Goal: Task Accomplishment & Management: Manage account settings

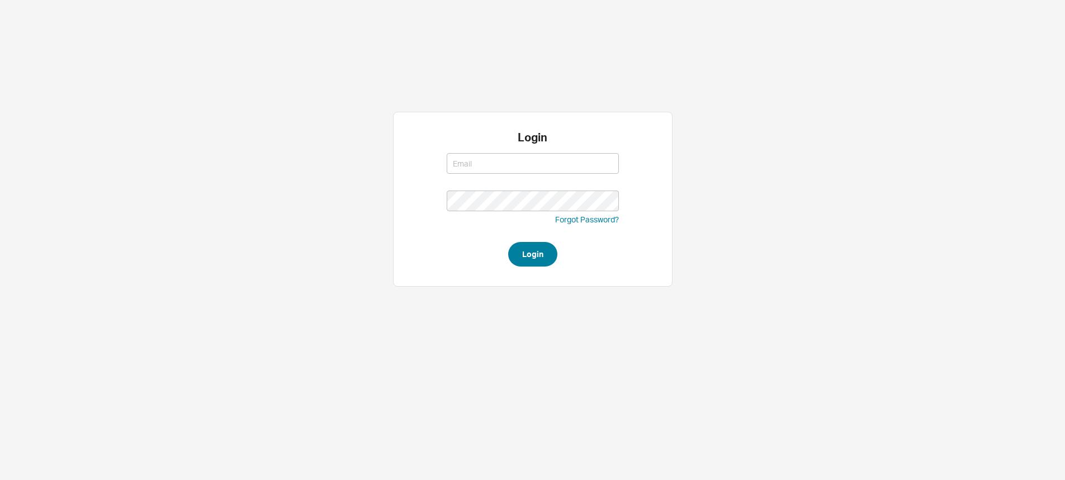
type input "[EMAIL_ADDRESS][DOMAIN_NAME]"
type input "sephrina@homeandstone.com"
click at [539, 251] on button "Login" at bounding box center [532, 254] width 49 height 25
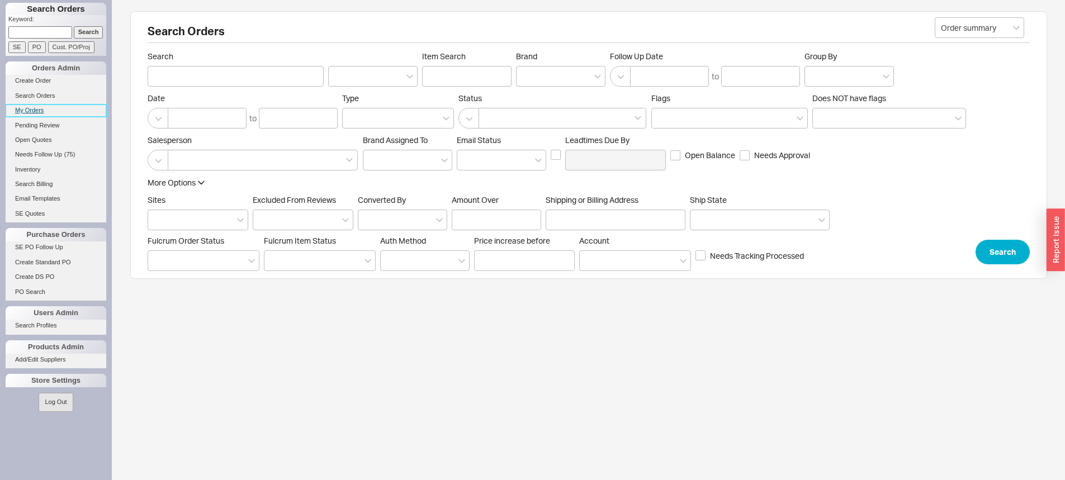
click at [42, 106] on link "My Orders" at bounding box center [56, 111] width 101 height 12
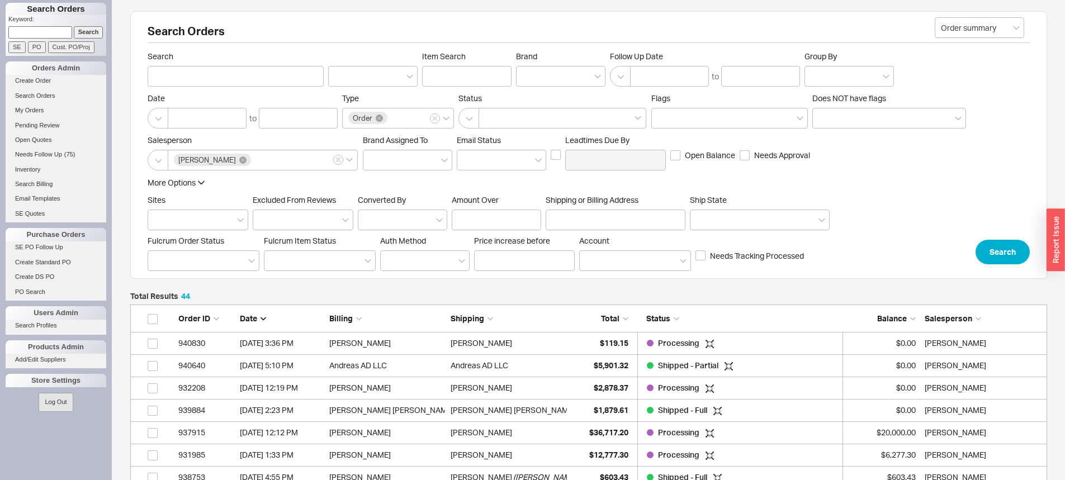
scroll to position [1003, 908]
click at [46, 140] on link "Open Quotes" at bounding box center [56, 140] width 101 height 12
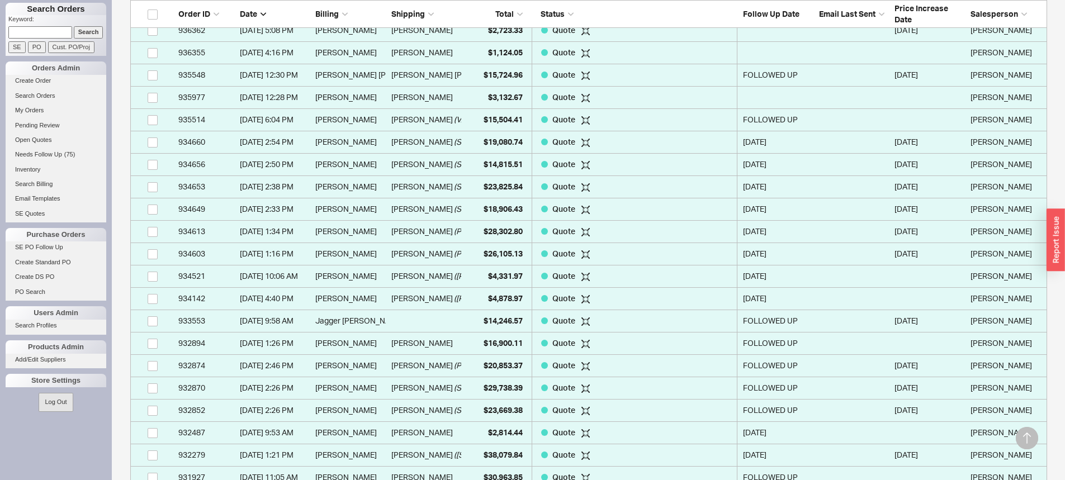
scroll to position [615, 0]
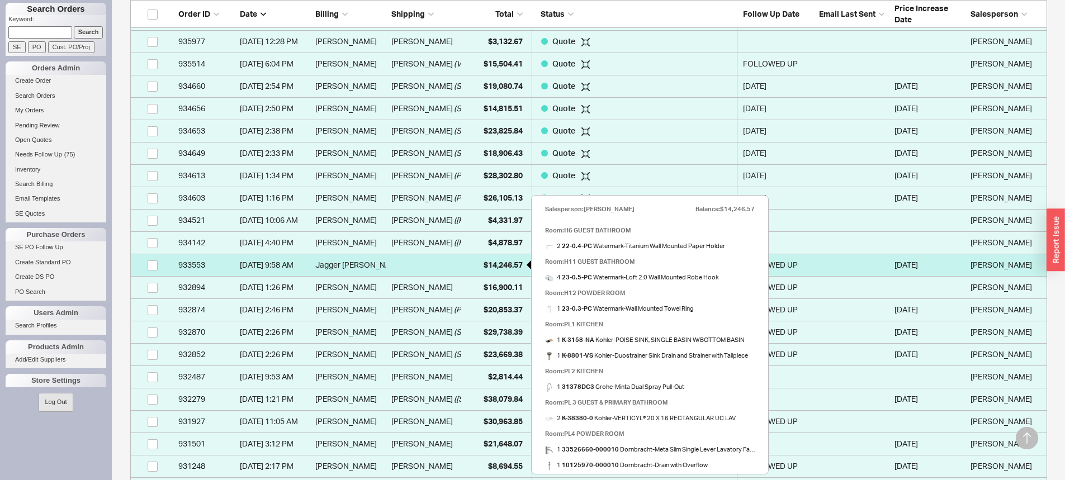
click at [500, 266] on span "$14,246.57" at bounding box center [503, 265] width 39 height 10
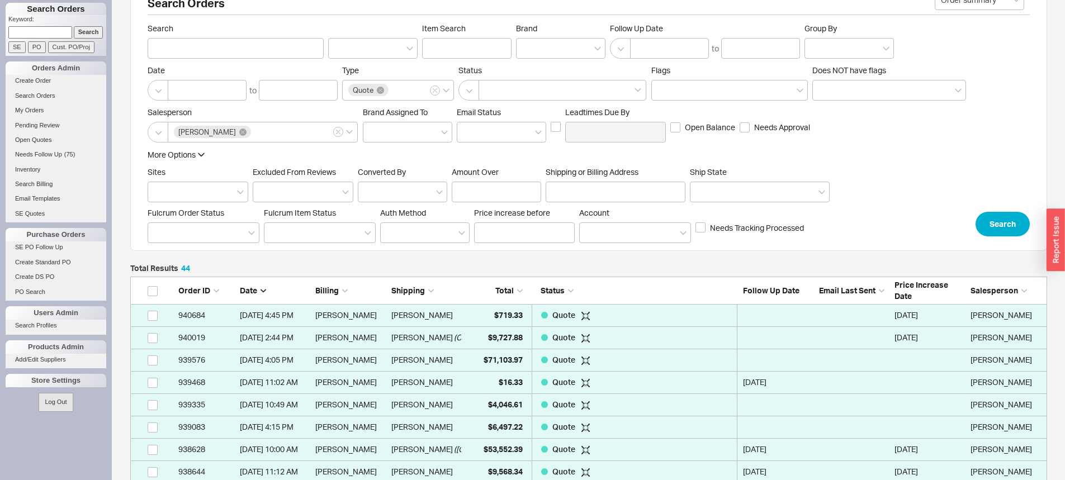
scroll to position [0, 0]
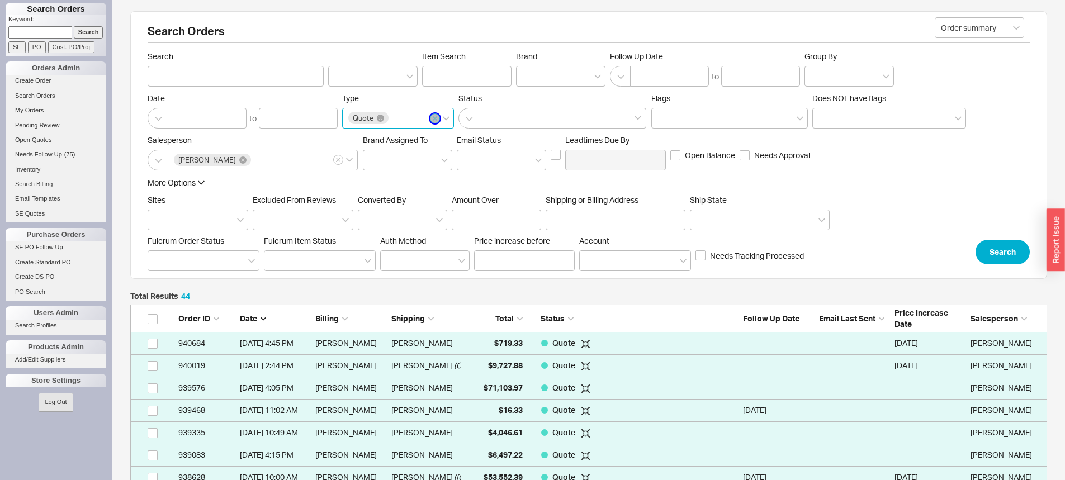
click at [436, 121] on icon "button" at bounding box center [435, 118] width 4 height 7
click at [398, 121] on input "Type Quote" at bounding box center [394, 118] width 8 height 13
click at [337, 156] on button "[PERSON_NAME]" at bounding box center [338, 160] width 10 height 10
click at [260, 156] on input "[PERSON_NAME]" at bounding box center [257, 160] width 8 height 13
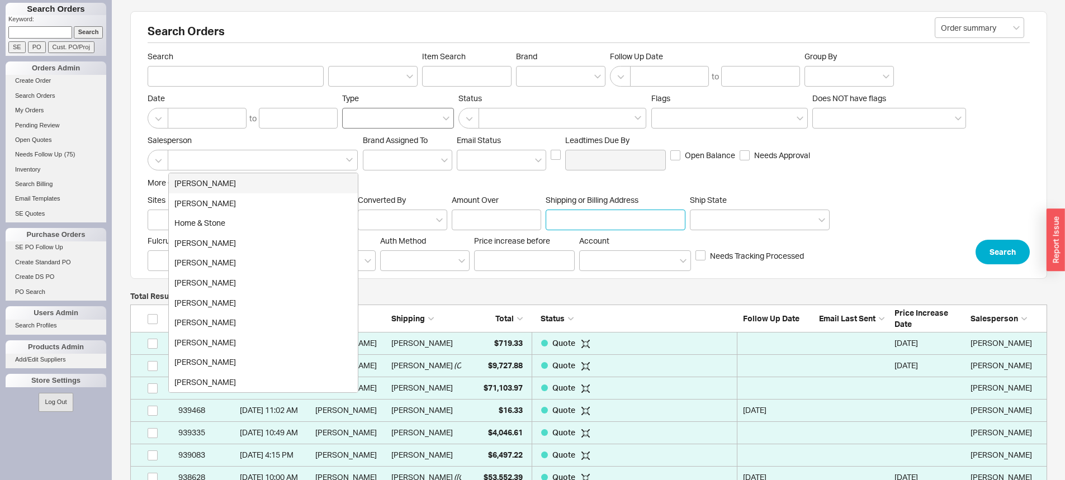
click at [567, 214] on input "Shipping or Billing Address" at bounding box center [616, 220] width 140 height 21
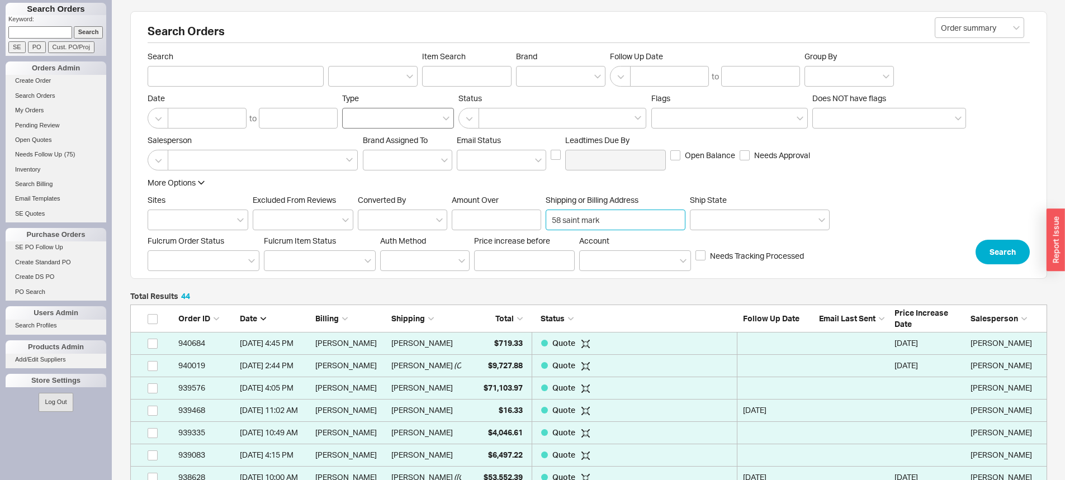
type input "58 saint marks"
click button "Search" at bounding box center [1002, 252] width 54 height 25
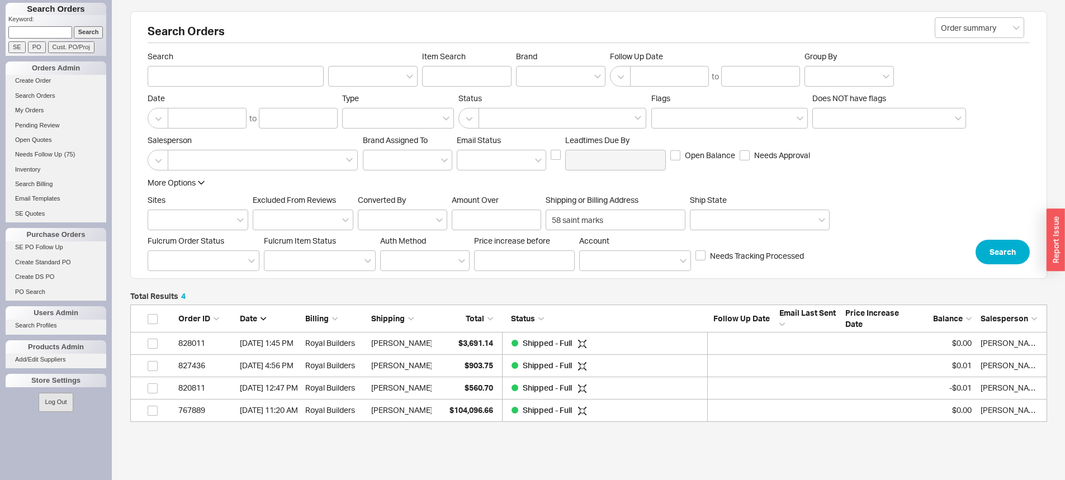
scroll to position [109, 908]
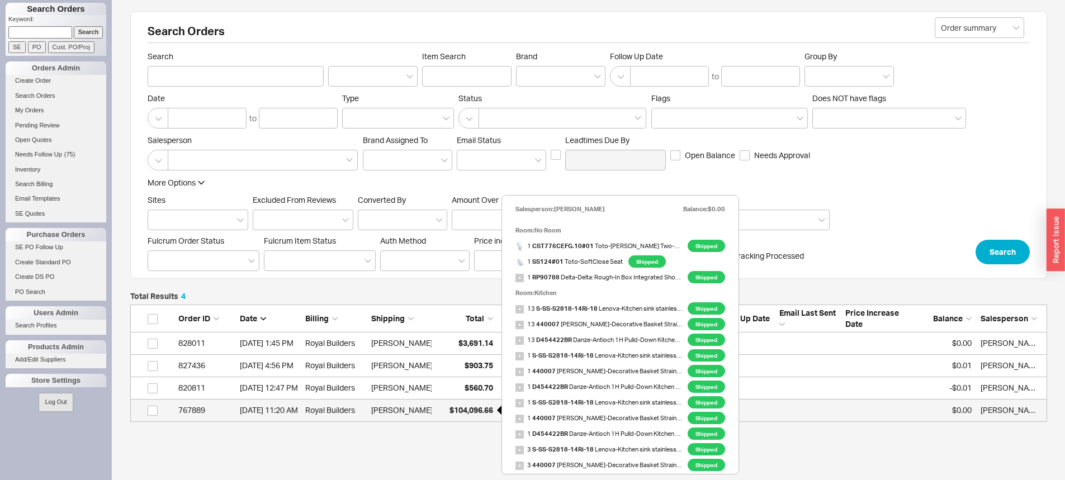
click at [485, 405] on div "$104,096.66" at bounding box center [465, 410] width 56 height 22
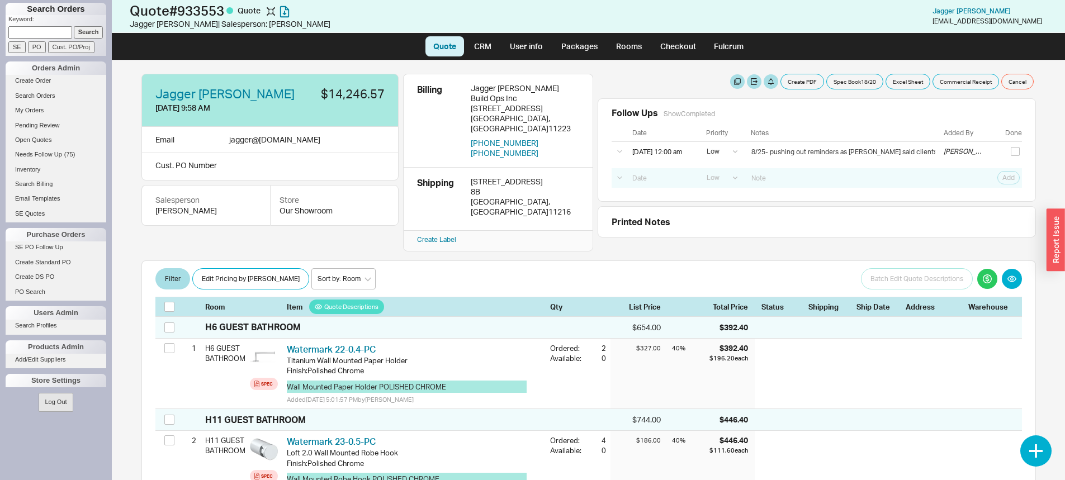
select select "LOW"
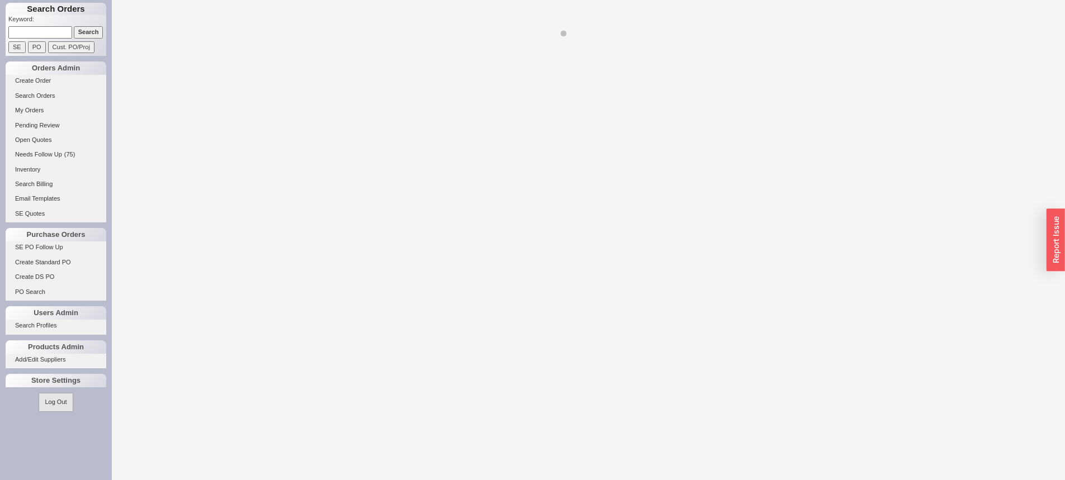
select select "LOW"
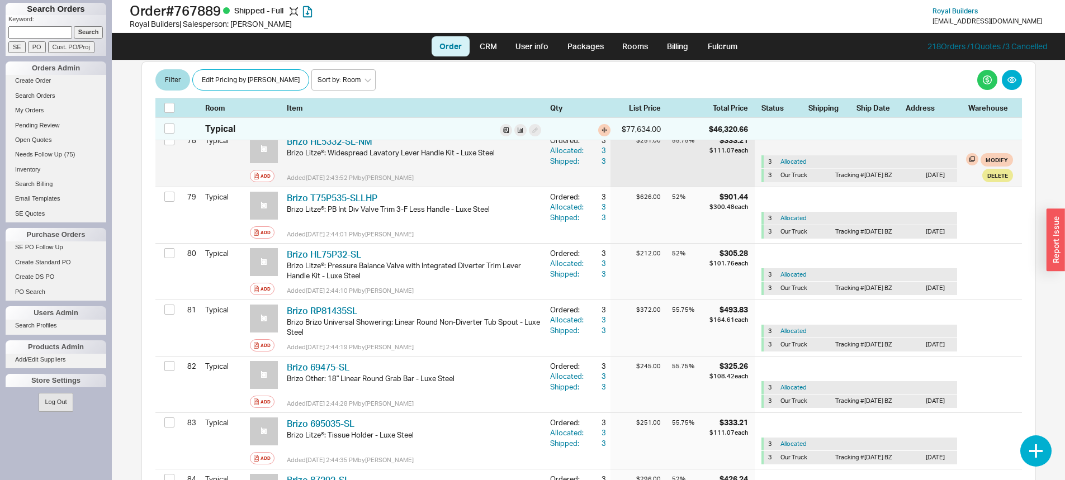
scroll to position [4751, 0]
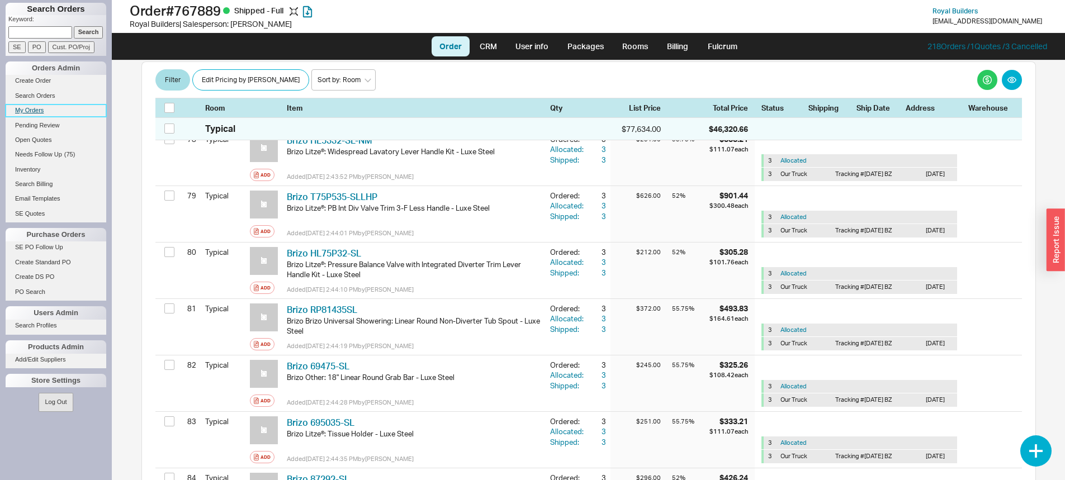
click at [33, 111] on link "My Orders" at bounding box center [56, 111] width 101 height 12
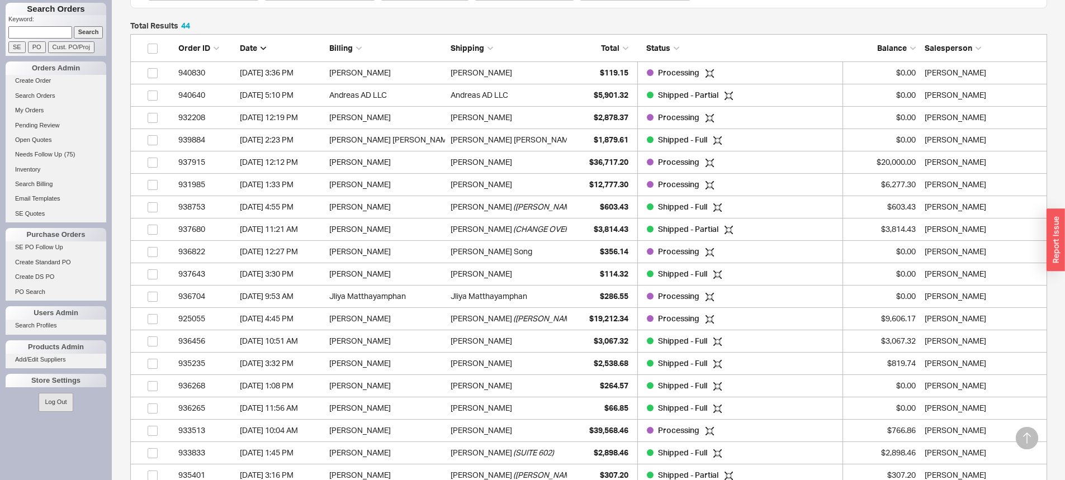
scroll to position [335, 0]
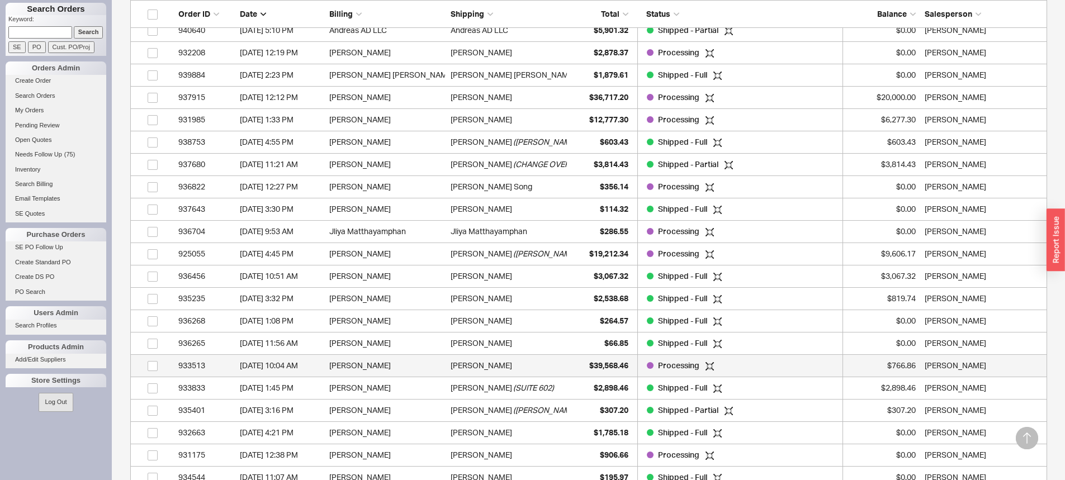
click at [537, 367] on div "[PERSON_NAME]" at bounding box center [509, 365] width 116 height 22
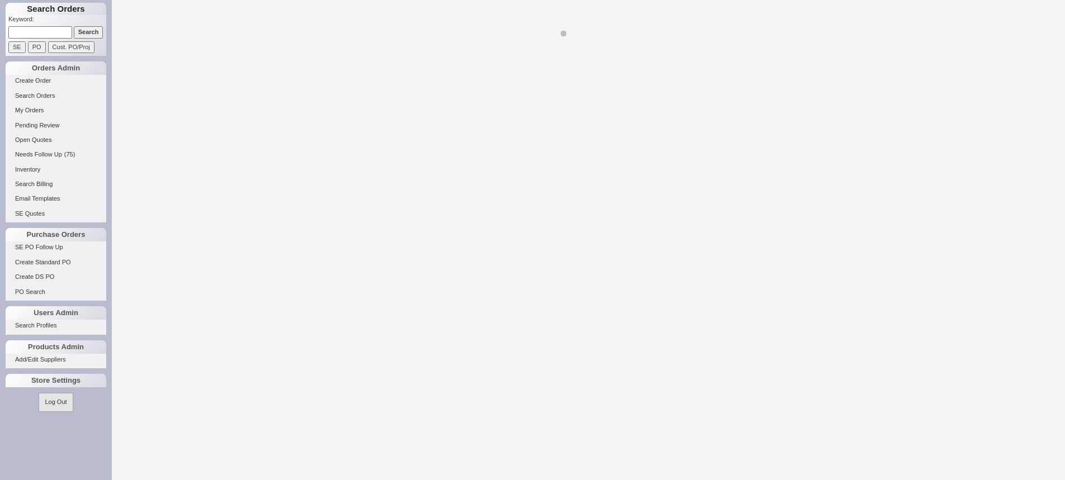
select select "LOW"
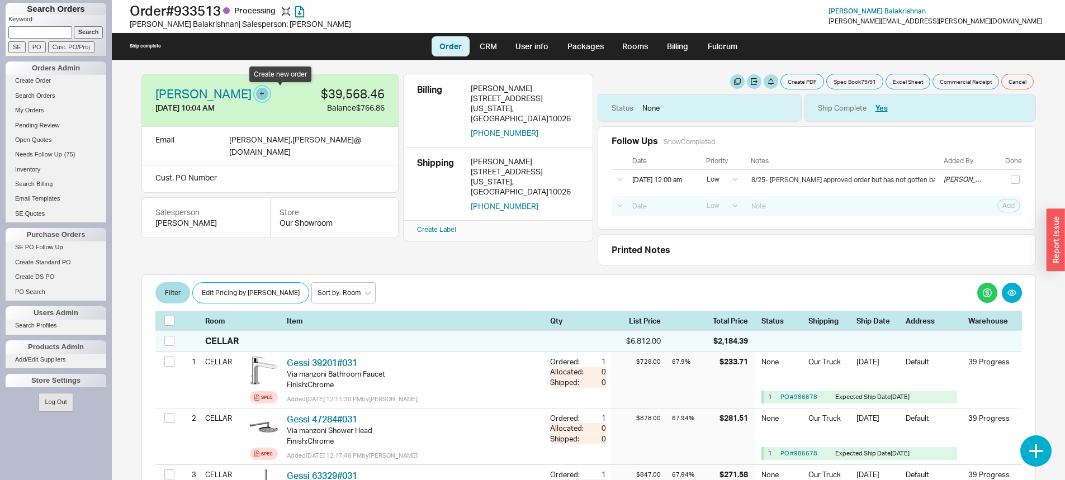
click at [268, 88] on button "button" at bounding box center [262, 94] width 12 height 12
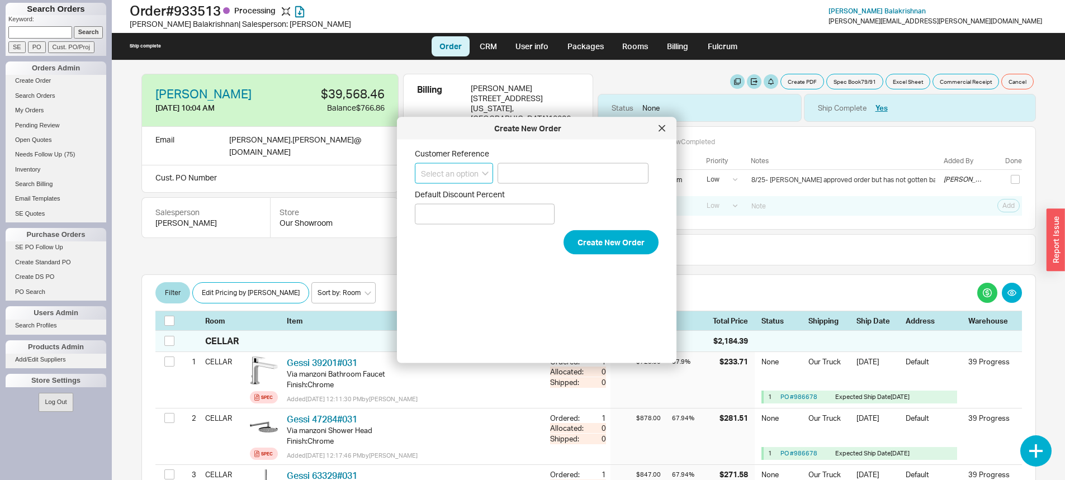
click at [465, 179] on select "Select an option PO Number Project Name" at bounding box center [454, 173] width 78 height 21
select select "Project Name"
click at [415, 163] on select "Select an option PO Number Project Name" at bounding box center [454, 173] width 78 height 21
click at [483, 168] on select "Select an option PO Number Project Name" at bounding box center [454, 173] width 78 height 21
select select
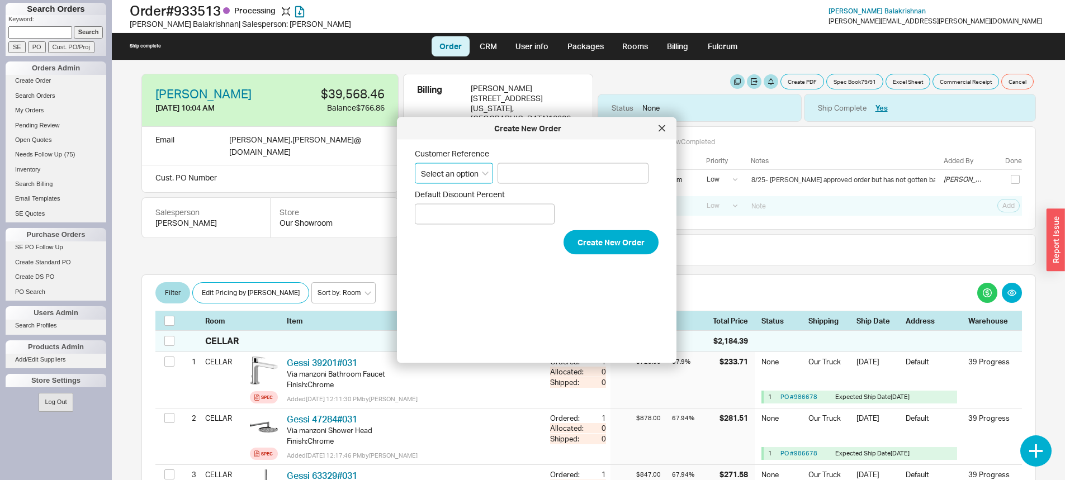
click at [415, 163] on select "Select an option PO Number Project Name" at bounding box center [454, 173] width 78 height 21
click at [623, 244] on button "Create New Order" at bounding box center [610, 242] width 95 height 25
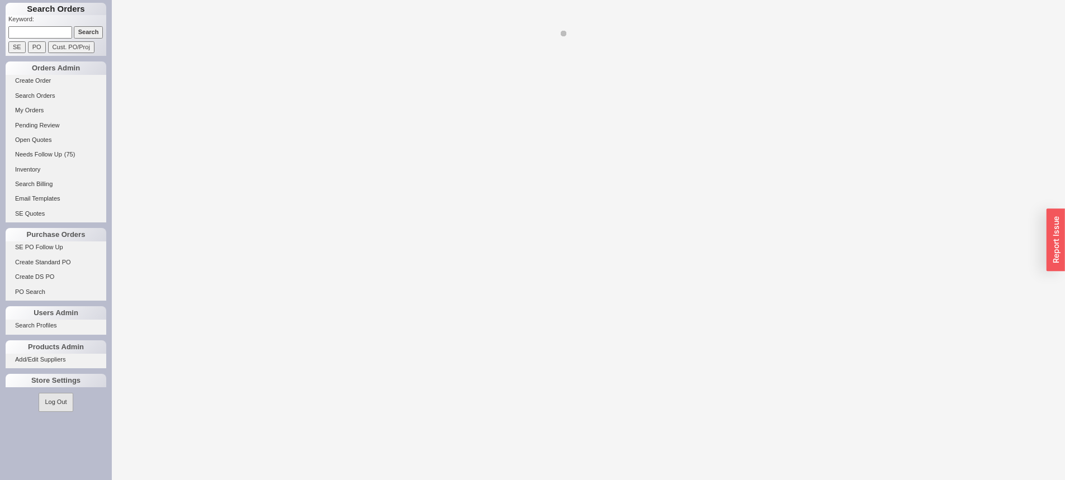
select select "LOW"
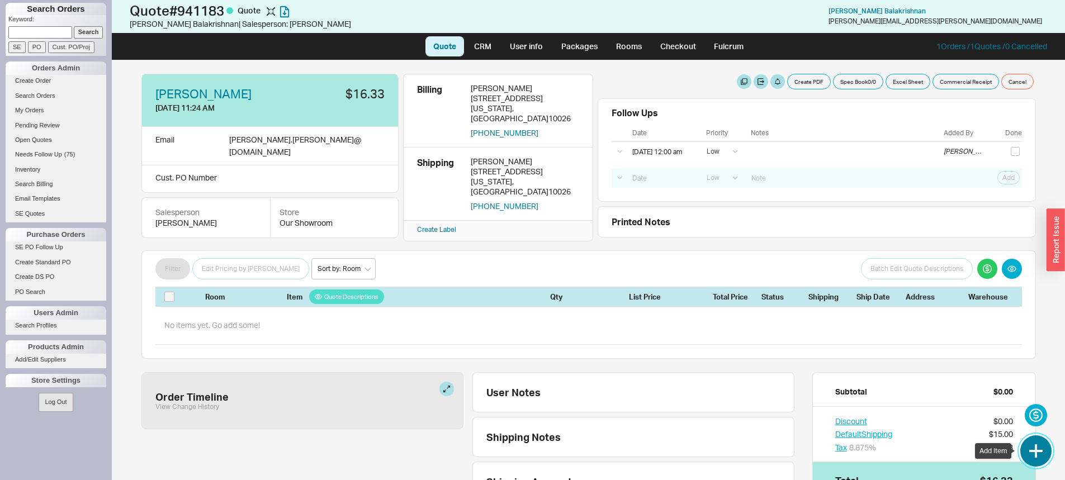
click at [1041, 454] on button "button" at bounding box center [1035, 450] width 31 height 31
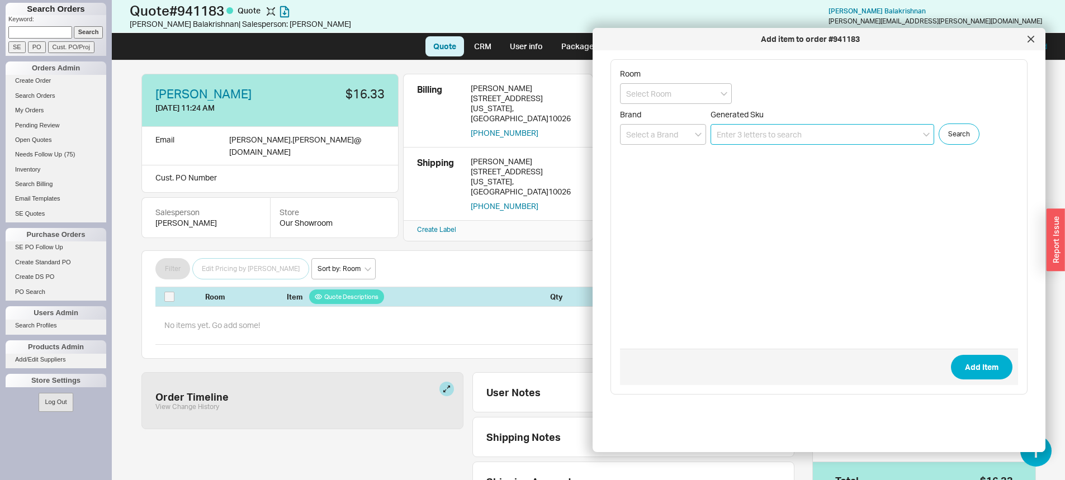
click at [716, 134] on input at bounding box center [822, 134] width 224 height 21
paste input "MS8732CUMFG#01"
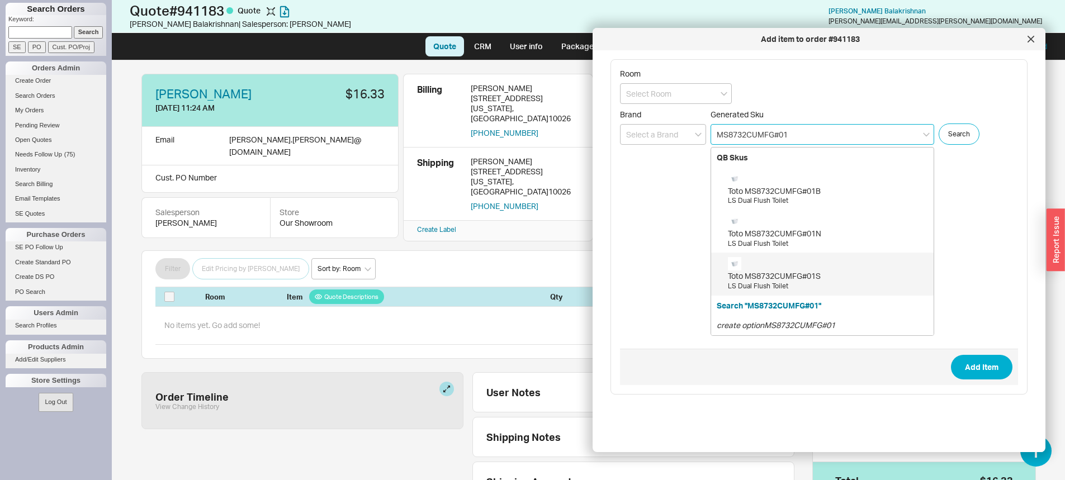
click at [860, 273] on div "Toto MS8732CUMFG#01S" at bounding box center [828, 276] width 200 height 11
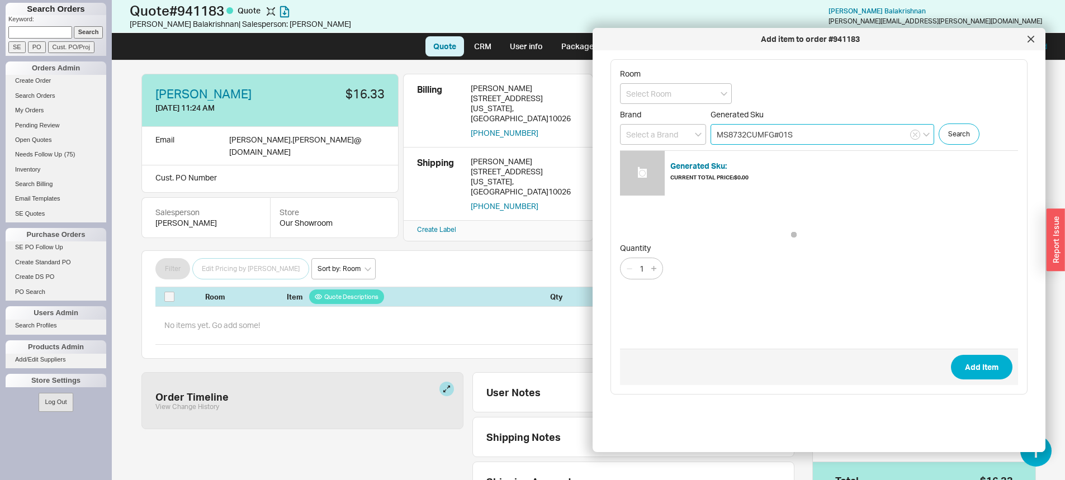
type input "MS8732CUMFG#01S"
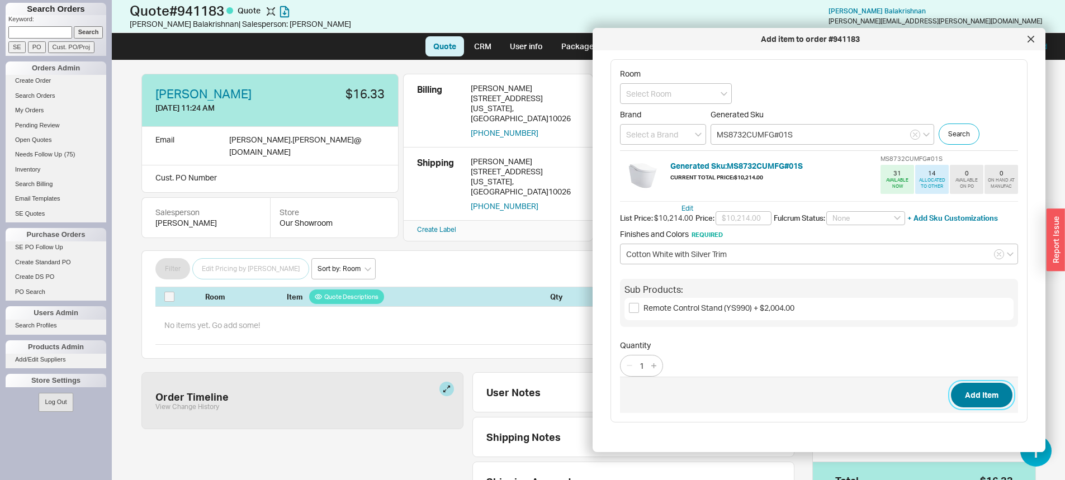
click at [968, 399] on button "Add Item" at bounding box center [981, 395] width 61 height 25
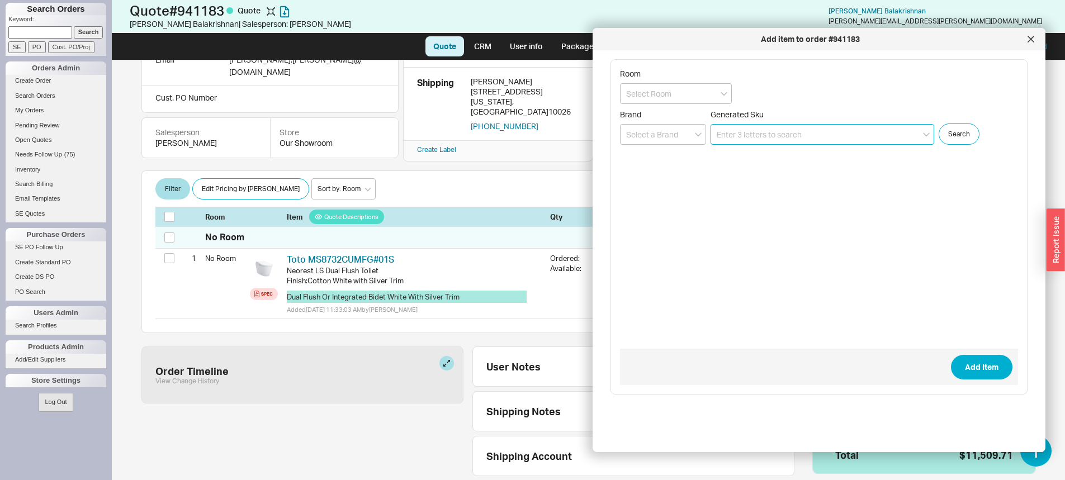
scroll to position [89, 0]
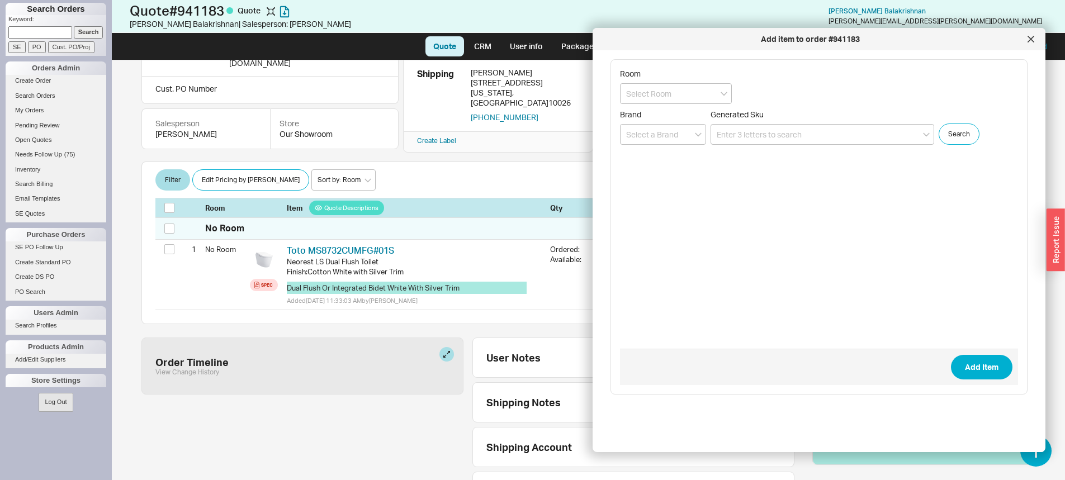
click at [1031, 35] on div at bounding box center [1031, 39] width 18 height 18
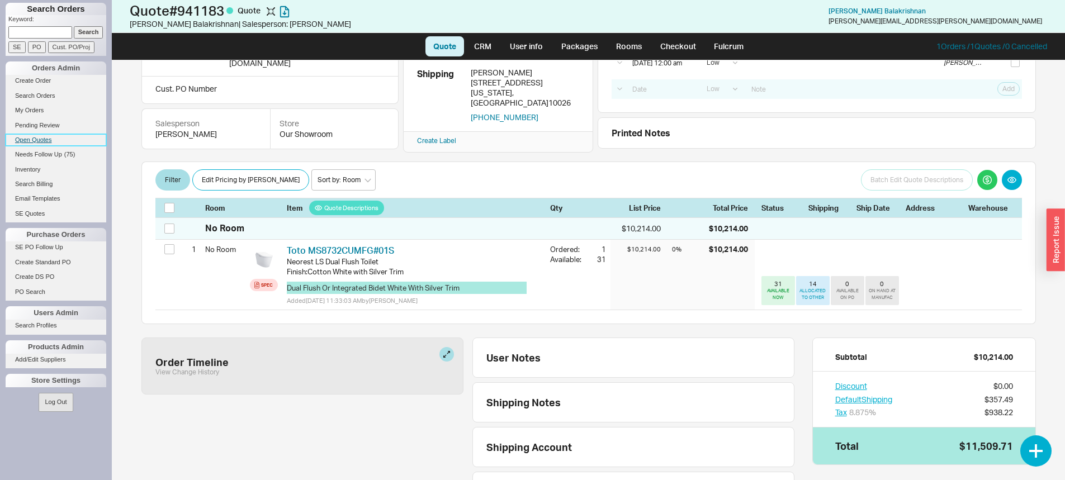
click at [32, 140] on link "Open Quotes" at bounding box center [56, 140] width 101 height 12
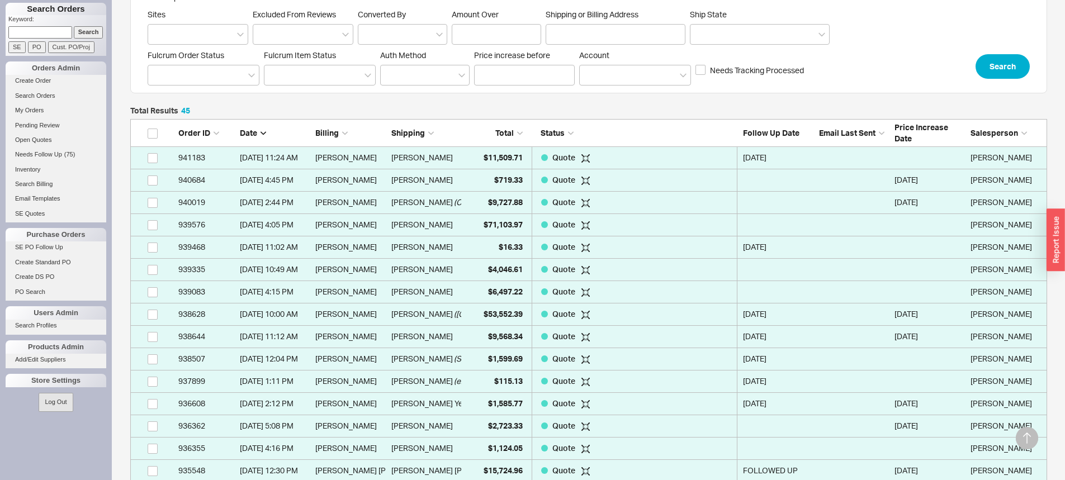
scroll to position [224, 0]
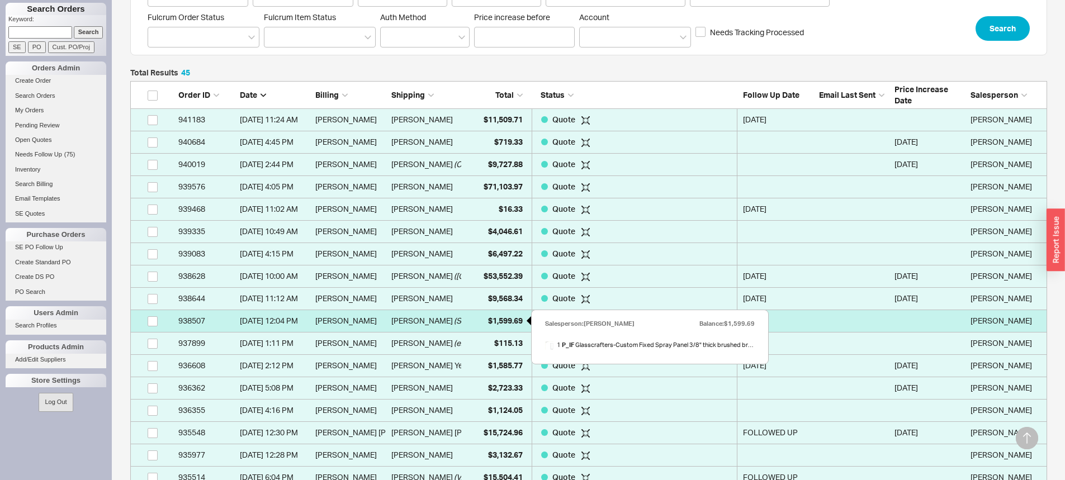
click at [504, 319] on span "$1,599.69" at bounding box center [505, 321] width 35 height 10
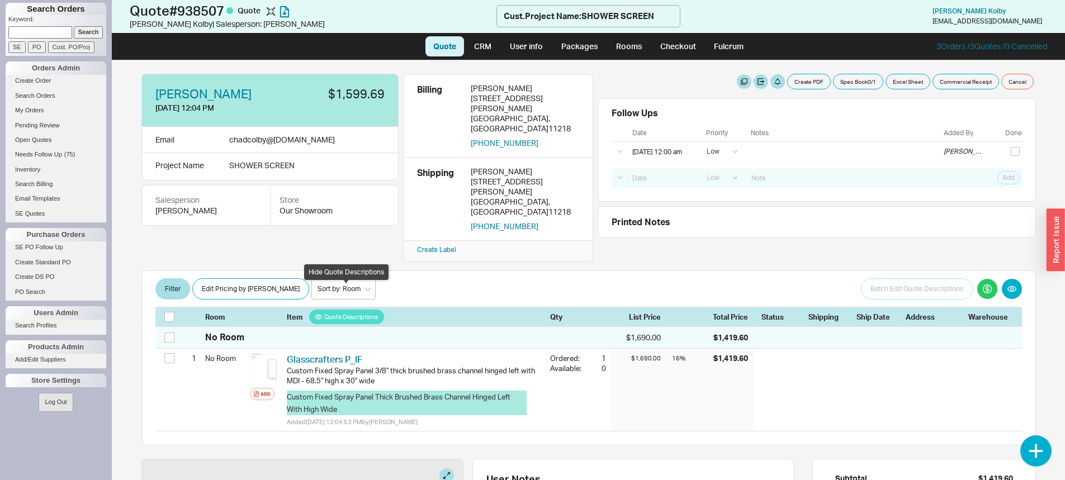
select select "LOW"
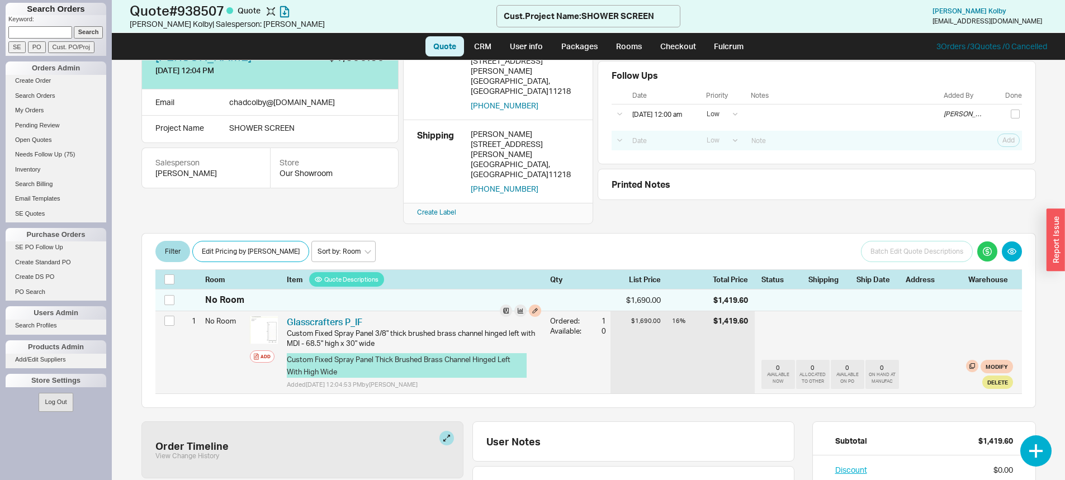
scroll to position [56, 0]
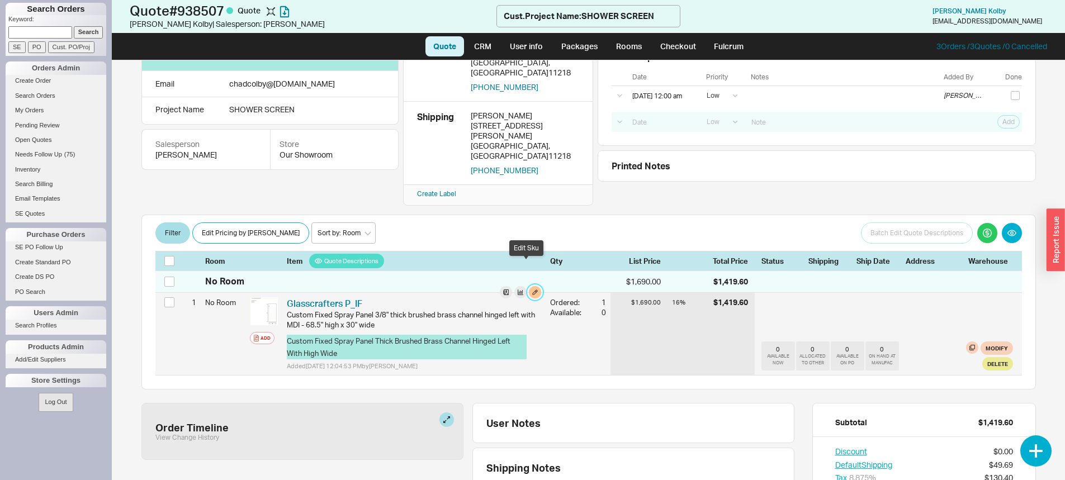
click at [529, 286] on button "button" at bounding box center [535, 292] width 12 height 12
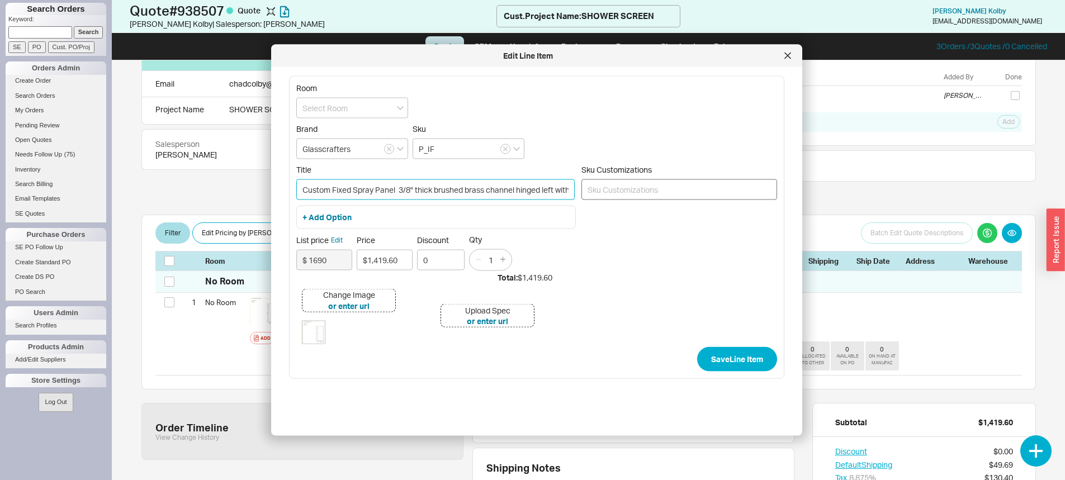
scroll to position [0, 106]
drag, startPoint x: 523, startPoint y: 188, endPoint x: 577, endPoint y: 183, distance: 55.0
click at [577, 183] on div "Title Custom Fixed Spray Panel 3/8" thick brushed brass channel hinged left wit…" at bounding box center [536, 185] width 481 height 41
click at [501, 190] on input "Custom Fixed Spray Panel 3/8" thick brushed brass channel hinged left with MDI …" at bounding box center [435, 189] width 278 height 21
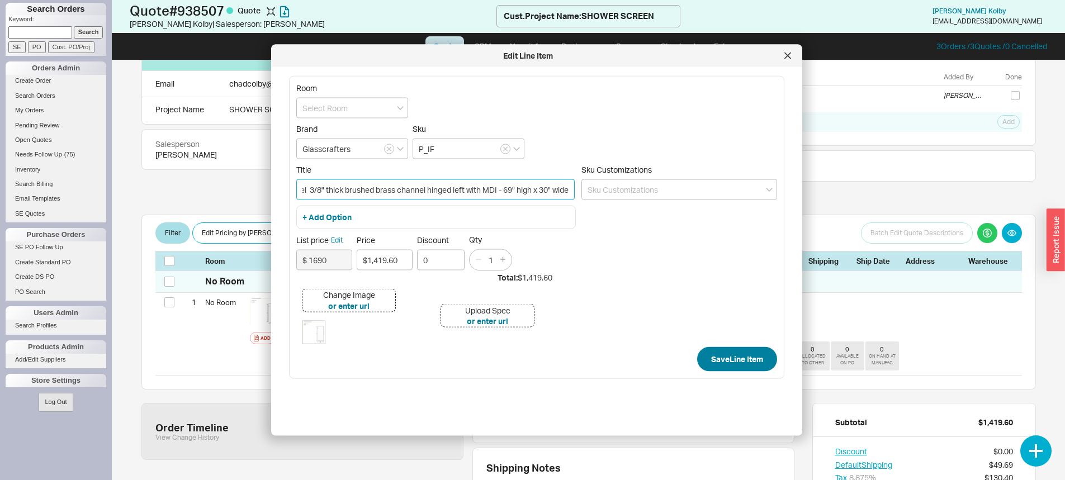
type input "Custom Fixed Spray Panel 3/8" thick brushed brass channel hinged left with MDI …"
click at [739, 353] on button "Save Line Item" at bounding box center [737, 359] width 80 height 25
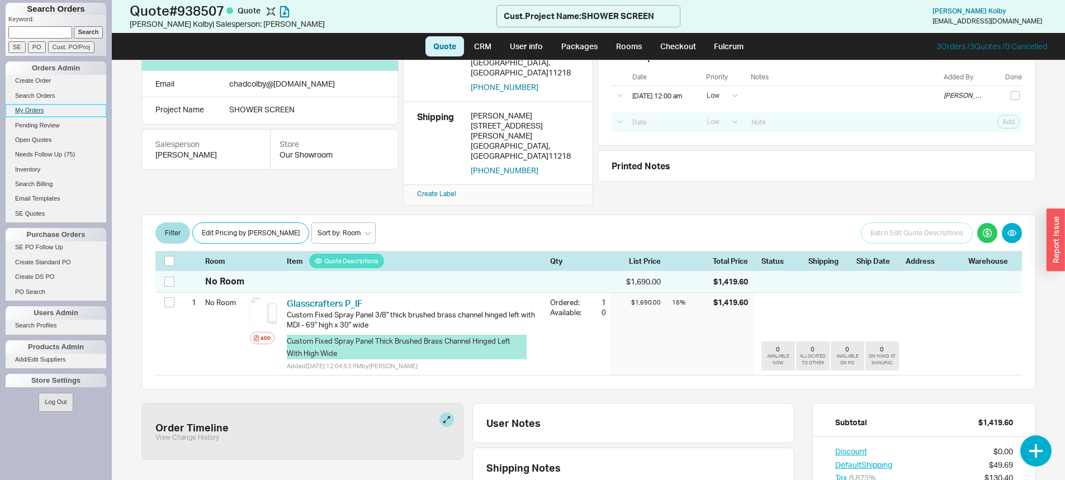
click at [25, 113] on link "My Orders" at bounding box center [56, 111] width 101 height 12
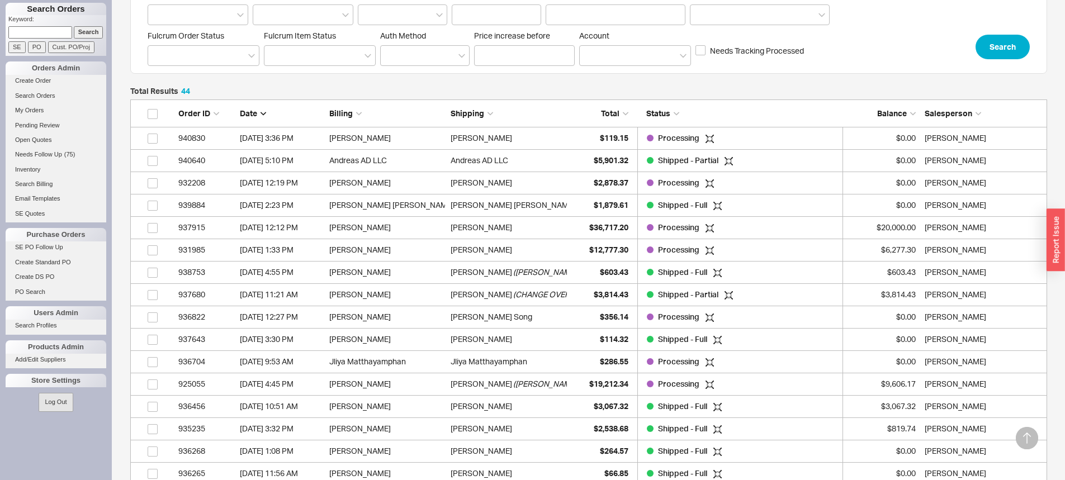
scroll to position [224, 0]
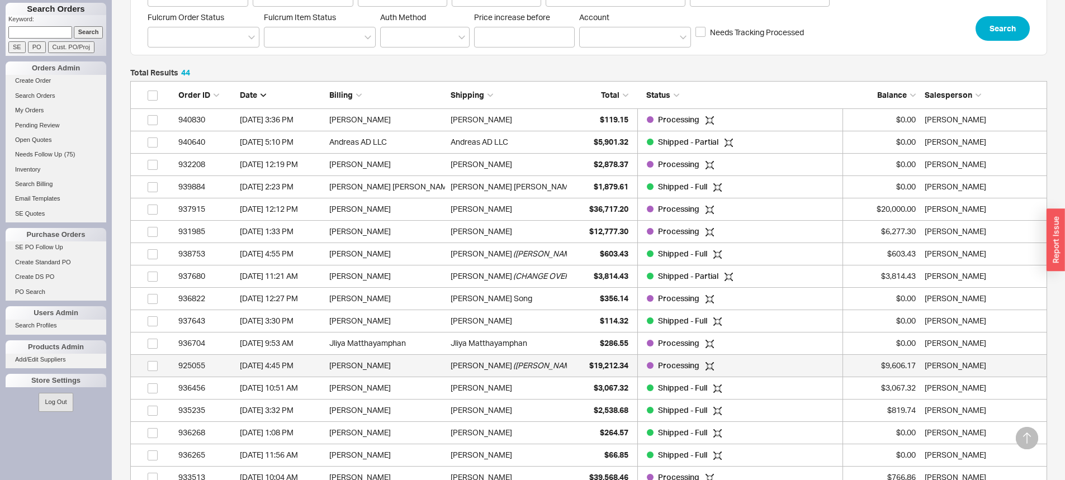
click at [522, 372] on span "( [PERSON_NAME] CLIENT EXPERIENCE CENTER )" at bounding box center [599, 365] width 173 height 22
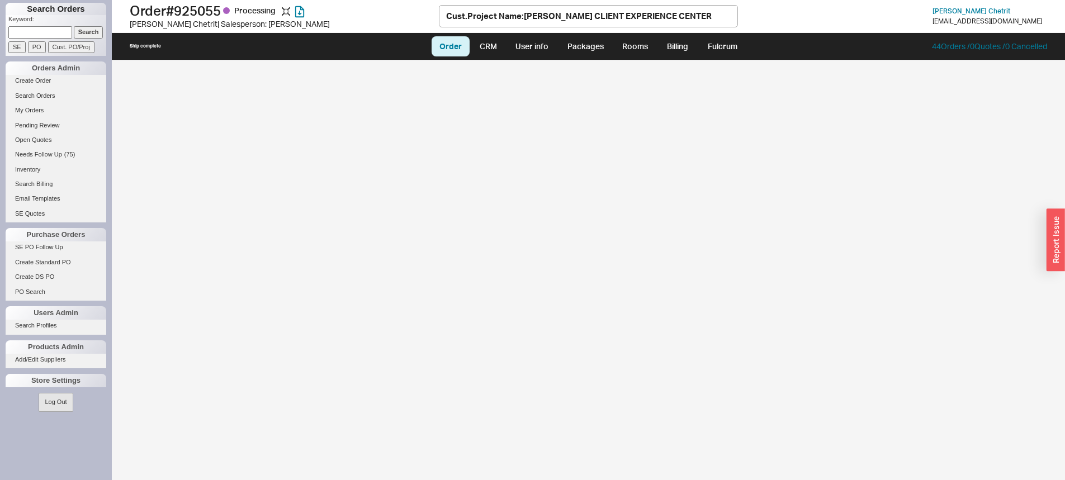
select select "LOW"
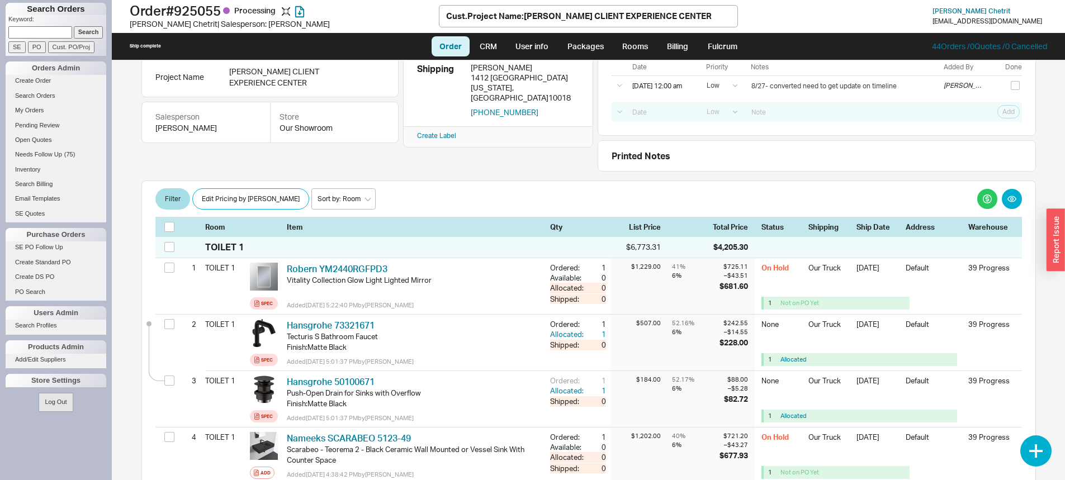
scroll to position [112, 0]
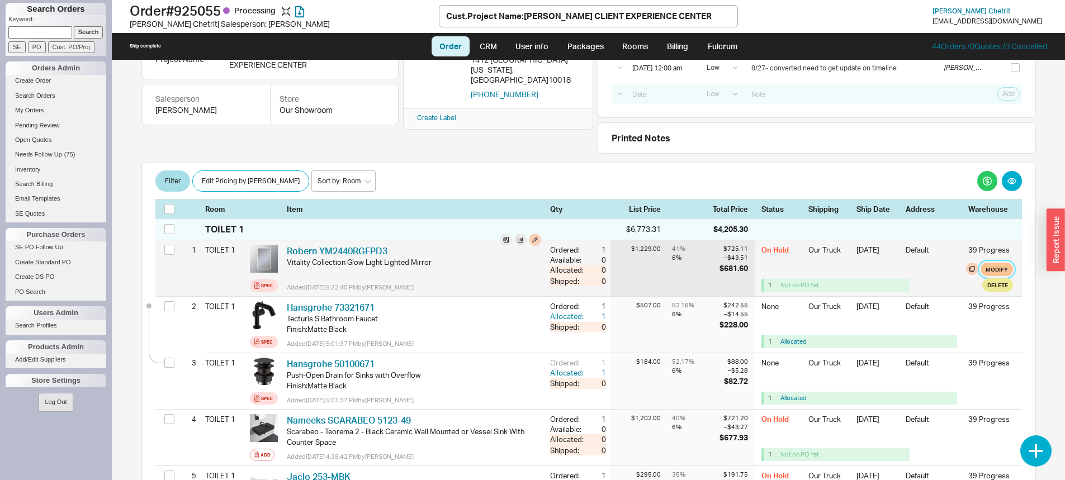
click at [997, 271] on button "Modify" at bounding box center [996, 269] width 32 height 13
select select "8"
select select "3"
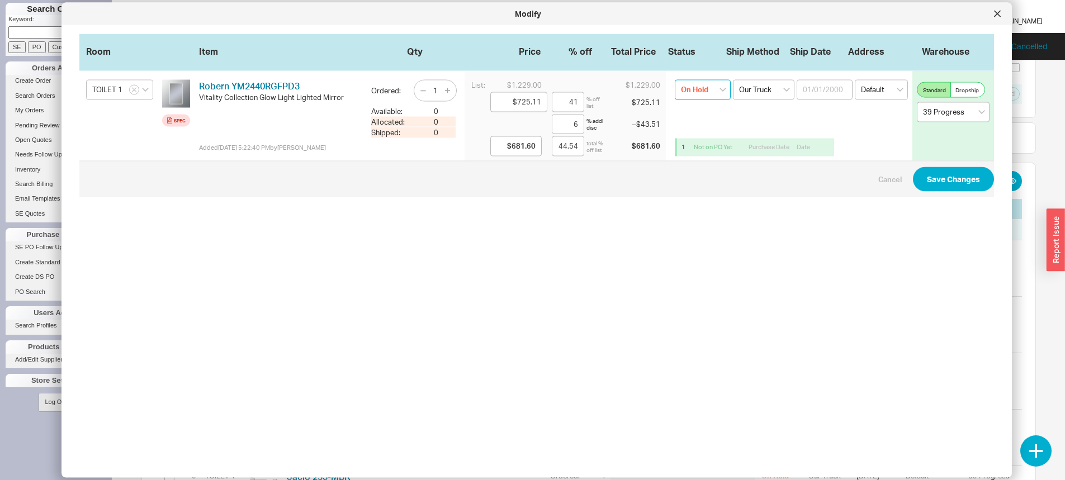
click at [700, 93] on select "On Hold None On Hold Call Before Ship Hold for Balance Wait For Cust. Call Wait…" at bounding box center [703, 90] width 56 height 20
select select
click at [675, 80] on select "On Hold None On Hold Call Before Ship Hold for Balance Wait For Cust. Call Wait…" at bounding box center [703, 90] width 56 height 20
click at [946, 176] on button "Save Changes" at bounding box center [953, 179] width 81 height 25
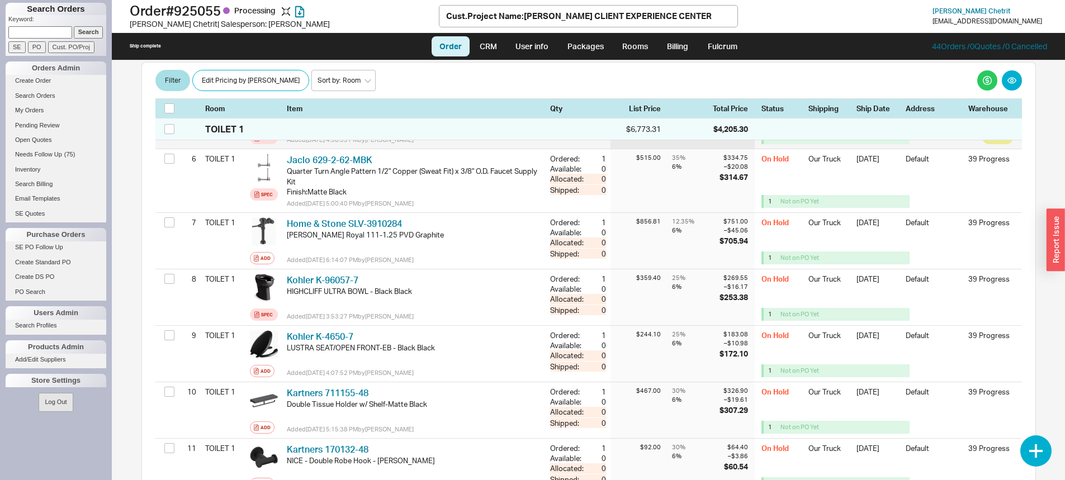
scroll to position [503, 0]
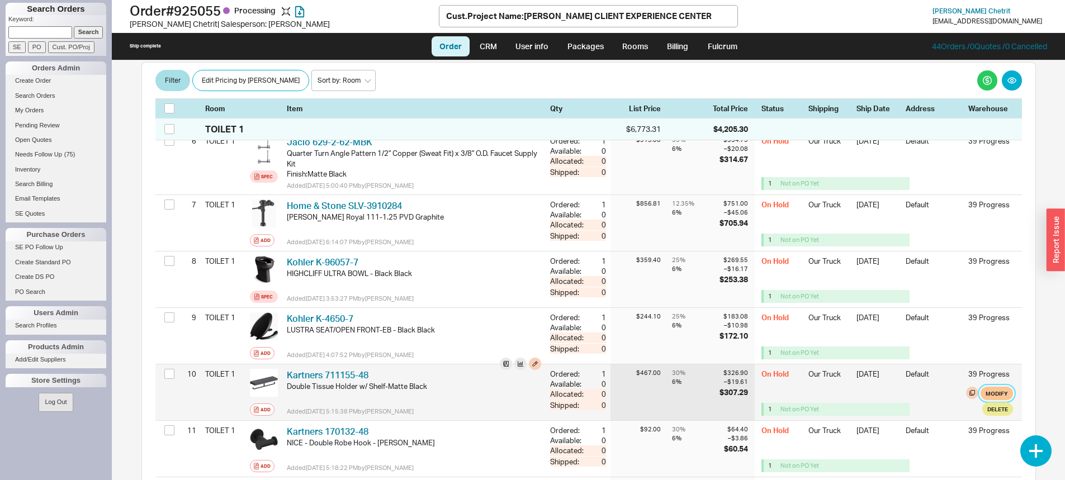
click at [983, 394] on button "Modify" at bounding box center [996, 393] width 32 height 13
select select "8"
select select "3"
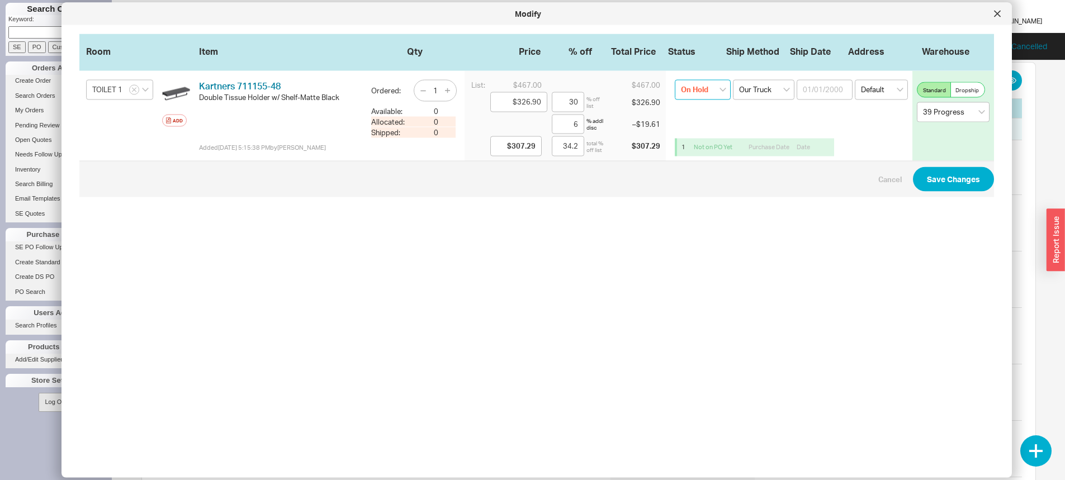
drag, startPoint x: 687, startPoint y: 92, endPoint x: 692, endPoint y: 100, distance: 8.8
click at [692, 100] on label "On Hold None On Hold Call Before Ship Hold for Balance Wait For Cust. Call Wait…" at bounding box center [703, 94] width 56 height 47
click at [692, 100] on select "On Hold None On Hold Call Before Ship Hold for Balance Wait For Cust. Call Wait…" at bounding box center [703, 90] width 56 height 20
select select
click at [675, 80] on select "On Hold None On Hold Call Before Ship Hold for Balance Wait For Cust. Call Wait…" at bounding box center [703, 90] width 56 height 20
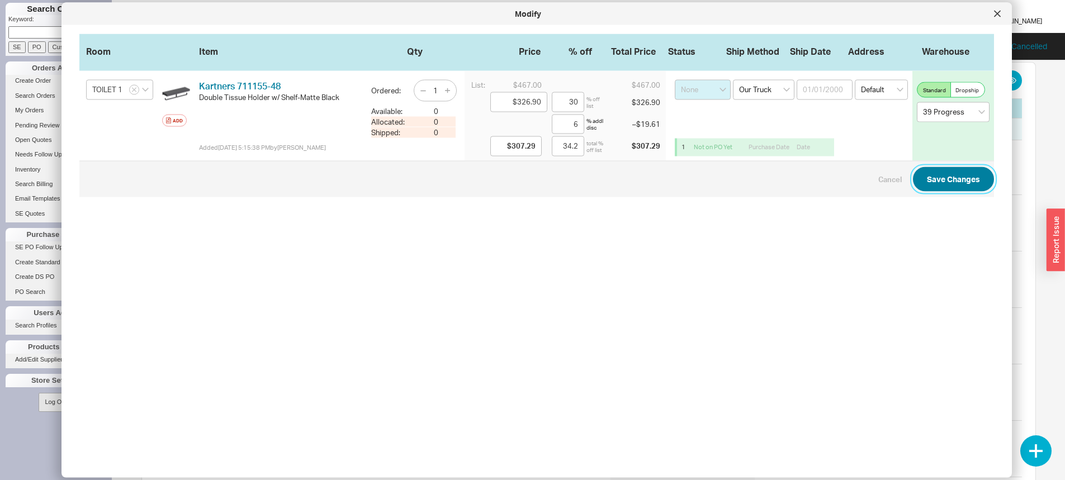
click at [937, 181] on button "Save Changes" at bounding box center [953, 179] width 81 height 25
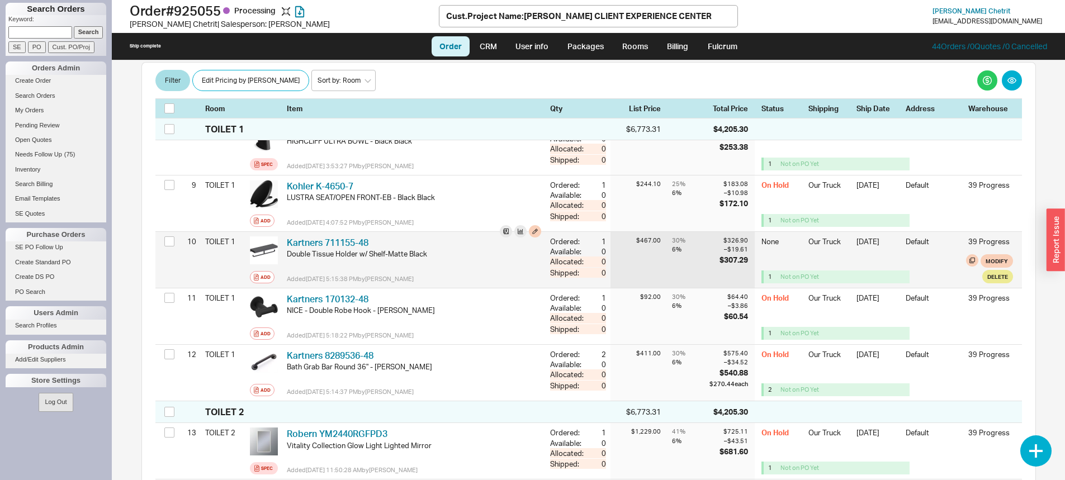
scroll to position [671, 0]
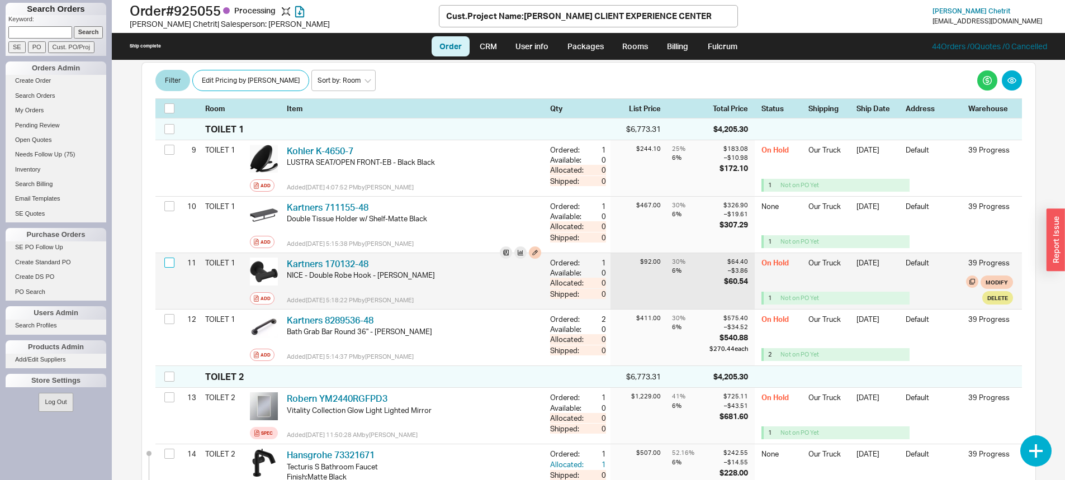
click at [170, 267] on input "checkbox" at bounding box center [169, 263] width 10 height 10
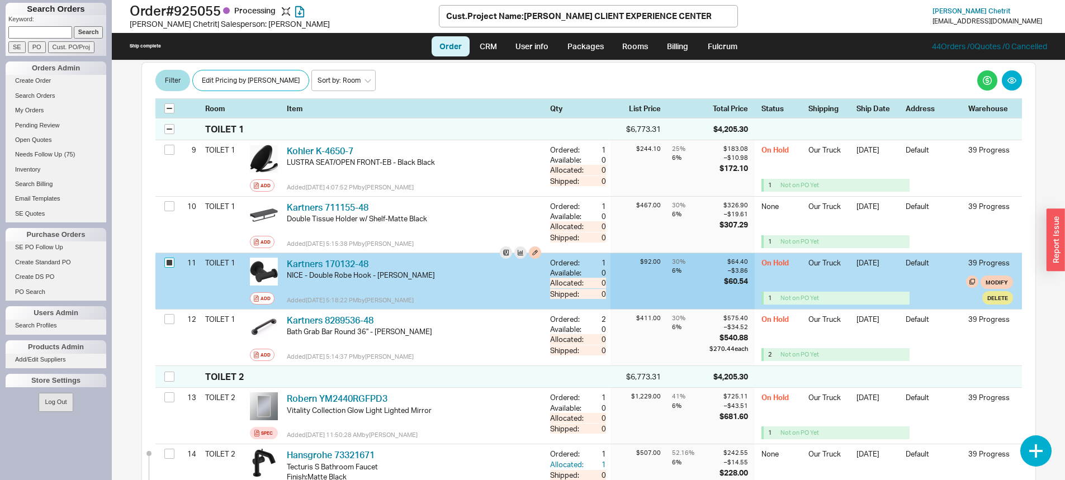
checkbox input "true"
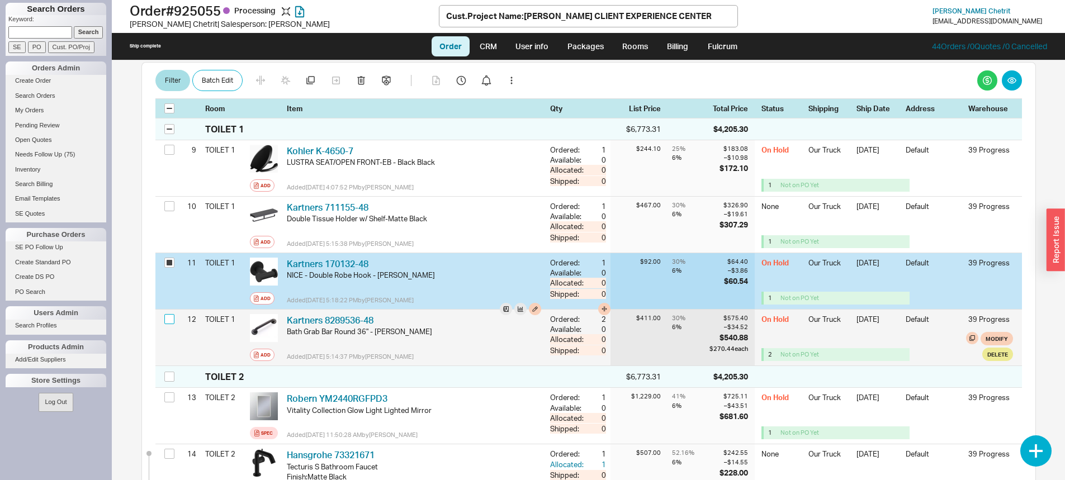
drag, startPoint x: 171, startPoint y: 317, endPoint x: 177, endPoint y: 316, distance: 5.7
click at [173, 317] on input "checkbox" at bounding box center [169, 319] width 10 height 10
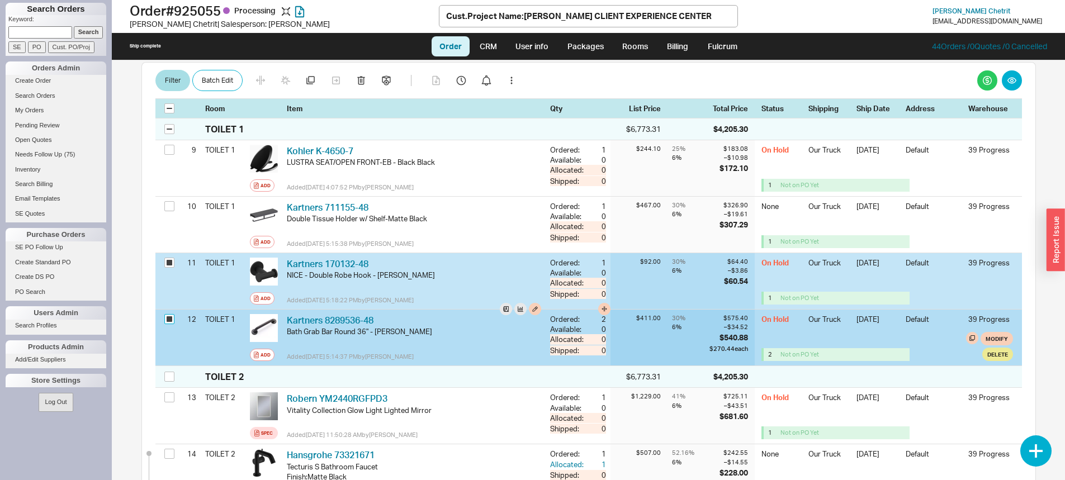
checkbox input "true"
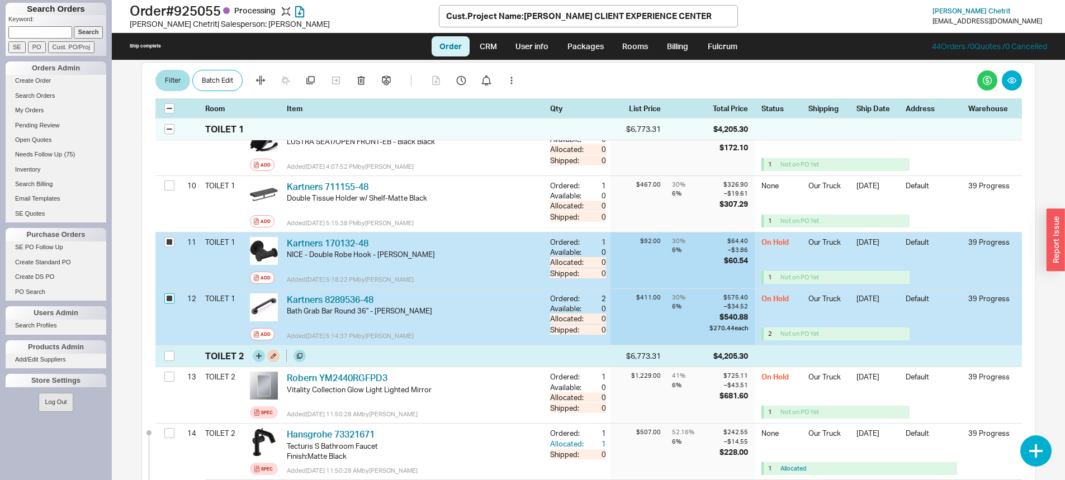
scroll to position [727, 0]
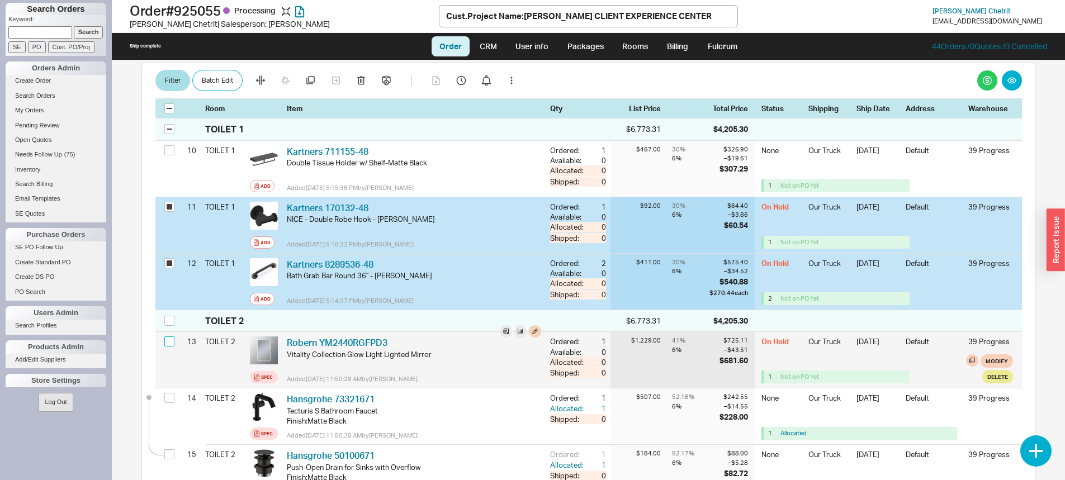
click at [171, 345] on input "checkbox" at bounding box center [169, 342] width 10 height 10
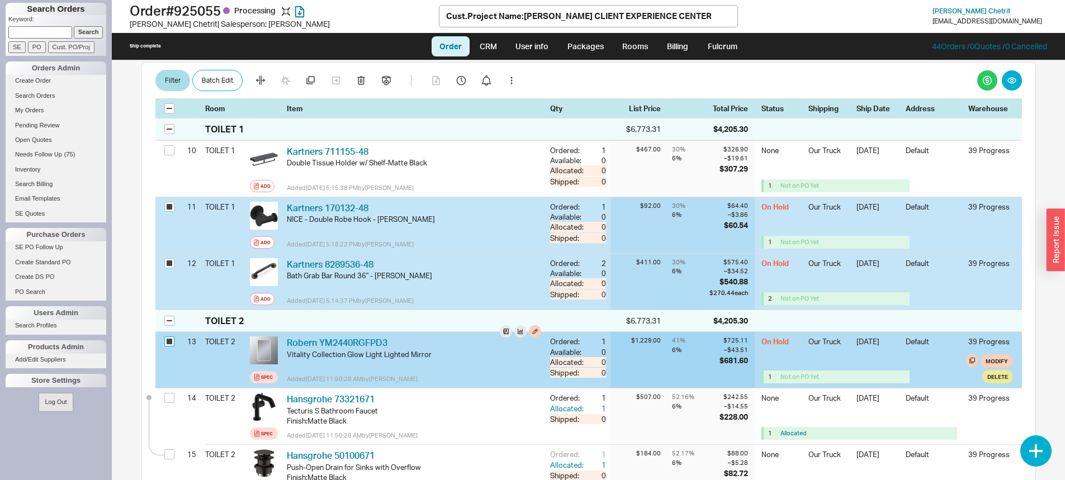
checkbox input "true"
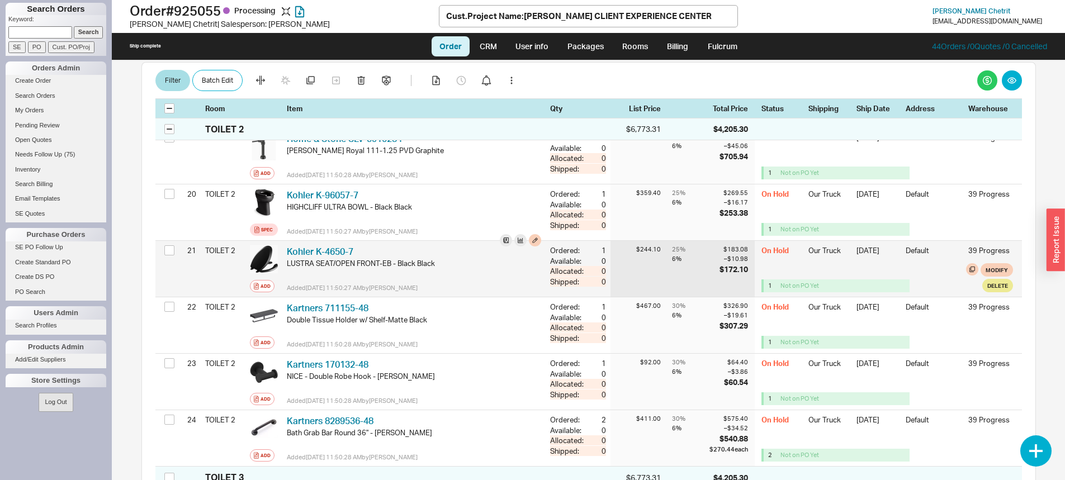
scroll to position [1286, 0]
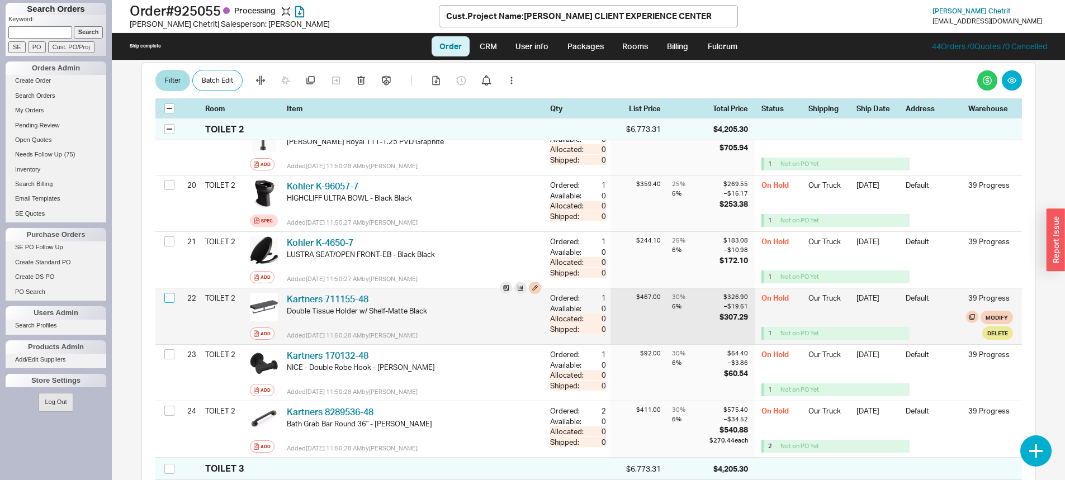
click at [170, 299] on input "checkbox" at bounding box center [169, 298] width 10 height 10
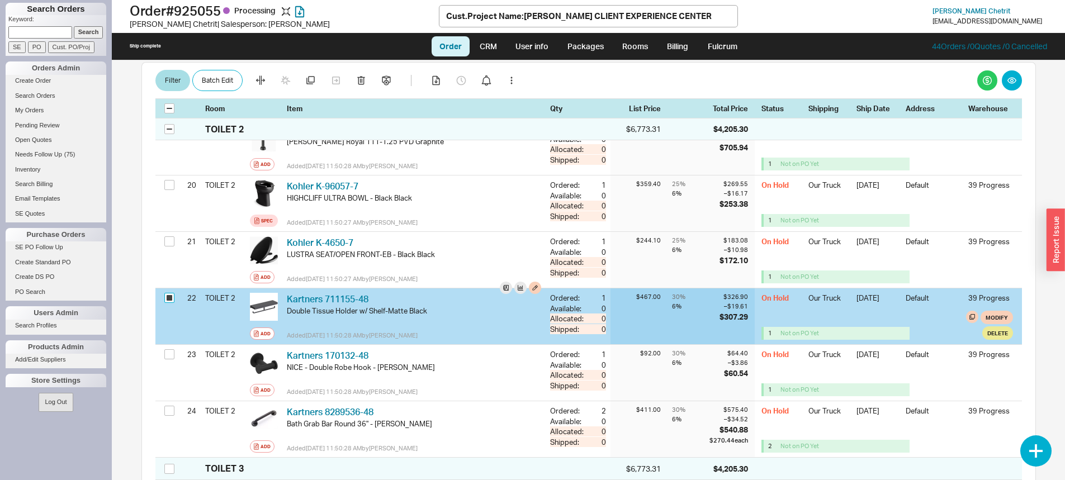
checkbox input "true"
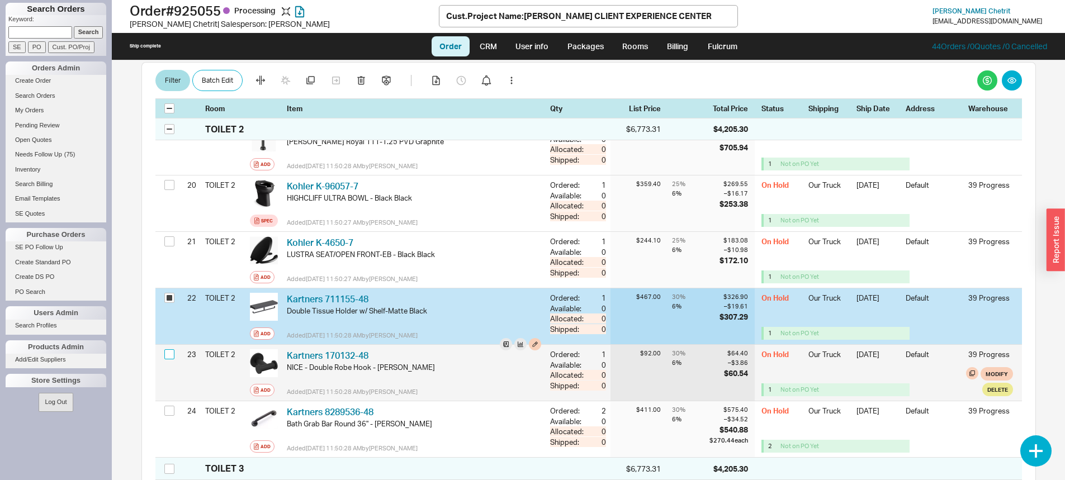
click at [169, 354] on input "checkbox" at bounding box center [169, 354] width 10 height 10
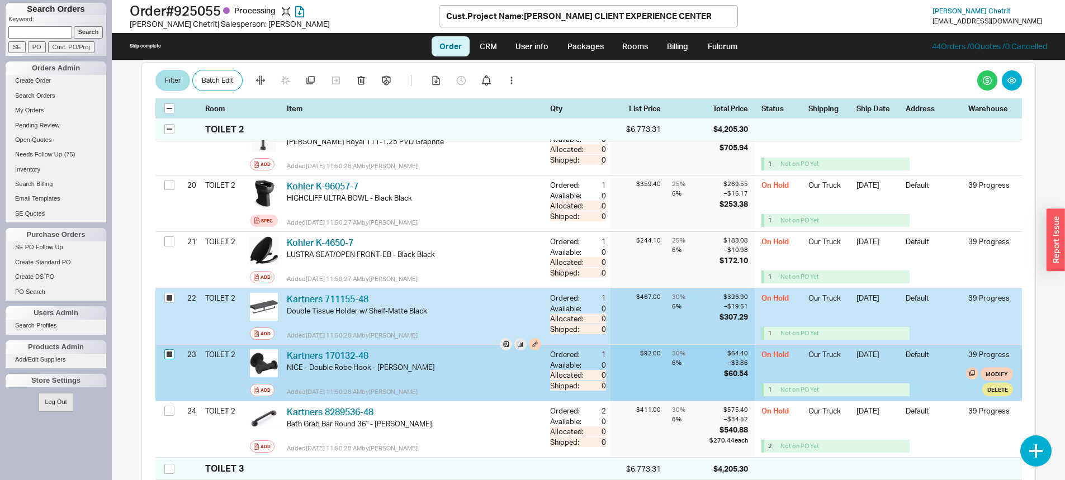
checkbox input "true"
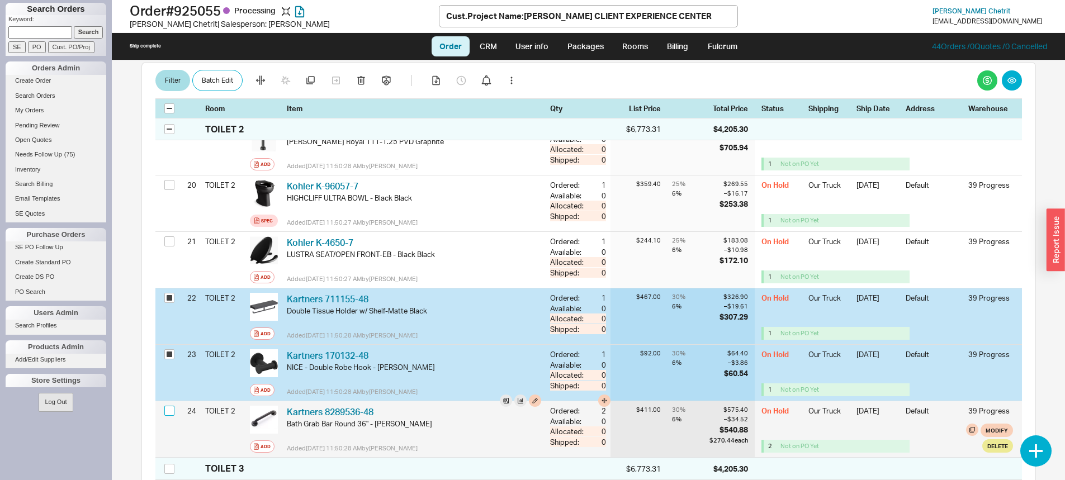
click at [169, 415] on input "checkbox" at bounding box center [169, 411] width 10 height 10
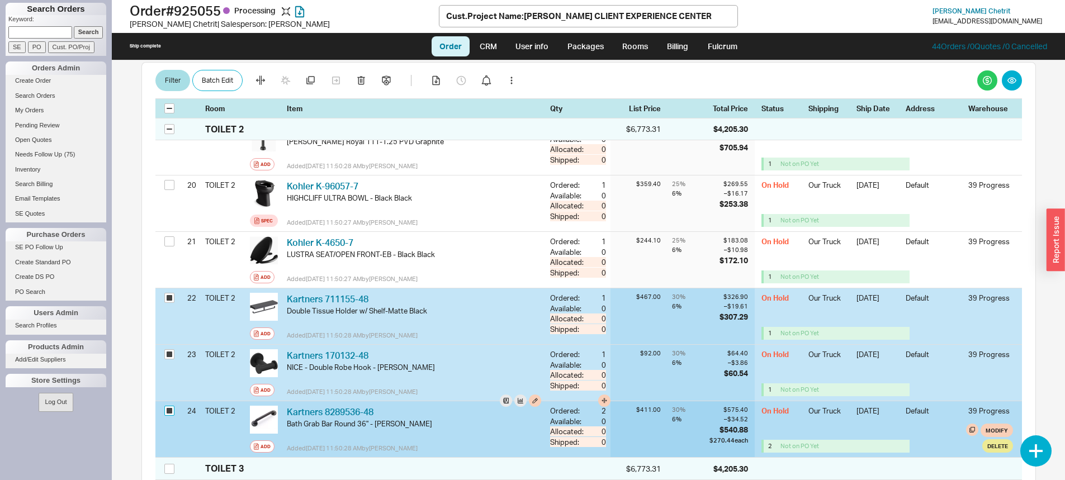
checkbox input "true"
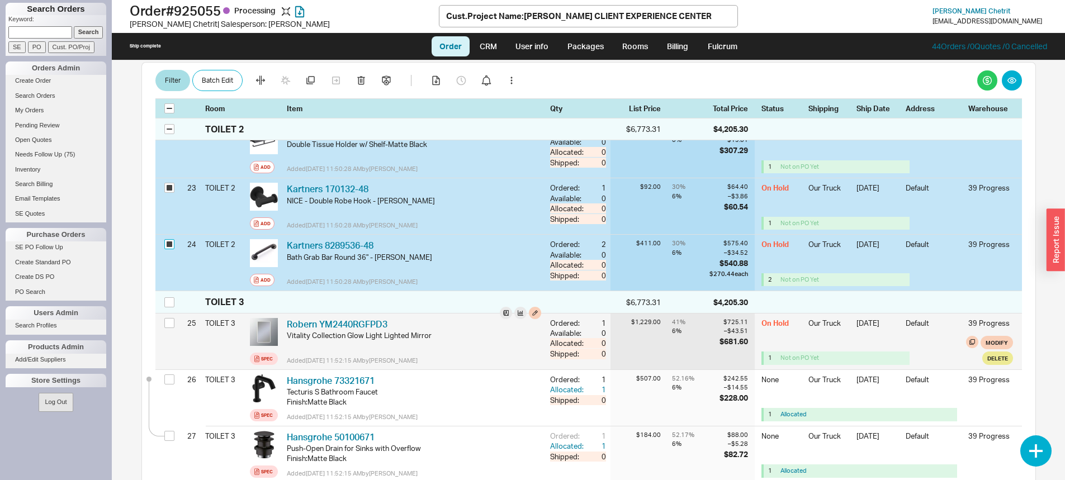
scroll to position [1453, 0]
click at [172, 325] on input "checkbox" at bounding box center [169, 322] width 10 height 10
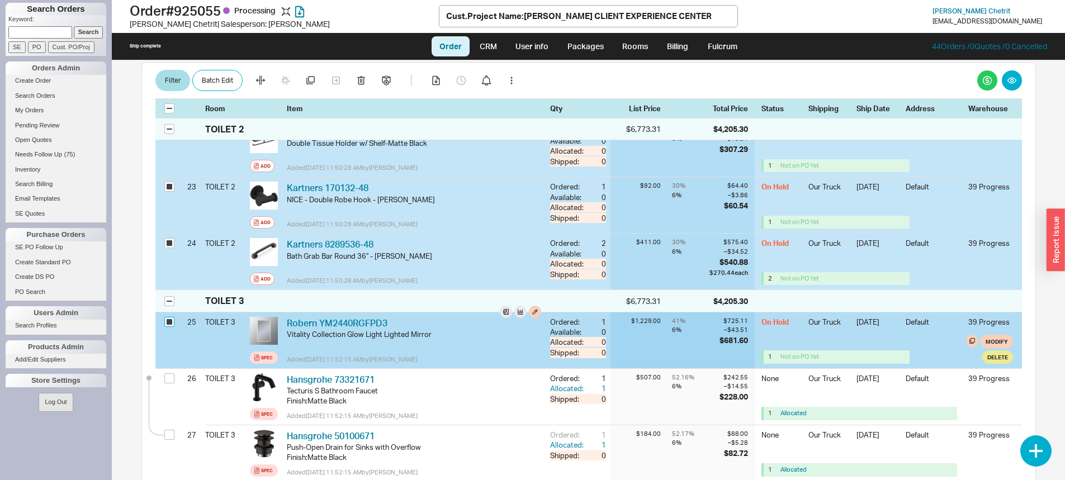
checkbox input "true"
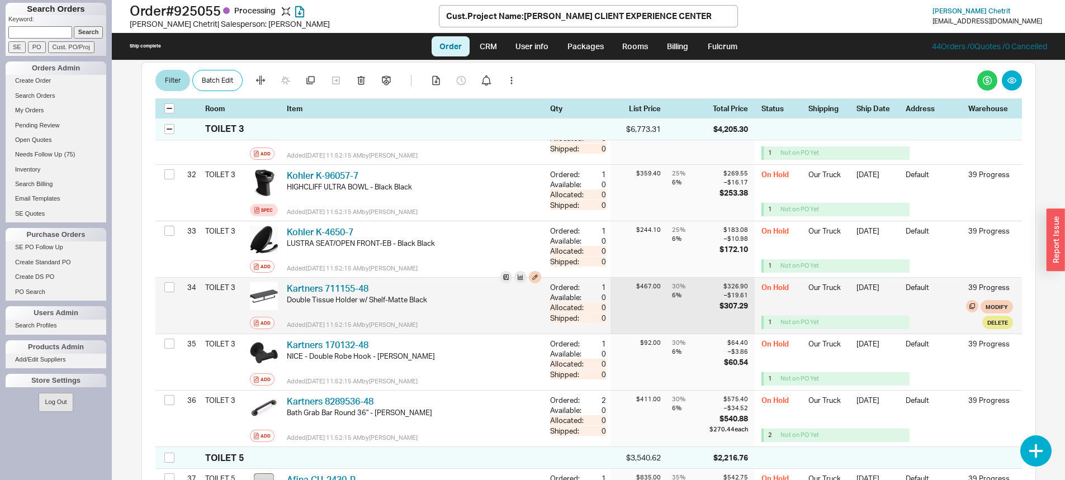
scroll to position [2012, 0]
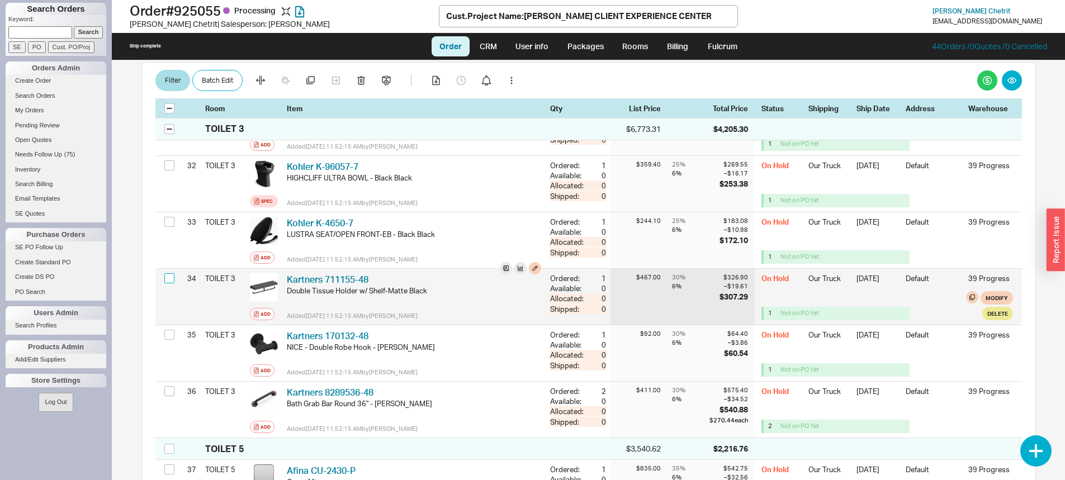
drag, startPoint x: 170, startPoint y: 277, endPoint x: 167, endPoint y: 290, distance: 13.8
click at [168, 287] on div at bounding box center [170, 279] width 13 height 21
drag, startPoint x: 172, startPoint y: 281, endPoint x: 169, endPoint y: 298, distance: 17.7
click at [172, 281] on input "checkbox" at bounding box center [169, 278] width 10 height 10
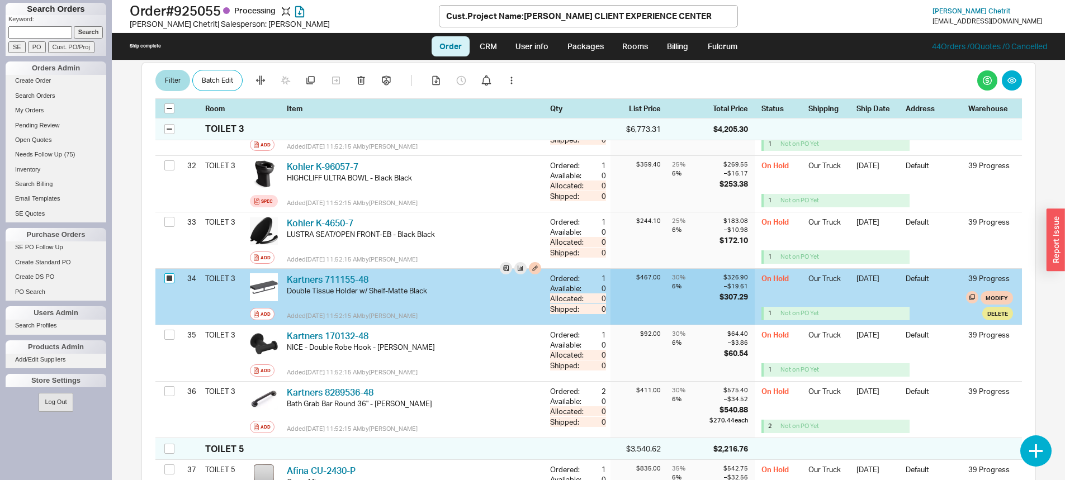
checkbox input "true"
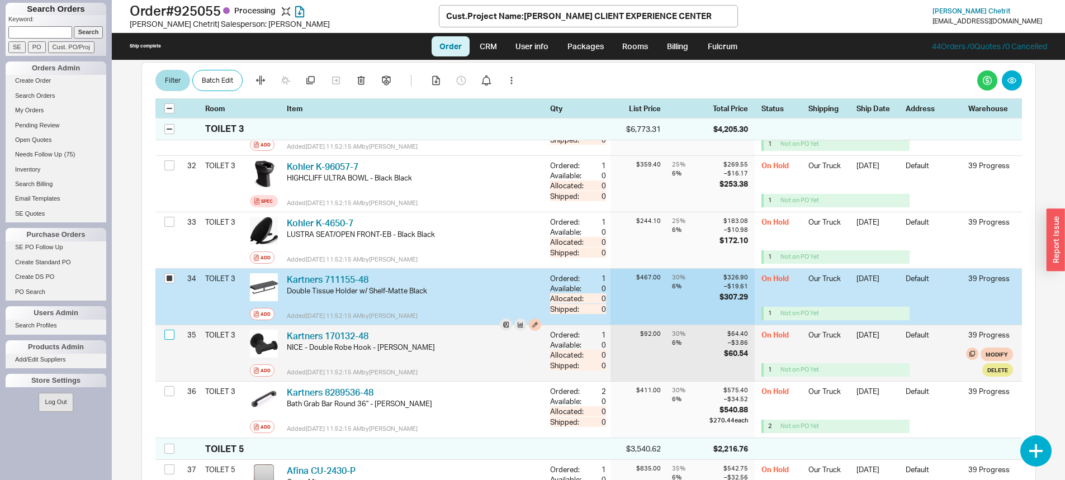
drag, startPoint x: 165, startPoint y: 332, endPoint x: 171, endPoint y: 340, distance: 10.4
click at [166, 333] on input "checkbox" at bounding box center [169, 335] width 10 height 10
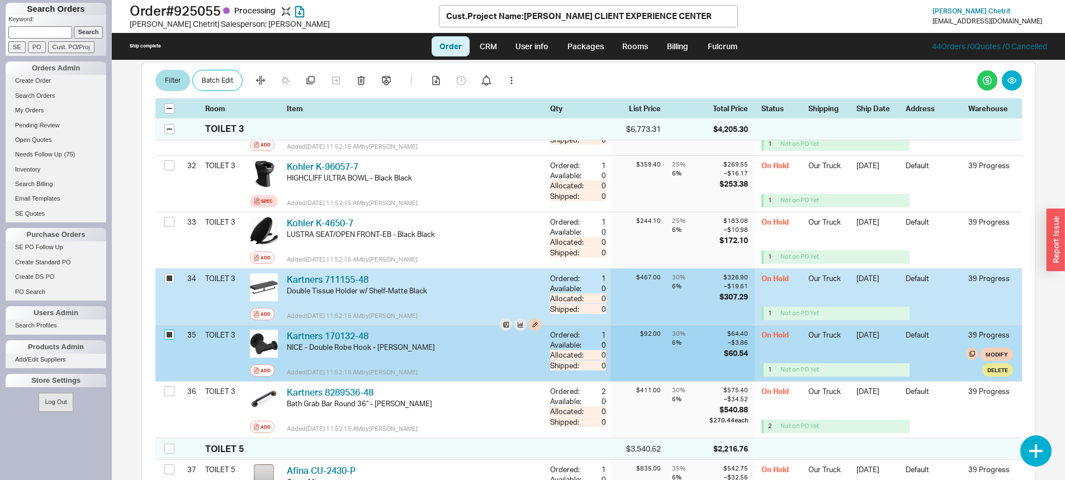
checkbox input "true"
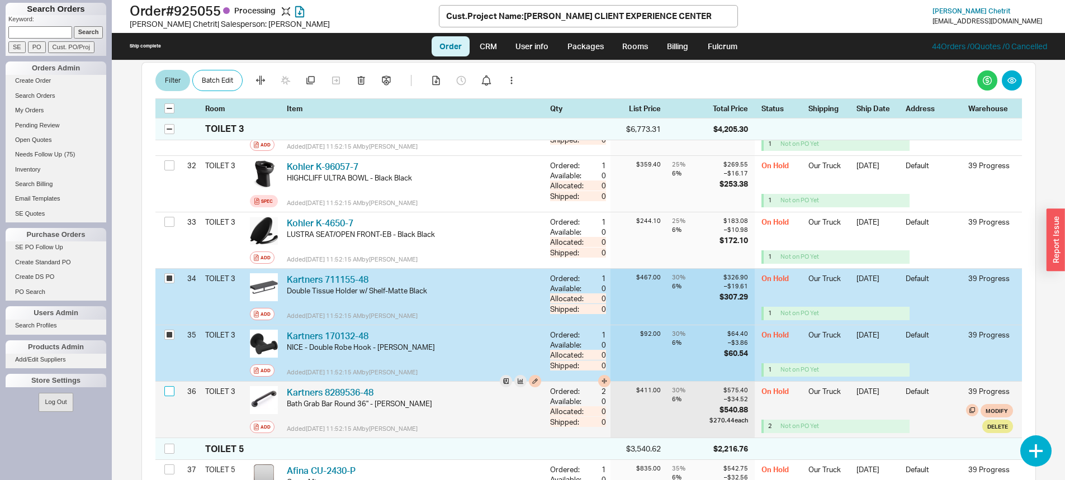
click at [170, 393] on input "checkbox" at bounding box center [169, 391] width 10 height 10
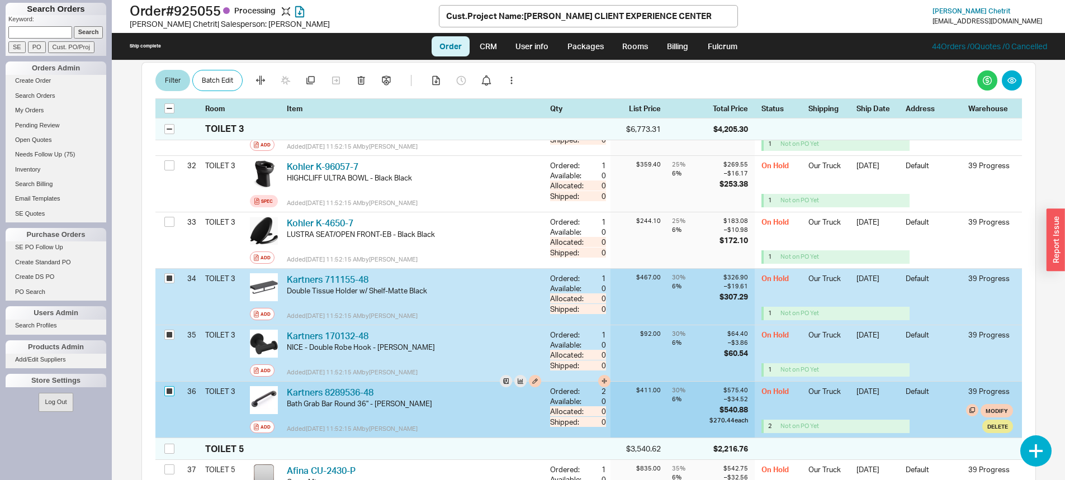
checkbox input "true"
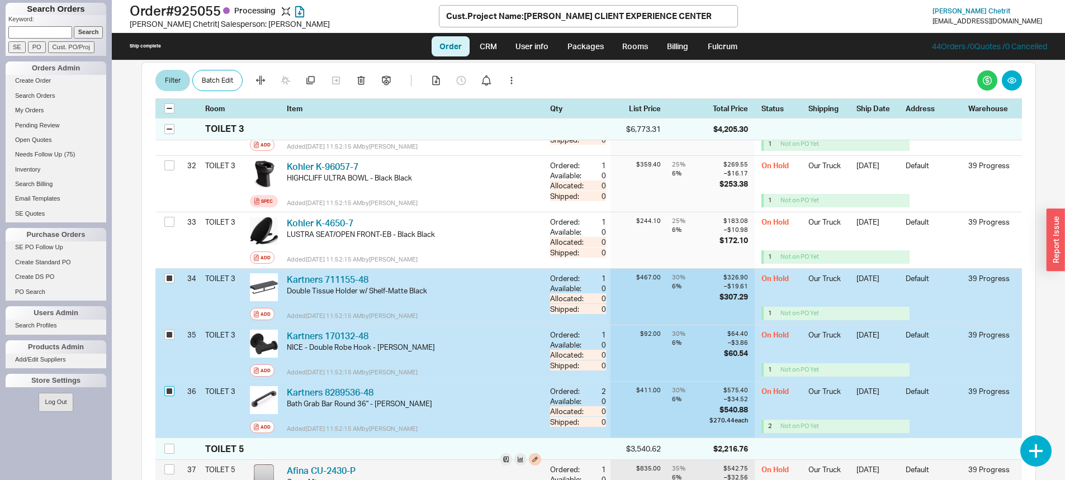
scroll to position [2124, 0]
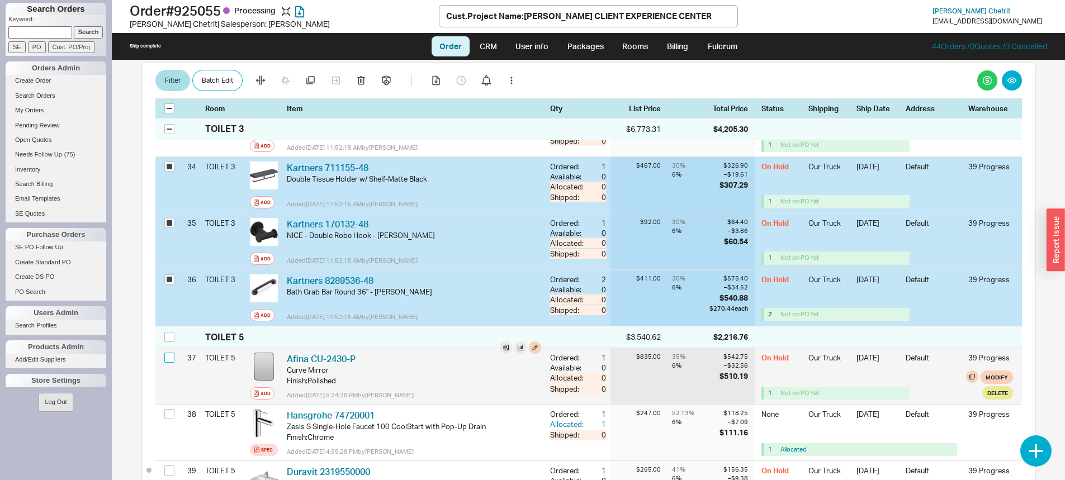
click at [168, 356] on input "checkbox" at bounding box center [169, 358] width 10 height 10
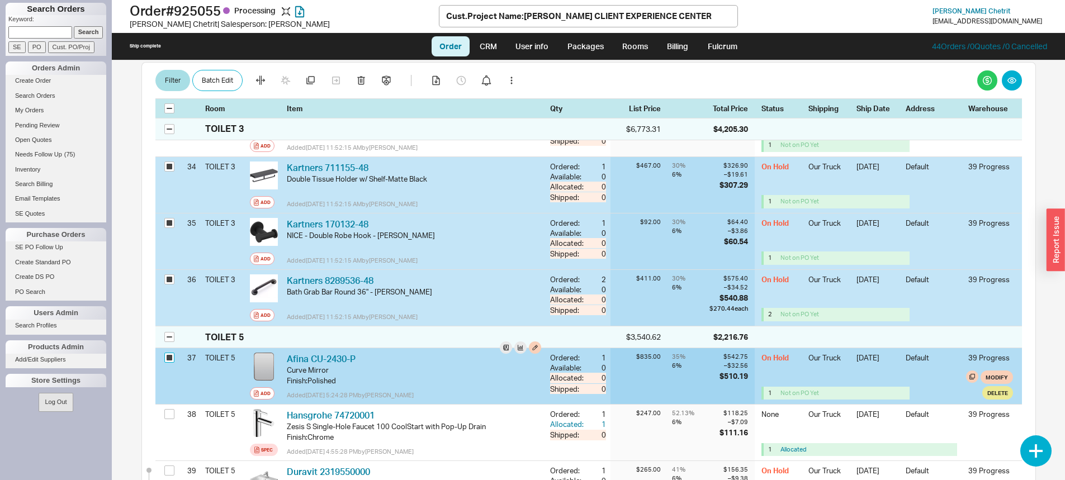
checkbox input "true"
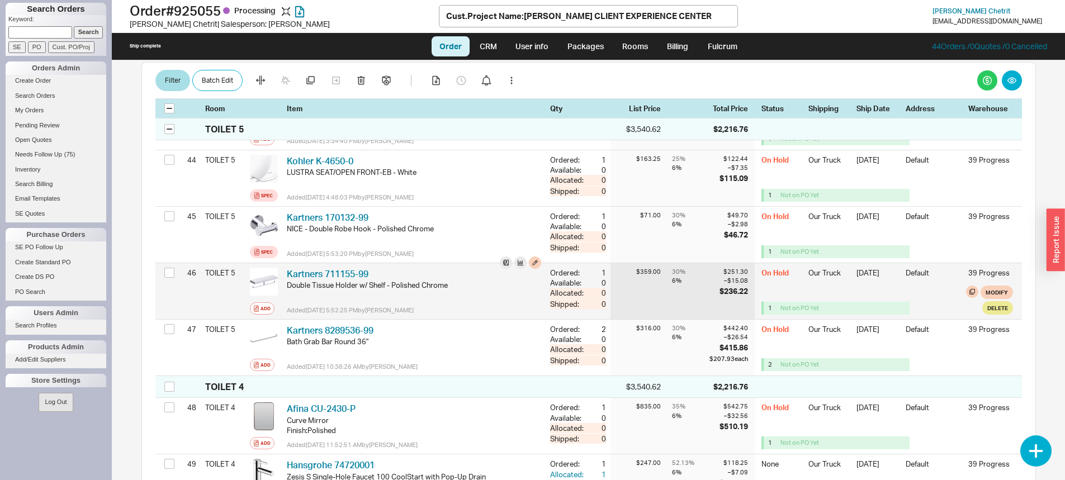
scroll to position [2739, 0]
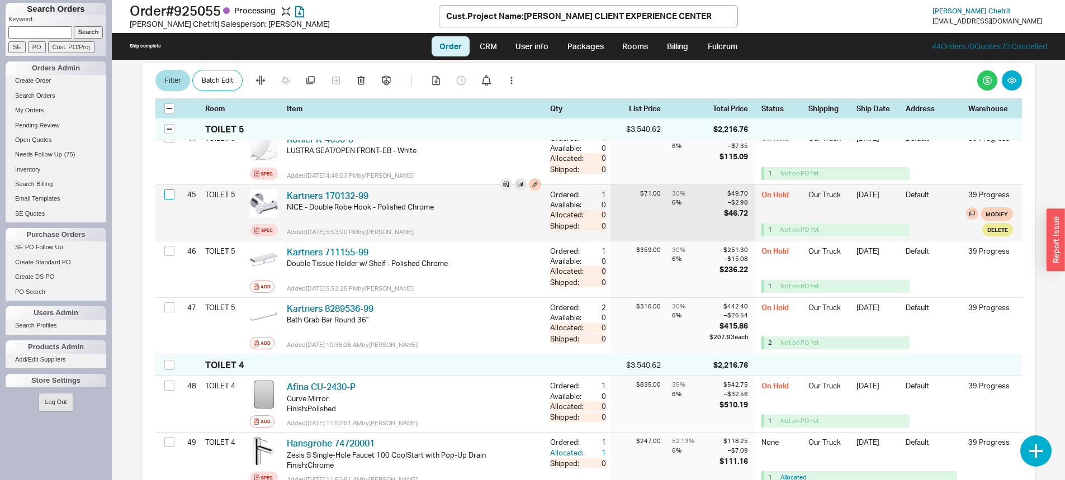
drag, startPoint x: 171, startPoint y: 192, endPoint x: 166, endPoint y: 231, distance: 39.5
click at [172, 195] on input "checkbox" at bounding box center [169, 194] width 10 height 10
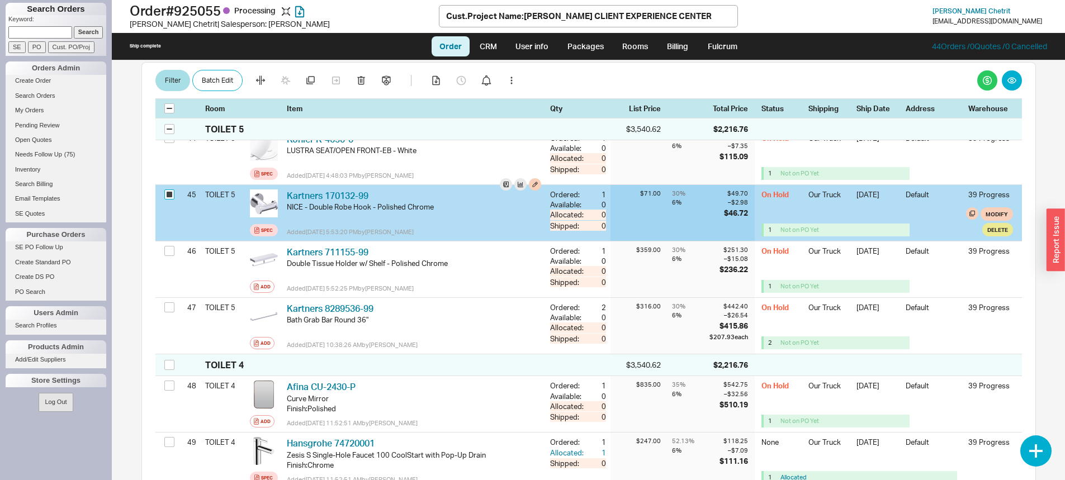
checkbox input "true"
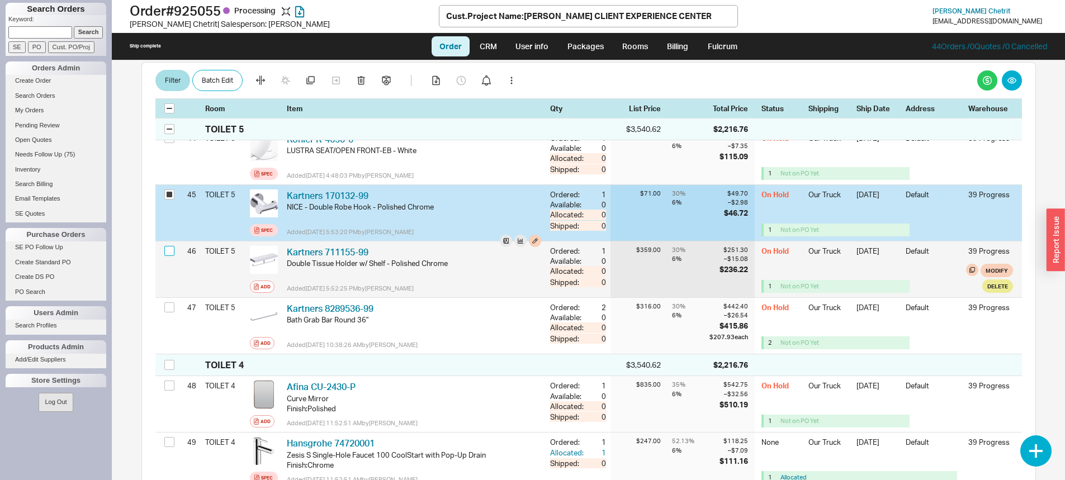
drag, startPoint x: 172, startPoint y: 253, endPoint x: 164, endPoint y: 281, distance: 29.6
click at [170, 253] on input "checkbox" at bounding box center [169, 251] width 10 height 10
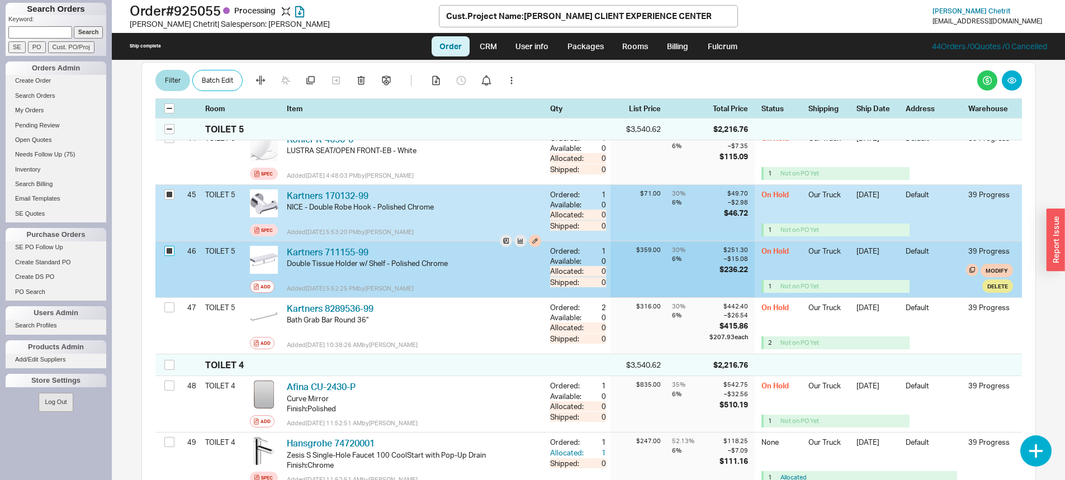
checkbox input "true"
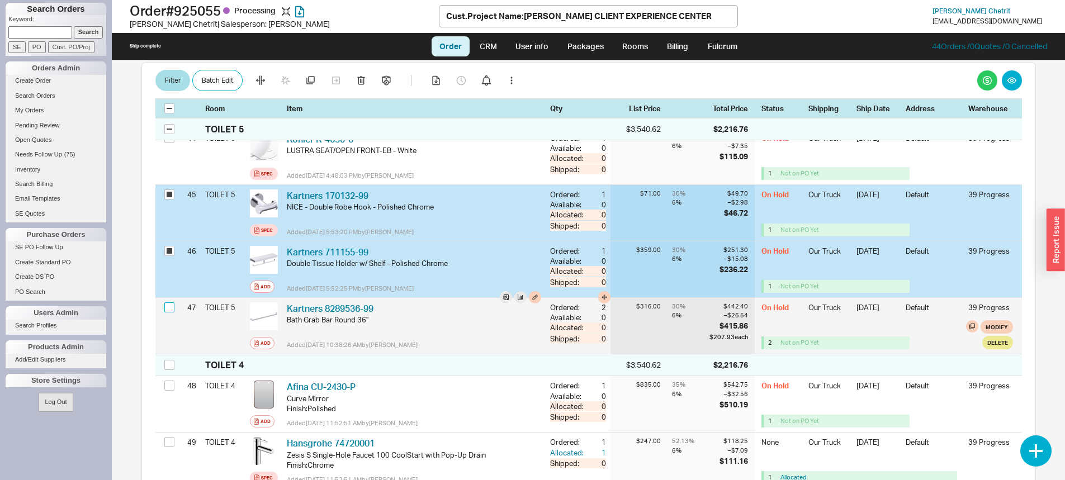
click at [167, 307] on input "checkbox" at bounding box center [169, 307] width 10 height 10
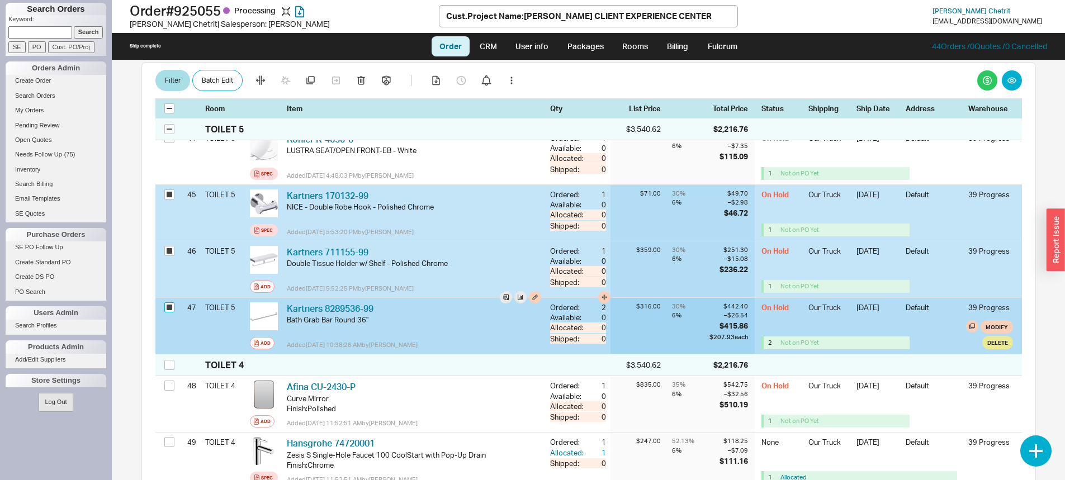
checkbox input "true"
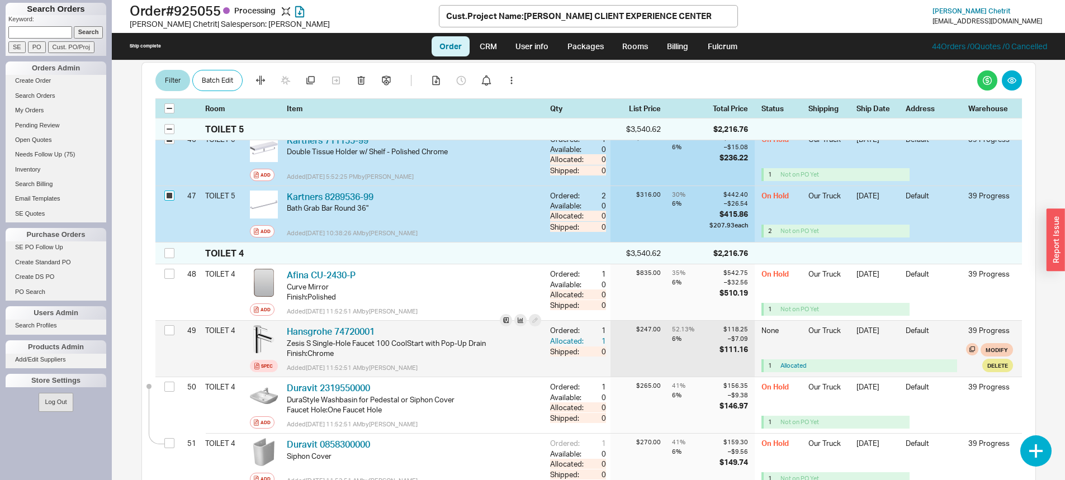
scroll to position [2907, 0]
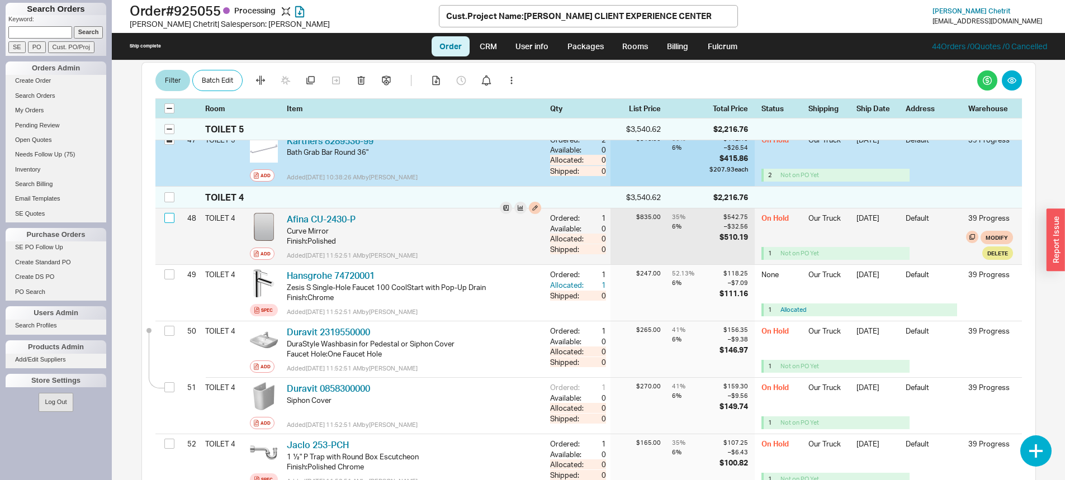
drag, startPoint x: 169, startPoint y: 217, endPoint x: 174, endPoint y: 224, distance: 8.4
click at [171, 220] on input "checkbox" at bounding box center [169, 218] width 10 height 10
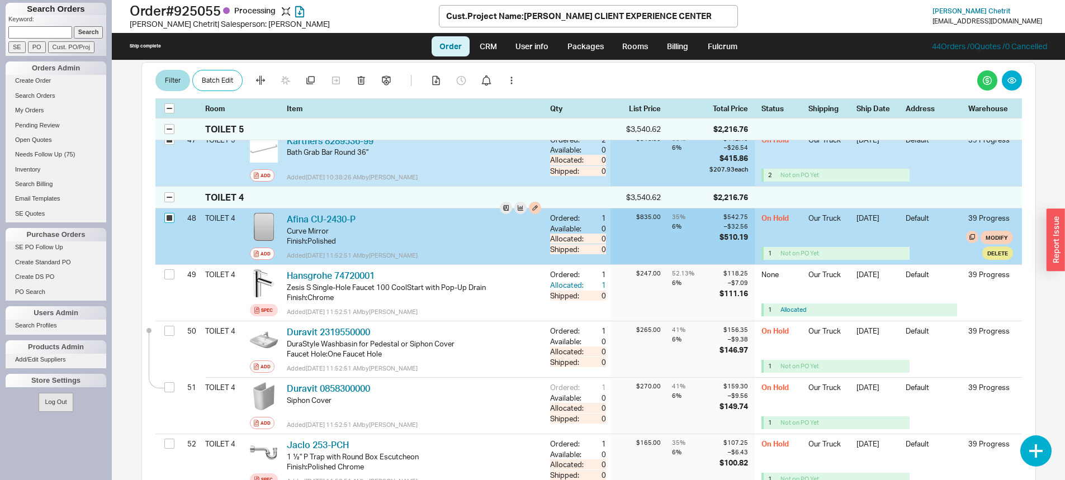
checkbox input "true"
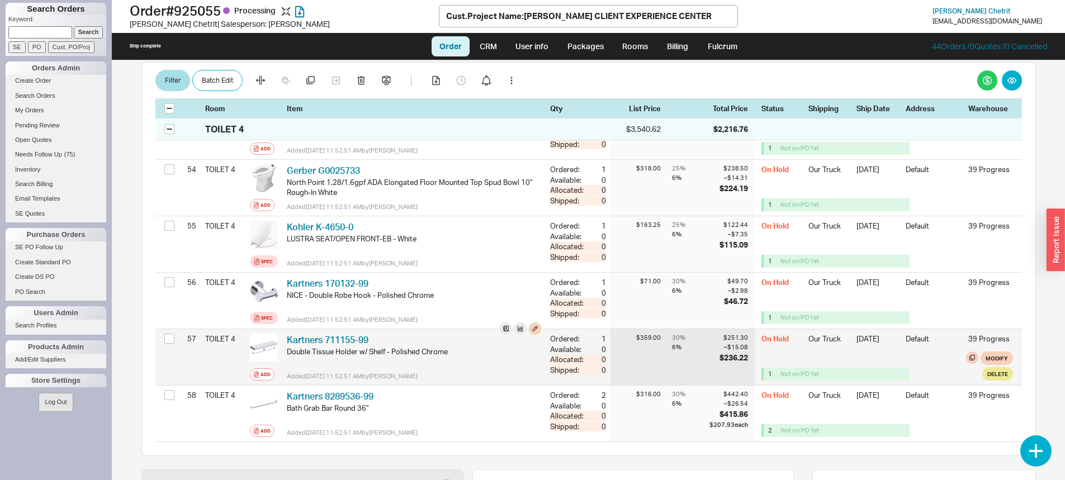
scroll to position [3354, 0]
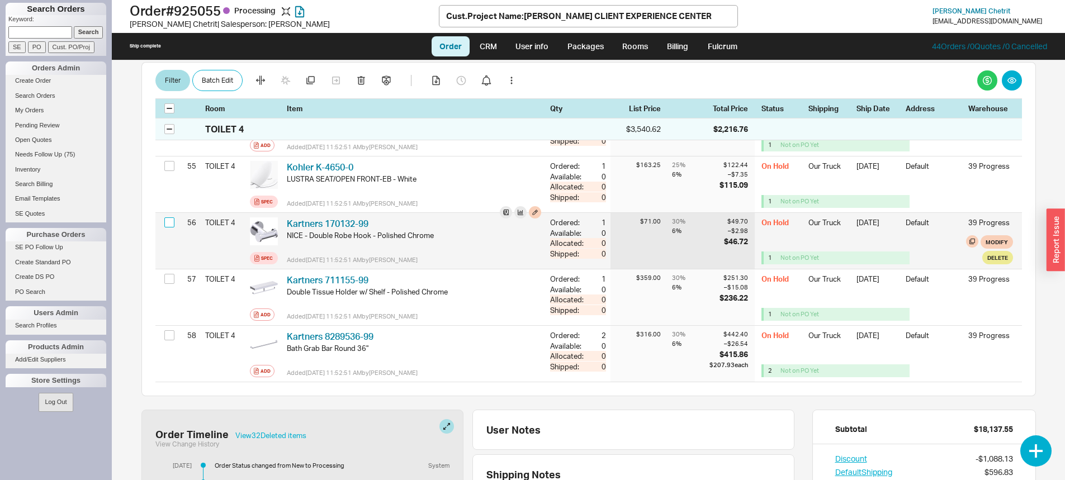
drag, startPoint x: 167, startPoint y: 223, endPoint x: 164, endPoint y: 251, distance: 28.1
click at [167, 224] on input "checkbox" at bounding box center [169, 222] width 10 height 10
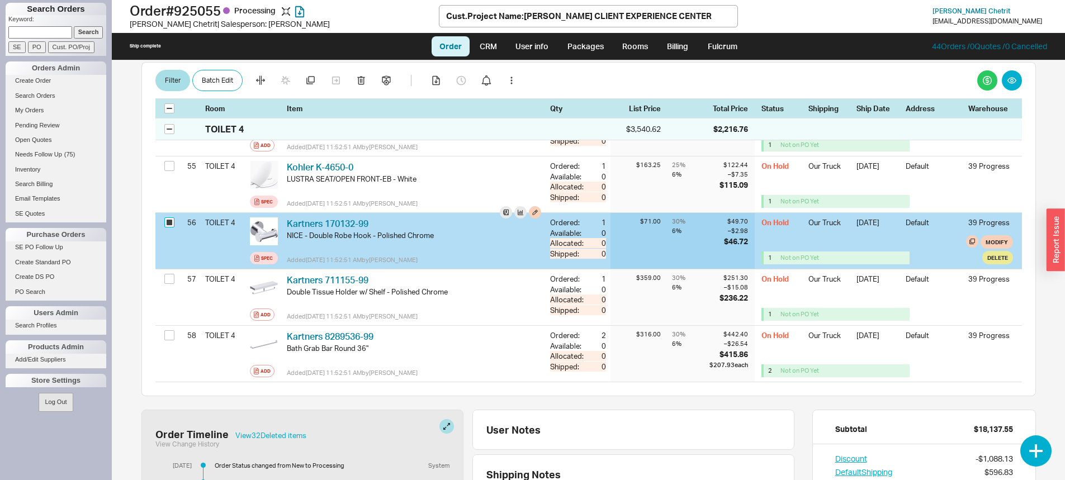
checkbox input "true"
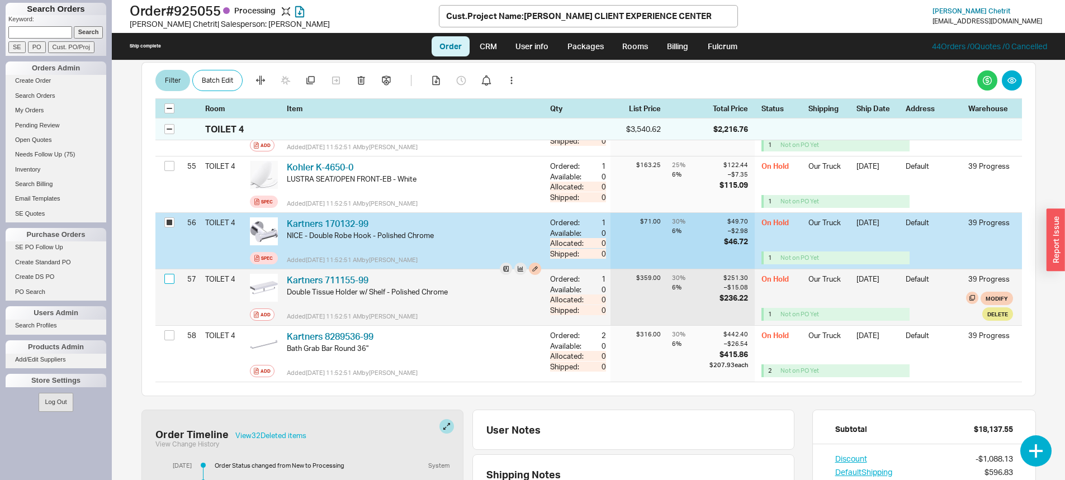
drag, startPoint x: 165, startPoint y: 274, endPoint x: 167, endPoint y: 283, distance: 8.6
click at [165, 275] on input "checkbox" at bounding box center [169, 279] width 10 height 10
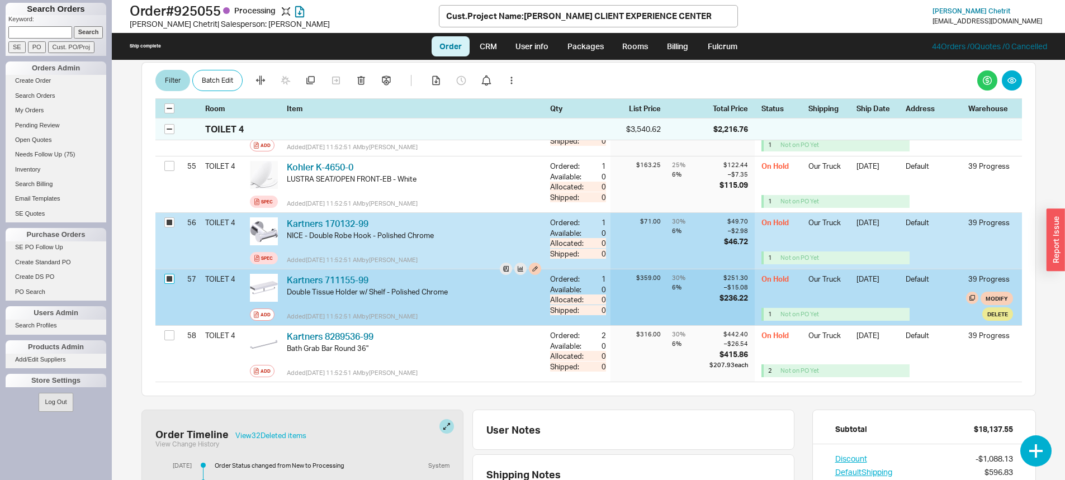
checkbox input "true"
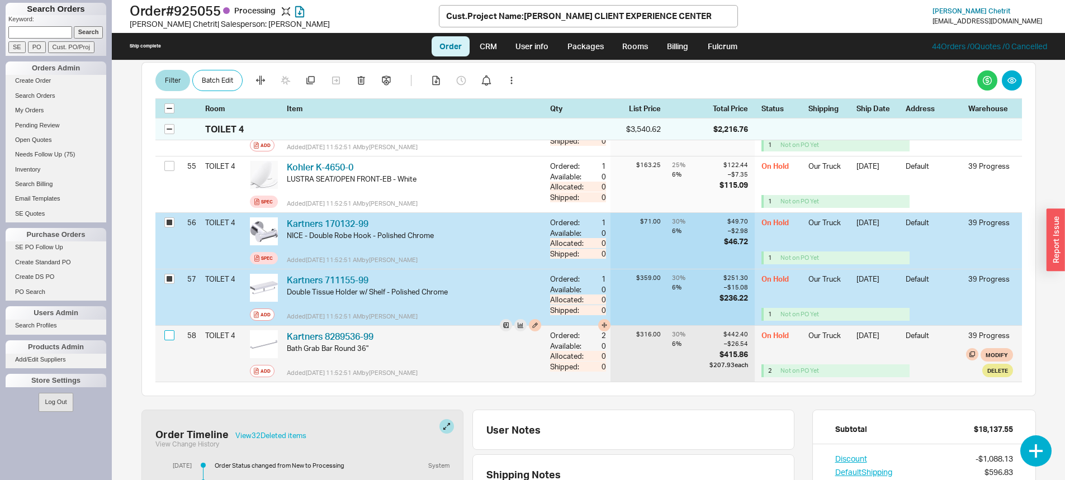
click at [166, 335] on input "checkbox" at bounding box center [169, 335] width 10 height 10
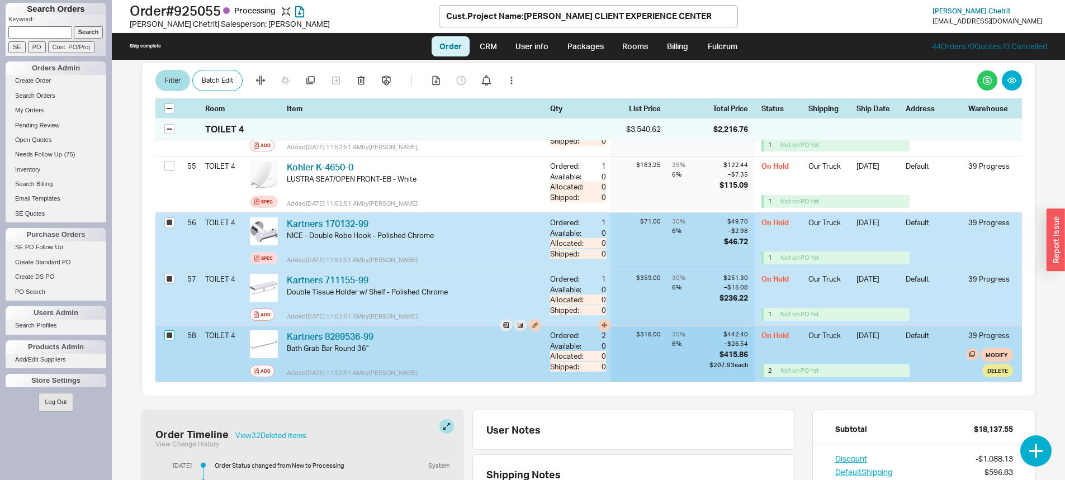
checkbox input "true"
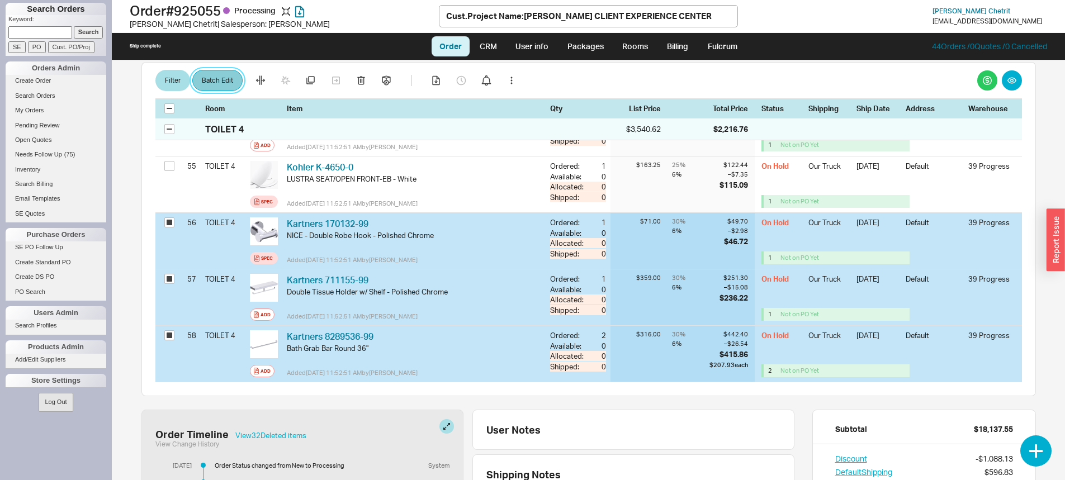
click at [225, 82] on button "Batch Edit" at bounding box center [217, 80] width 50 height 21
select select "8"
select select "3"
select select "8"
select select "3"
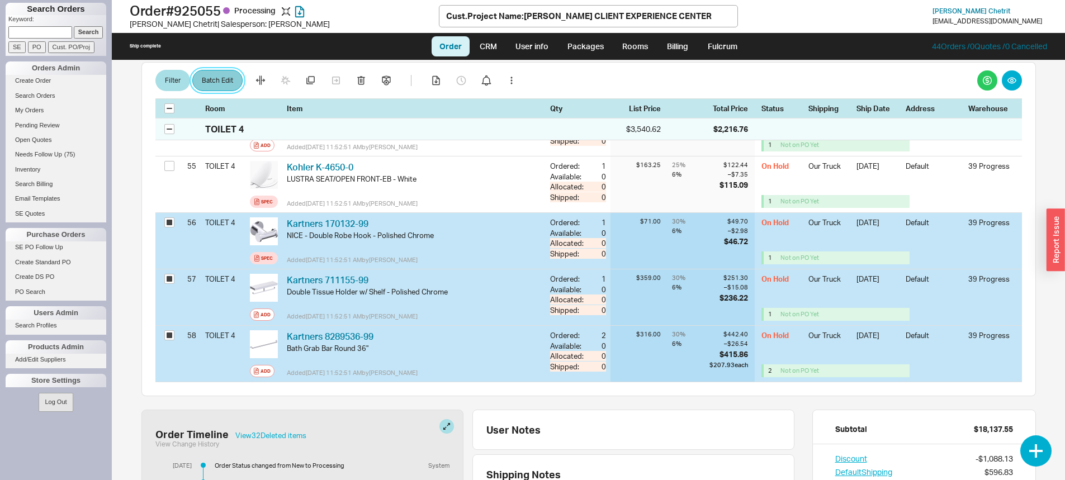
select select "8"
select select "3"
select select "8"
select select "3"
select select "8"
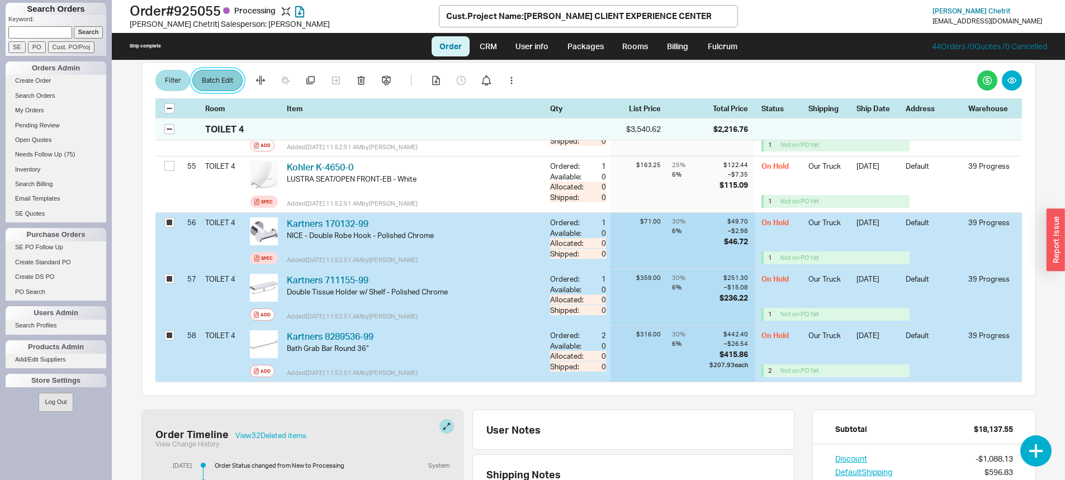
select select "3"
select select "8"
select select "3"
select select "8"
select select "3"
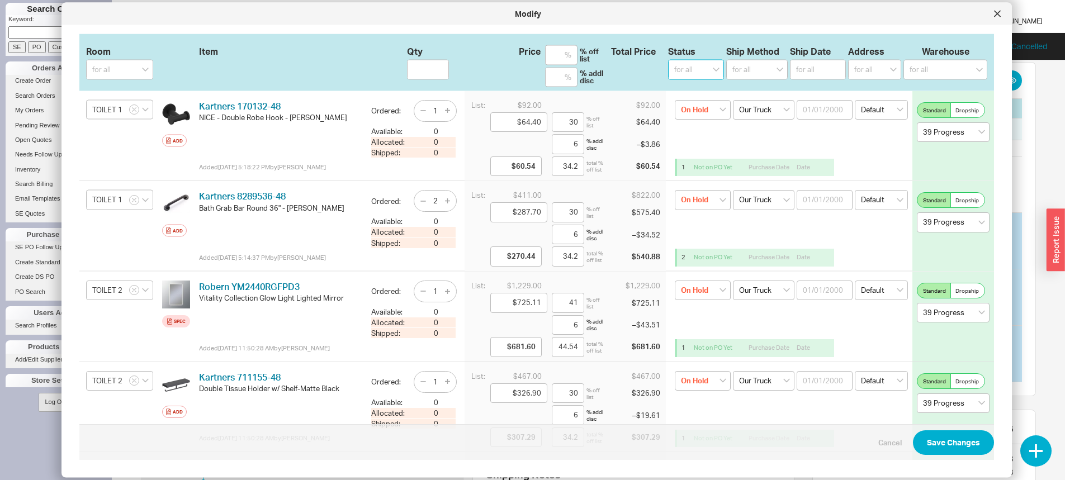
click at [694, 72] on select "for all (none) On Hold Call Before Ship Hold for Balance Wait For Cust. Call Wa…" at bounding box center [696, 70] width 56 height 20
select select
click at [668, 60] on select "for all (none) On Hold Call Before Ship Hold for Balance Wait For Cust. Call Wa…" at bounding box center [696, 70] width 56 height 20
select select
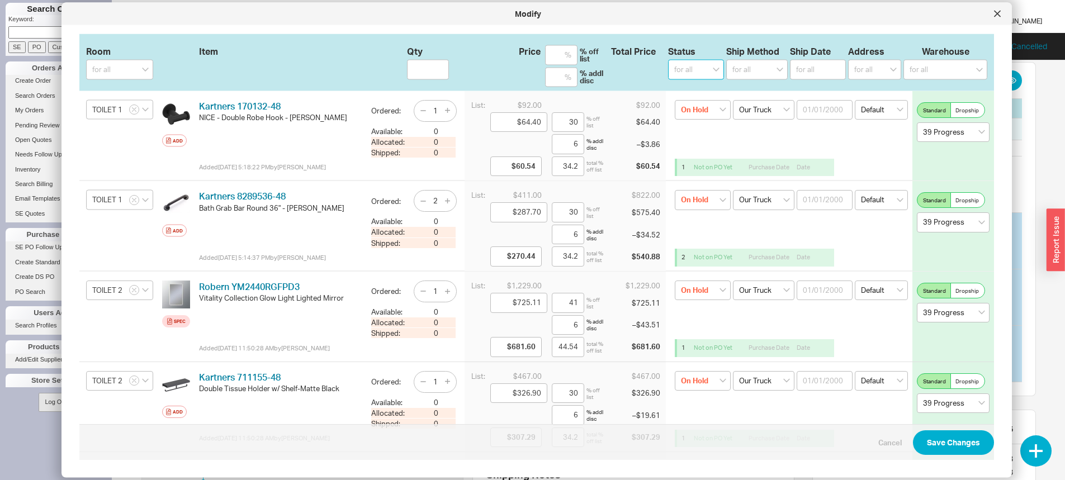
select select
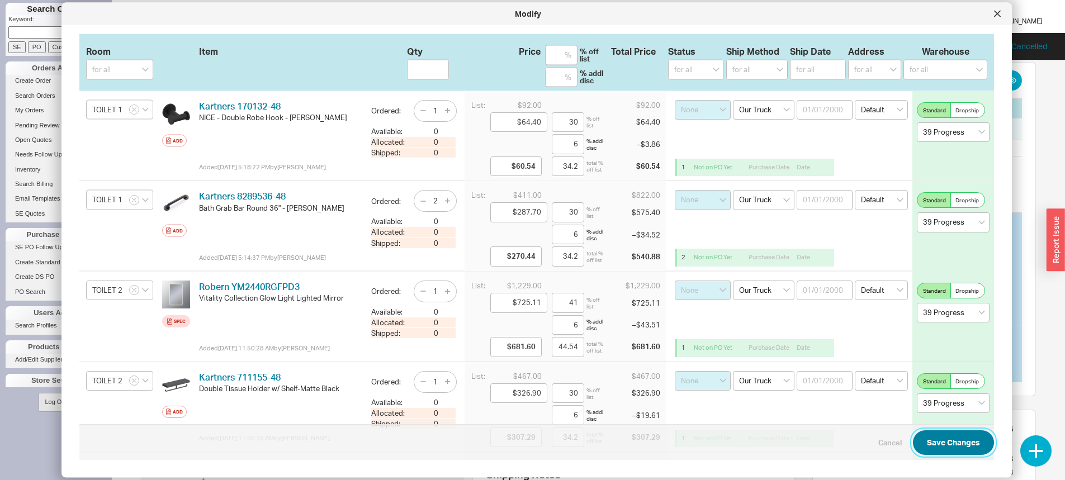
click at [937, 448] on button "Save Changes" at bounding box center [953, 442] width 81 height 25
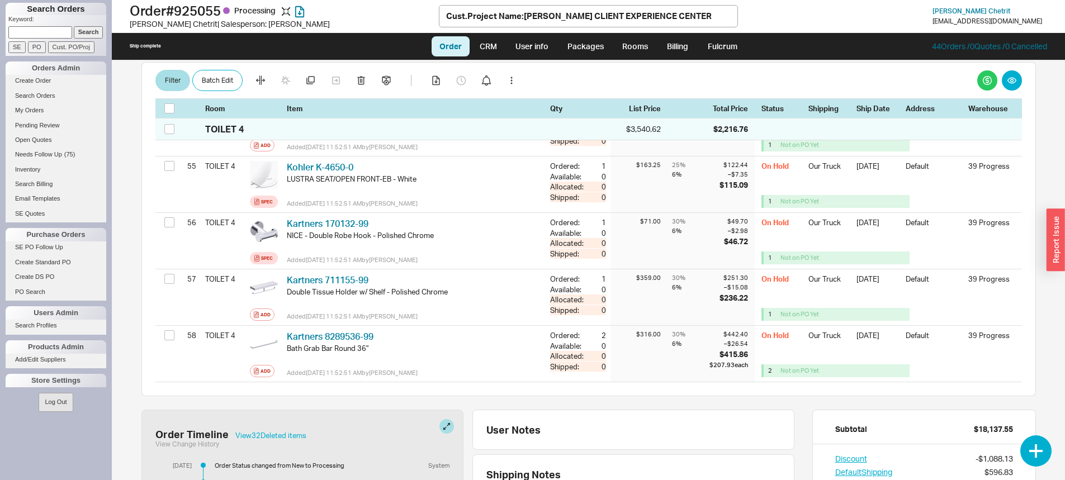
checkbox input "false"
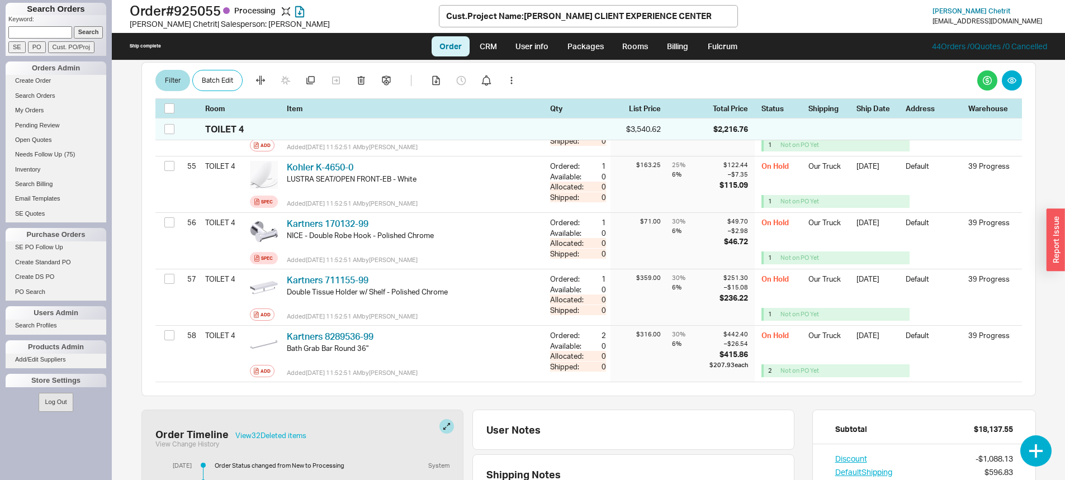
checkbox input "false"
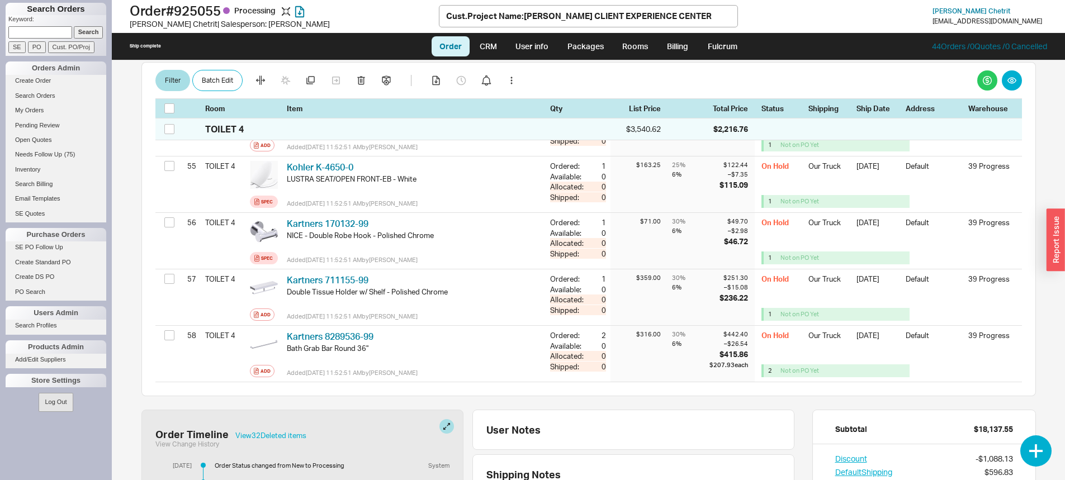
checkbox input "false"
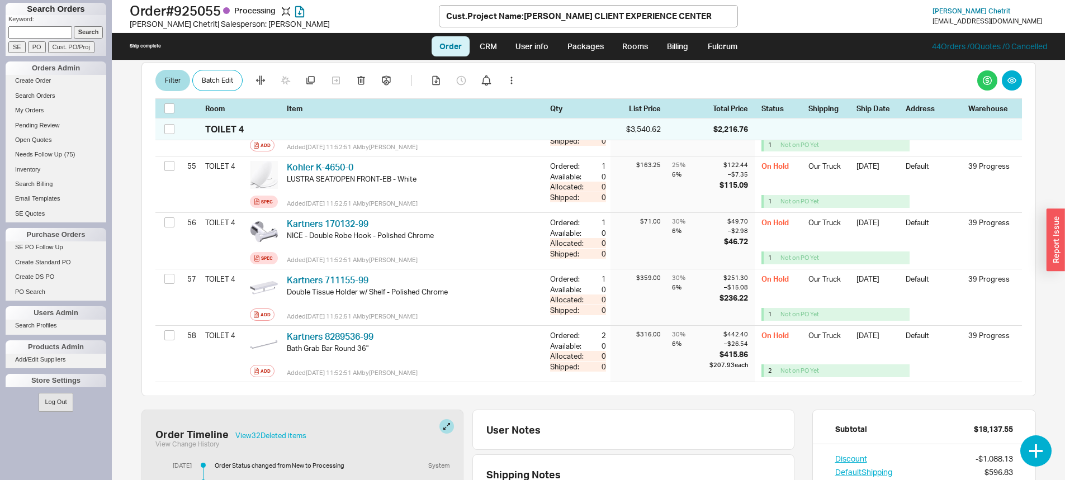
checkbox input "false"
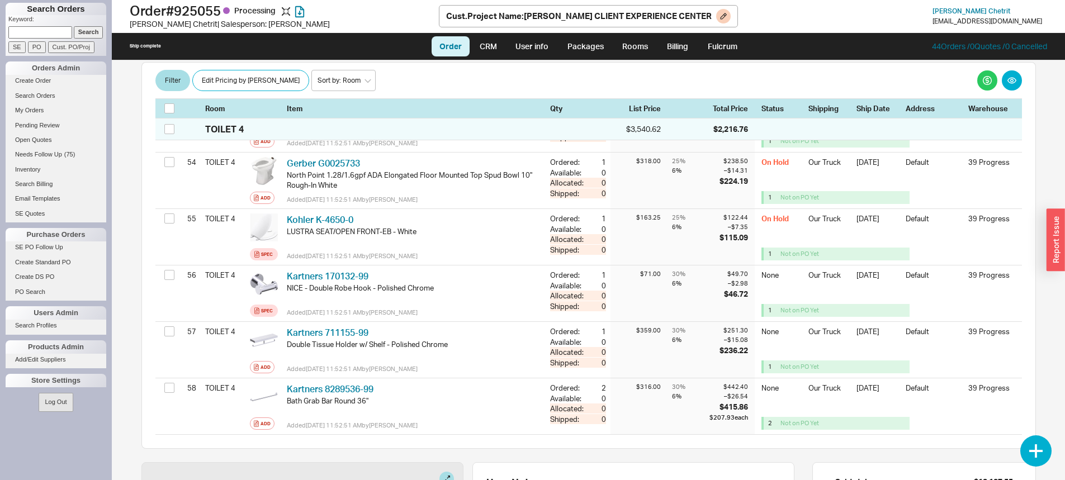
scroll to position [3242, 0]
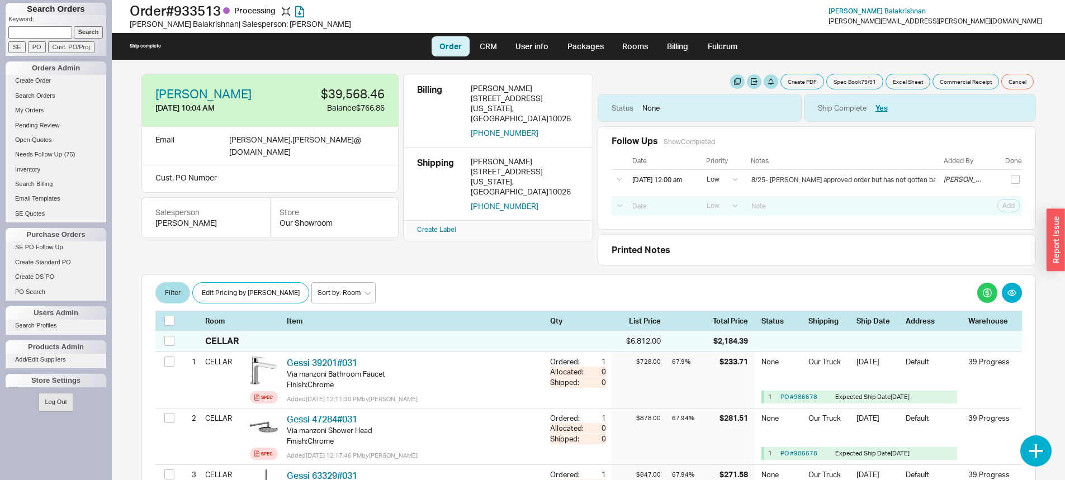
select select "LOW"
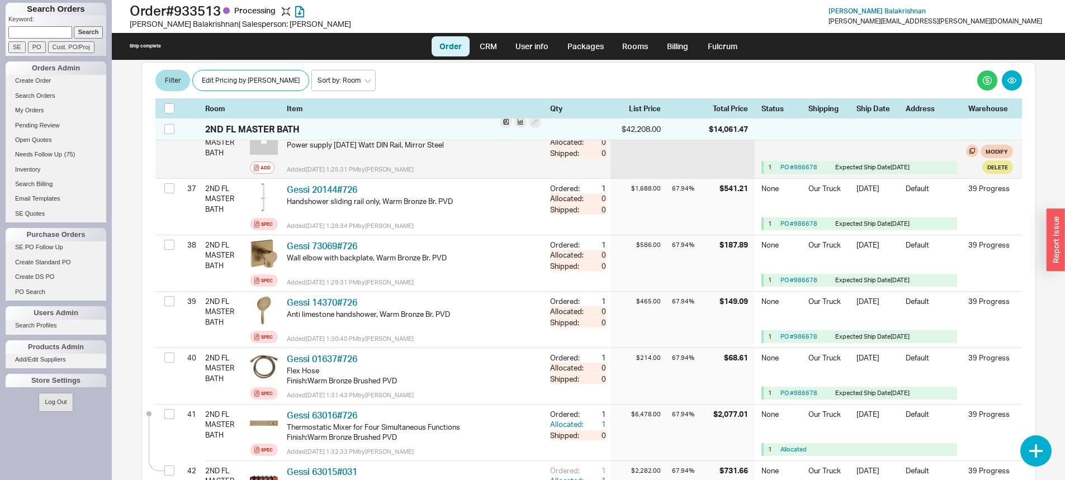
scroll to position [2292, 0]
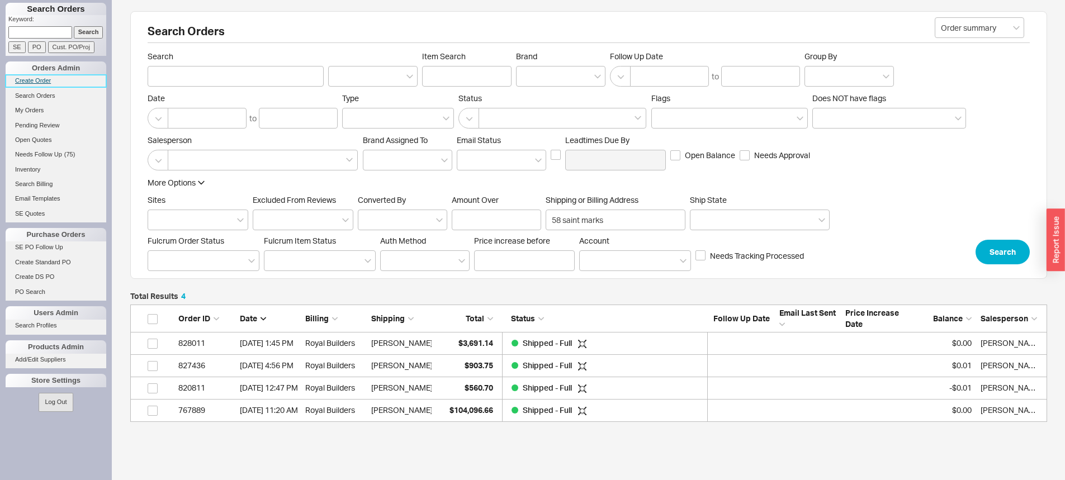
scroll to position [109, 908]
click at [30, 83] on link "Create Order" at bounding box center [56, 81] width 101 height 12
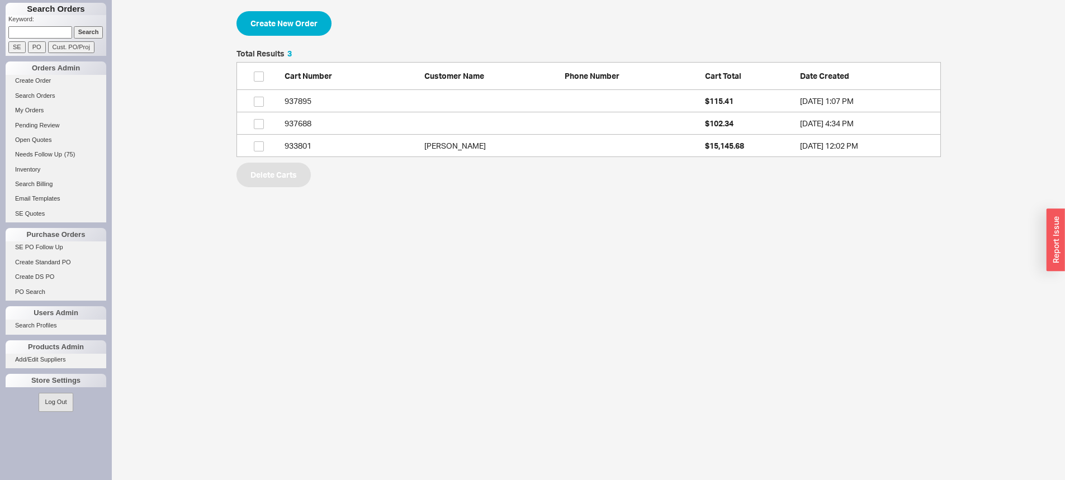
scroll to position [99, 696]
click at [35, 135] on link "Open Quotes" at bounding box center [56, 140] width 101 height 12
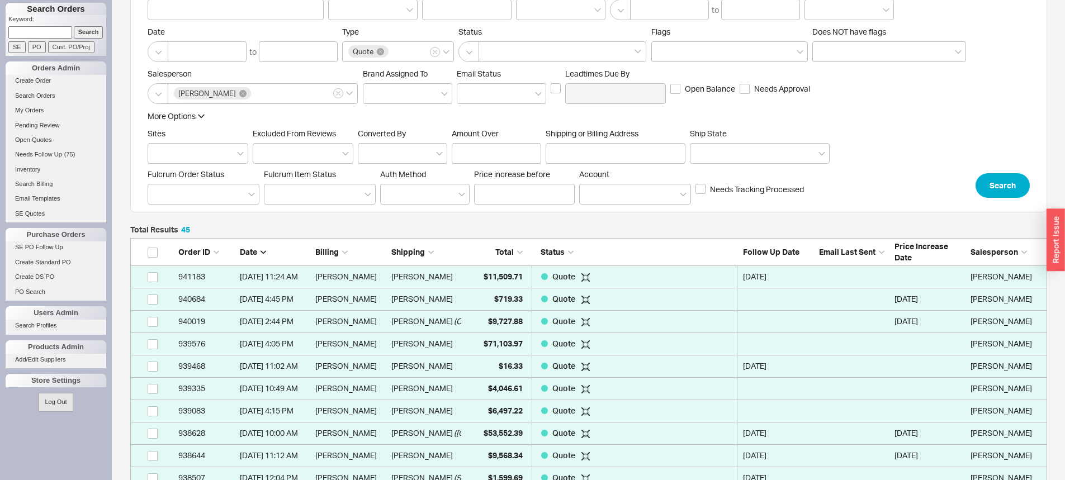
scroll to position [168, 0]
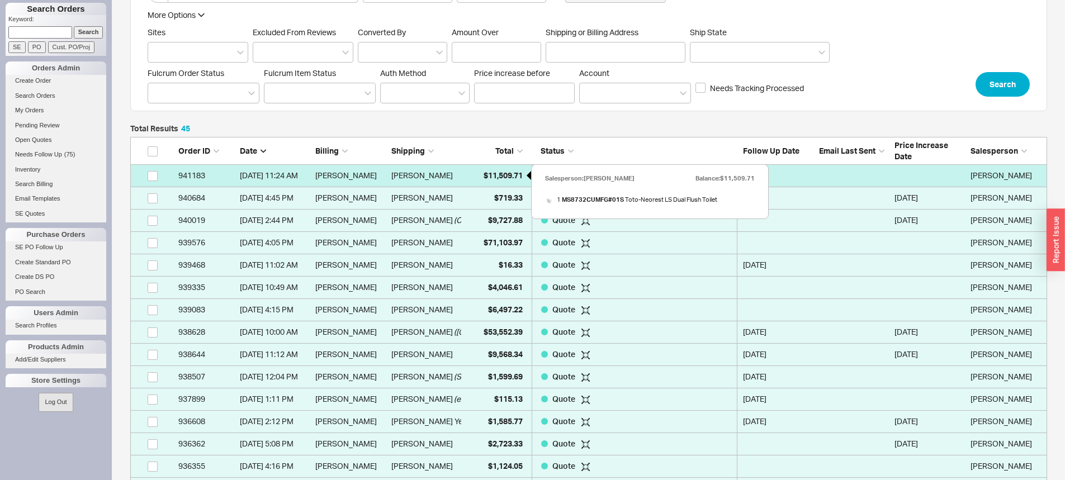
click at [511, 179] on span "$11,509.71" at bounding box center [503, 175] width 39 height 10
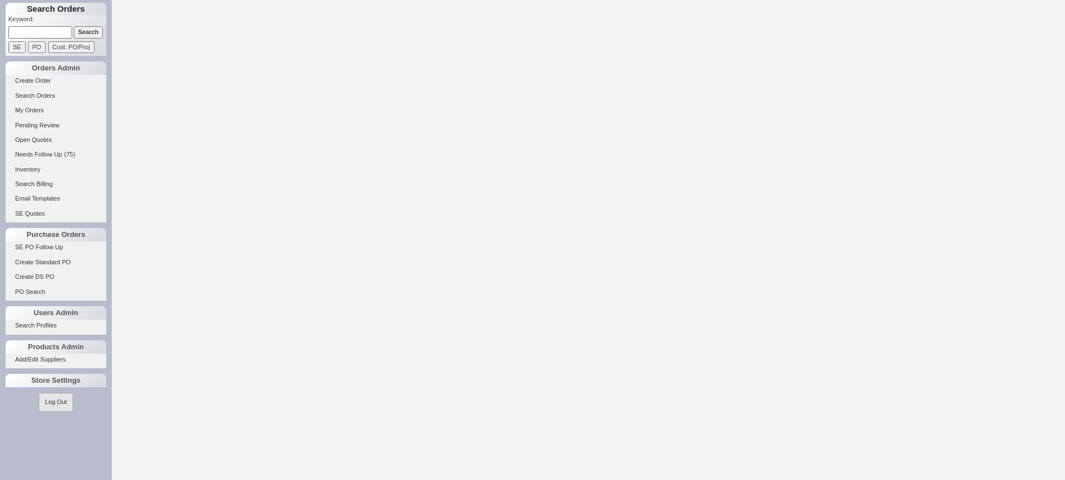
select select "LOW"
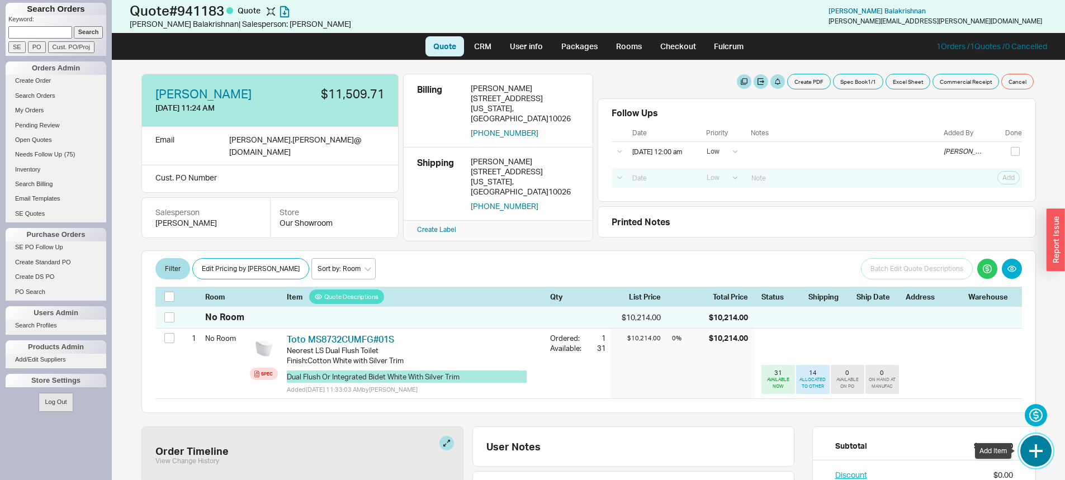
click at [1039, 456] on button "button" at bounding box center [1035, 450] width 31 height 31
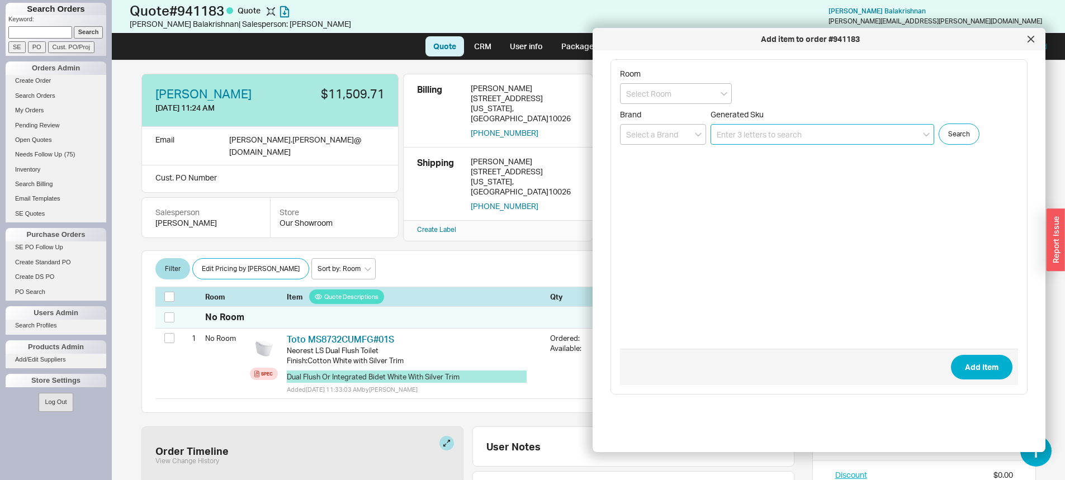
click at [742, 135] on input at bounding box center [822, 134] width 224 height 21
paste input "K-2882-0"
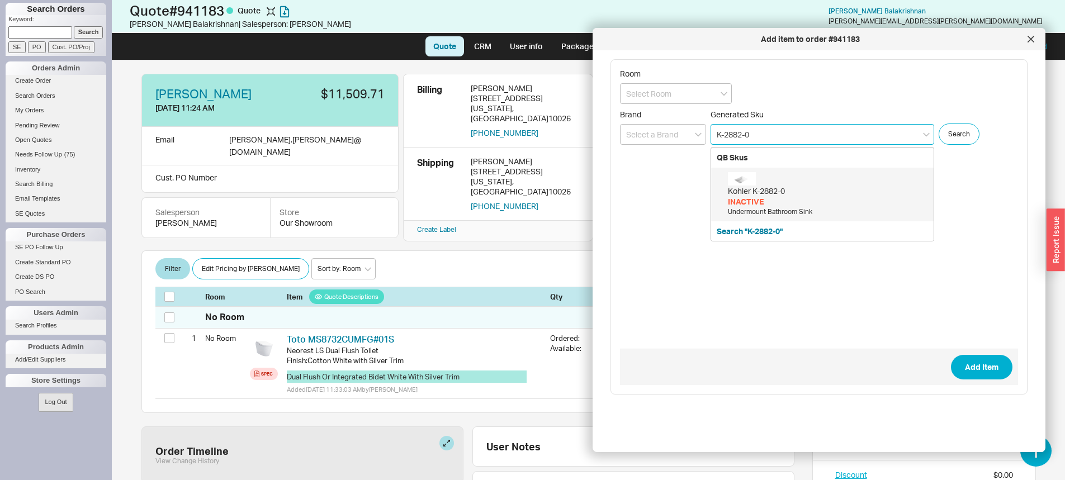
click at [795, 187] on div "Kohler K-2882-0" at bounding box center [828, 191] width 200 height 11
type input "K-2882-0"
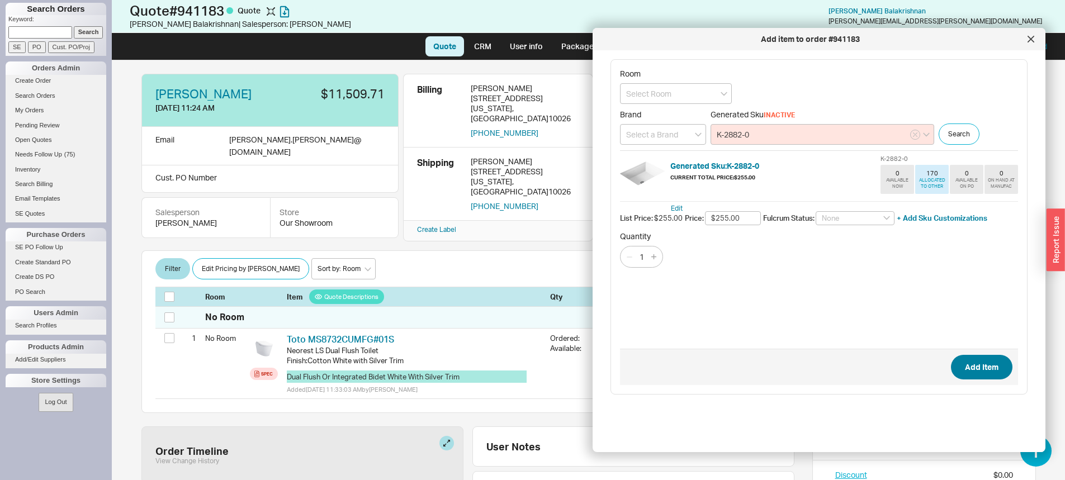
type input "$255.00"
click at [964, 370] on button "Add Item" at bounding box center [981, 367] width 61 height 25
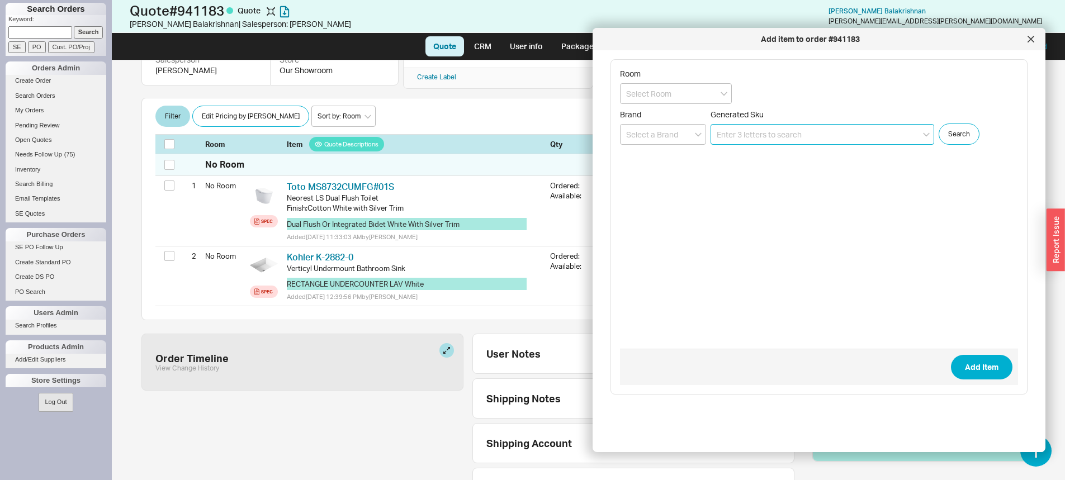
scroll to position [154, 0]
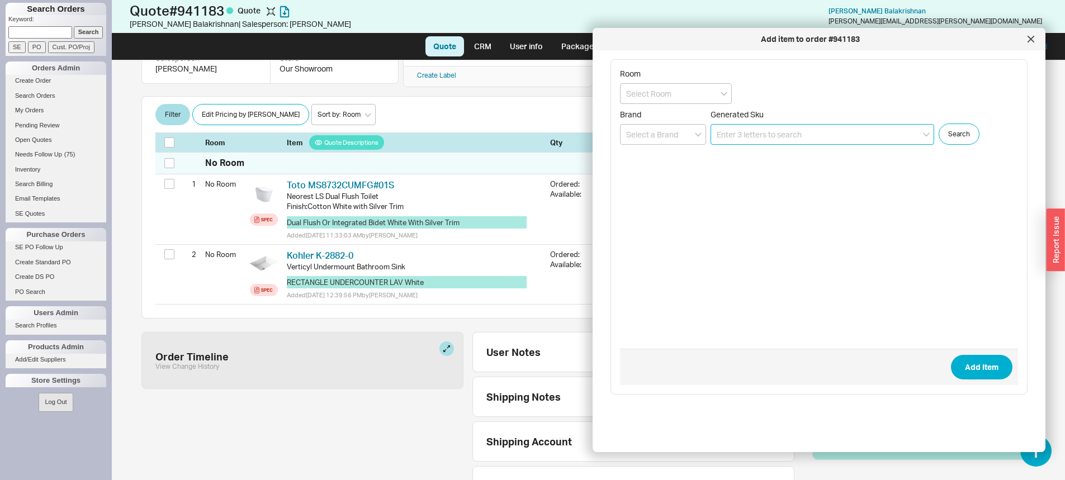
click at [769, 133] on input at bounding box center [822, 134] width 224 height 21
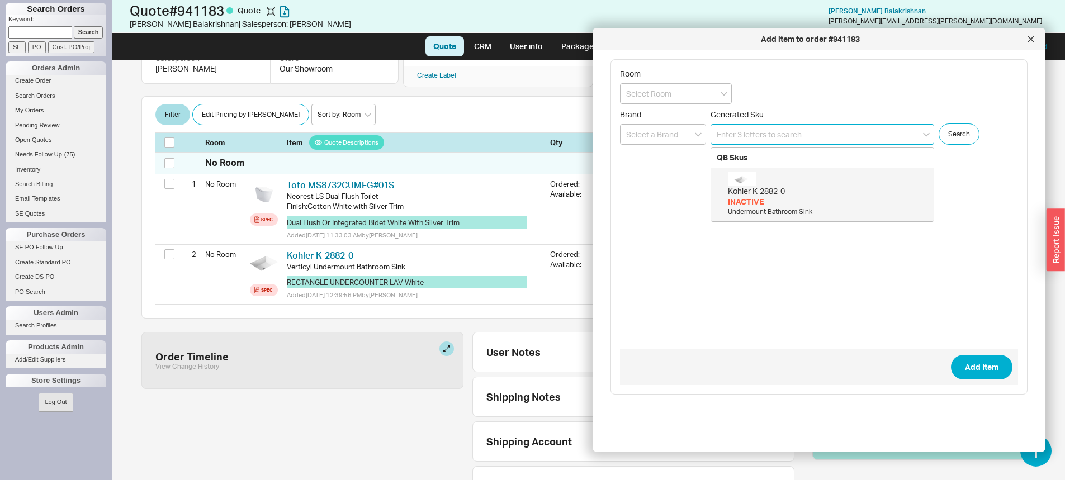
paste input "K-30810-0"
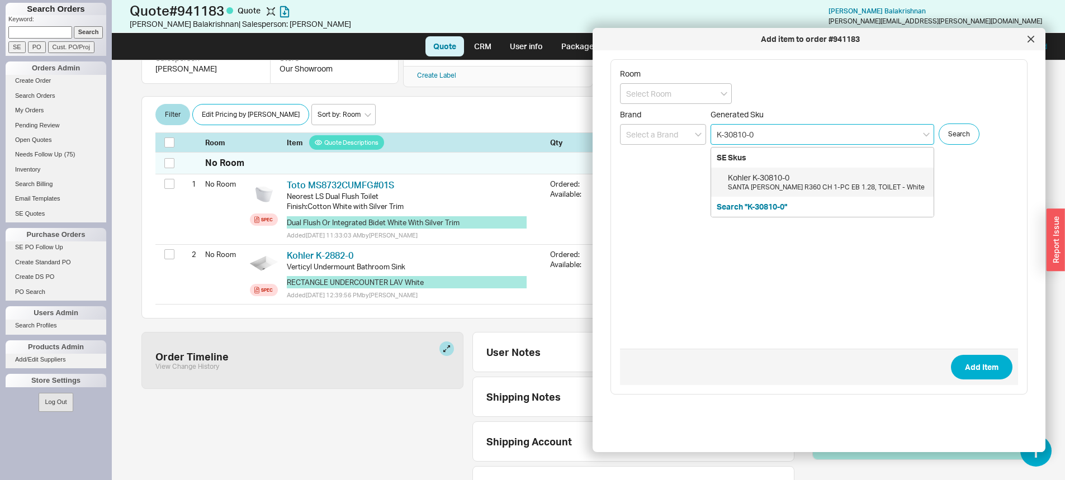
click at [829, 177] on div "Kohler K-30810-0" at bounding box center [828, 177] width 200 height 11
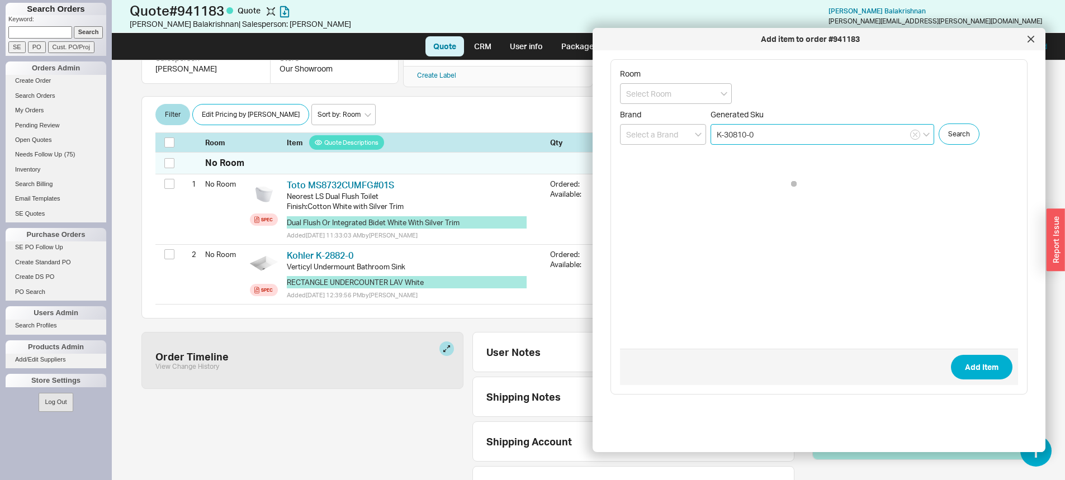
type input "K-30810-0"
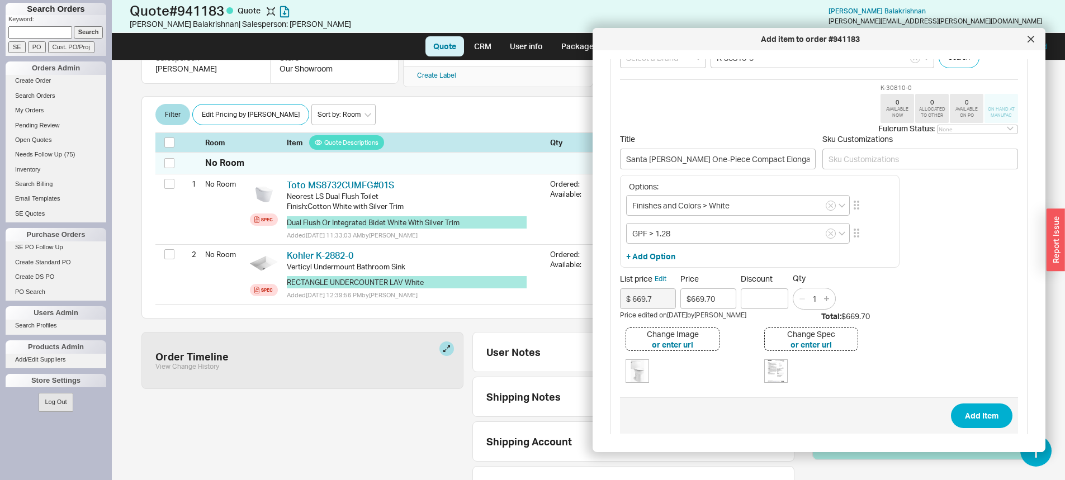
scroll to position [86, 0]
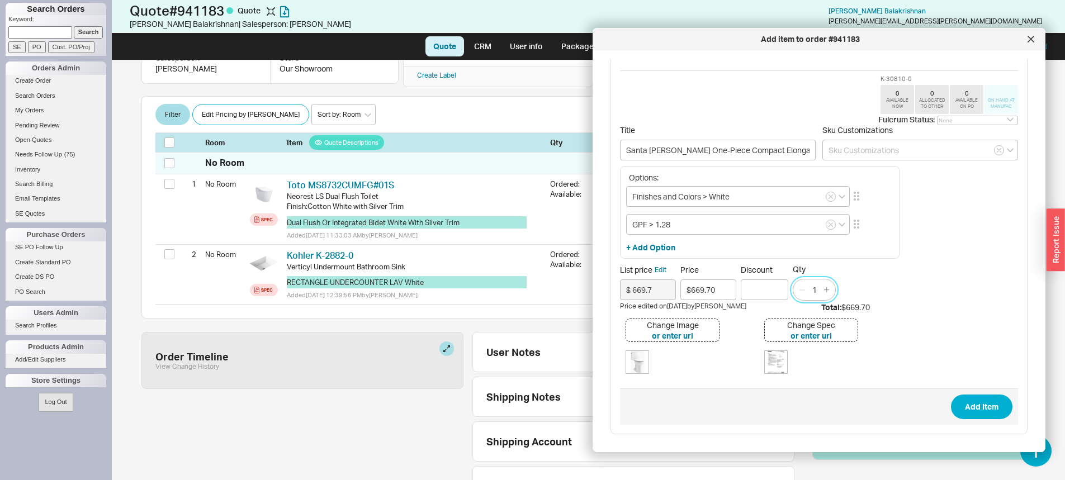
click at [816, 288] on input "1" at bounding box center [815, 290] width 16 height 14
type input "6"
click at [987, 413] on button "Add Item" at bounding box center [981, 407] width 61 height 25
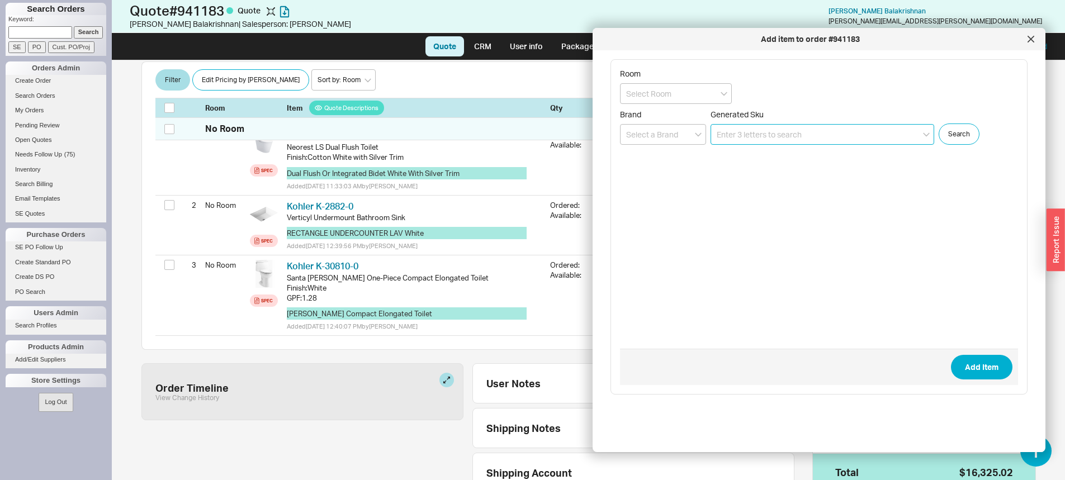
scroll to position [225, 0]
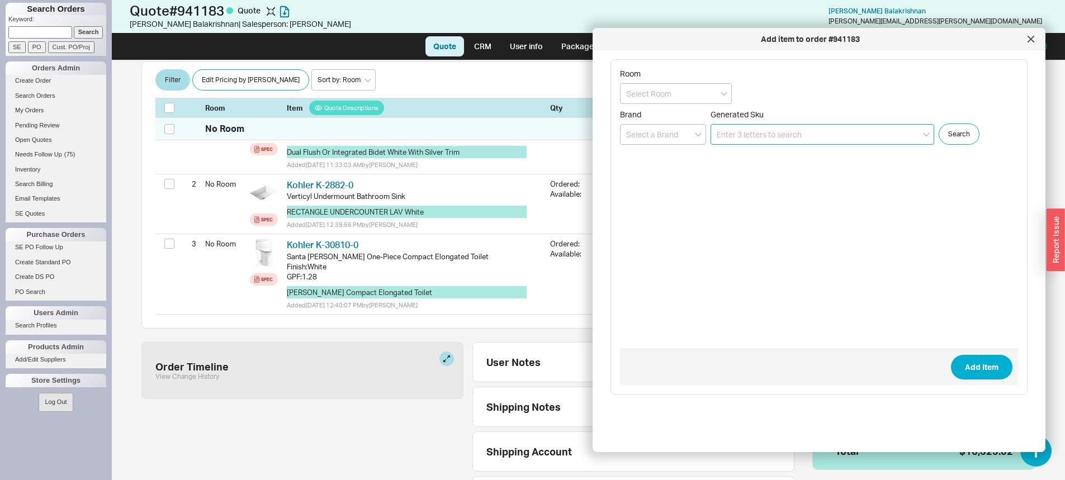
click at [759, 135] on input at bounding box center [822, 134] width 224 height 21
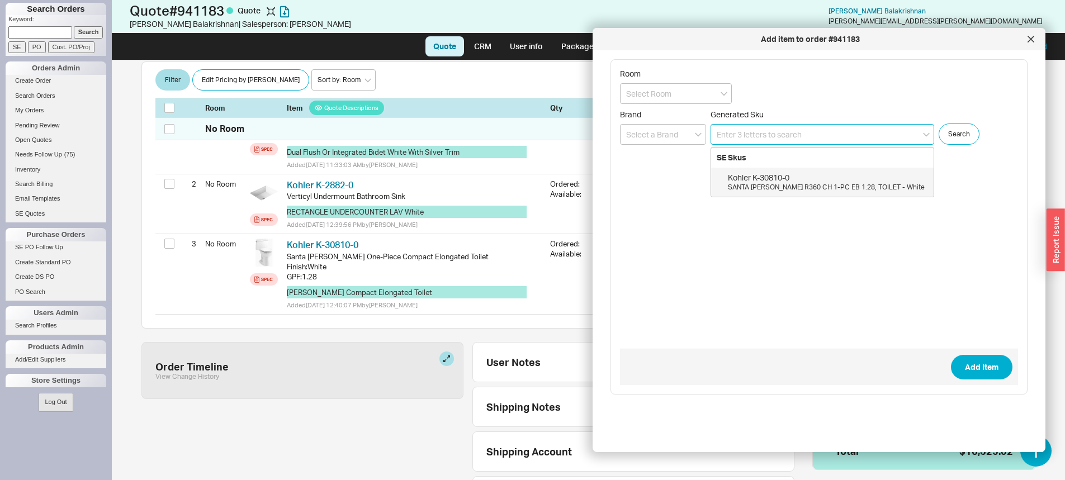
paste input "B043-646-SN"
click at [845, 186] on div "Jaclo B043-646-SN" at bounding box center [828, 191] width 200 height 11
type input "B043-646-SN"
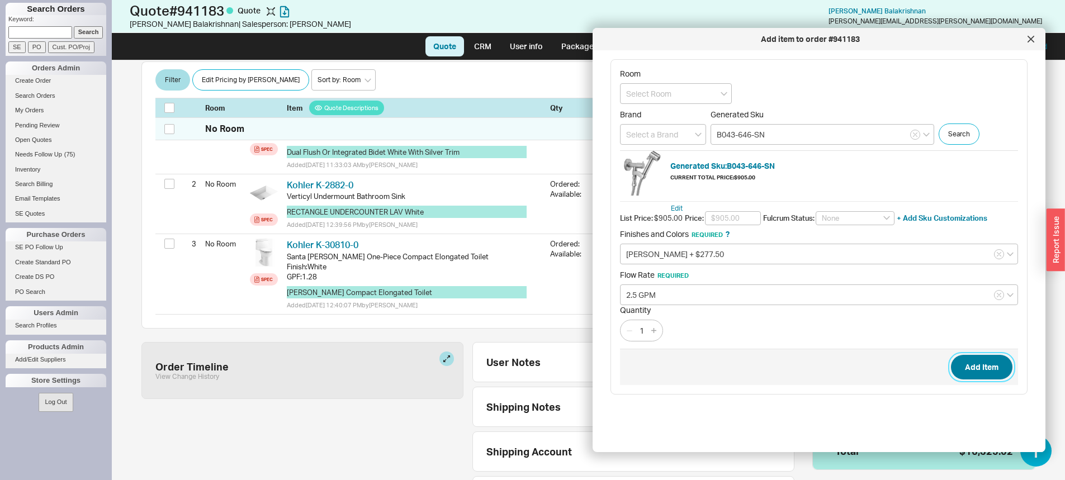
click at [963, 364] on button "Add Item" at bounding box center [981, 367] width 61 height 25
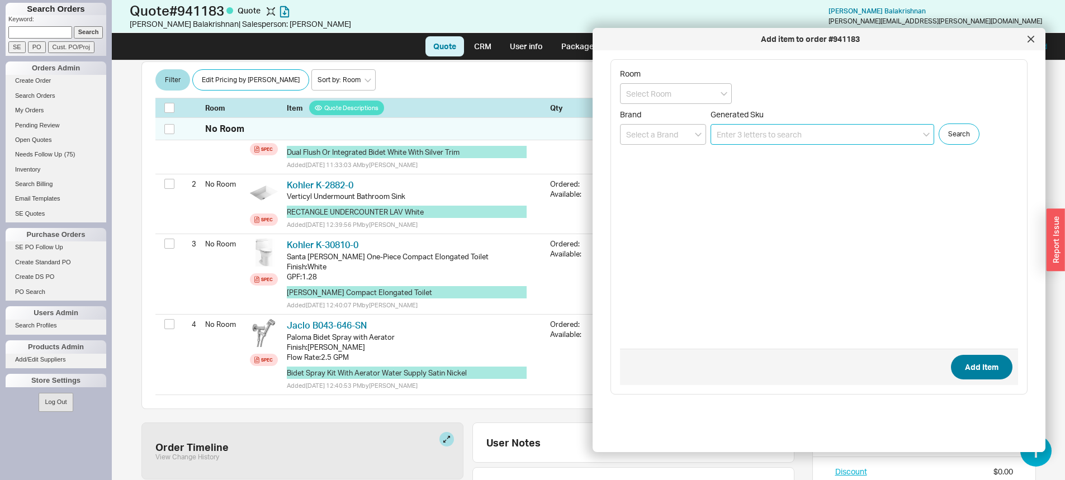
scroll to position [305, 0]
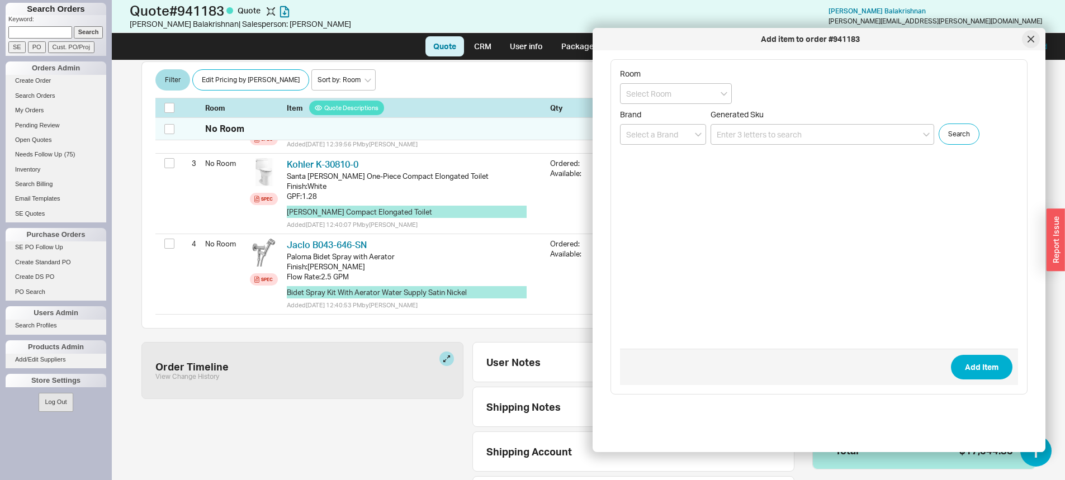
click at [1026, 42] on div at bounding box center [1031, 39] width 18 height 18
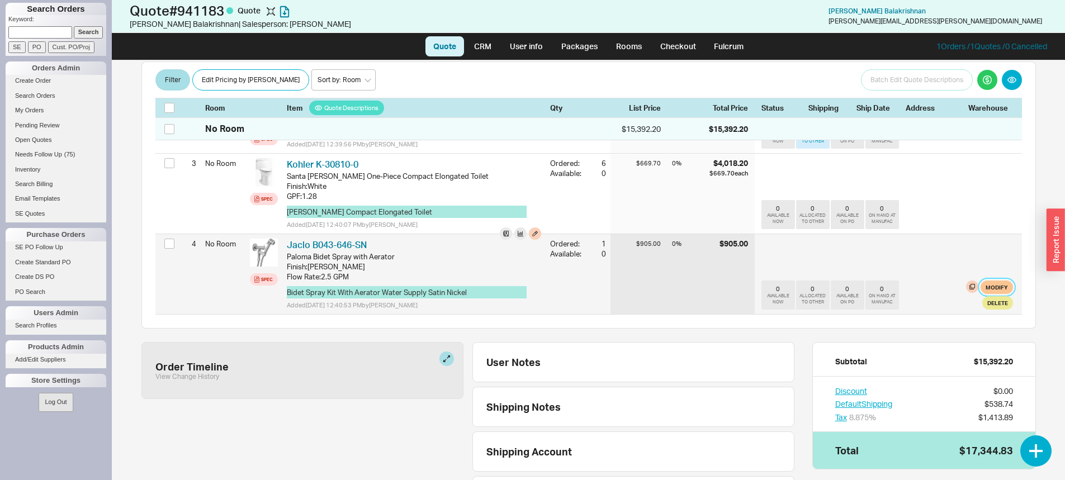
click at [989, 281] on button "Modify" at bounding box center [996, 287] width 32 height 13
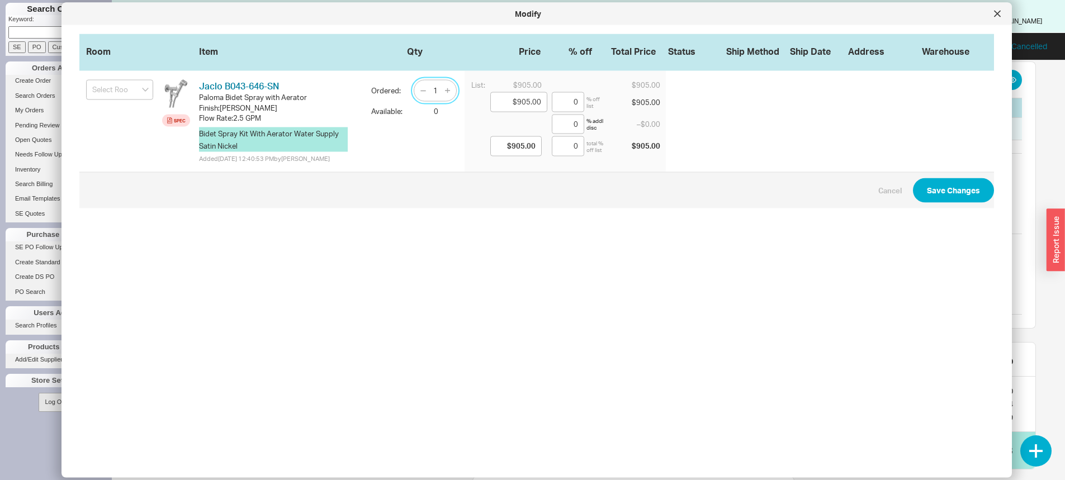
click at [428, 88] on input "1" at bounding box center [436, 91] width 16 height 14
type input "6"
click at [928, 202] on button "Save Changes" at bounding box center [953, 190] width 81 height 25
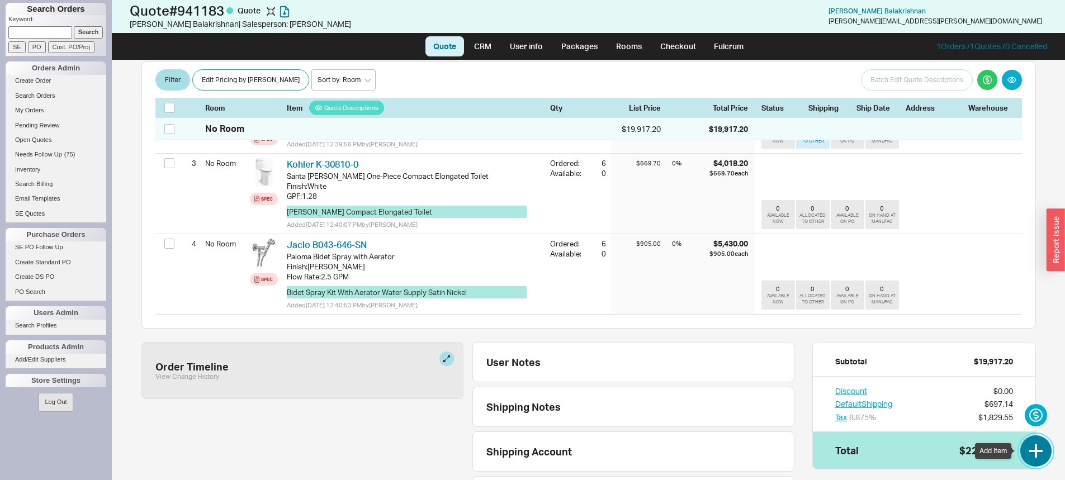
click at [1024, 454] on button "button" at bounding box center [1035, 450] width 31 height 31
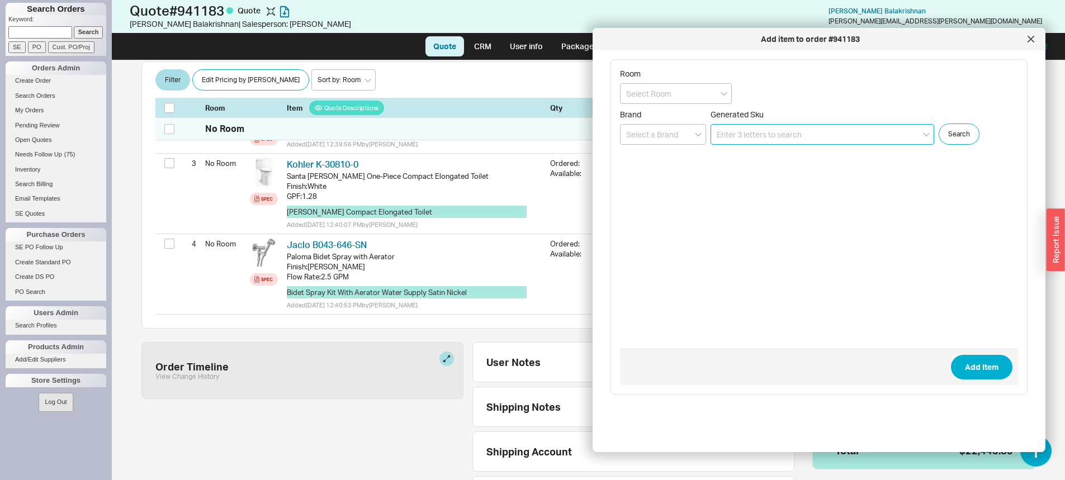
click at [750, 132] on input at bounding box center [822, 134] width 224 height 21
paste input "RSS1718SB"
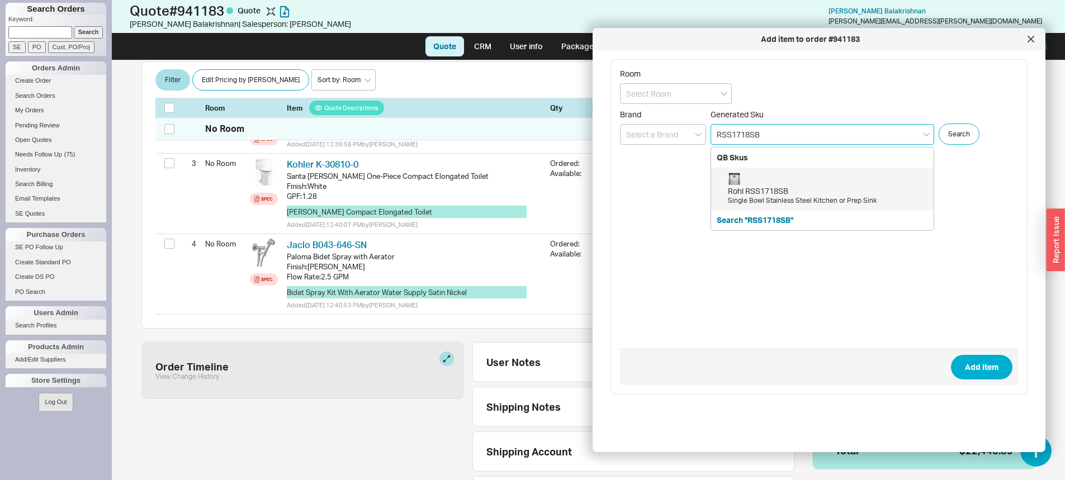
click at [782, 192] on div "Rohl RSS1718SB" at bounding box center [828, 191] width 200 height 11
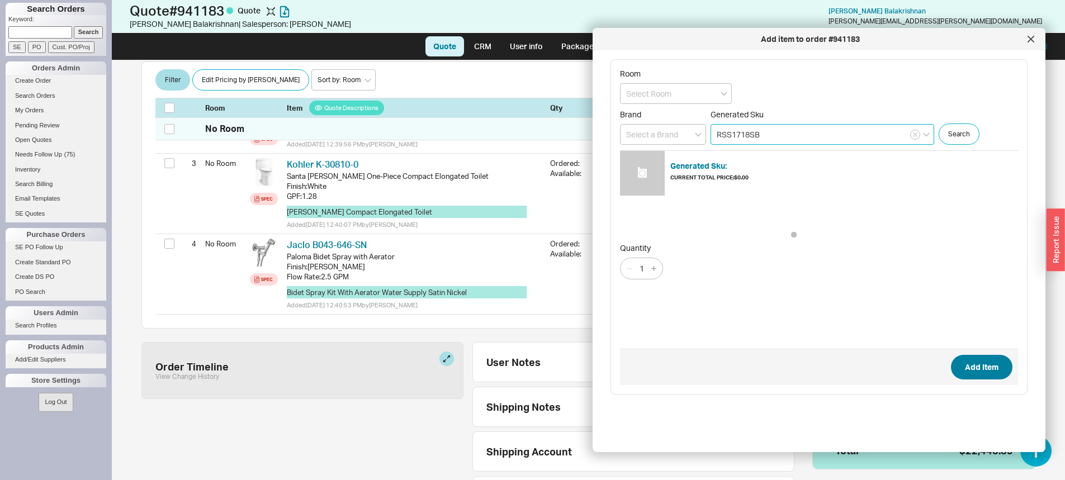
type input "RSS1718SB"
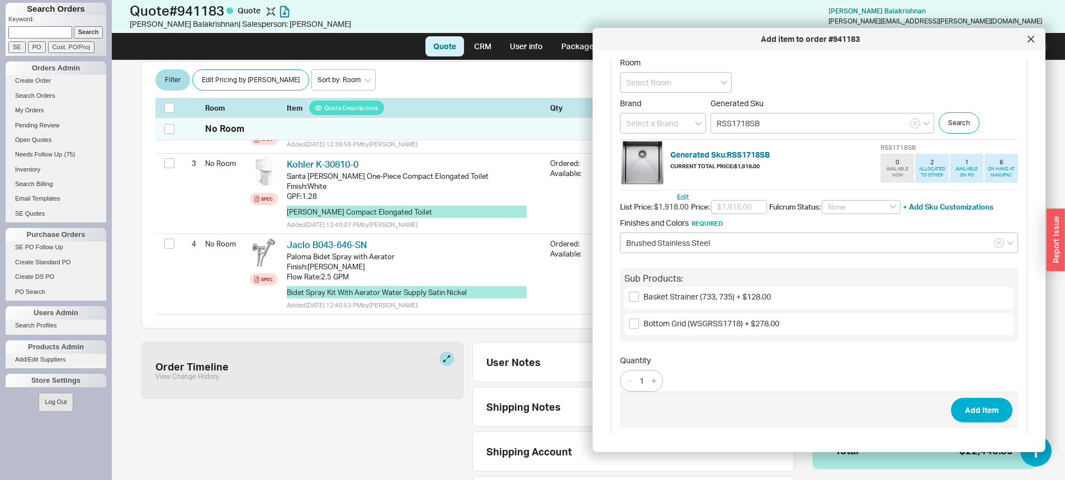
scroll to position [15, 0]
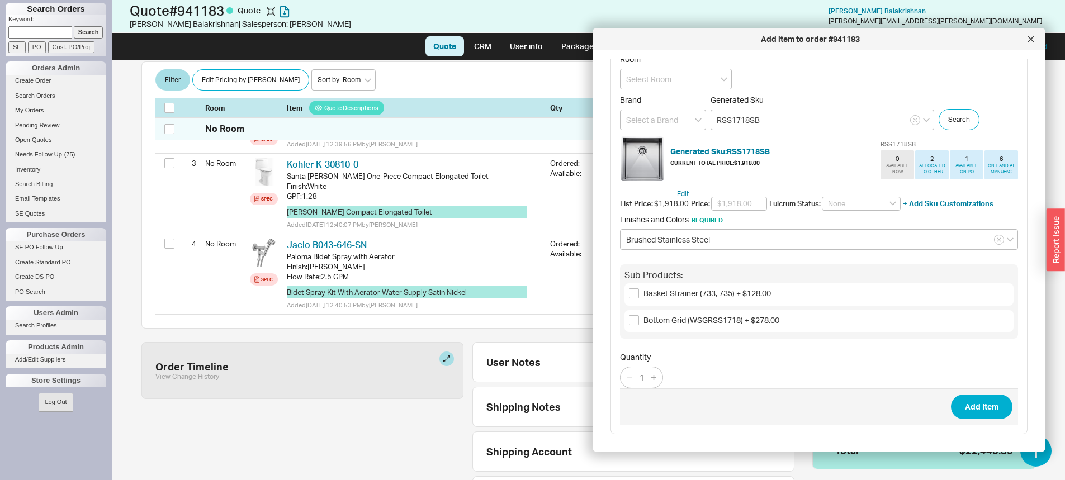
click at [652, 290] on span "Basket Strainer (733, 735) + $128.00" at bounding box center [706, 293] width 127 height 10
click at [639, 290] on input "Basket Strainer (733, 735) + $128.00" at bounding box center [634, 293] width 10 height 10
checkbox input "true"
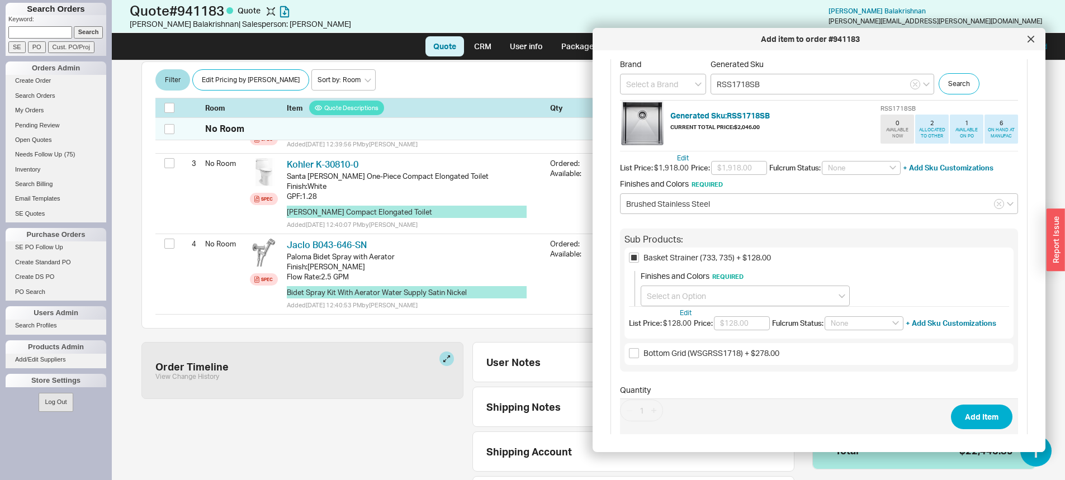
scroll to position [70, 0]
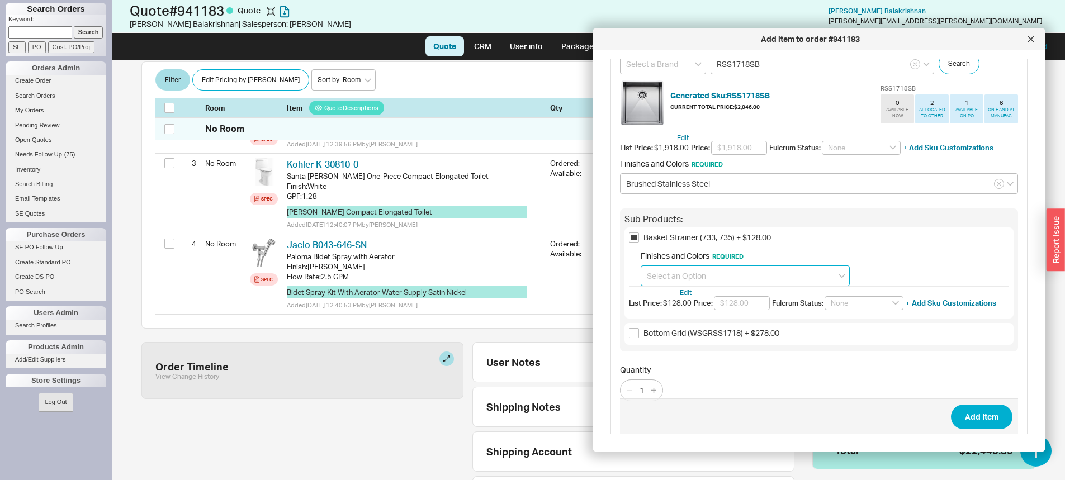
click at [683, 278] on input at bounding box center [745, 276] width 209 height 21
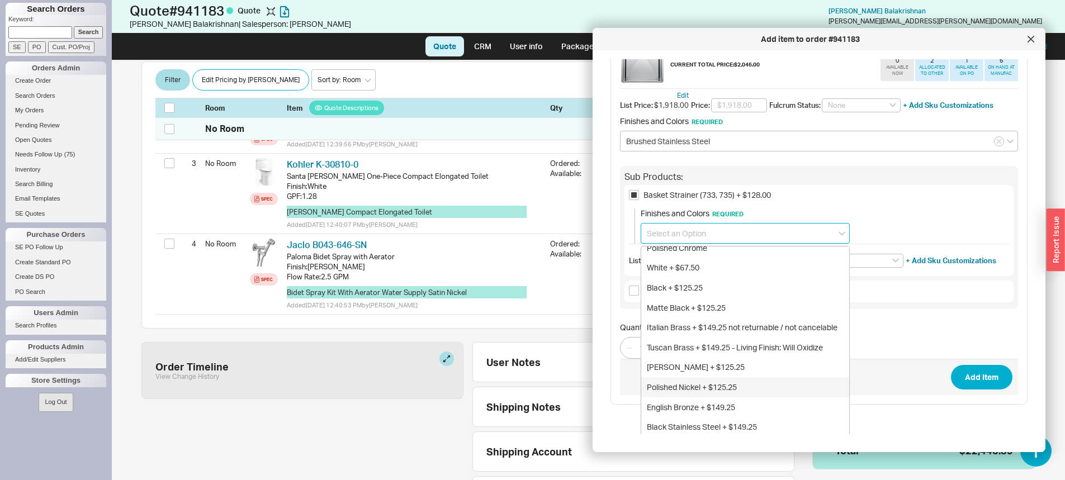
scroll to position [176, 0]
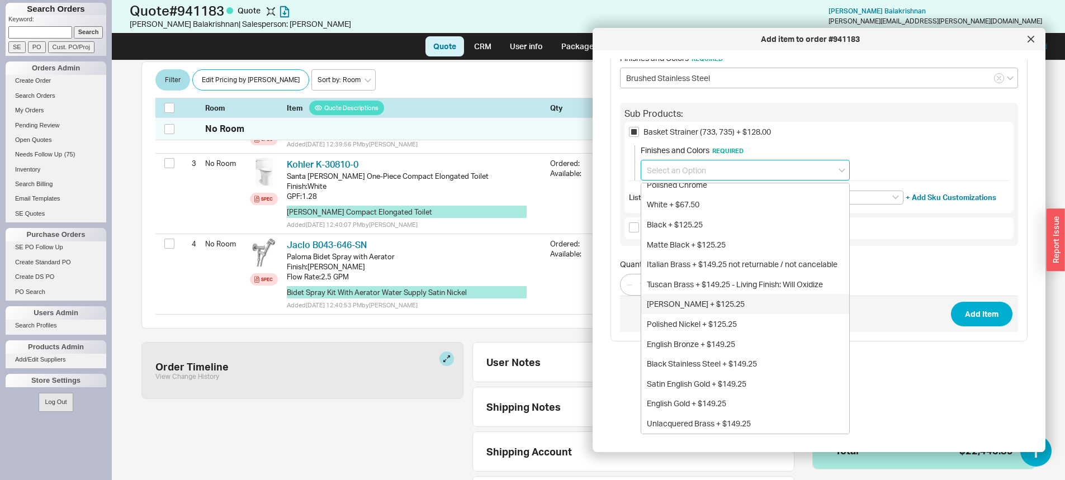
click at [707, 301] on div "Satin Nickel + $125.25" at bounding box center [745, 304] width 208 height 20
type input "Satin Nickel + $125.25"
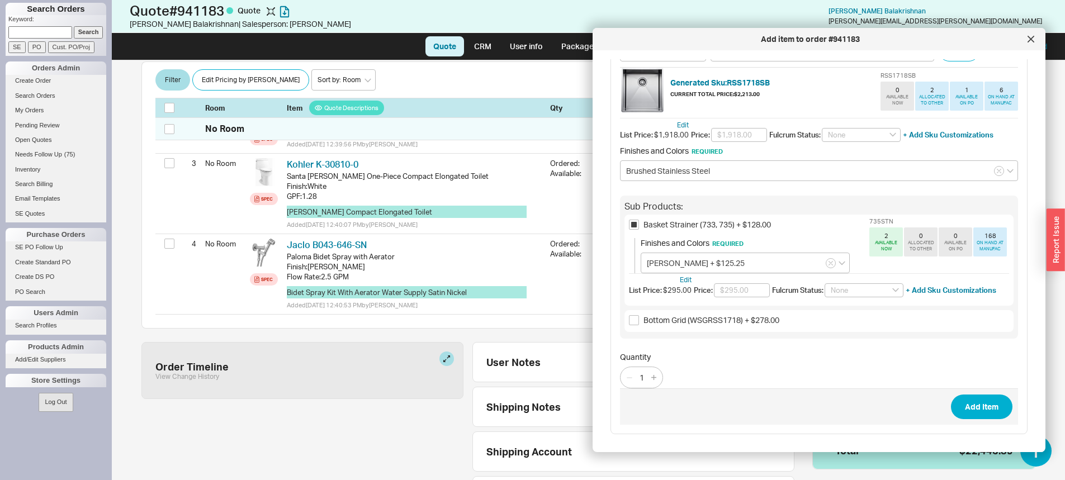
click at [666, 323] on span "Bottom Grid (WSGRSS1718) + $278.00" at bounding box center [711, 320] width 136 height 10
click at [639, 323] on input "Bottom Grid (WSGRSS1718) + $278.00" at bounding box center [634, 320] width 10 height 10
checkbox input "true"
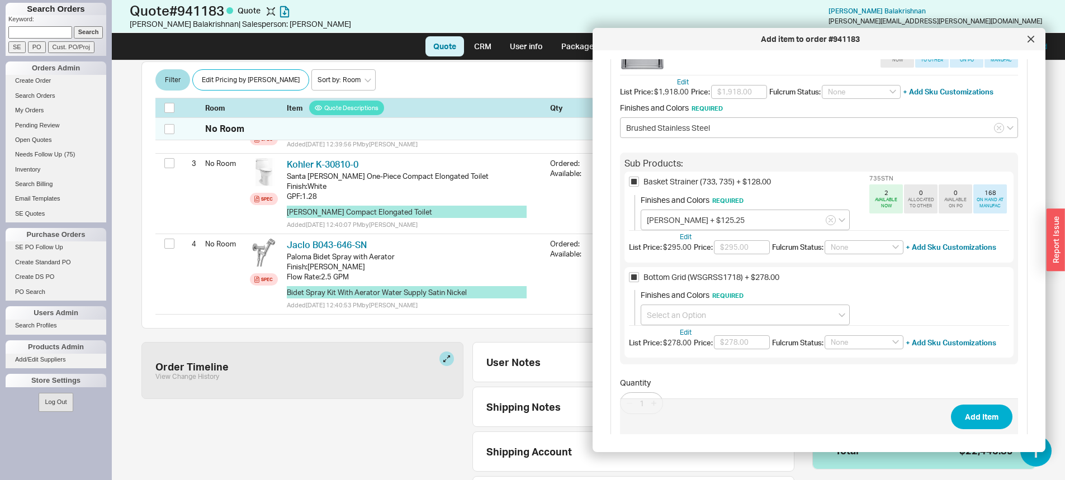
scroll to position [139, 0]
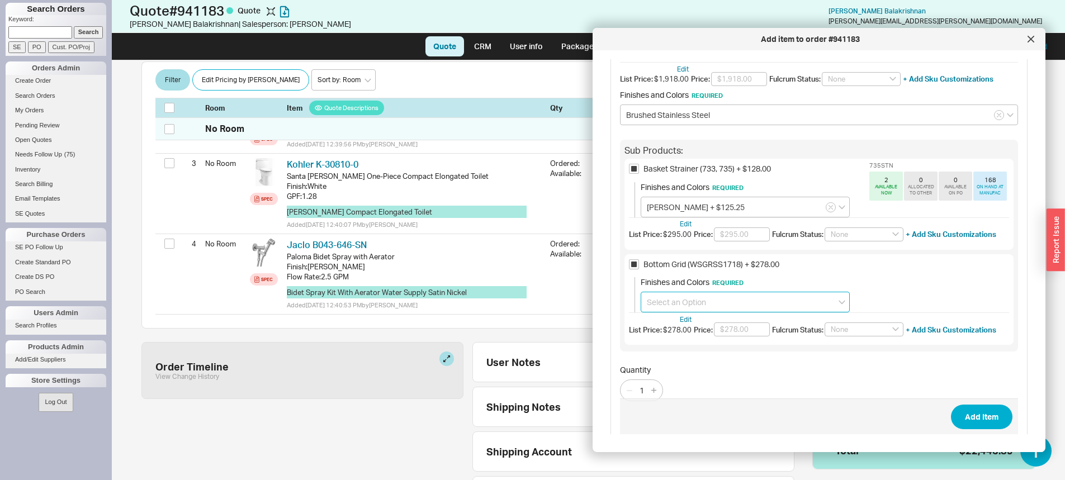
click at [661, 310] on input at bounding box center [745, 302] width 209 height 21
click at [670, 321] on div "Stainless steel" at bounding box center [745, 325] width 208 height 20
type input "Stainless steel"
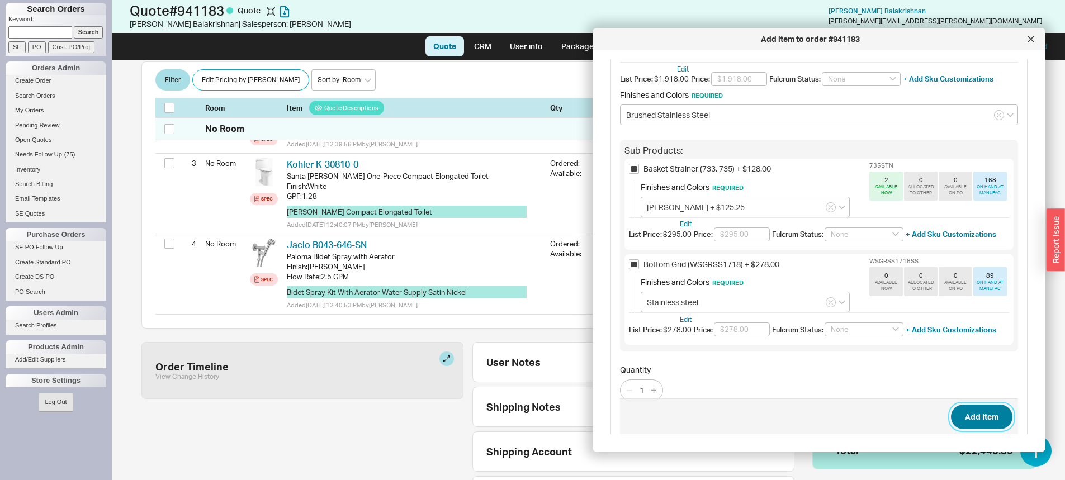
click at [956, 421] on button "Add Item" at bounding box center [981, 417] width 61 height 25
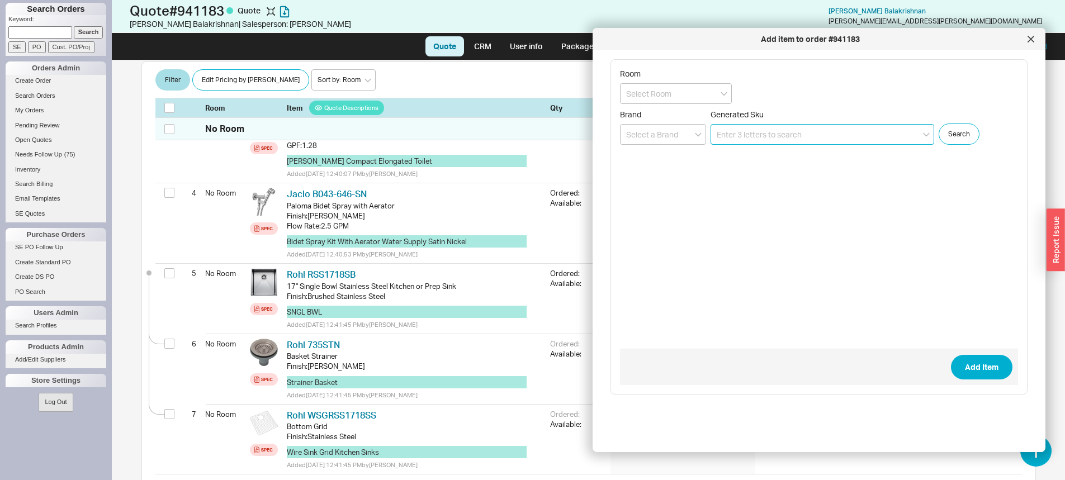
scroll to position [380, 0]
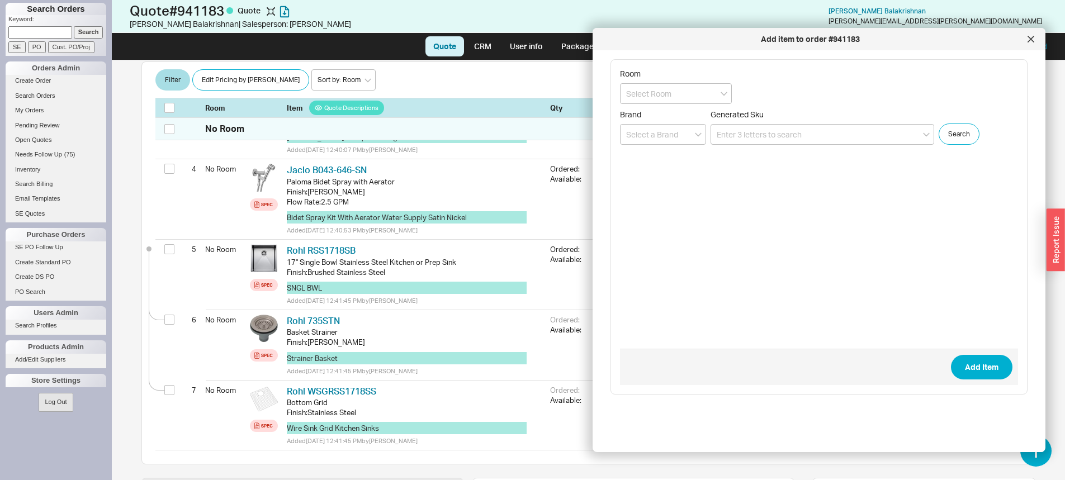
drag, startPoint x: 738, startPoint y: 113, endPoint x: 743, endPoint y: 120, distance: 8.4
click at [743, 120] on div "Generated Sku" at bounding box center [822, 127] width 224 height 35
click at [739, 130] on input at bounding box center [822, 134] width 224 height 21
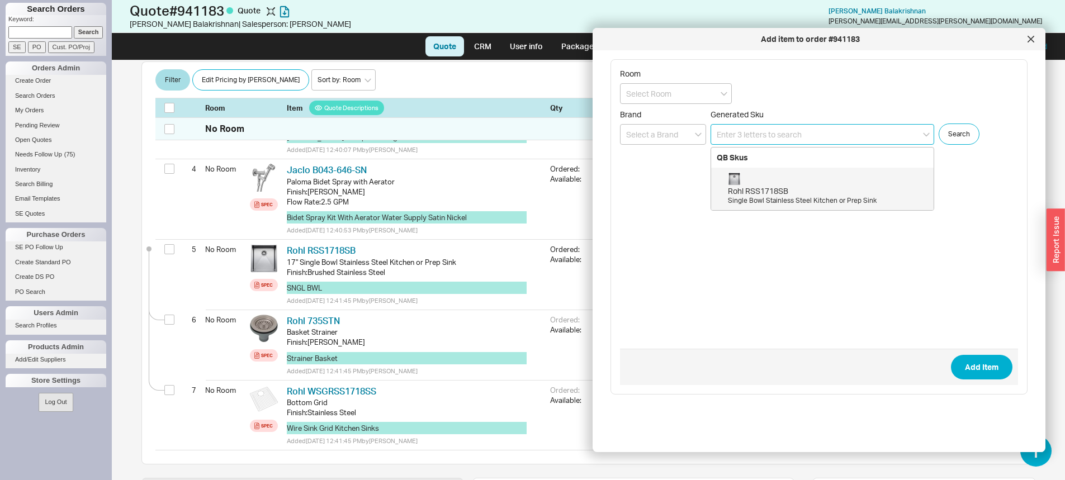
paste input "TR61D1LBSTN"
click at [807, 197] on div "Bar Faucet" at bounding box center [828, 201] width 200 height 10
type input "TR61D1LBSTN"
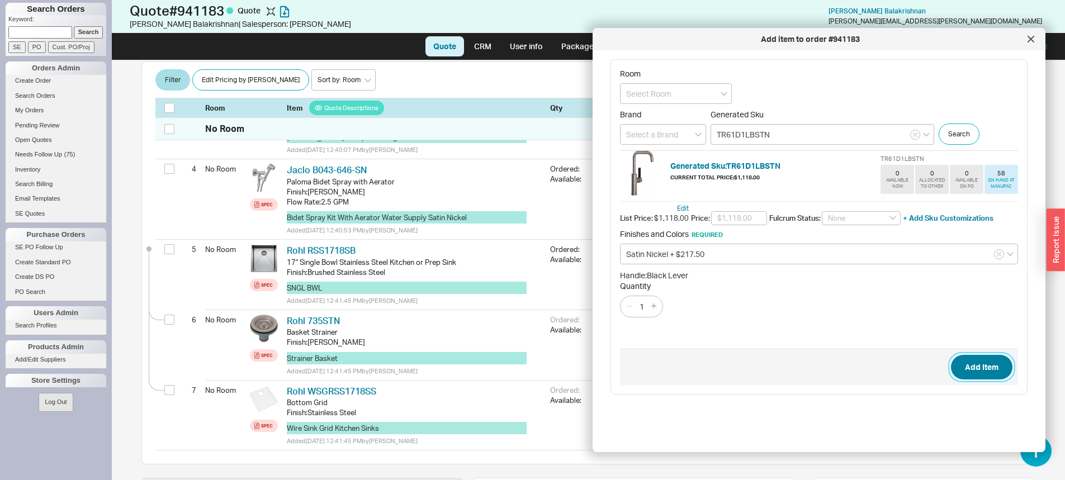
drag, startPoint x: 973, startPoint y: 372, endPoint x: 1057, endPoint y: 386, distance: 84.9
click at [975, 372] on button "Add Item" at bounding box center [981, 367] width 61 height 25
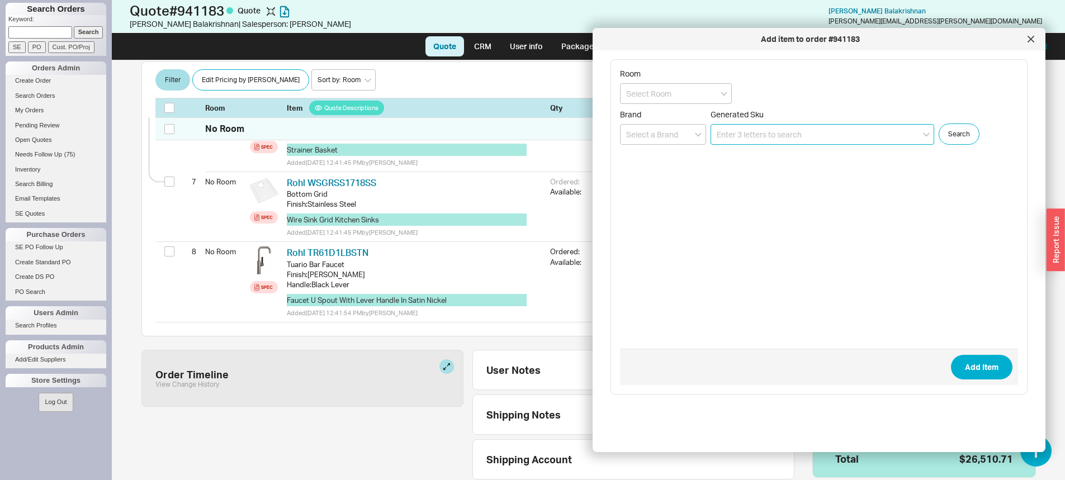
scroll to position [596, 0]
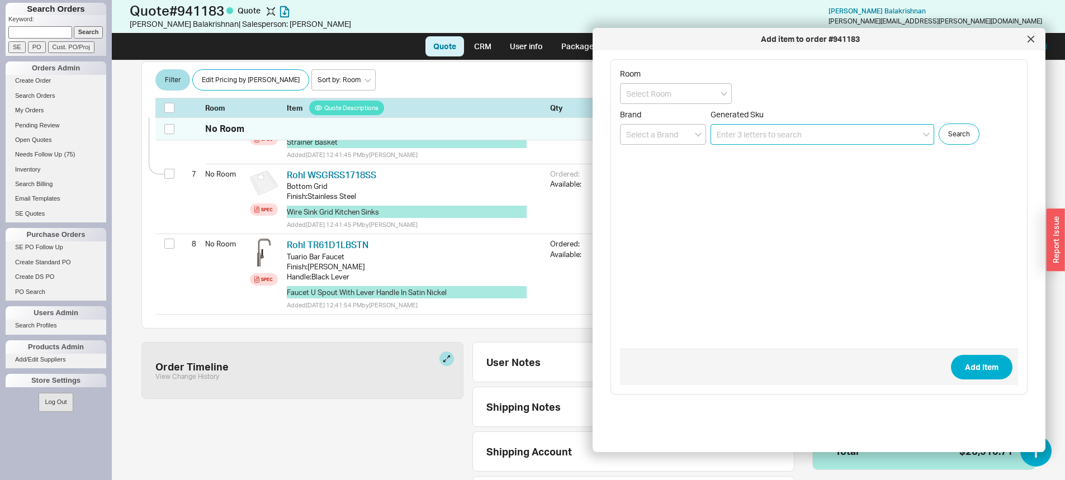
click at [761, 135] on input at bounding box center [822, 134] width 224 height 21
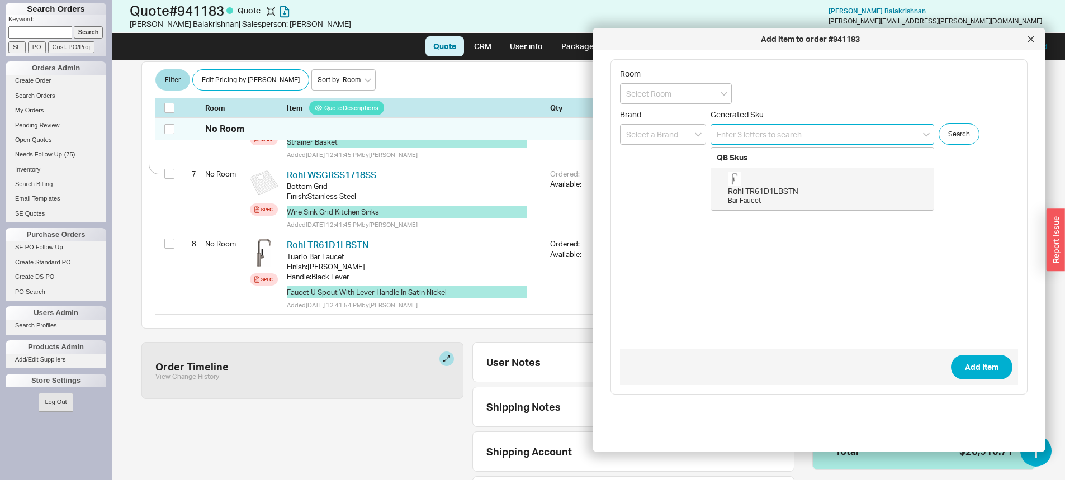
paste input "H10 40U - 8208001"
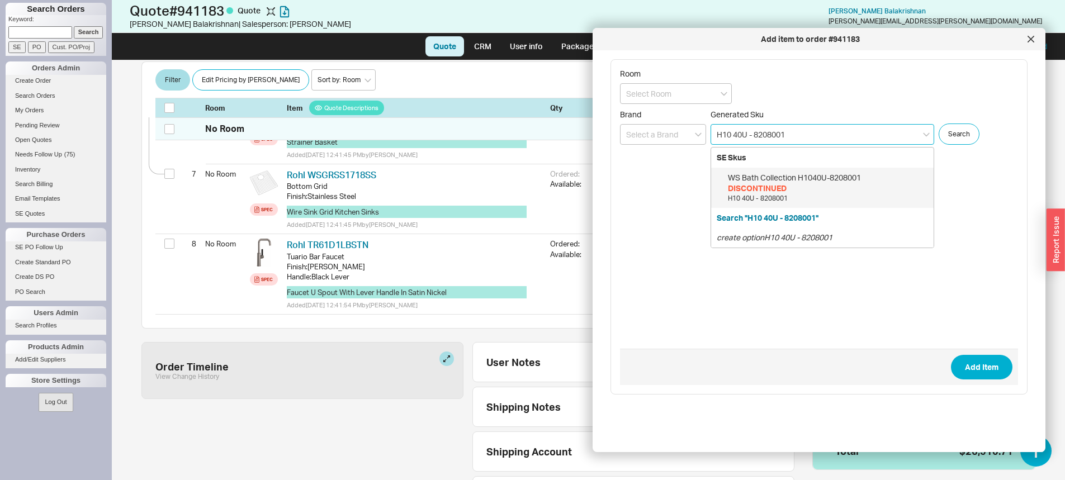
click at [836, 200] on div "H10 40U - 8208001" at bounding box center [828, 199] width 200 height 10
type input "H1040U-8208001"
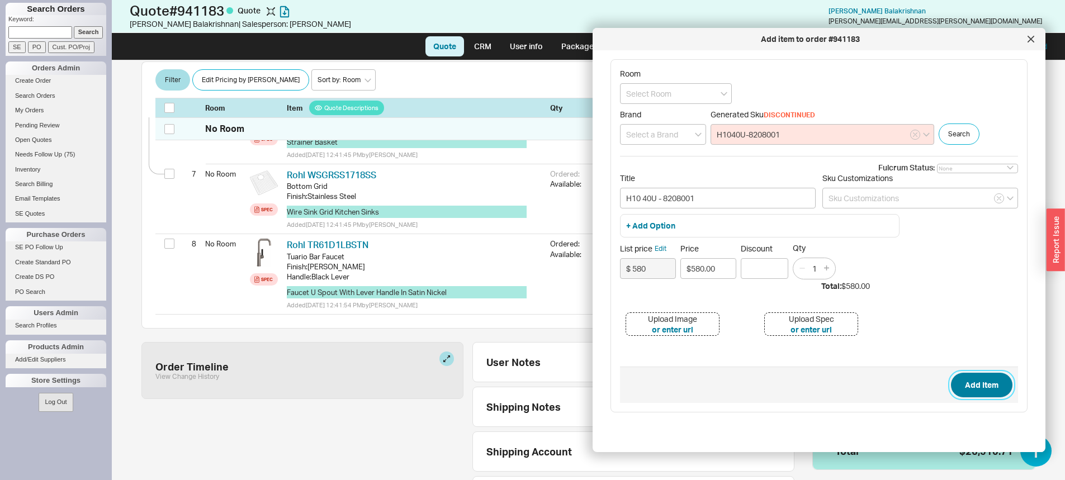
click at [965, 391] on button "Add Item" at bounding box center [981, 385] width 61 height 25
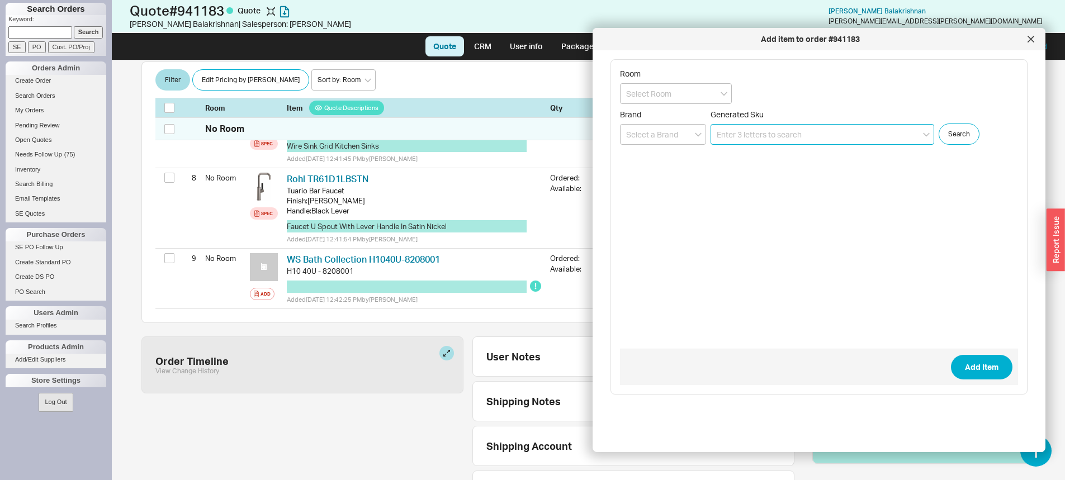
scroll to position [667, 0]
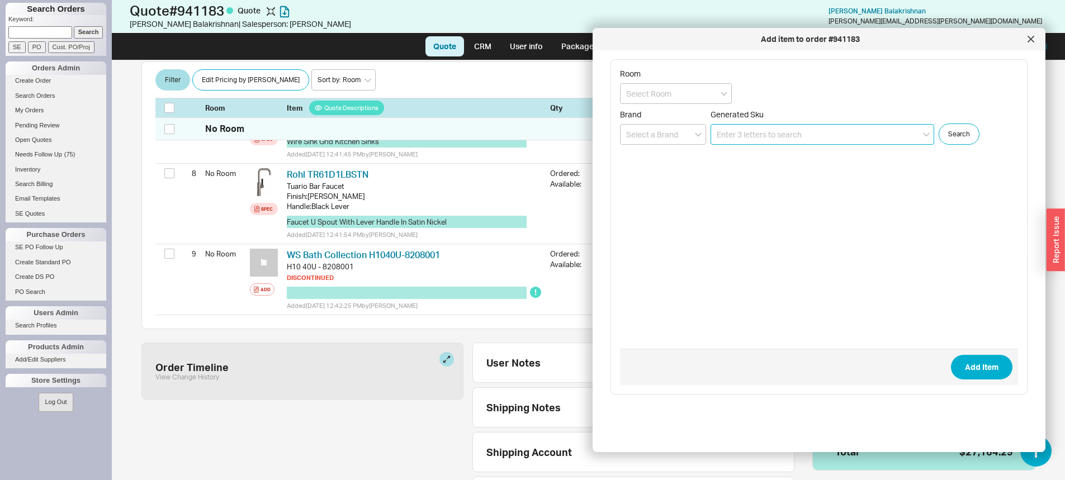
click at [802, 136] on input at bounding box center [822, 134] width 224 height 21
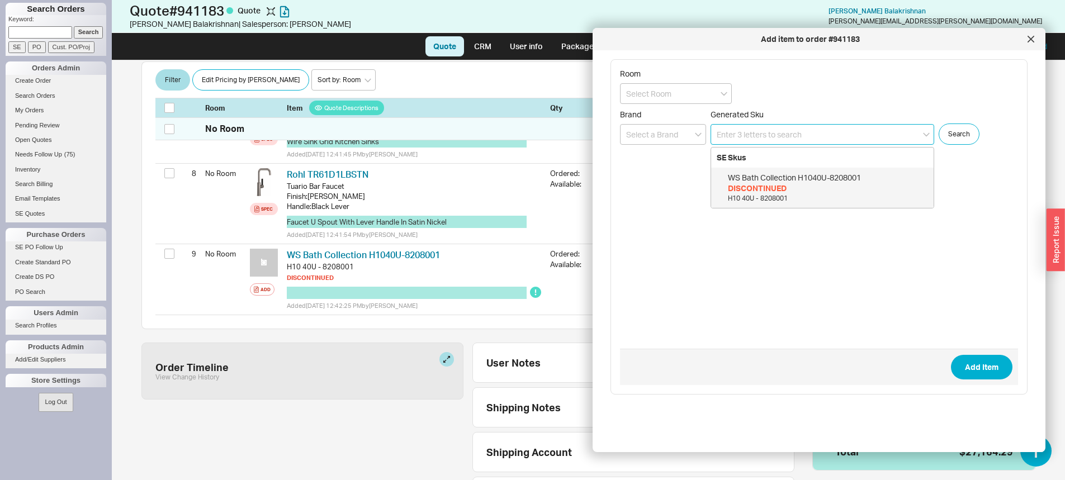
paste input "K-20201-LA-0"
click at [812, 177] on div "Kohler K-20201-LA-0" at bounding box center [828, 177] width 200 height 11
type input "K-20201-LA-0"
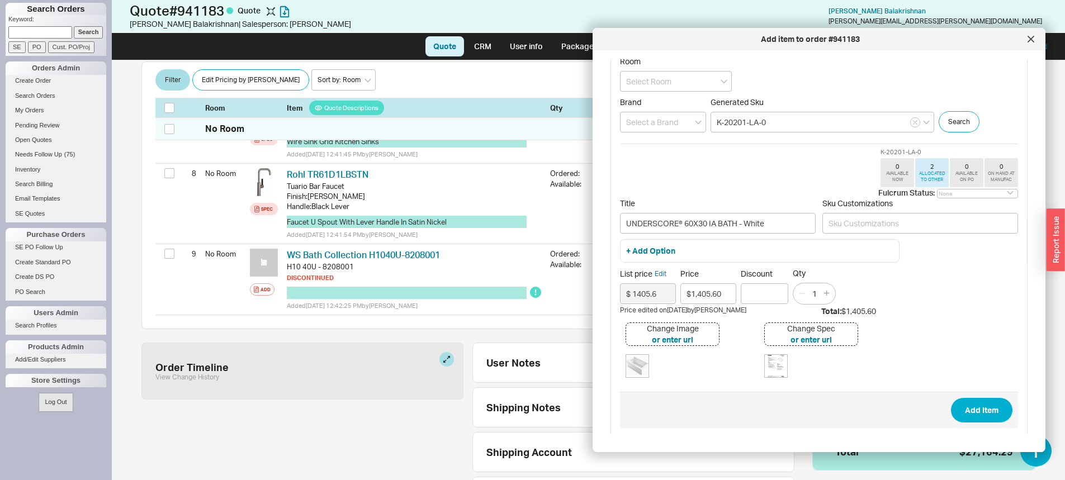
scroll to position [16, 0]
drag, startPoint x: 827, startPoint y: 287, endPoint x: 880, endPoint y: 302, distance: 55.2
click at [829, 288] on icon "button" at bounding box center [826, 289] width 5 height 5
type input "2"
click at [981, 408] on button "Add Item" at bounding box center [981, 407] width 61 height 25
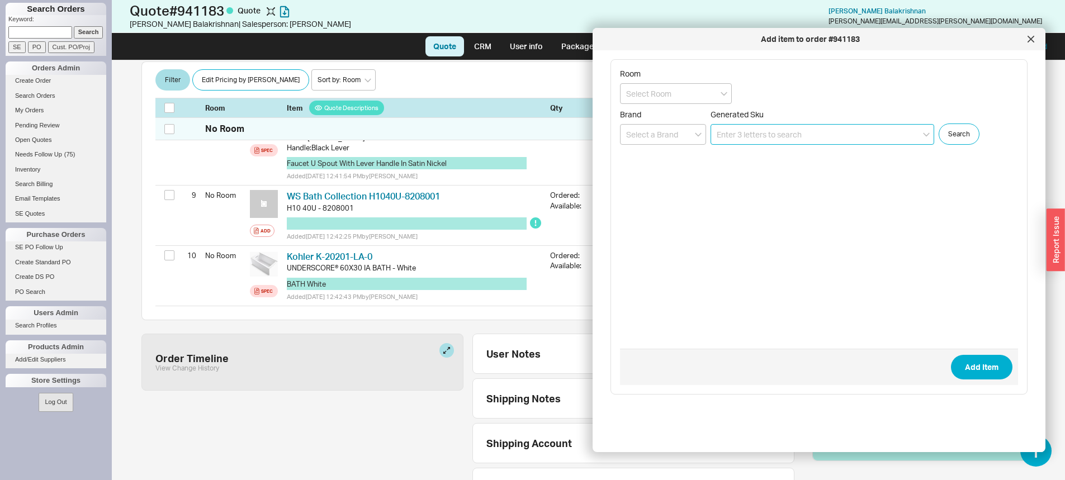
scroll to position [727, 0]
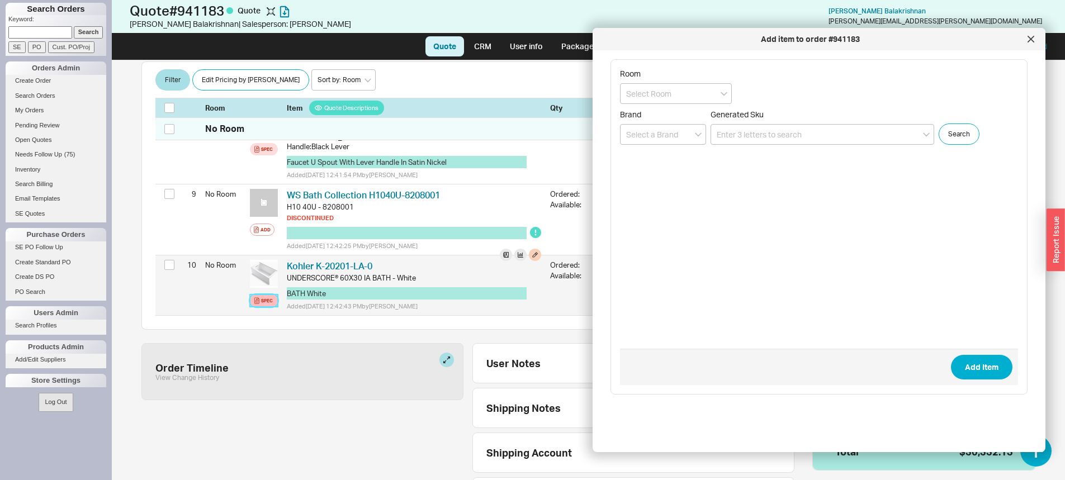
click at [259, 297] on icon at bounding box center [256, 300] width 5 height 7
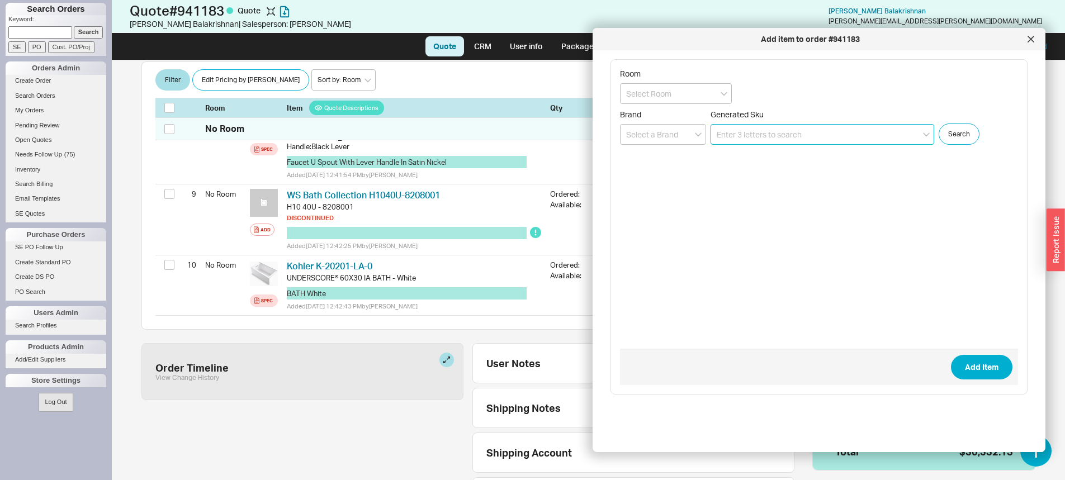
click at [783, 134] on input at bounding box center [822, 134] width 224 height 21
paste input "K-21058-0"
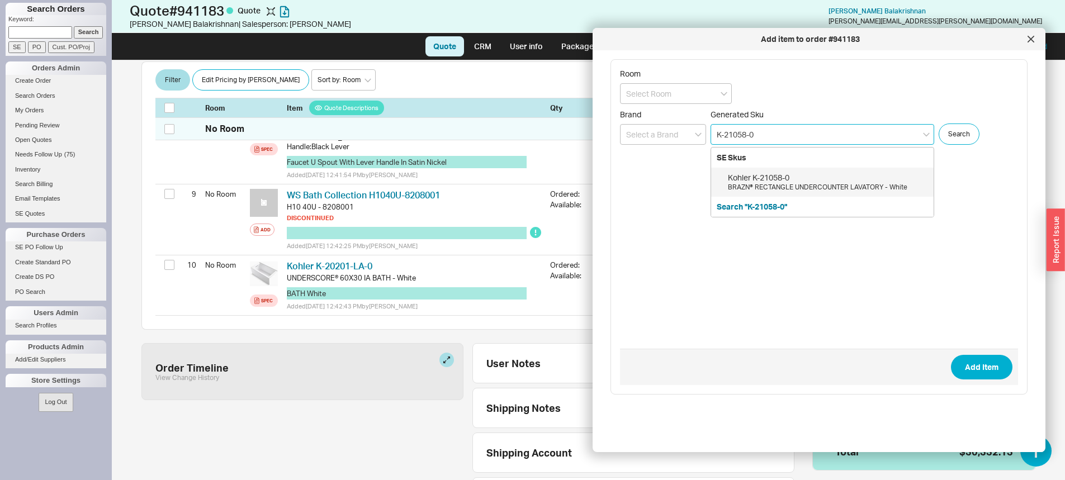
click at [785, 181] on div "Kohler K-21058-0" at bounding box center [828, 177] width 200 height 11
type input "K-21058-0"
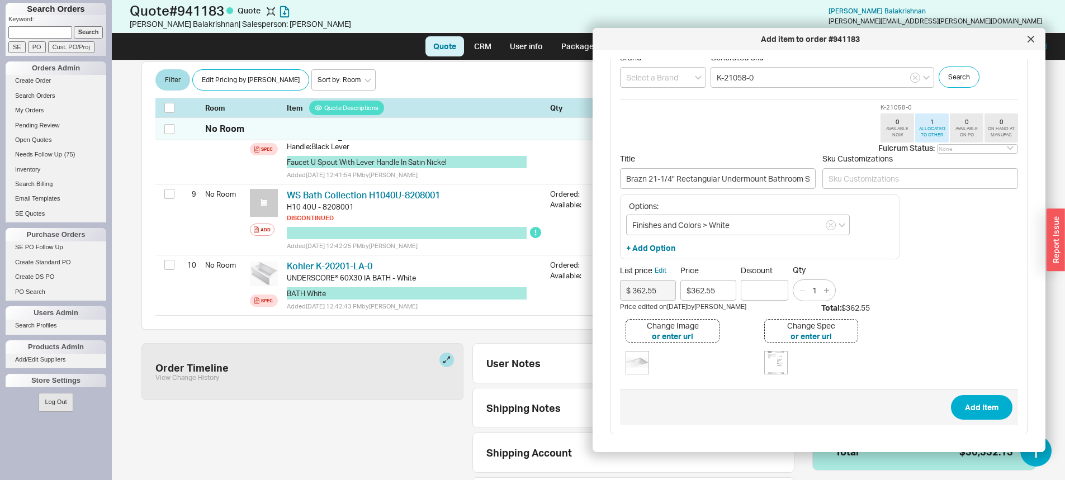
scroll to position [58, 0]
drag, startPoint x: 834, startPoint y: 297, endPoint x: 828, endPoint y: 291, distance: 8.3
click at [833, 296] on div "Qty 1" at bounding box center [814, 282] width 43 height 36
click at [827, 290] on icon "button" at bounding box center [826, 289] width 5 height 5
click at [828, 291] on icon "button" at bounding box center [826, 289] width 5 height 5
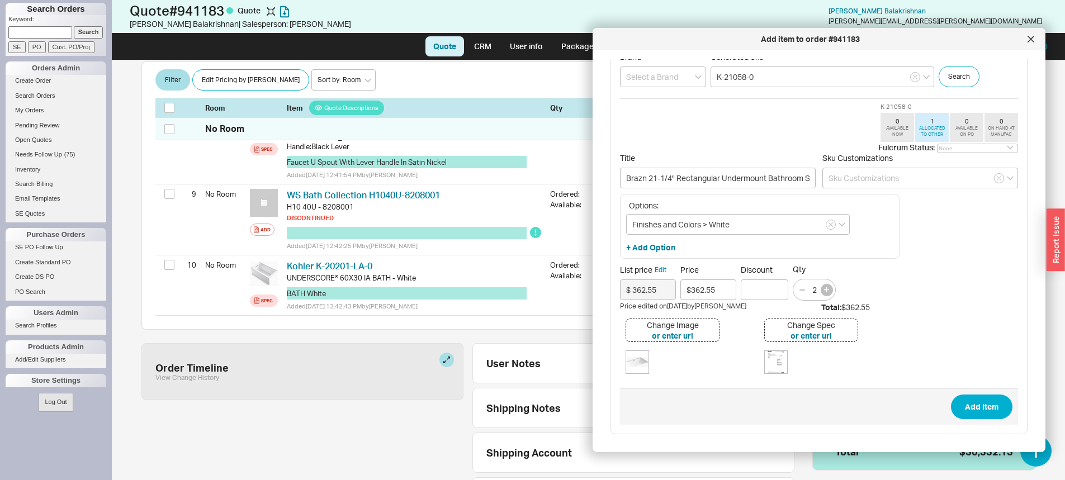
type input "3"
drag, startPoint x: 970, startPoint y: 419, endPoint x: 988, endPoint y: 364, distance: 57.6
click at [970, 416] on button "Add Item" at bounding box center [981, 407] width 61 height 25
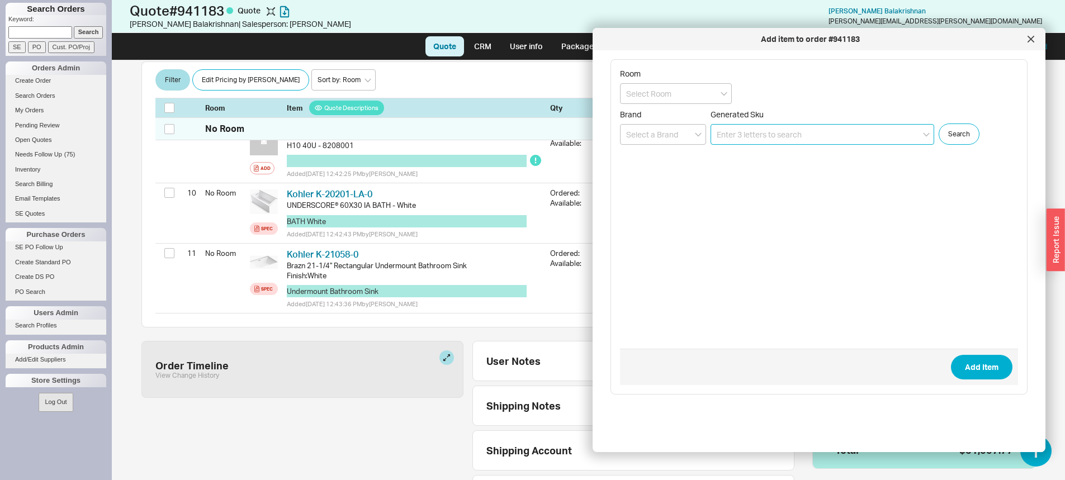
scroll to position [792, 0]
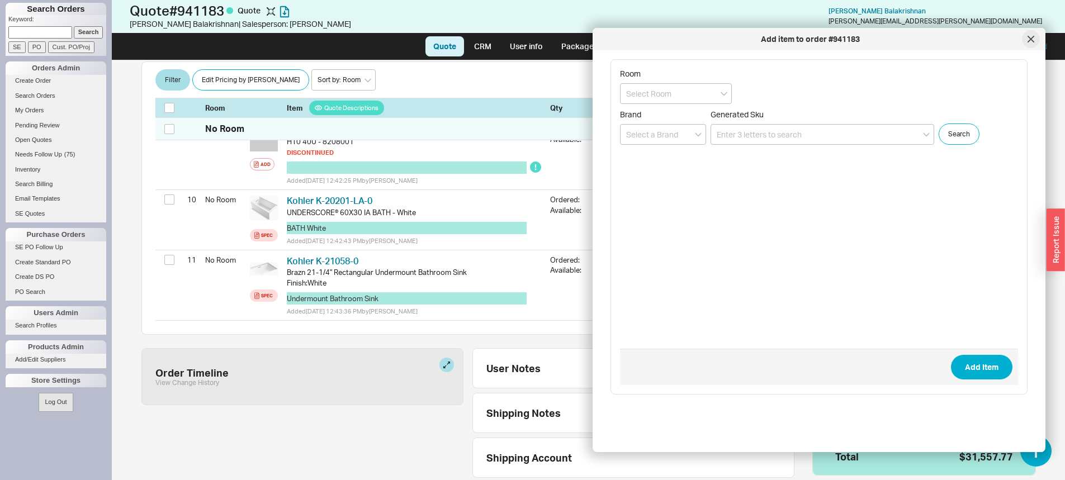
drag, startPoint x: 1032, startPoint y: 40, endPoint x: 1016, endPoint y: 42, distance: 16.5
click at [1029, 40] on icon at bounding box center [1030, 39] width 7 height 7
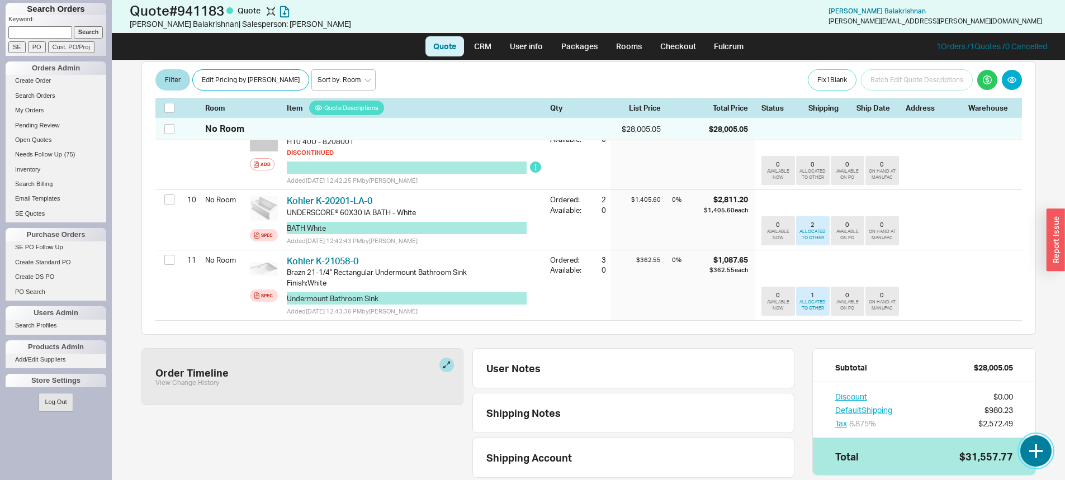
drag, startPoint x: 1047, startPoint y: 330, endPoint x: 1031, endPoint y: 455, distance: 126.2
click at [1043, 451] on button "button" at bounding box center [1035, 450] width 31 height 31
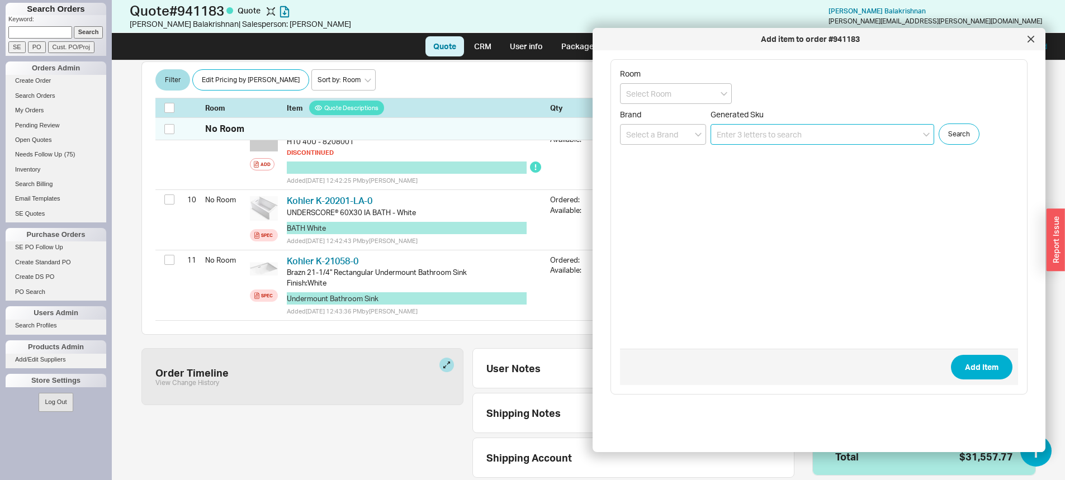
click at [763, 136] on input at bounding box center [822, 134] width 224 height 21
paste input "K-21058-0"
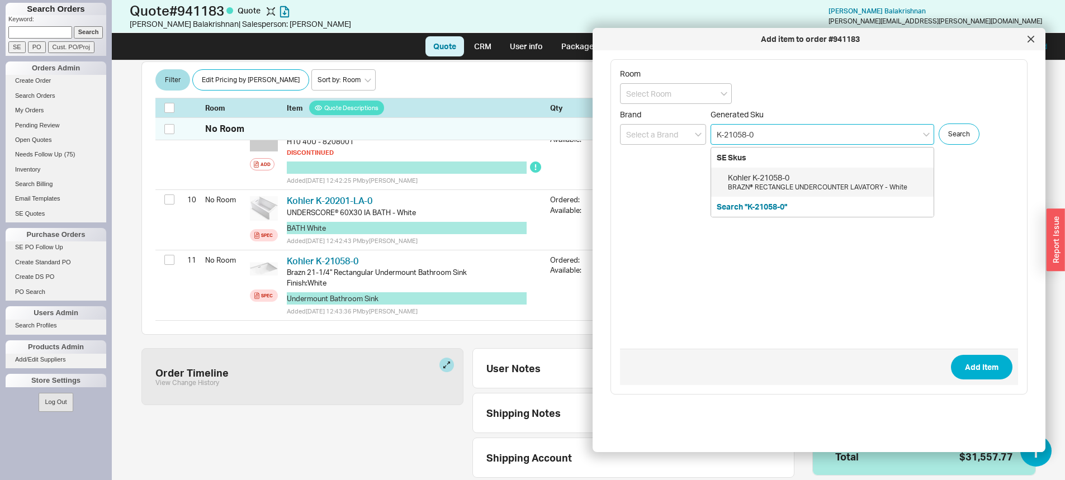
click at [799, 182] on div "Kohler K-21058-0" at bounding box center [828, 177] width 200 height 11
type input "K-21058-0"
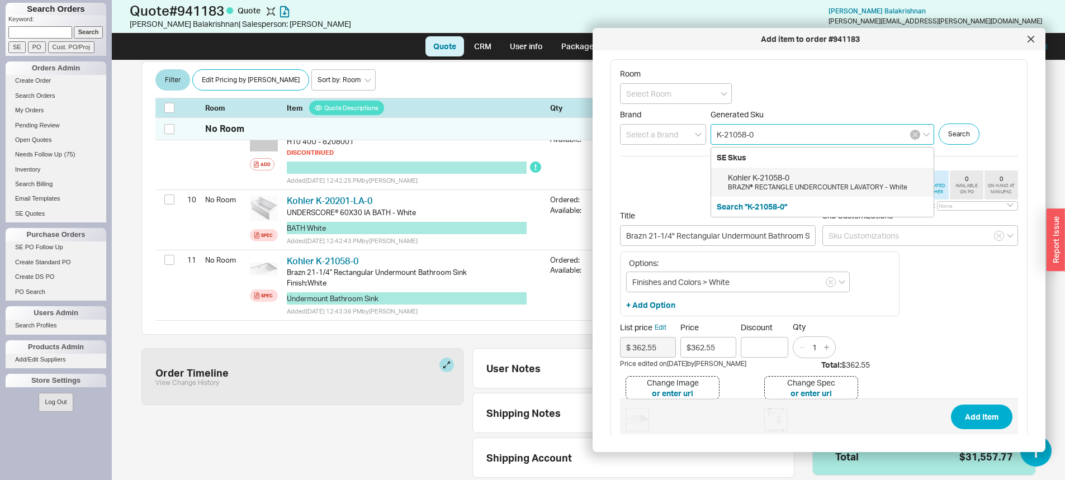
click at [920, 136] on div "K-21058-0 SE Skus Kohler K-21058-0 BRAZN® RECTANGLE UNDERCOUNTER LAVATORY - Whi…" at bounding box center [822, 134] width 224 height 21
click at [915, 134] on icon "button" at bounding box center [915, 135] width 4 height 4
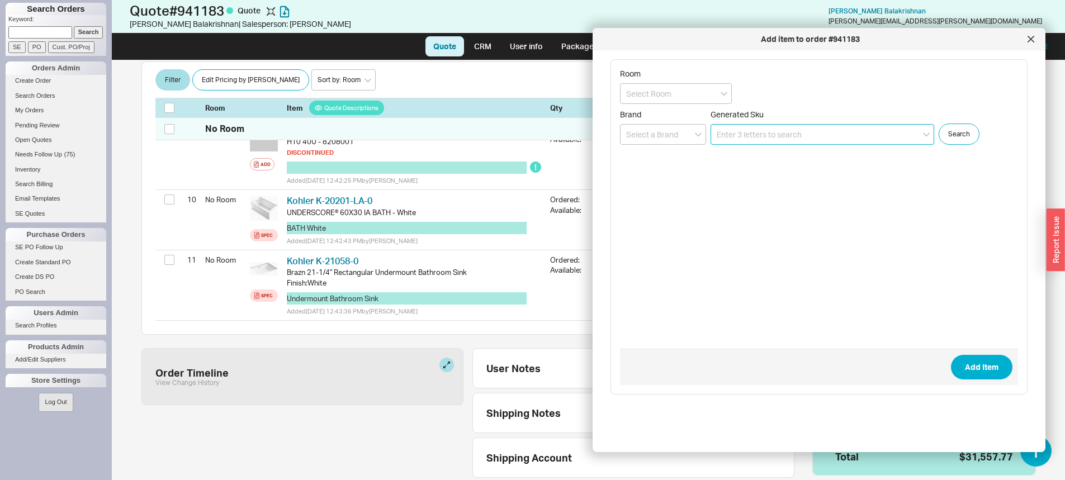
click at [834, 127] on input at bounding box center [822, 134] width 224 height 21
paste input "K-2297-0"
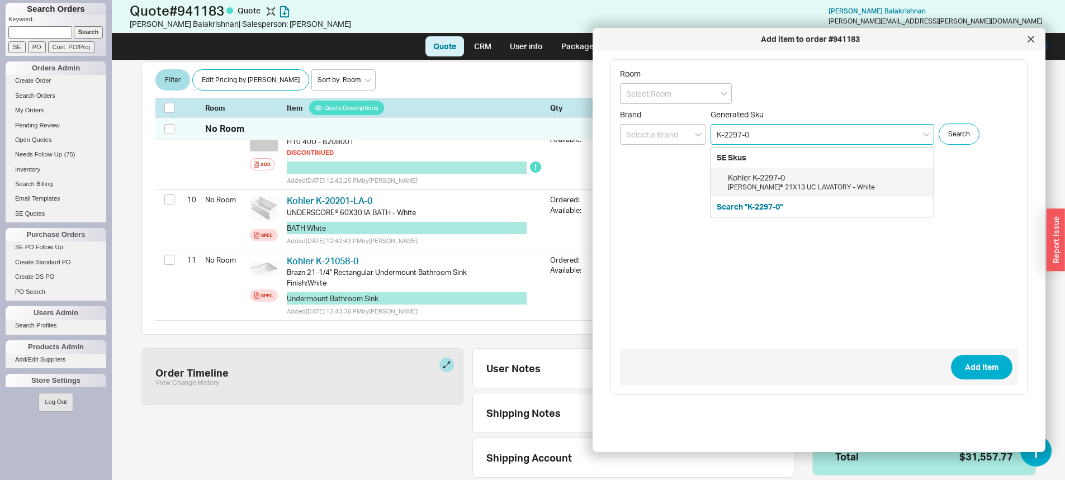
click at [775, 178] on div "Kohler K-2297-0" at bounding box center [828, 177] width 200 height 11
type input "K-2297-0"
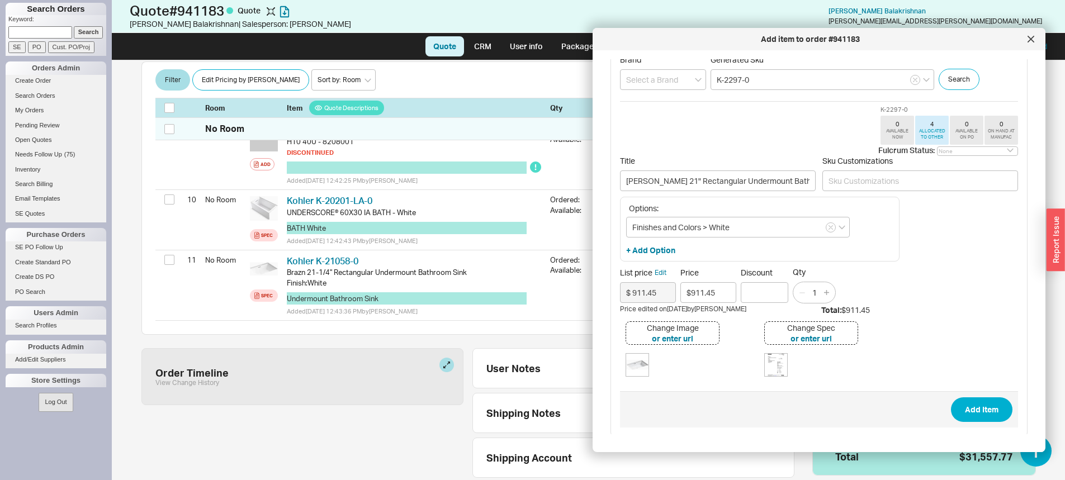
scroll to position [58, 0]
drag, startPoint x: 825, startPoint y: 291, endPoint x: 828, endPoint y: 296, distance: 6.0
click at [826, 292] on icon "button" at bounding box center [826, 289] width 5 height 5
type input "2"
click at [968, 405] on button "Add Item" at bounding box center [981, 407] width 61 height 25
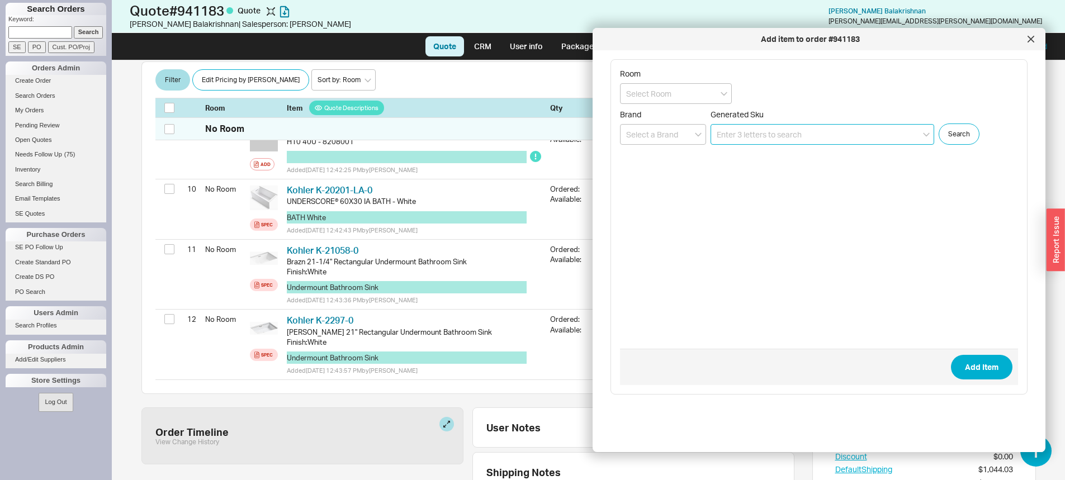
scroll to position [863, 0]
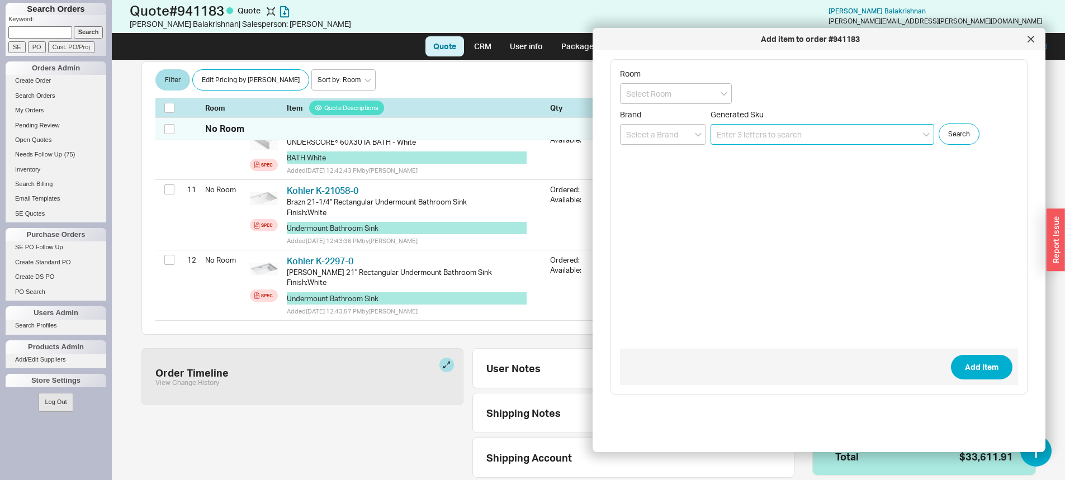
click at [781, 132] on input at bounding box center [822, 134] width 224 height 21
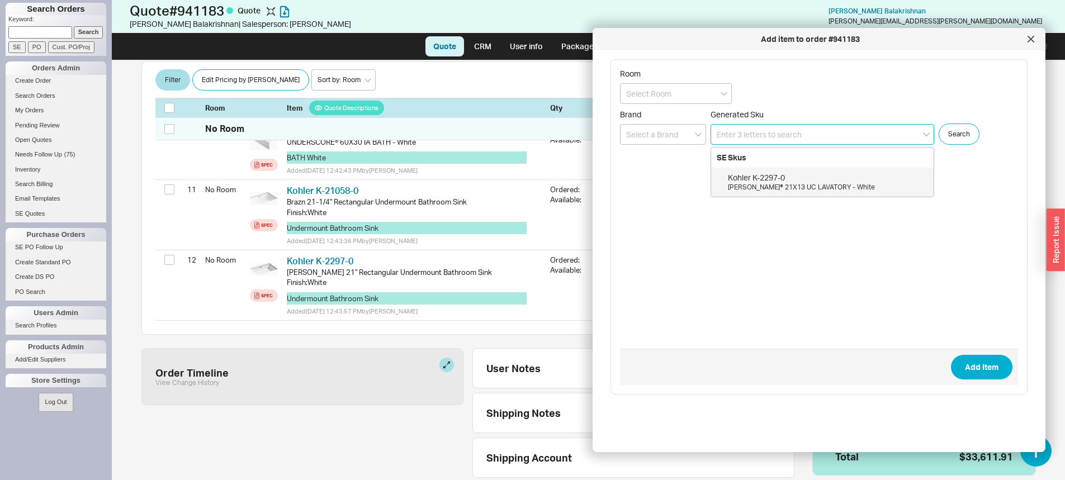
paste input "AEAP97U-WH-DI"
click at [785, 189] on div "MTI AEAP97U-WH-DI" at bounding box center [828, 191] width 200 height 11
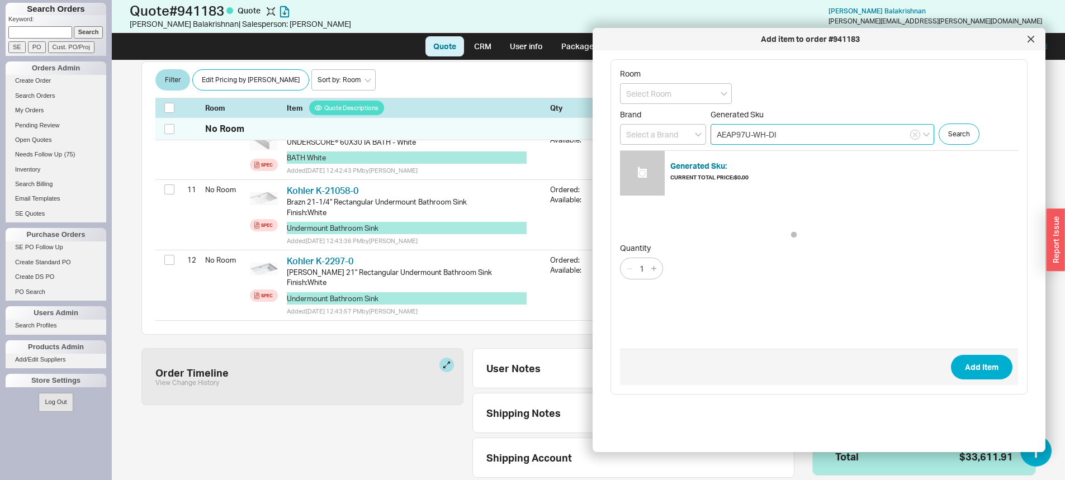
type input "AEAP97U-WH-DI"
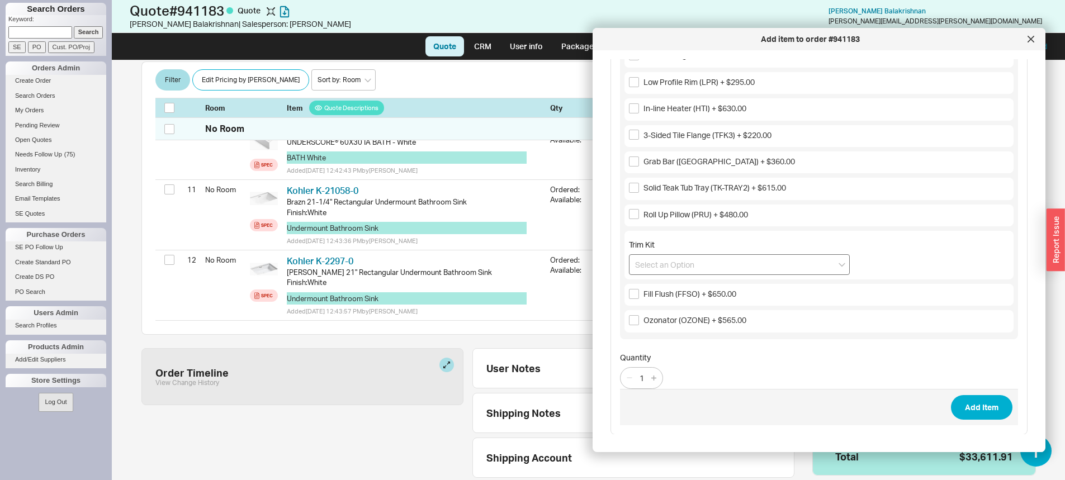
scroll to position [464, 0]
click at [756, 259] on input at bounding box center [739, 264] width 221 height 21
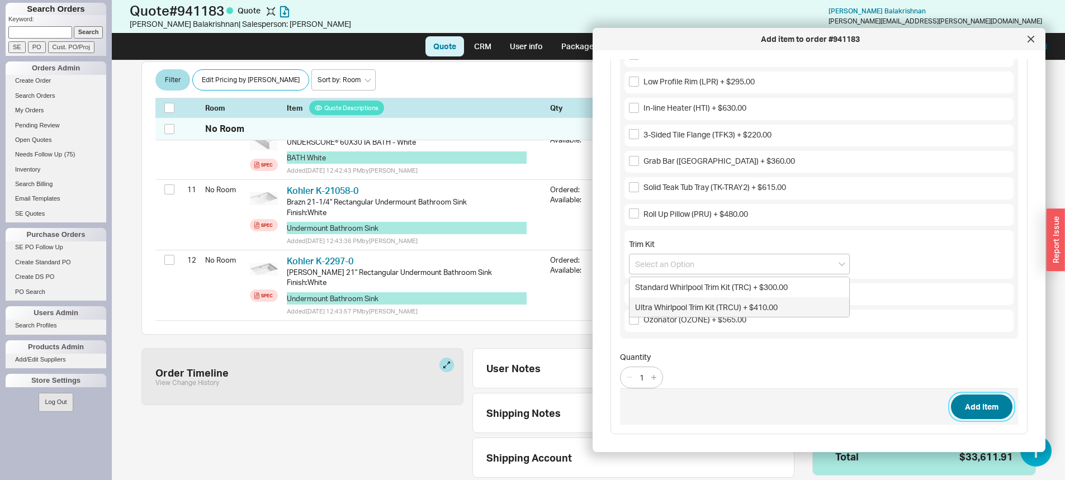
click at [957, 413] on button "Add Item" at bounding box center [981, 407] width 61 height 25
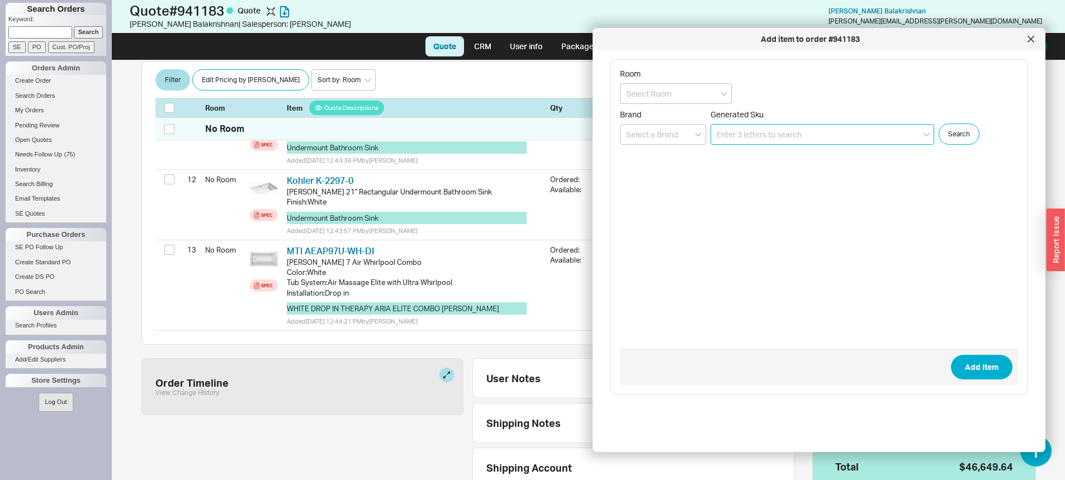
scroll to position [954, 0]
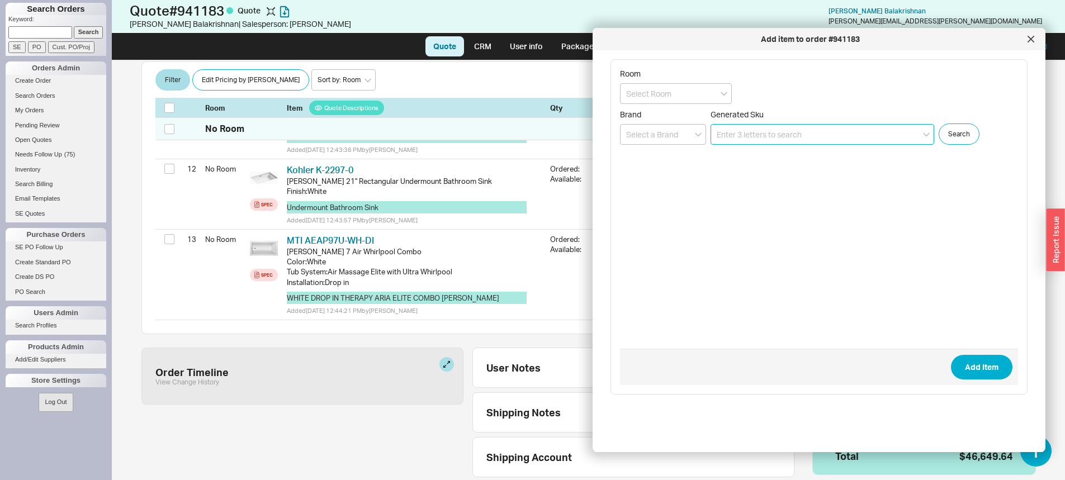
click at [770, 133] on input at bounding box center [822, 134] width 224 height 21
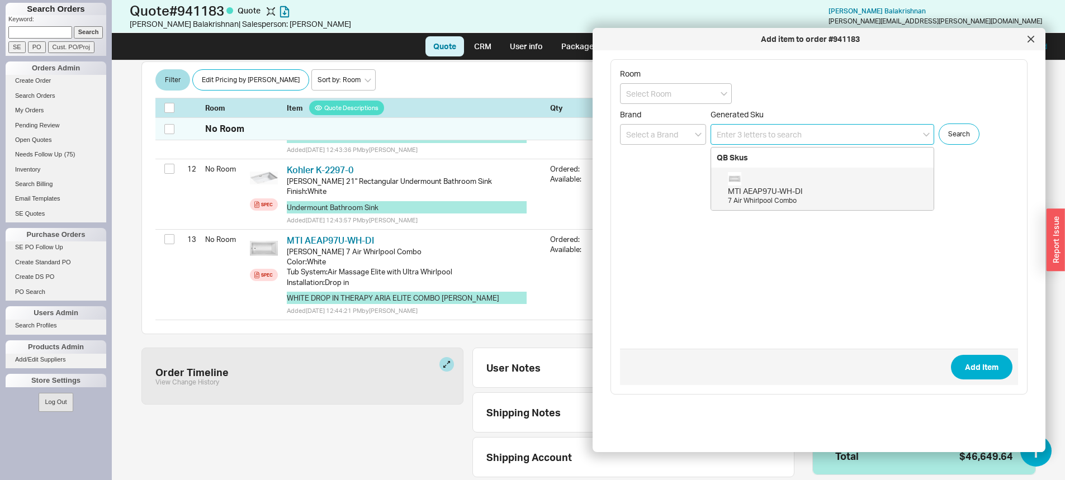
paste input "RSS2418SB"
click at [769, 195] on div "Rohl RSS2418SB" at bounding box center [828, 191] width 200 height 11
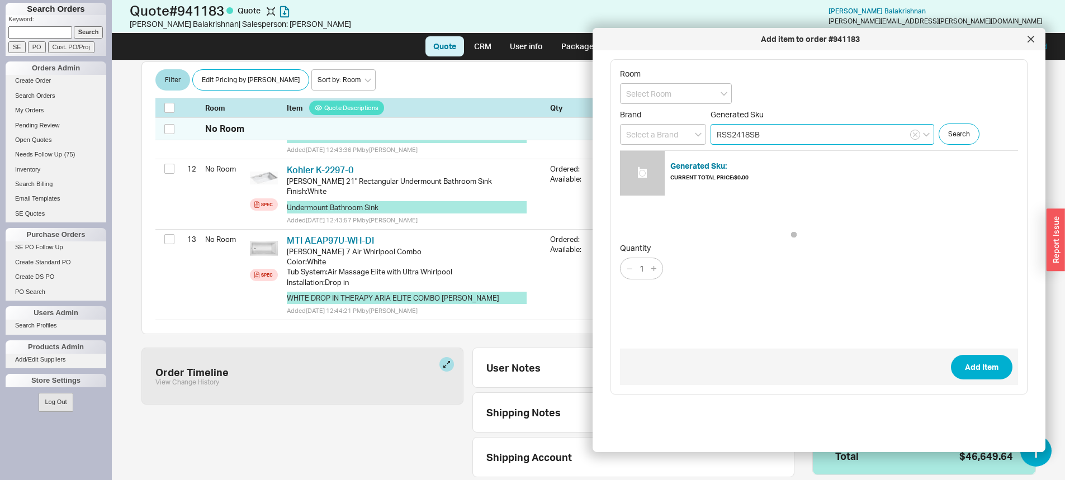
type input "RSS2418SB"
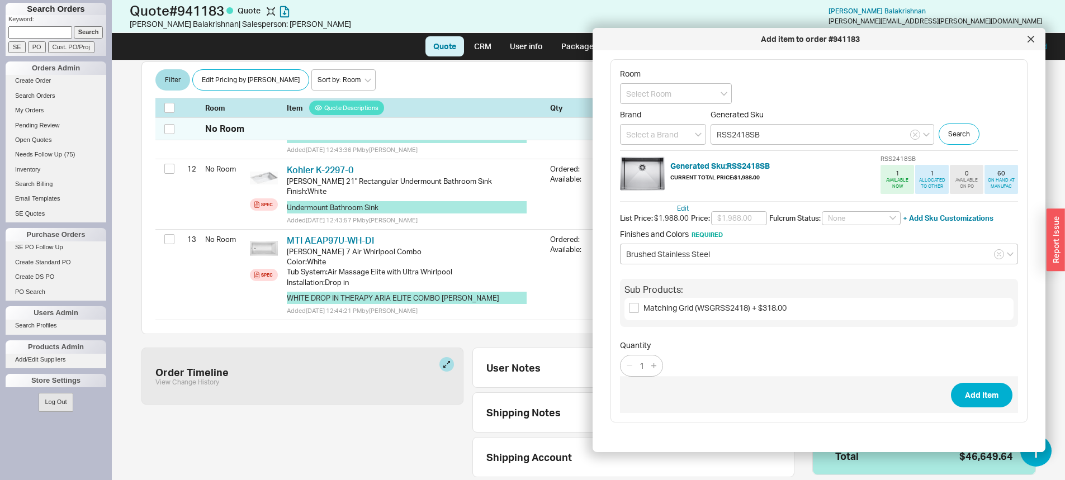
drag, startPoint x: 698, startPoint y: 304, endPoint x: 703, endPoint y: 310, distance: 7.6
click at [699, 305] on span "Matching Grid (WSGRSS2418) + $318.00" at bounding box center [714, 308] width 143 height 10
click at [639, 305] on input "Matching Grid (WSGRSS2418) + $318.00" at bounding box center [634, 308] width 10 height 10
checkbox input "true"
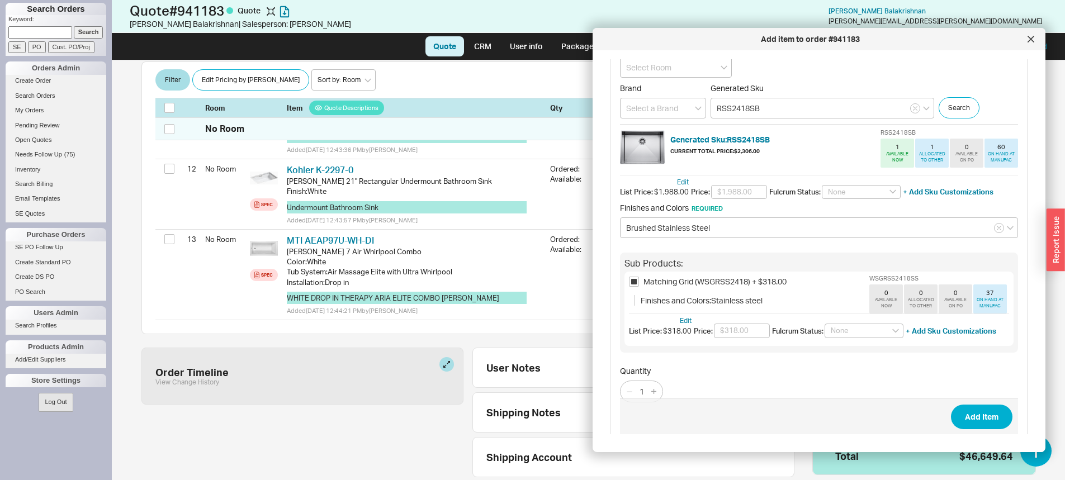
scroll to position [40, 0]
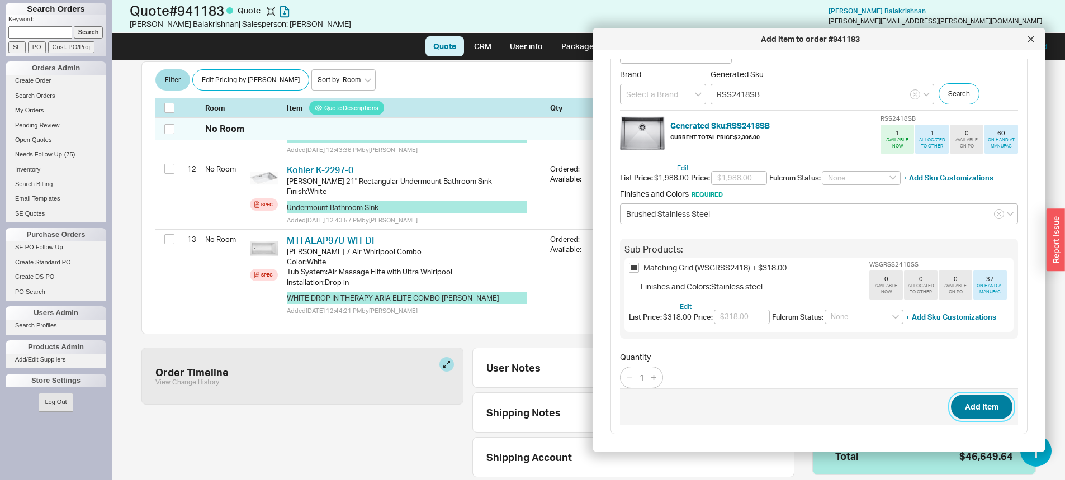
click at [951, 411] on button "Add Item" at bounding box center [981, 407] width 61 height 25
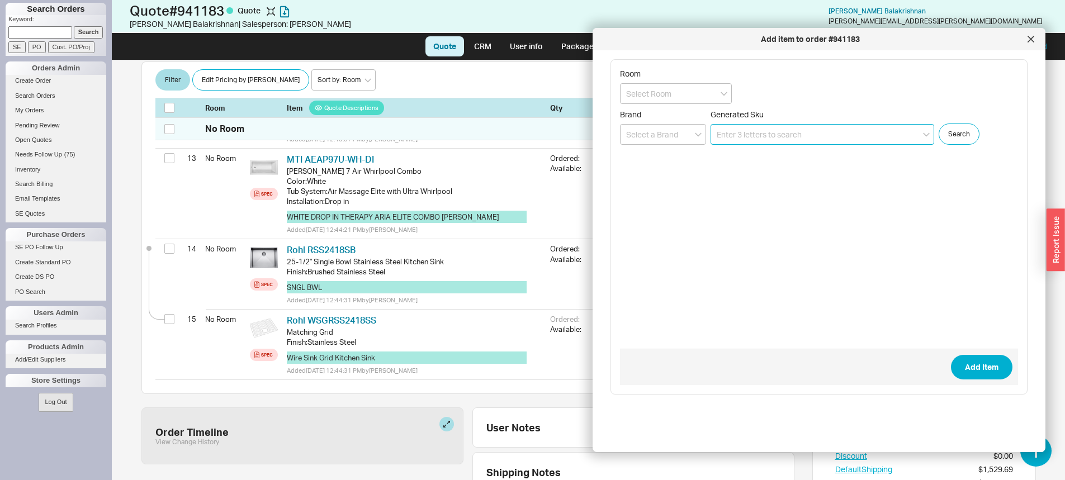
scroll to position [1034, 0]
click at [720, 132] on input at bounding box center [822, 134] width 224 height 21
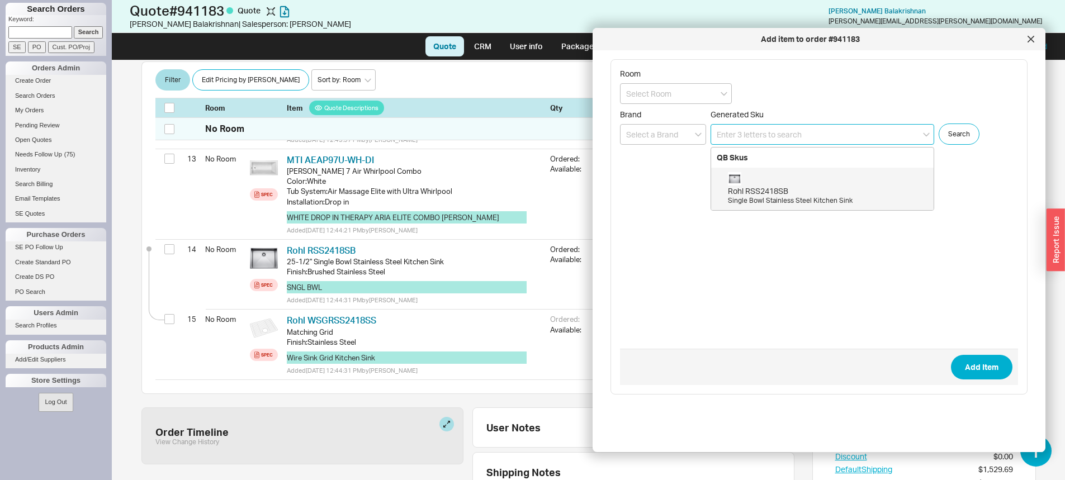
paste input "R7521SB"
click at [804, 186] on div "Rohl R7521SB" at bounding box center [828, 191] width 200 height 11
type input "R7521SB"
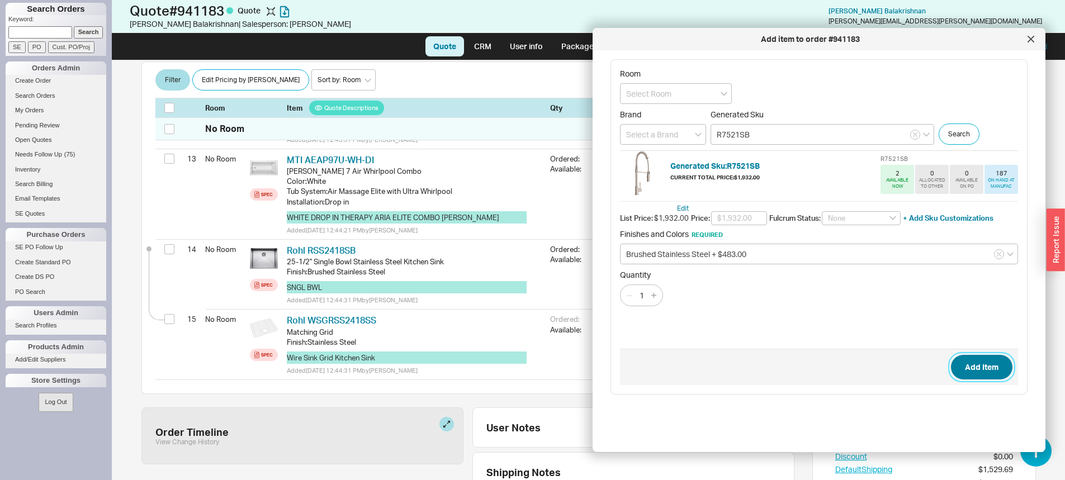
click at [976, 376] on button "Add Item" at bounding box center [981, 367] width 61 height 25
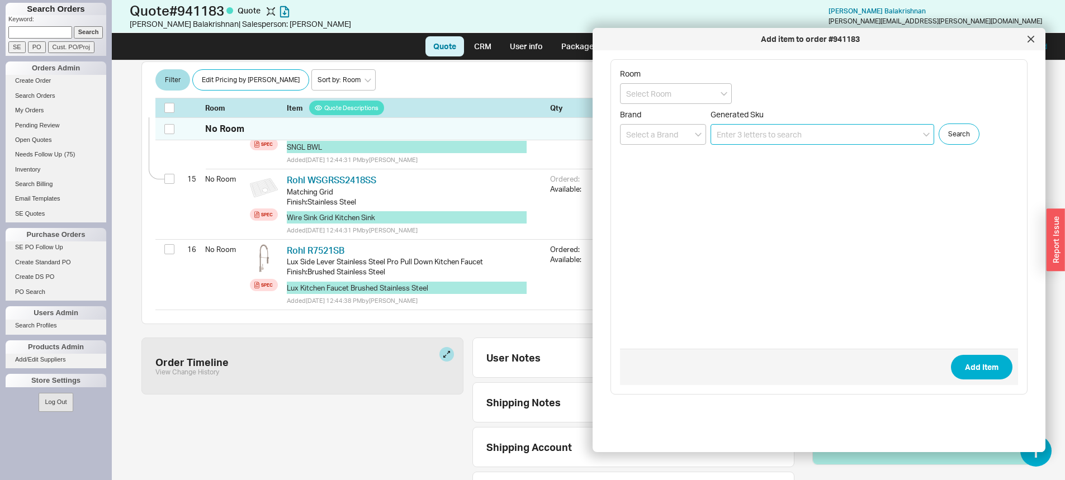
scroll to position [1174, 0]
drag, startPoint x: 1029, startPoint y: 48, endPoint x: 1023, endPoint y: 58, distance: 11.8
click at [1027, 48] on div "Add item to order #941183" at bounding box center [819, 39] width 453 height 22
click at [1024, 39] on div at bounding box center [1031, 39] width 18 height 18
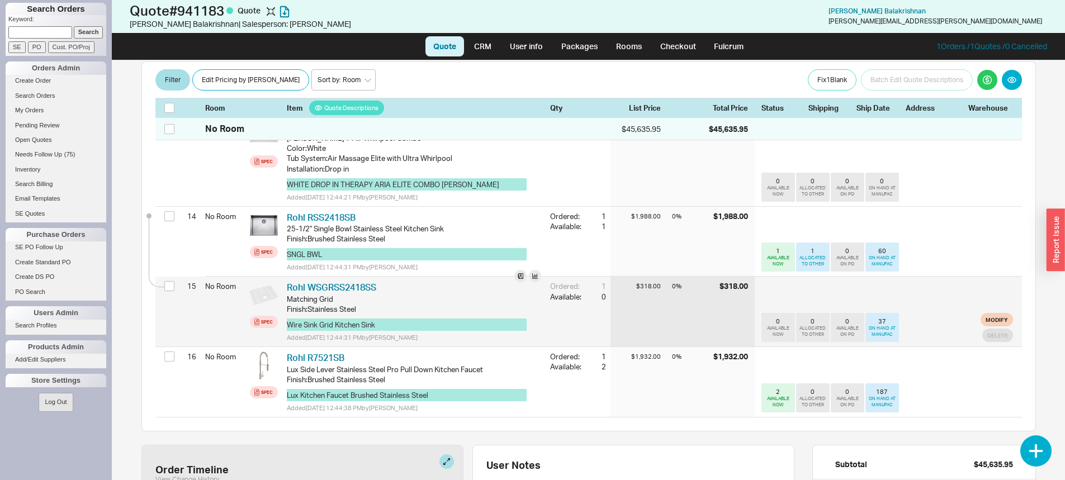
scroll to position [1063, 0]
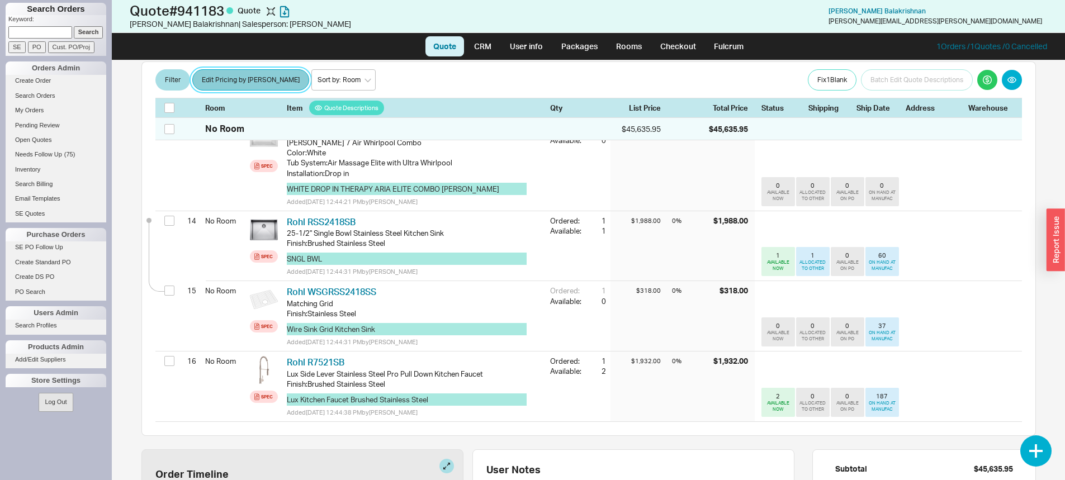
click at [239, 77] on button "Edit Pricing by Brand" at bounding box center [250, 80] width 117 height 21
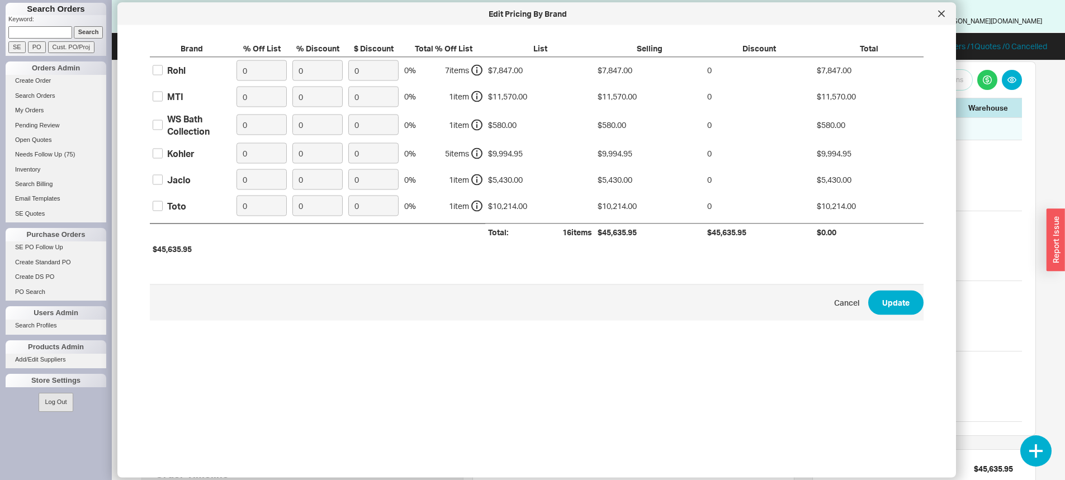
click at [165, 68] on label "Rohl" at bounding box center [169, 70] width 33 height 12
click at [163, 68] on input "Rohl" at bounding box center [158, 70] width 10 height 10
checkbox input "true"
click at [252, 67] on input "0" at bounding box center [261, 70] width 50 height 21
click at [252, 66] on input "0" at bounding box center [261, 70] width 50 height 21
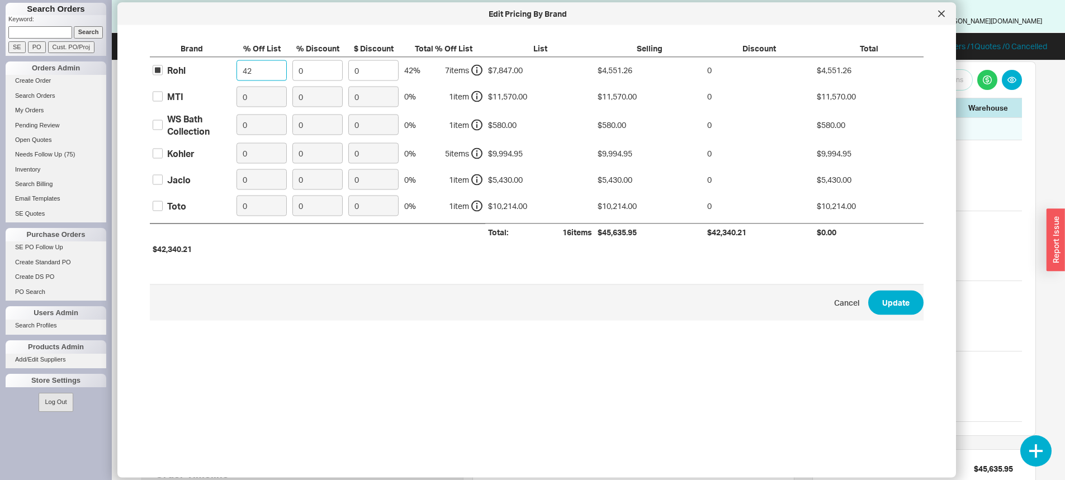
type input "42"
click at [164, 91] on label "MTI" at bounding box center [168, 96] width 31 height 12
click at [163, 92] on input "MTI" at bounding box center [158, 97] width 10 height 10
checkbox input "true"
drag, startPoint x: 164, startPoint y: 126, endPoint x: 164, endPoint y: 139, distance: 13.4
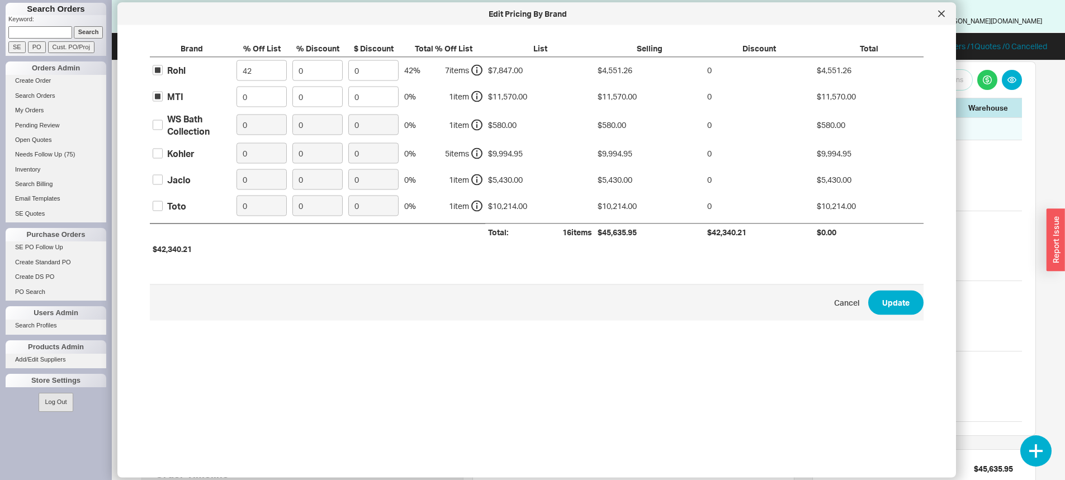
click at [163, 126] on label "WS Bath Collection" at bounding box center [192, 124] width 78 height 25
click at [163, 126] on input "WS Bath Collection" at bounding box center [158, 125] width 10 height 10
checkbox input "true"
click at [167, 155] on div "Kohler" at bounding box center [180, 153] width 27 height 12
click at [163, 155] on input "Kohler" at bounding box center [158, 153] width 10 height 10
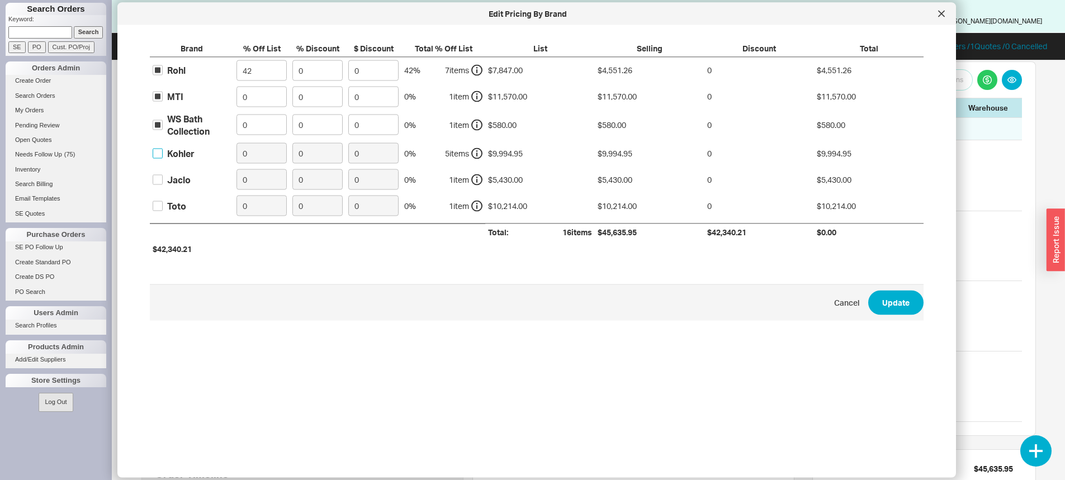
checkbox input "true"
drag, startPoint x: 159, startPoint y: 181, endPoint x: 159, endPoint y: 209, distance: 27.4
click at [159, 184] on input "Jaclo" at bounding box center [158, 179] width 10 height 10
checkbox input "true"
drag, startPoint x: 159, startPoint y: 212, endPoint x: 179, endPoint y: 176, distance: 40.8
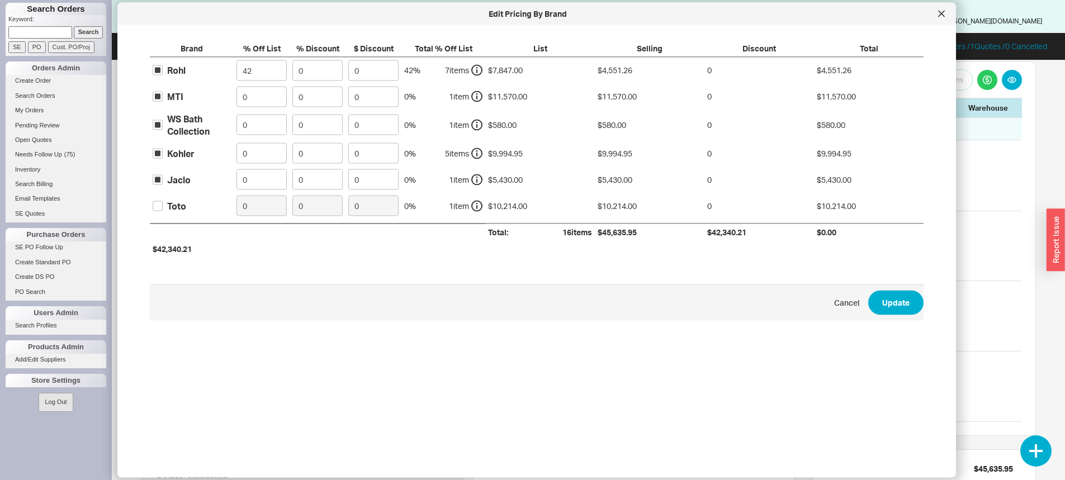
click at [159, 210] on label "Toto" at bounding box center [170, 206] width 34 height 12
click at [159, 210] on input "Toto" at bounding box center [158, 206] width 10 height 10
checkbox input "true"
click at [262, 106] on input "0" at bounding box center [261, 96] width 50 height 21
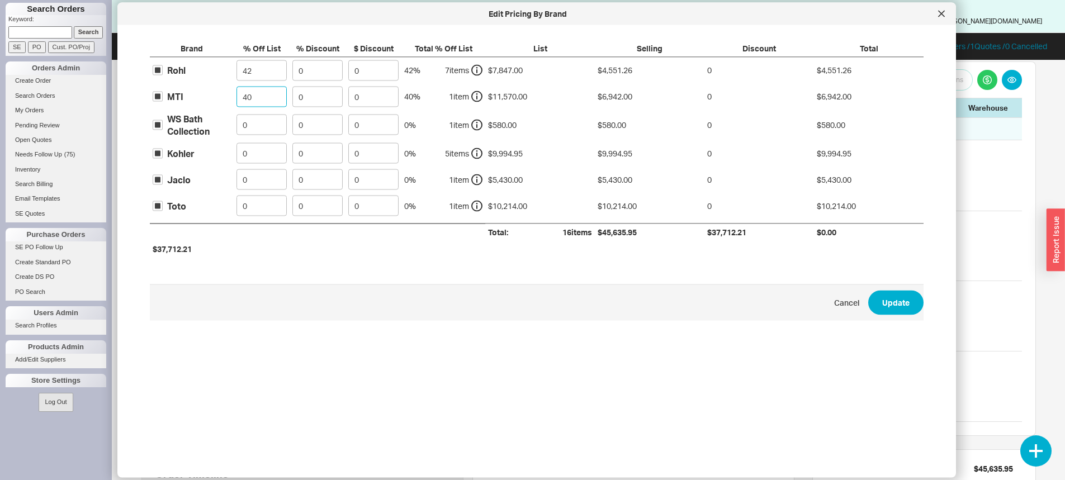
type input "40"
click at [248, 124] on input "0" at bounding box center [261, 125] width 50 height 21
click at [267, 157] on input "0" at bounding box center [261, 153] width 50 height 21
click at [268, 157] on input "0" at bounding box center [261, 153] width 50 height 21
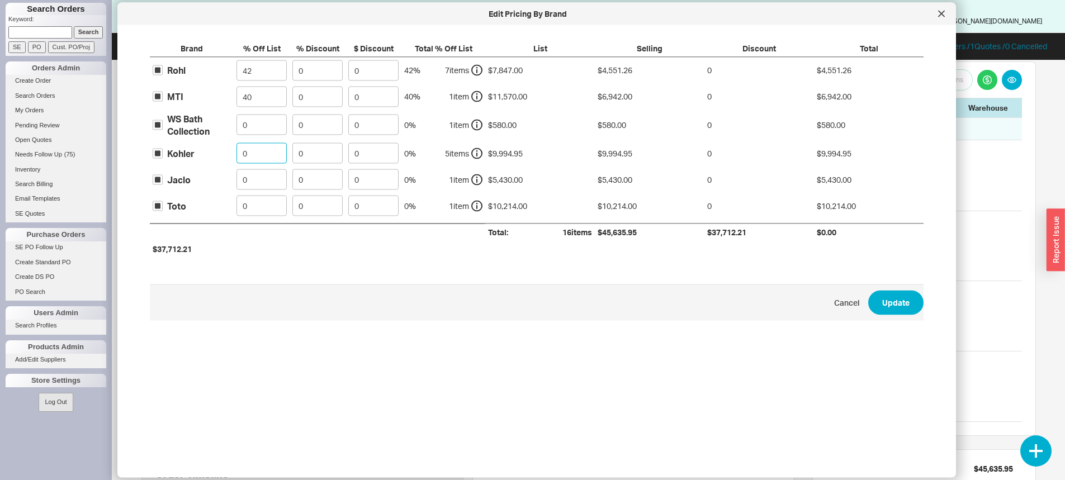
click at [270, 157] on input "0" at bounding box center [261, 153] width 50 height 21
type input "30"
drag, startPoint x: 244, startPoint y: 170, endPoint x: 251, endPoint y: 174, distance: 8.5
click at [249, 174] on input "0" at bounding box center [261, 179] width 50 height 21
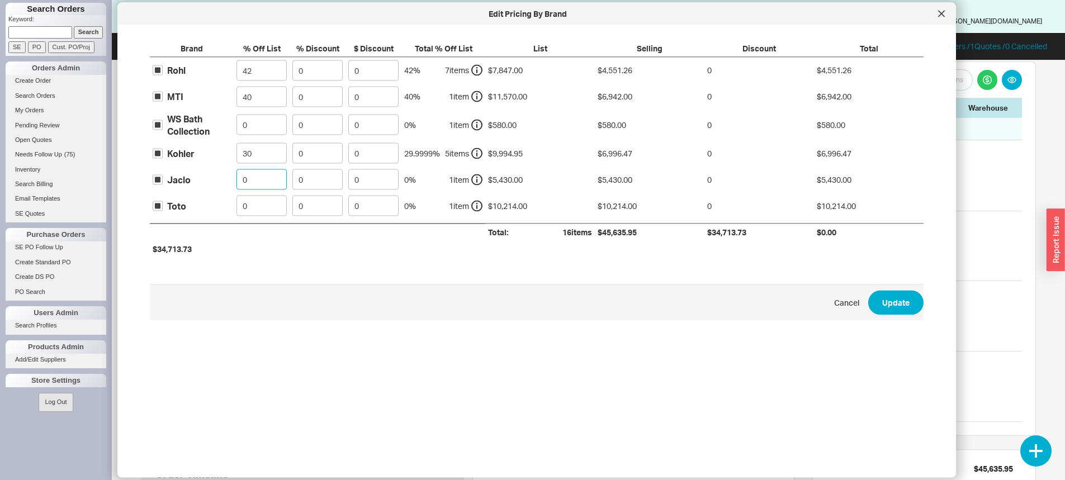
click at [252, 174] on input "0" at bounding box center [261, 179] width 50 height 21
type input "40"
click at [250, 206] on input "0" at bounding box center [261, 206] width 50 height 21
click at [249, 205] on input "0" at bounding box center [261, 206] width 50 height 21
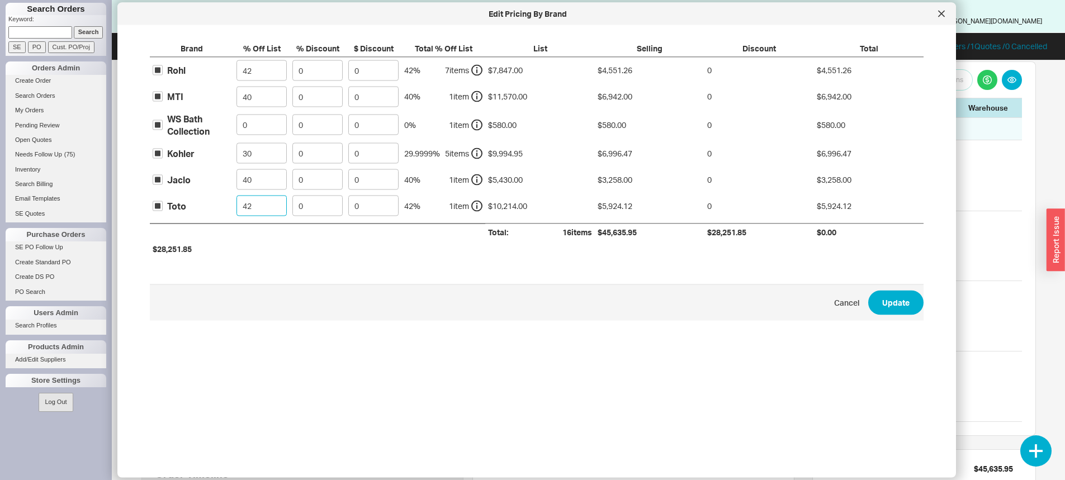
type input "42"
click at [882, 304] on button "Update" at bounding box center [895, 302] width 55 height 25
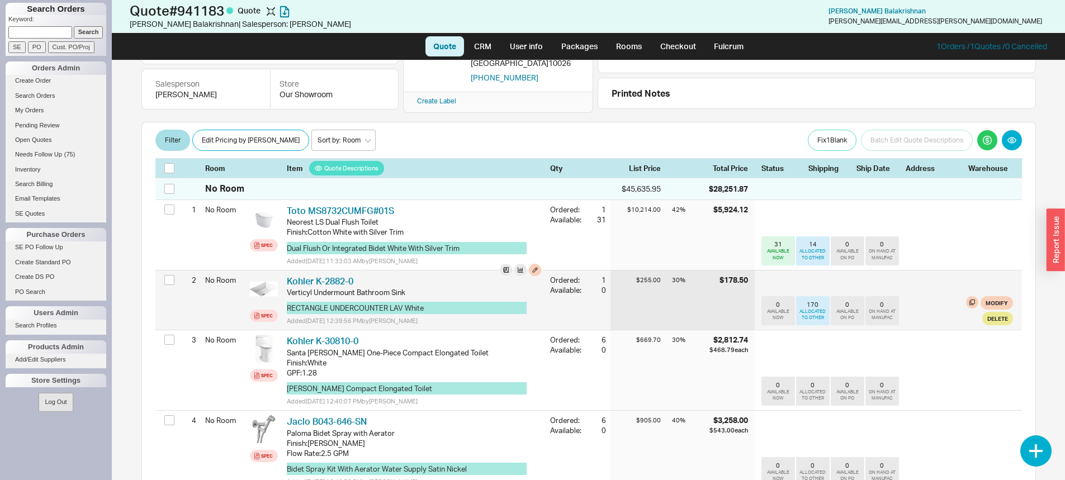
scroll to position [168, 0]
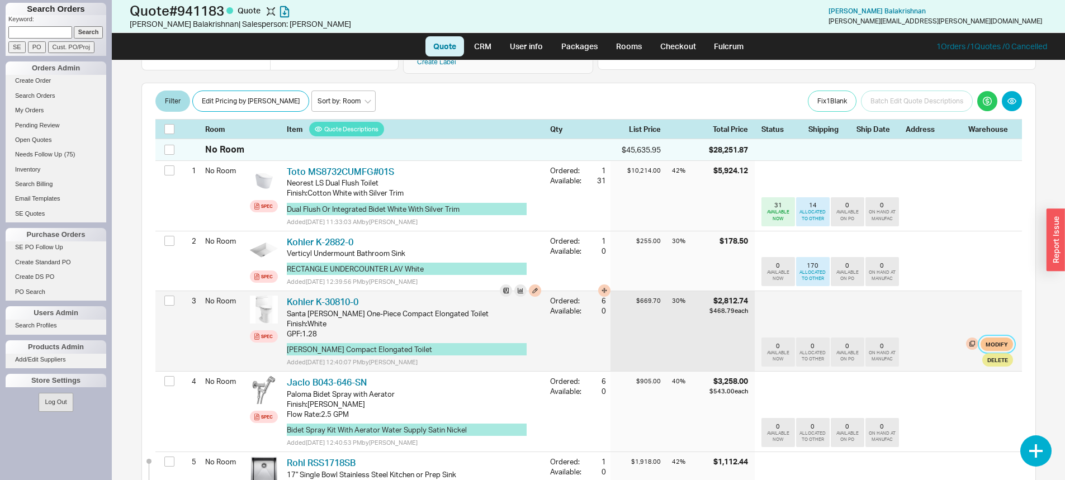
click at [984, 338] on button "Modify" at bounding box center [996, 344] width 32 height 13
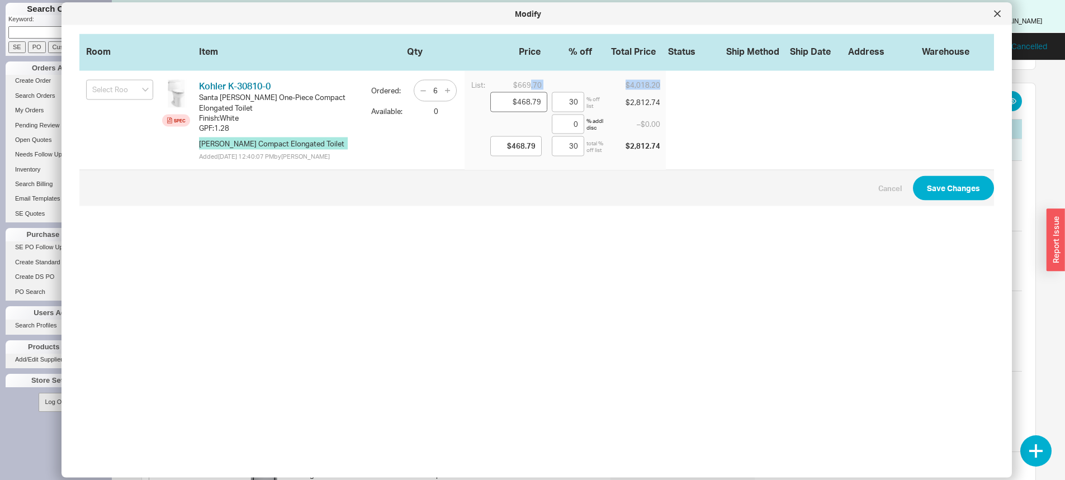
drag, startPoint x: 523, startPoint y: 85, endPoint x: 523, endPoint y: 97, distance: 11.8
click at [524, 96] on div "List: $669.70 $4,018.20 $468.79 30 % off list $2,812.74 0 % addl disc – $0.00 $…" at bounding box center [565, 120] width 201 height 99
click at [522, 102] on input "$468.79" at bounding box center [518, 102] width 57 height 20
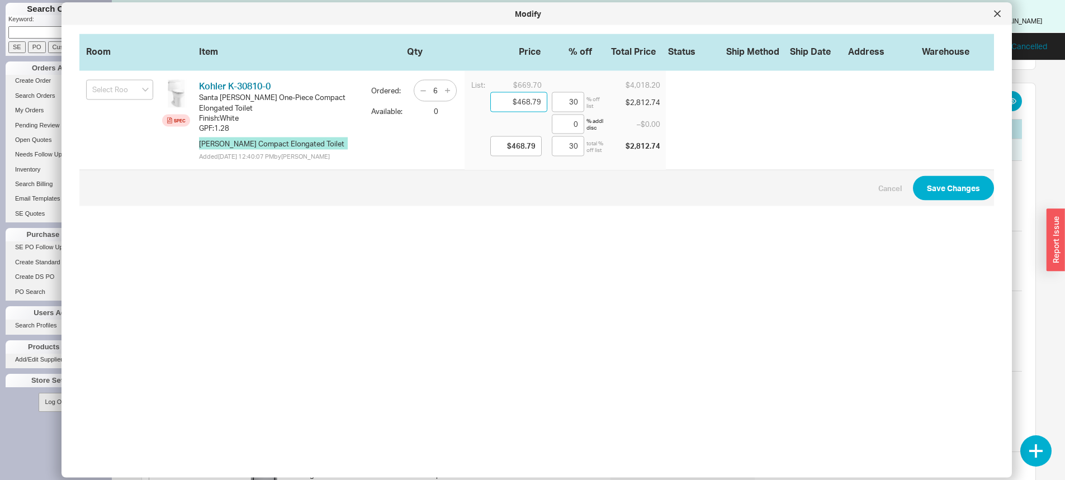
type input "$4.00"
type input "99.4"
type input "$4.00"
type input "99.4"
type input "$44.00"
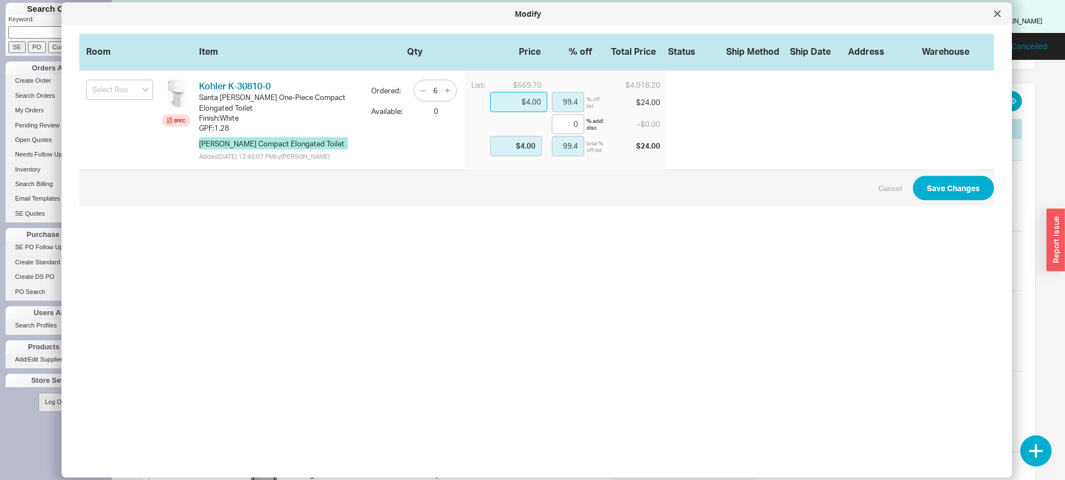
type input "93.43"
type input "$44.00"
type input "93.43"
type input "$440.00"
type input "34.3"
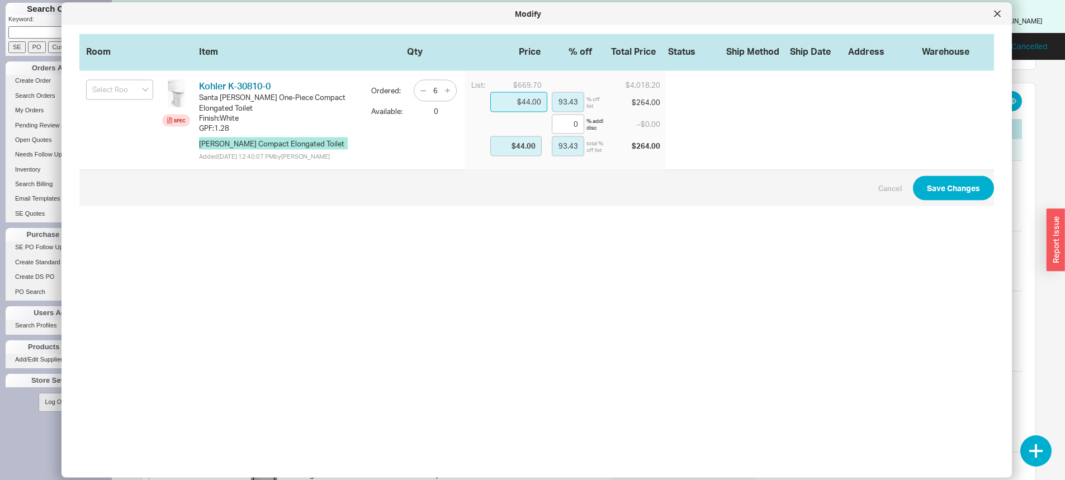
type input "$440.00"
type input "34.3"
type input "$440.00"
click at [938, 188] on button "Save Changes" at bounding box center [953, 188] width 81 height 25
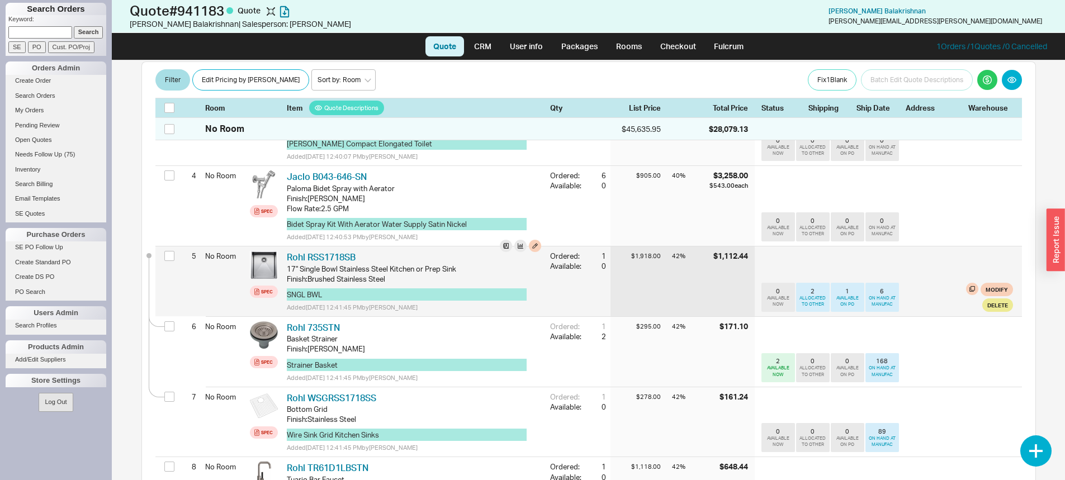
scroll to position [391, 0]
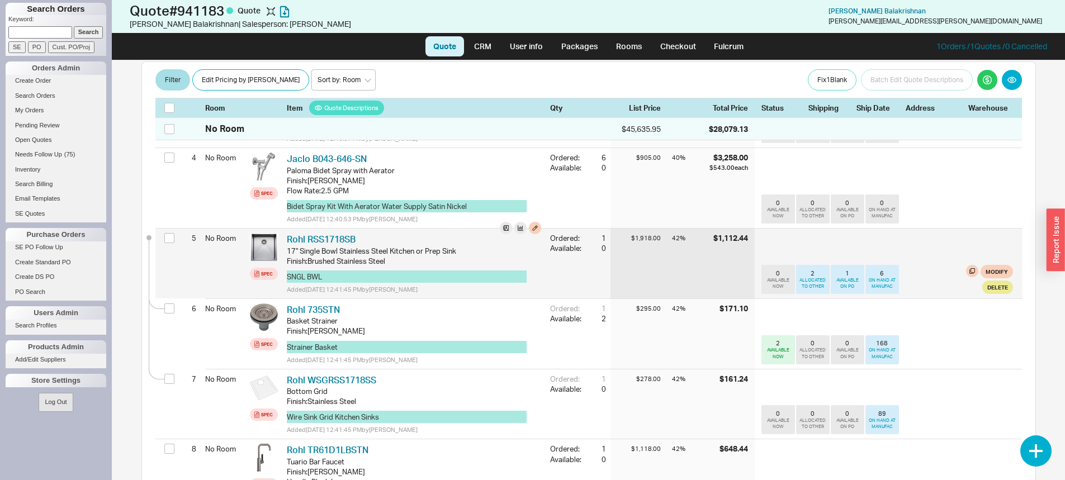
click at [642, 262] on div "$1,918.00" at bounding box center [640, 264] width 61 height 70
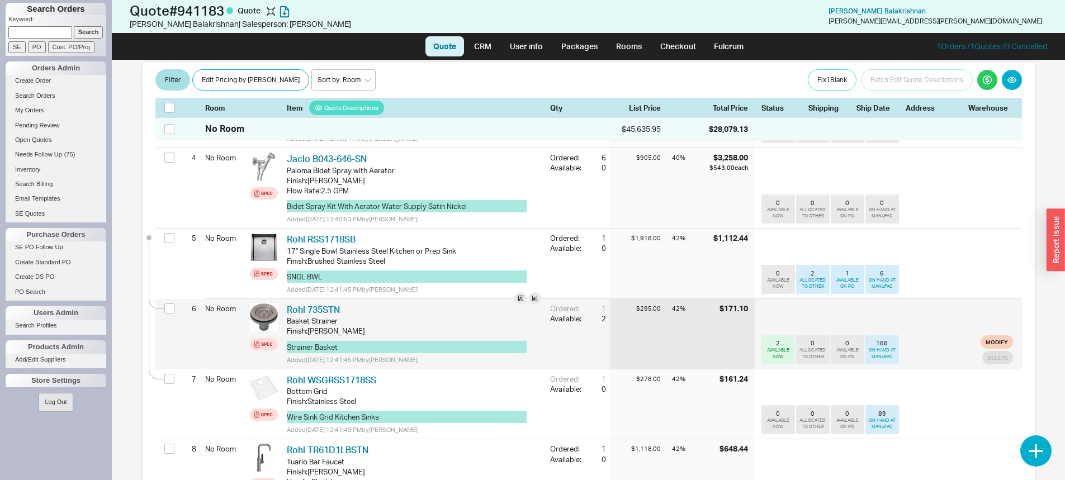
scroll to position [447, 0]
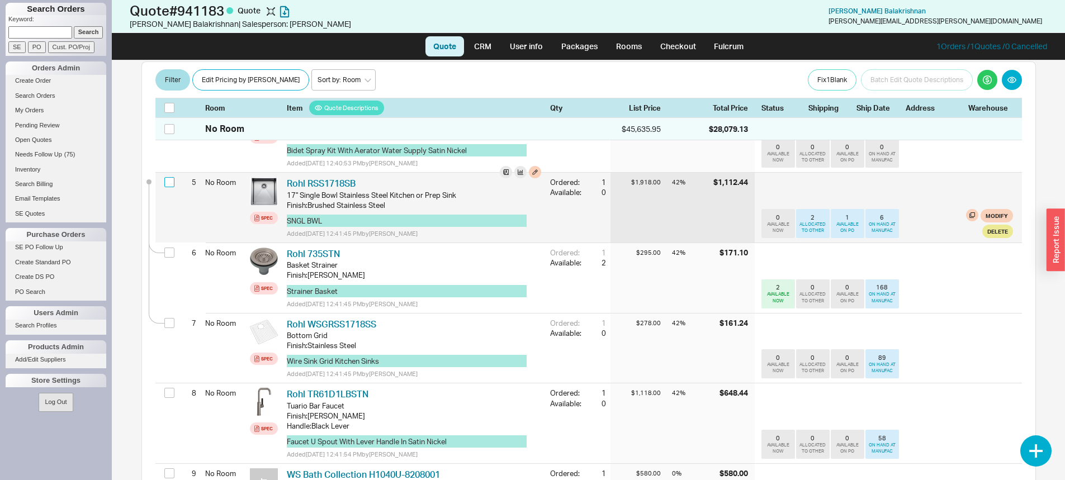
click at [168, 180] on input "checkbox" at bounding box center [169, 182] width 10 height 10
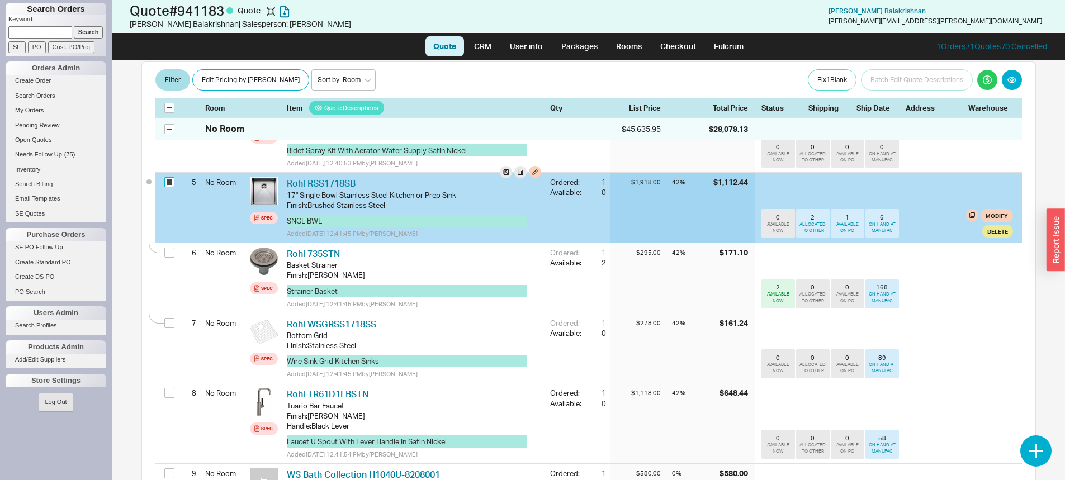
checkbox input "true"
click at [993, 209] on button "Modify" at bounding box center [996, 215] width 32 height 13
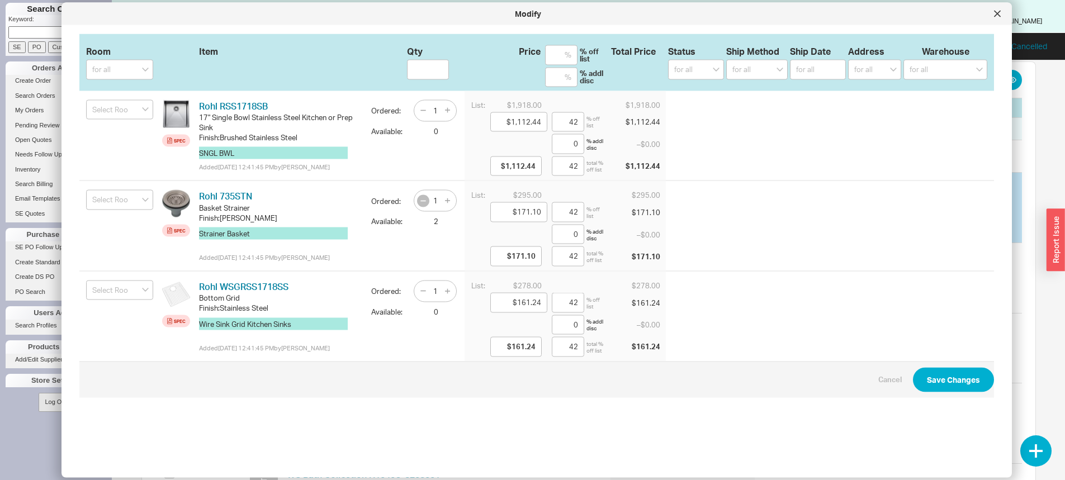
click at [419, 205] on icon "button" at bounding box center [423, 200] width 9 height 9
type input "0"
drag, startPoint x: 437, startPoint y: 202, endPoint x: 446, endPoint y: 213, distance: 13.9
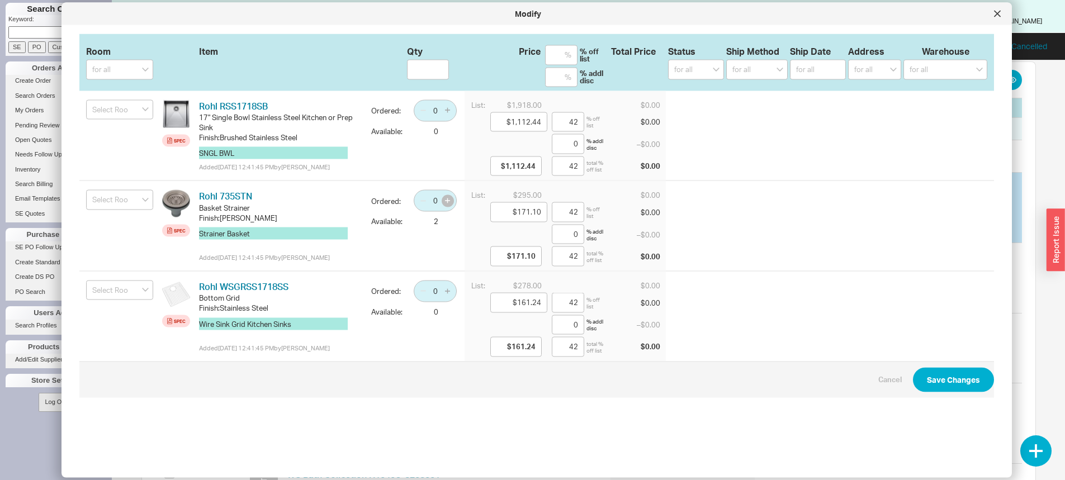
click at [442, 203] on button "button" at bounding box center [448, 201] width 12 height 12
type input "1"
click at [1001, 9] on div at bounding box center [997, 14] width 18 height 18
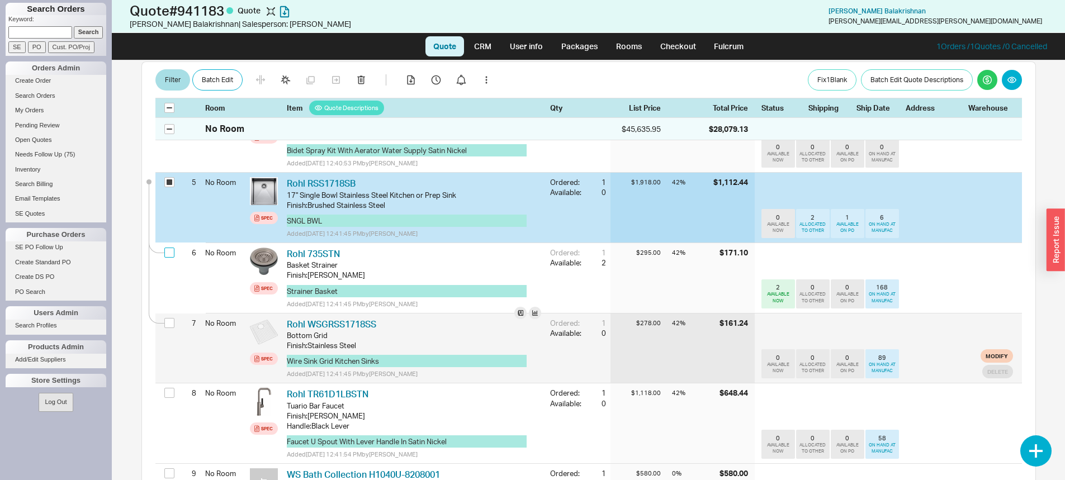
drag, startPoint x: 169, startPoint y: 249, endPoint x: 176, endPoint y: 312, distance: 64.1
click at [170, 250] on input "checkbox" at bounding box center [169, 253] width 10 height 10
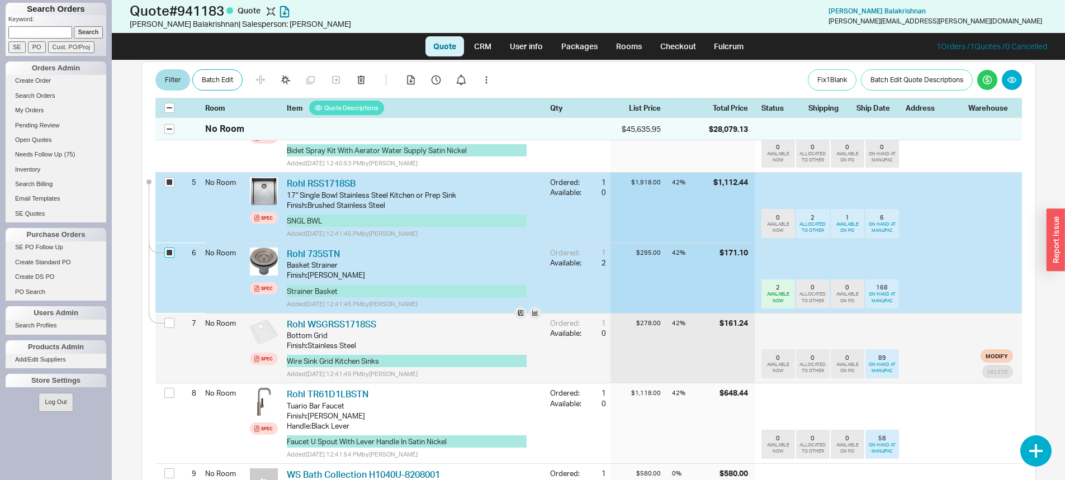
checkbox input "true"
click at [173, 320] on div at bounding box center [170, 324] width 13 height 21
drag, startPoint x: 173, startPoint y: 320, endPoint x: 171, endPoint y: 314, distance: 6.4
click at [172, 320] on input "checkbox" at bounding box center [169, 323] width 10 height 10
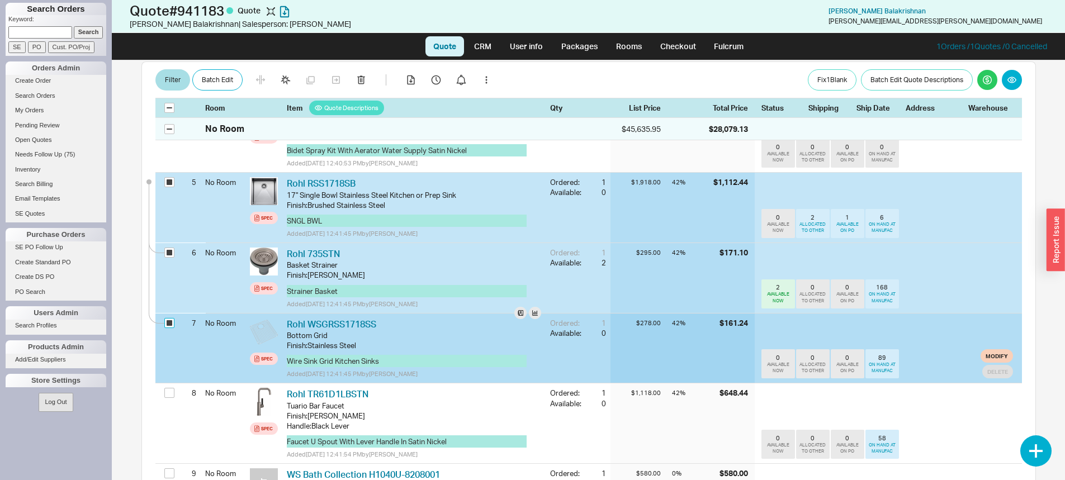
checkbox input "true"
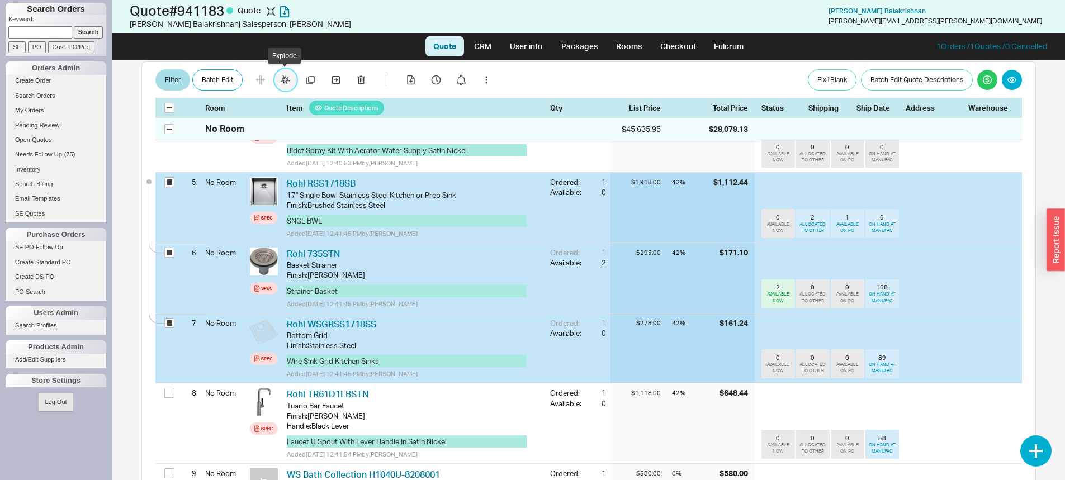
click at [285, 78] on icon "button" at bounding box center [286, 79] width 10 height 9
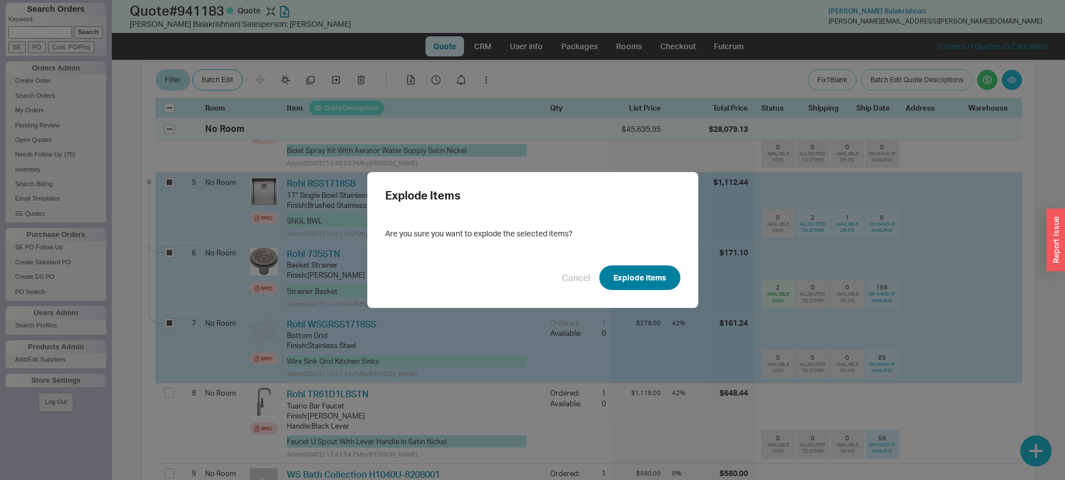
click at [650, 275] on button "Explode Items" at bounding box center [639, 278] width 81 height 25
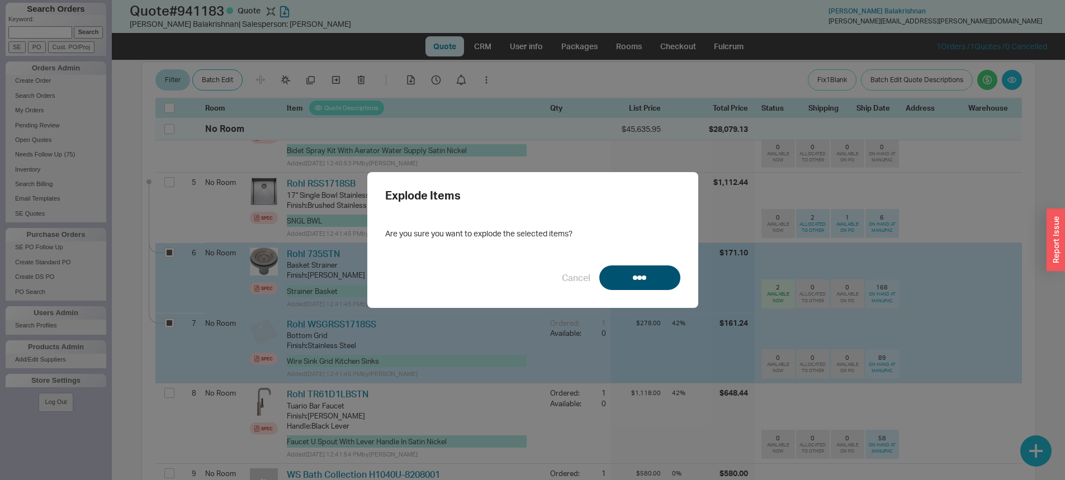
checkbox input "false"
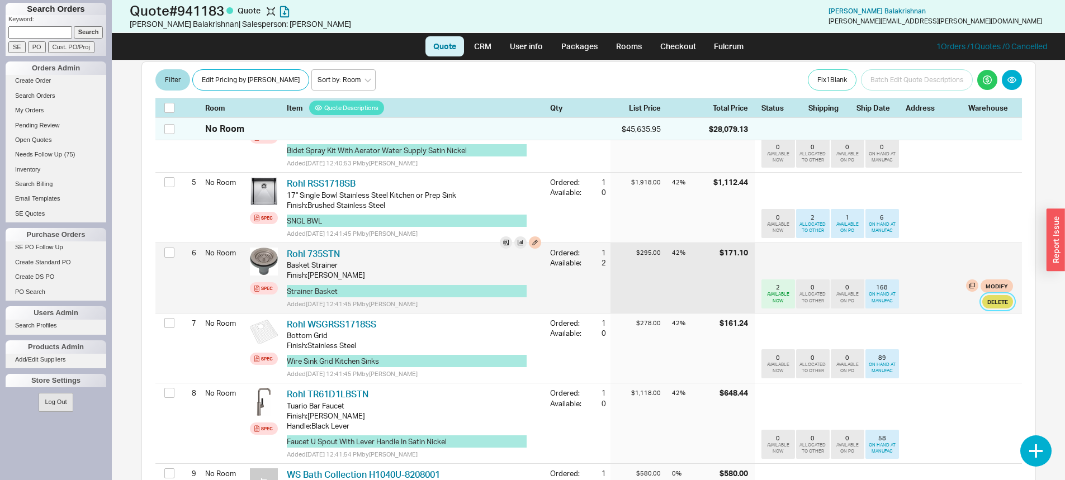
click at [994, 299] on button "Delete" at bounding box center [997, 301] width 31 height 13
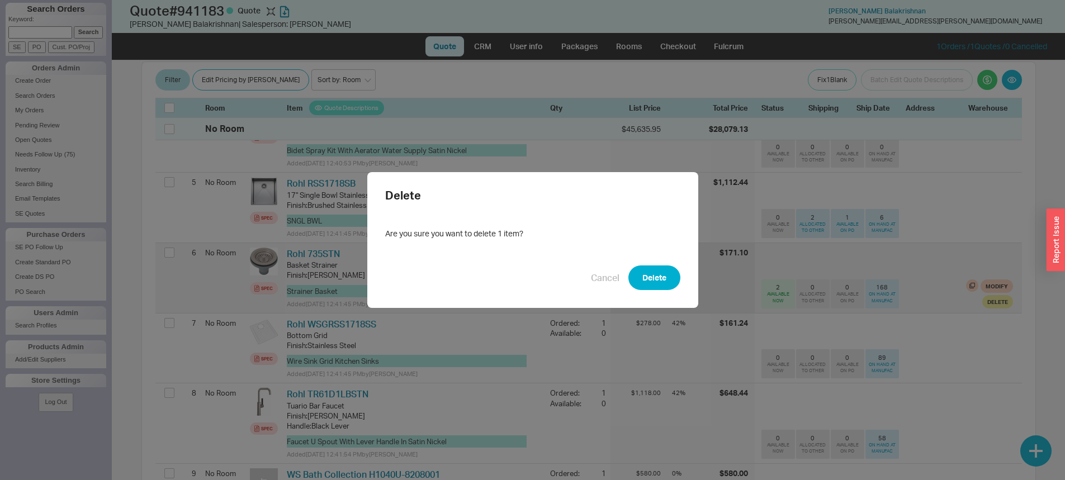
drag, startPoint x: 665, startPoint y: 278, endPoint x: 719, endPoint y: 292, distance: 55.6
click at [675, 282] on button "Delete" at bounding box center [654, 278] width 52 height 25
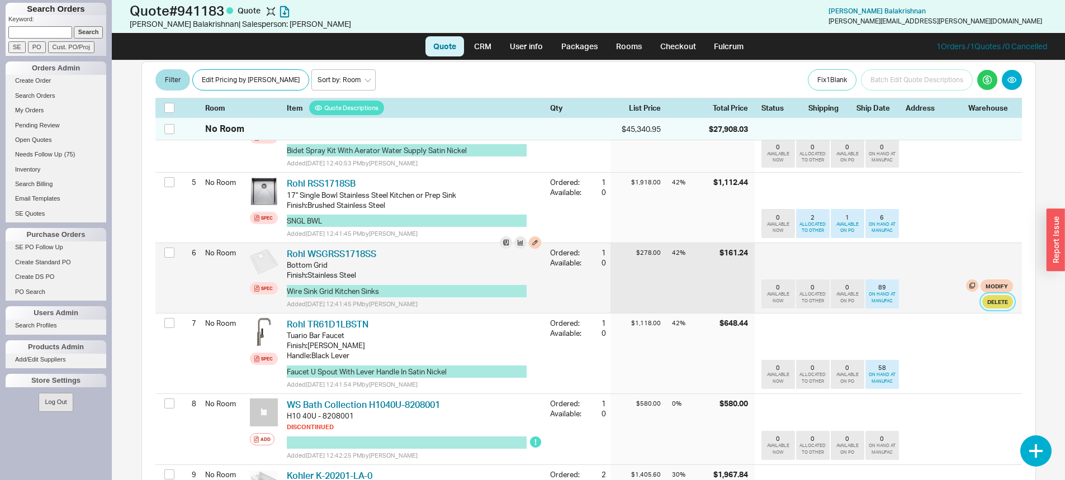
click at [982, 301] on button "Delete" at bounding box center [997, 301] width 31 height 13
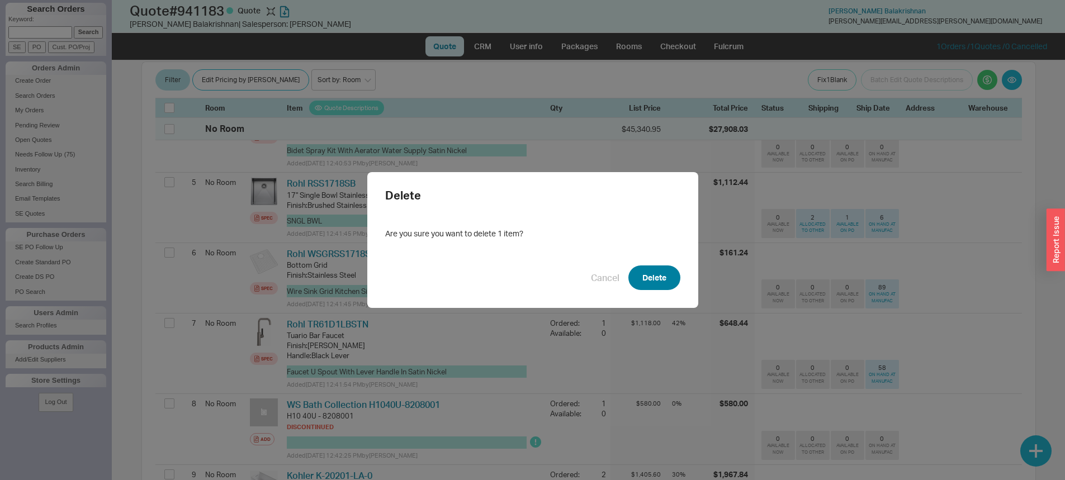
click at [654, 278] on button "Delete" at bounding box center [654, 278] width 52 height 25
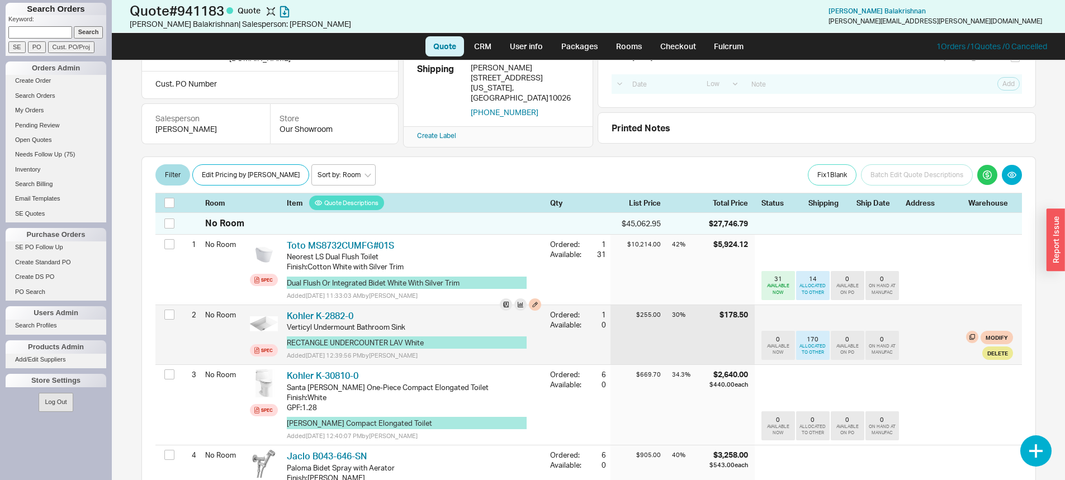
scroll to position [168, 0]
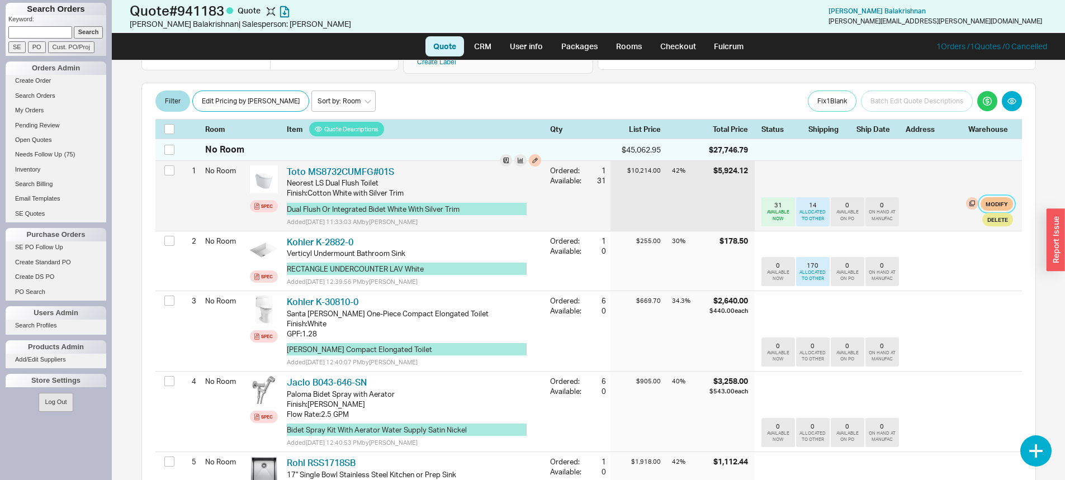
click at [989, 198] on button "Modify" at bounding box center [996, 203] width 32 height 13
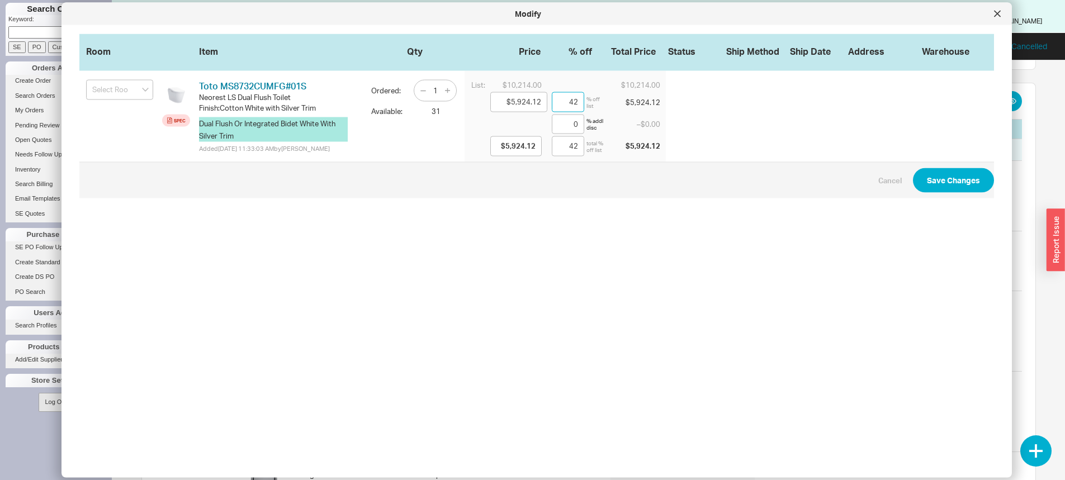
click at [561, 105] on input "42" at bounding box center [568, 102] width 32 height 20
click at [562, 107] on input "42" at bounding box center [568, 102] width 32 height 20
type input "$9,805.44"
type input "4"
type input "$9,805.44"
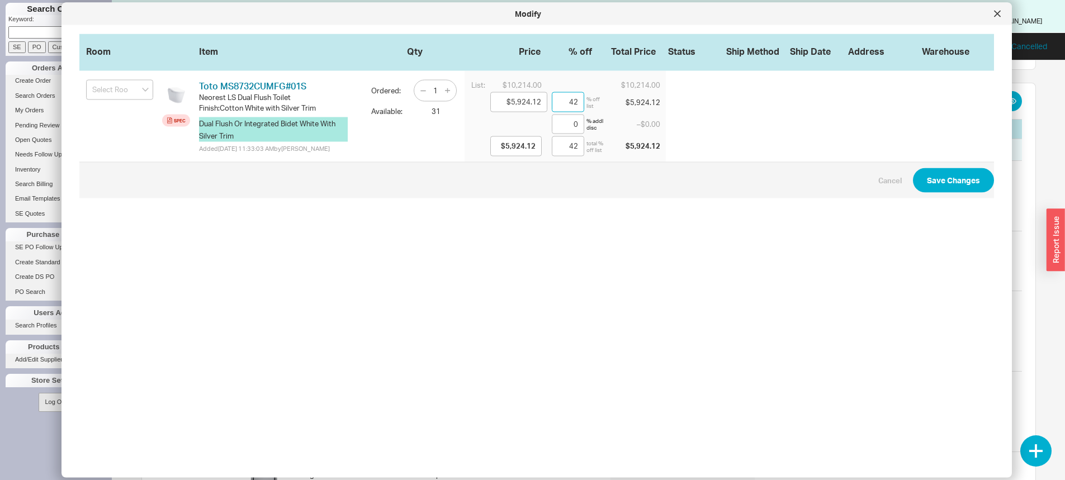
type input "4"
click at [570, 97] on input "4" at bounding box center [568, 102] width 32 height 20
type input "$6,128.40"
type input "40"
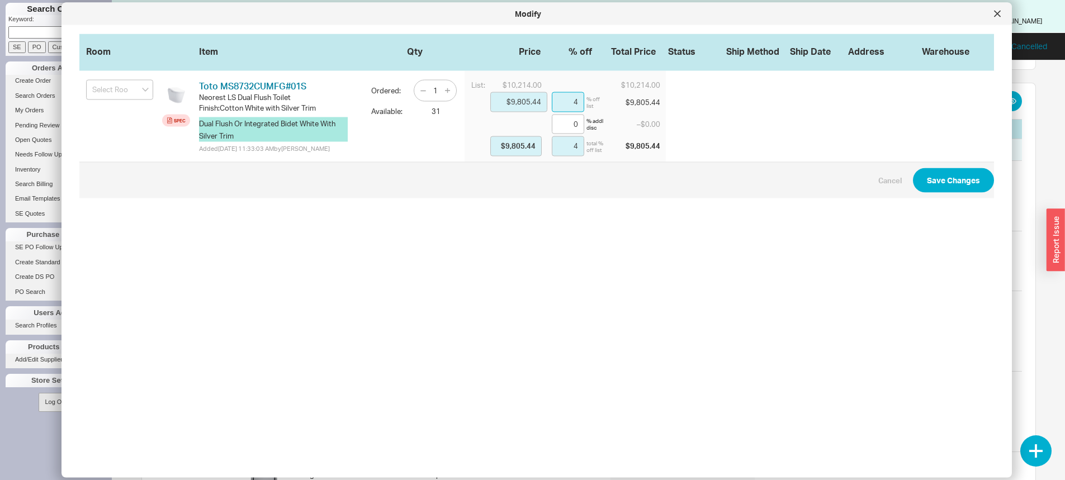
type input "$6,128.40"
type input "40"
click at [937, 192] on button "Save Changes" at bounding box center [953, 180] width 81 height 25
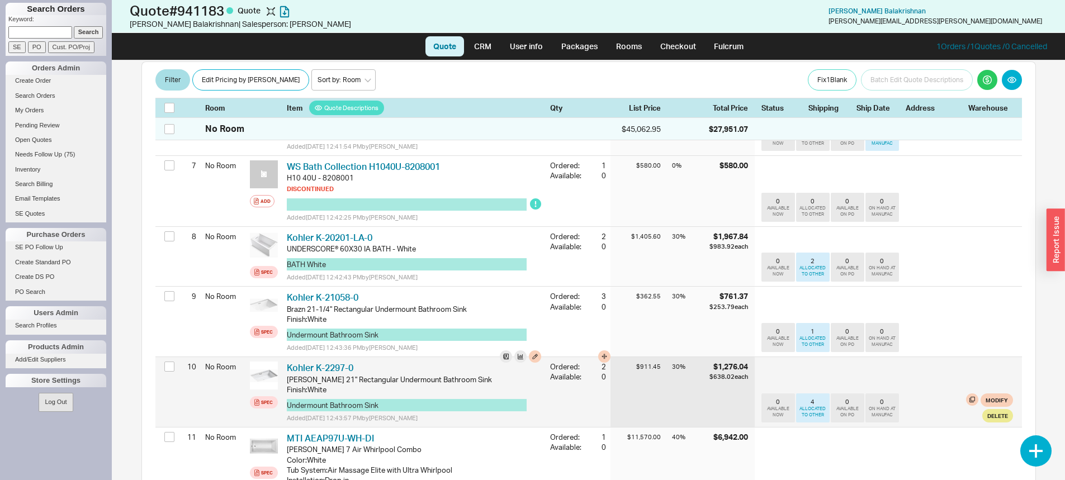
scroll to position [783, 0]
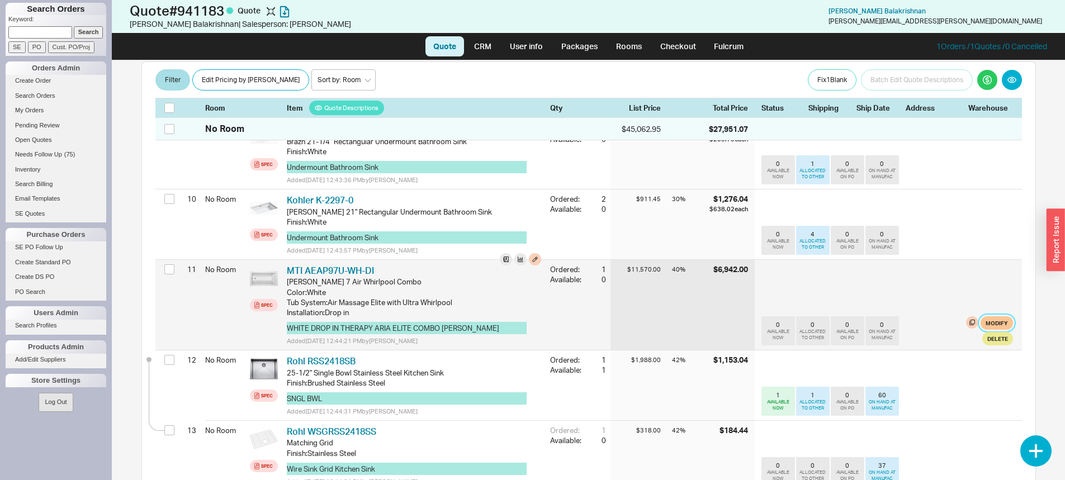
click at [980, 321] on button "Modify" at bounding box center [996, 322] width 32 height 13
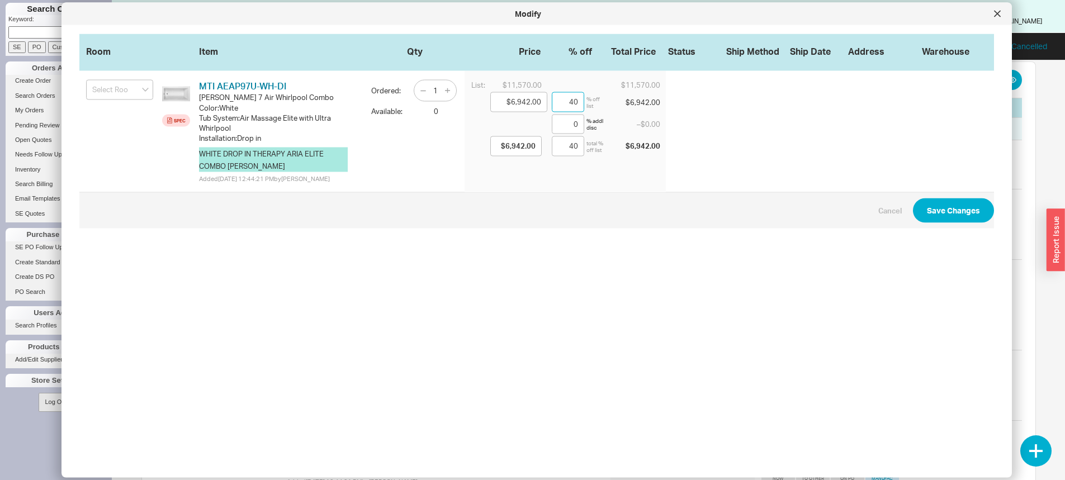
click at [561, 97] on input "40" at bounding box center [568, 102] width 32 height 20
type input "$11,222.90"
type input "3"
type input "$11,222.90"
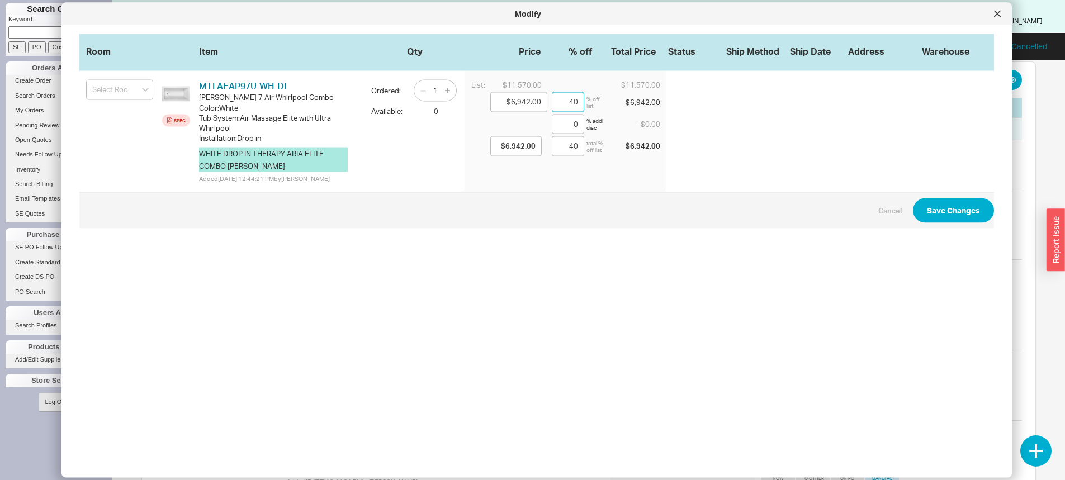
type input "3"
type input "$7,520.50"
type input "35"
type input "$7,520.50"
type input "35"
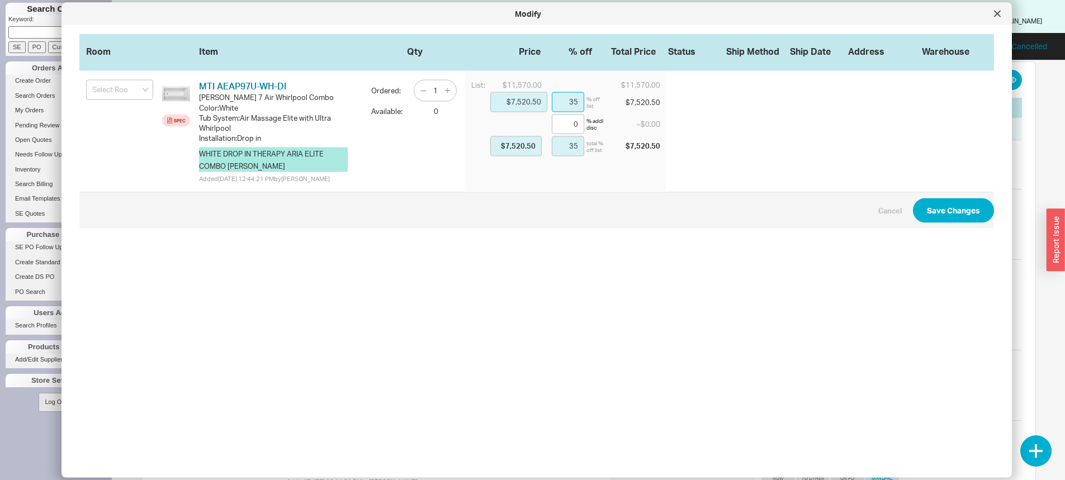
type input "35"
click at [924, 223] on button "Save Changes" at bounding box center [953, 210] width 81 height 25
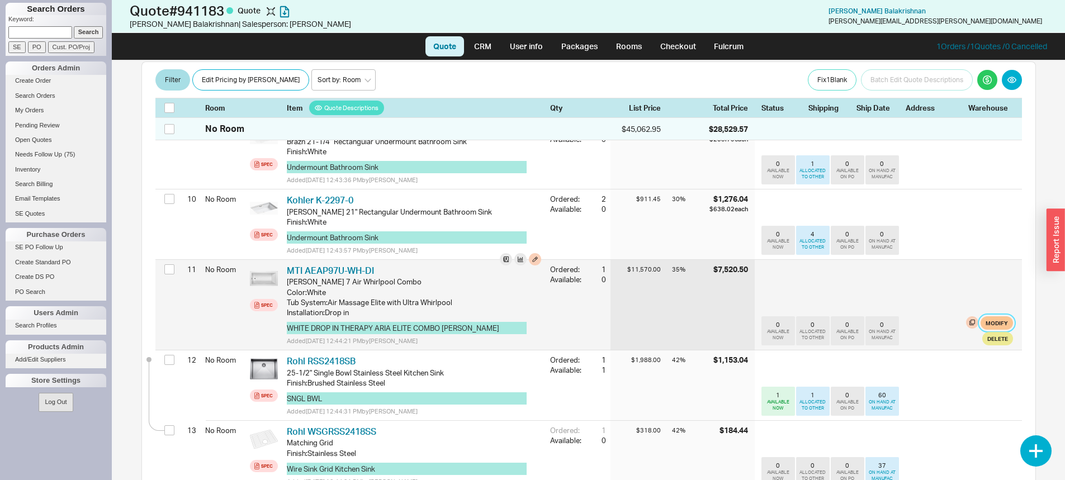
click at [984, 317] on button "Modify" at bounding box center [996, 322] width 32 height 13
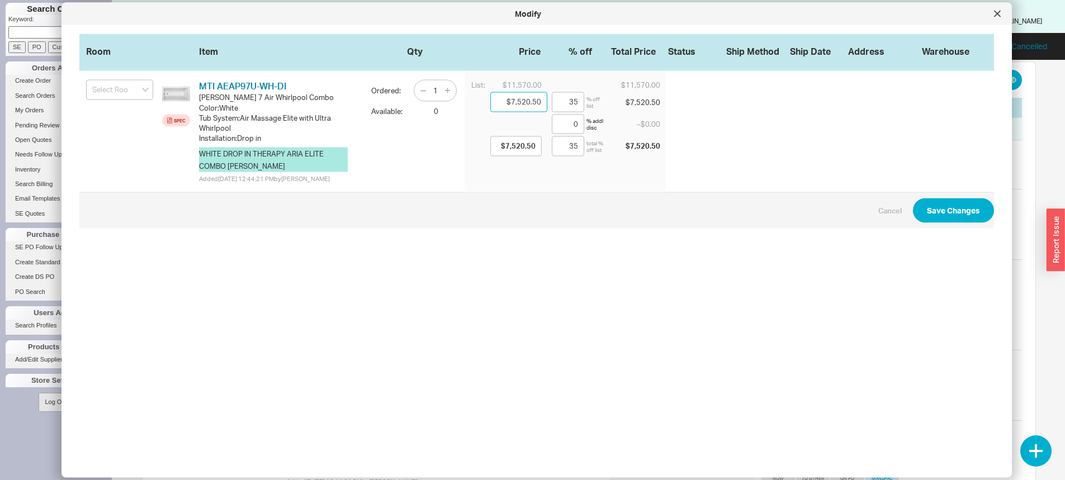
click at [503, 108] on input "$7,520.50" at bounding box center [518, 102] width 57 height 20
click at [513, 99] on input "$7,520.50" at bounding box center [518, 102] width 57 height 20
drag, startPoint x: 510, startPoint y: 100, endPoint x: 523, endPoint y: 107, distance: 15.3
click at [523, 107] on input "$7,520.50" at bounding box center [518, 102] width 57 height 20
type input "$77.50"
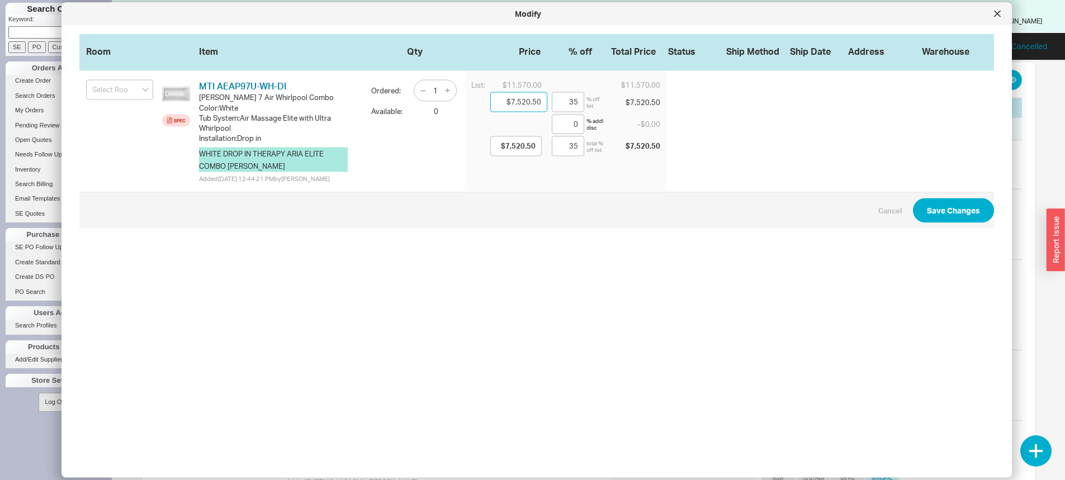
type input "99.33"
type input "$77.50"
type input "99.33"
type input "$772.50"
type input "93.32"
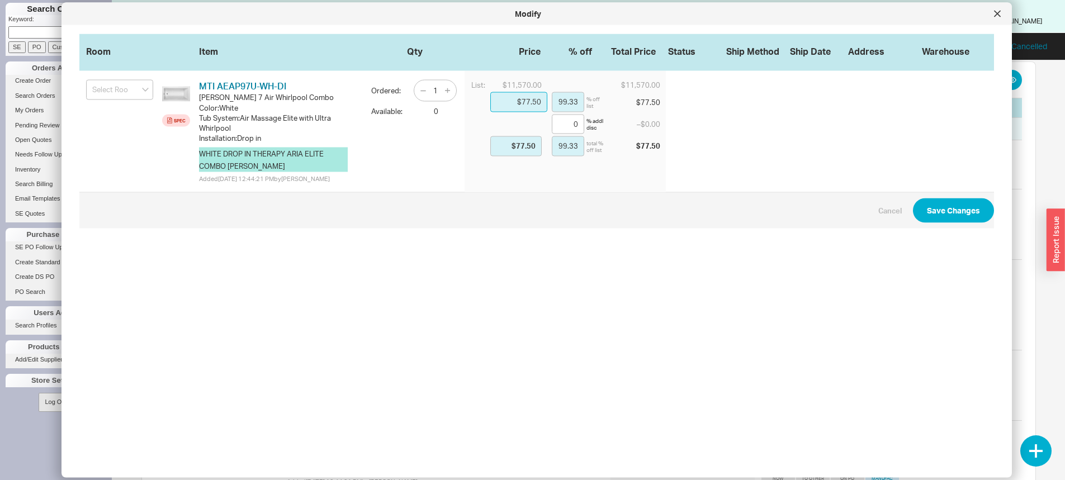
type input "$772.50"
type input "93.32"
type input "$7,725.50"
type input "33.23"
type input "$7,725.50"
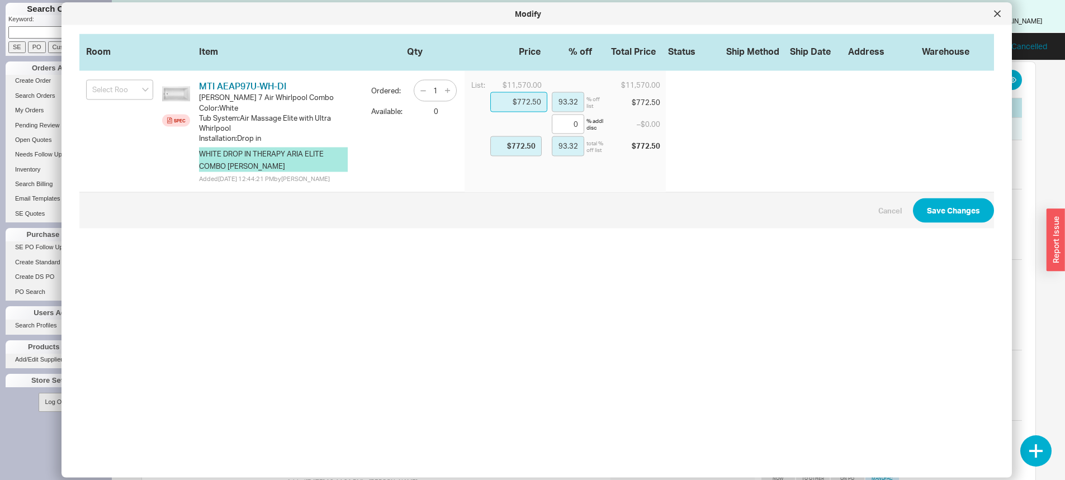
type input "33.23"
type input "$77,250.50"
type input "-567.68"
type input "$77,250.50"
type input "-567.68"
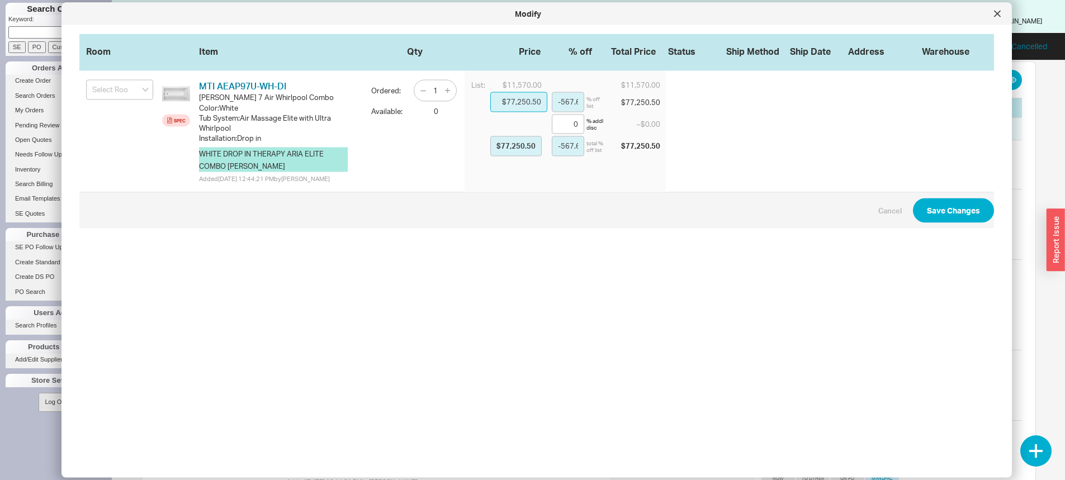
type input "$7,725.50"
type input "33.23"
type input "$7,725.50"
type input "33.23"
type input "$7,725.50"
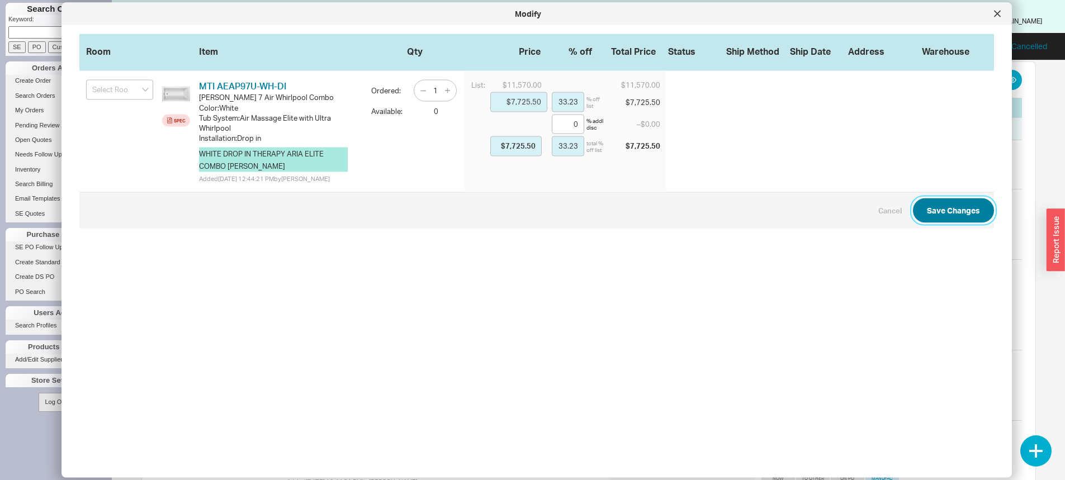
click at [923, 215] on button "Save Changes" at bounding box center [953, 210] width 81 height 25
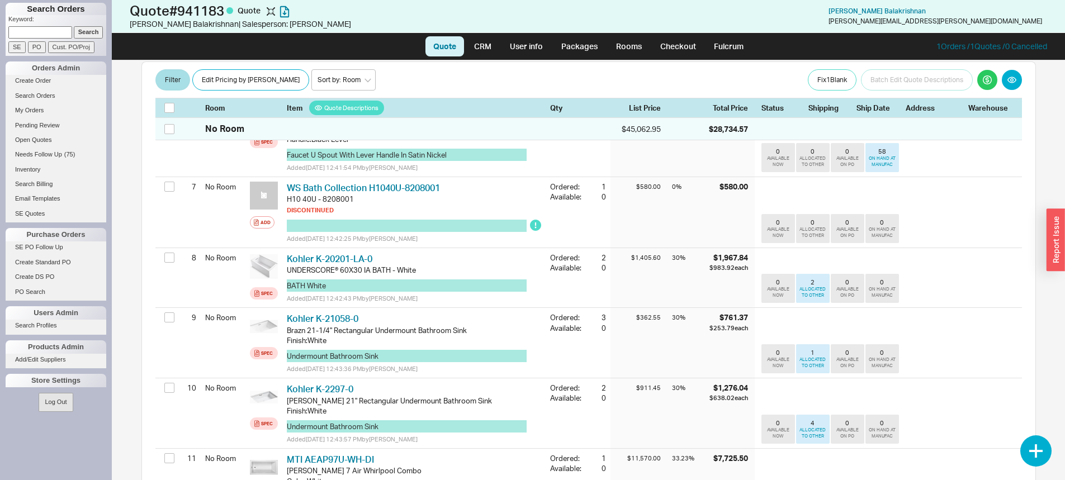
scroll to position [559, 0]
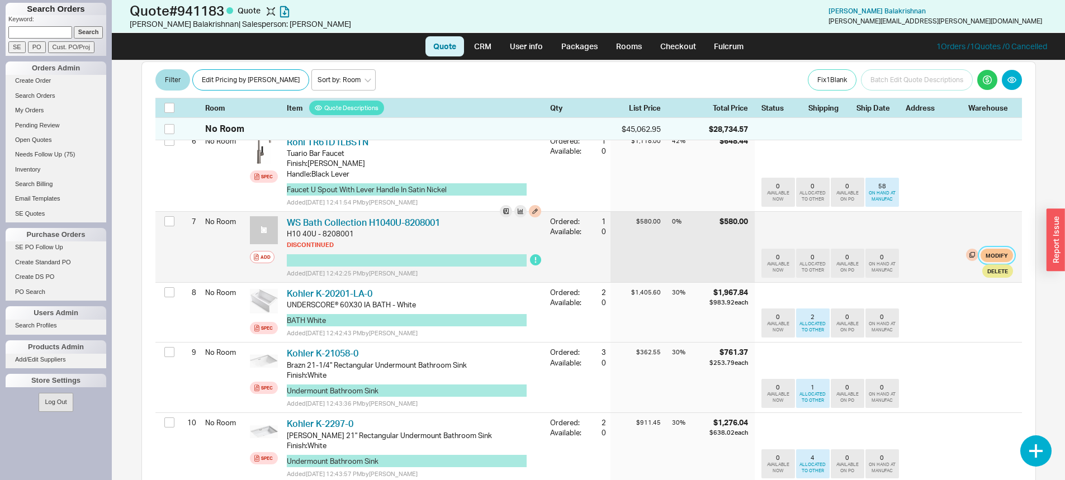
click at [980, 255] on button "Modify" at bounding box center [996, 255] width 32 height 13
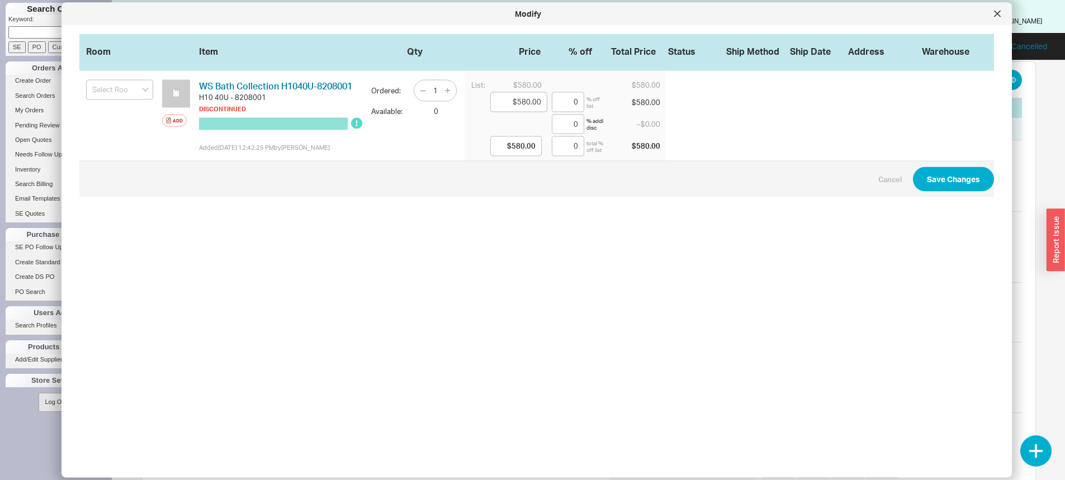
click at [248, 130] on button "button" at bounding box center [273, 123] width 149 height 12
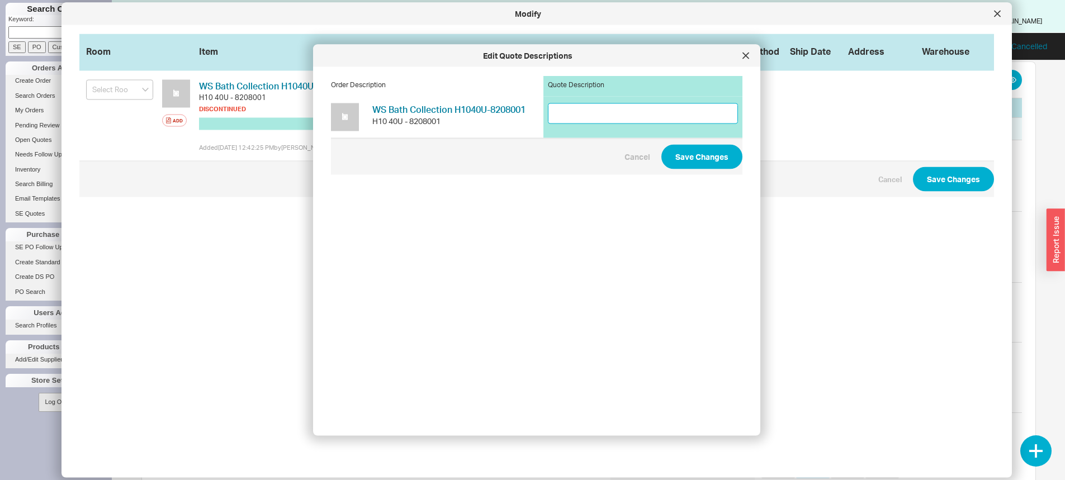
drag, startPoint x: 248, startPoint y: 136, endPoint x: 587, endPoint y: 107, distance: 340.6
click at [587, 107] on input at bounding box center [643, 113] width 190 height 21
paste input "15.7" Ceramic Undermount Bathroom Sink"
type input "15.7" Ceramic Undermount Bathroom Sink"
click at [679, 163] on button "Save Changes" at bounding box center [701, 156] width 81 height 25
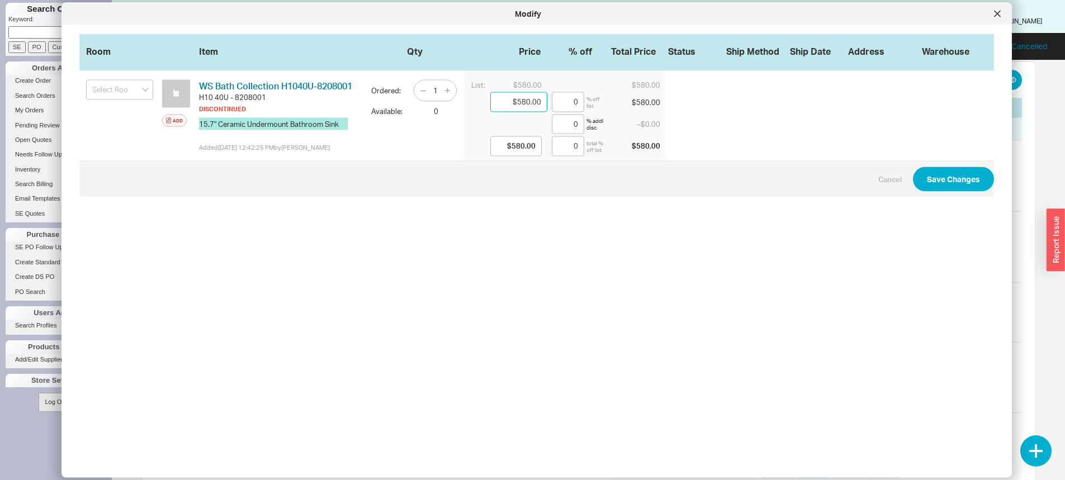
click at [513, 103] on input "$580.00" at bounding box center [518, 102] width 57 height 20
click at [515, 103] on input "$580.00" at bounding box center [518, 102] width 57 height 20
click at [518, 102] on input "$580.00" at bounding box center [518, 102] width 57 height 20
type input "$50.00"
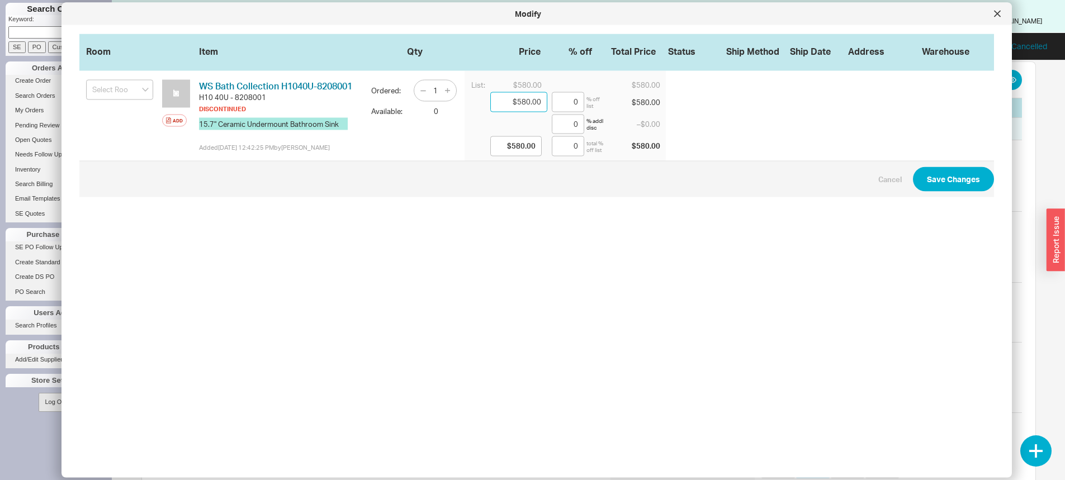
type input "91.38"
type input "$50.00"
type input "91.38"
type input "$550.00"
type input "5.17"
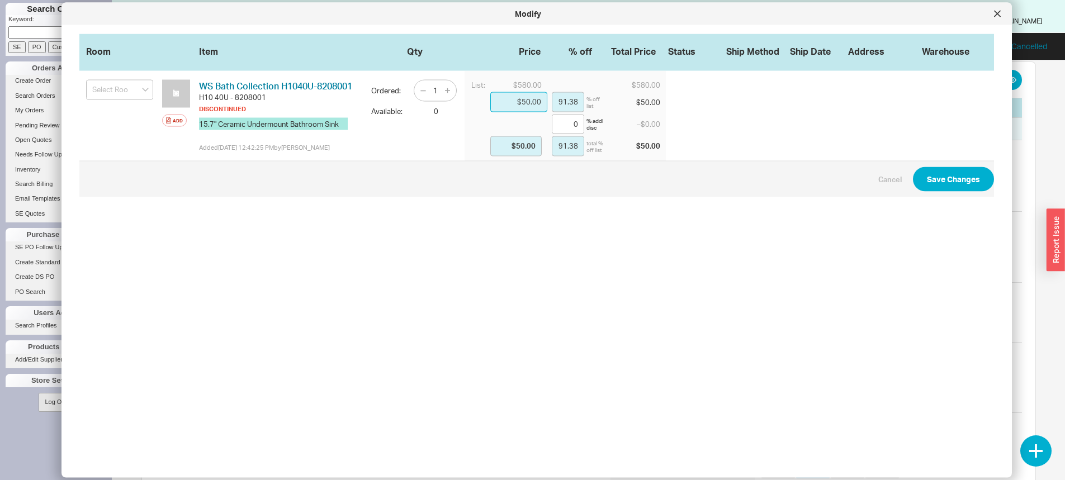
type input "$550.00"
type input "5.17"
type input "$550.00"
click at [944, 197] on span "Cancel Save Changes" at bounding box center [536, 178] width 915 height 36
click at [936, 191] on button "Save Changes" at bounding box center [953, 179] width 81 height 25
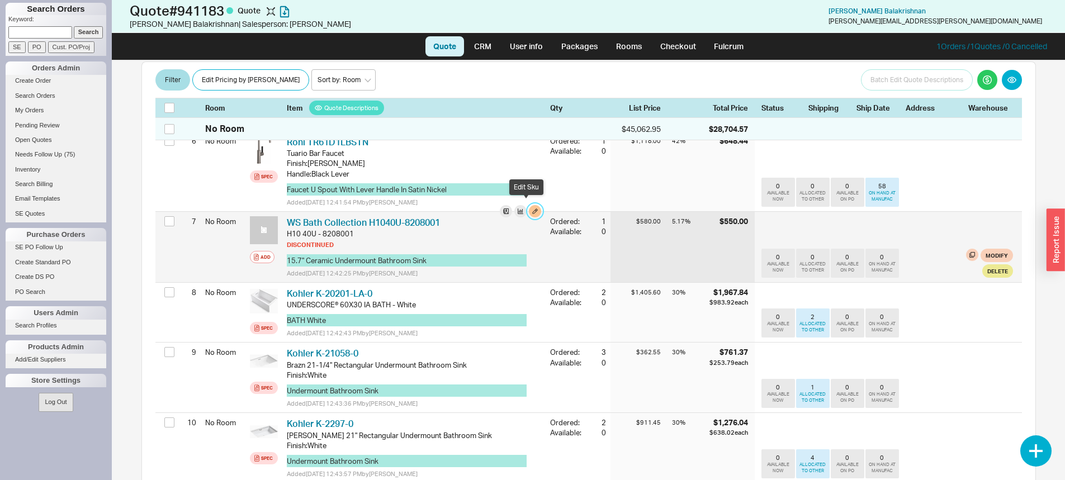
click at [529, 206] on button "button" at bounding box center [535, 211] width 12 height 12
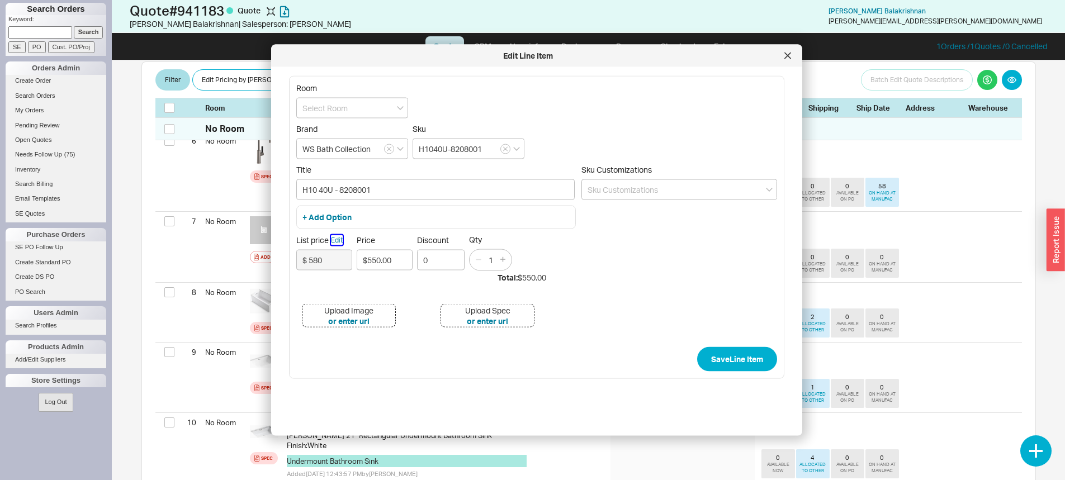
click at [333, 238] on button "Edit" at bounding box center [337, 240] width 12 height 10
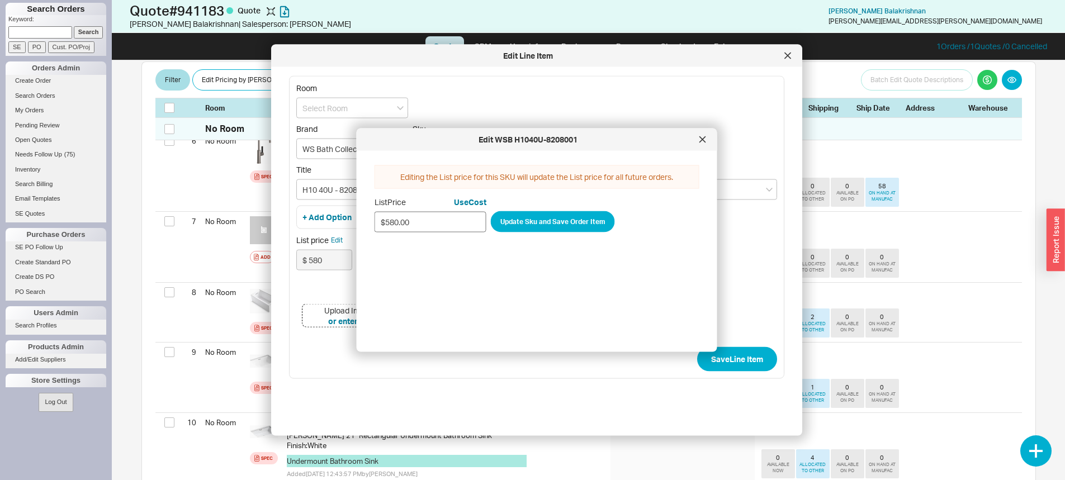
click at [413, 226] on input "$580.00" at bounding box center [431, 221] width 112 height 21
type input "$740.00"
click at [515, 219] on button "Update Sku and Save Order Item" at bounding box center [553, 221] width 124 height 21
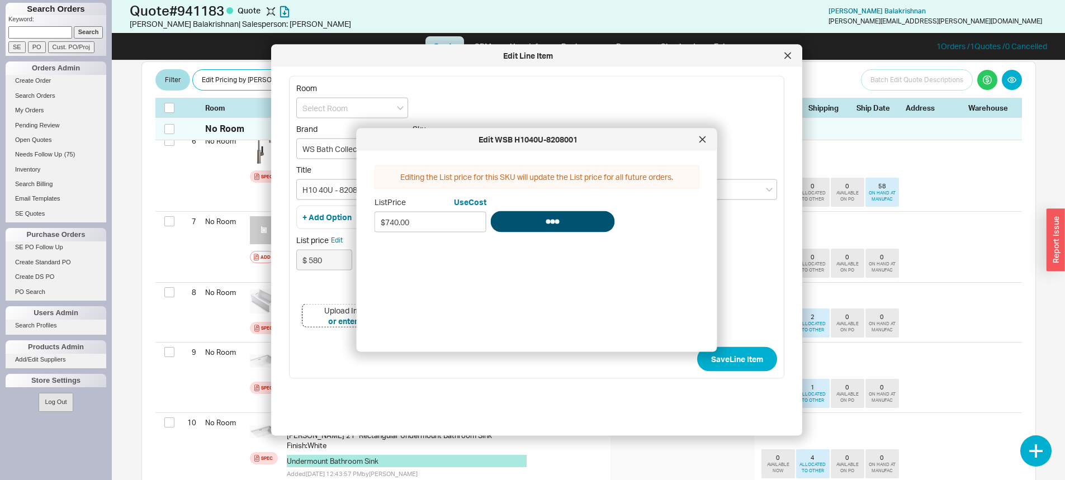
type input "$ 740"
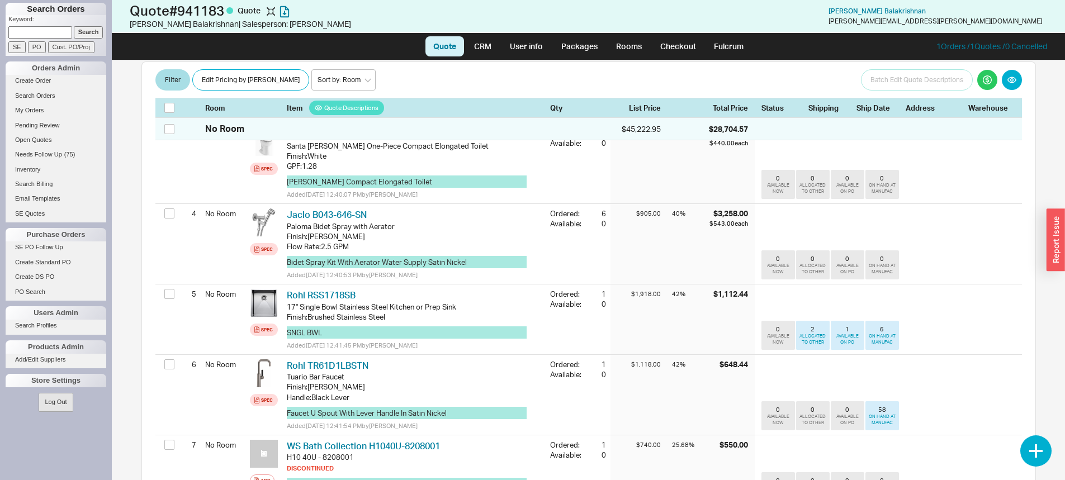
scroll to position [168, 0]
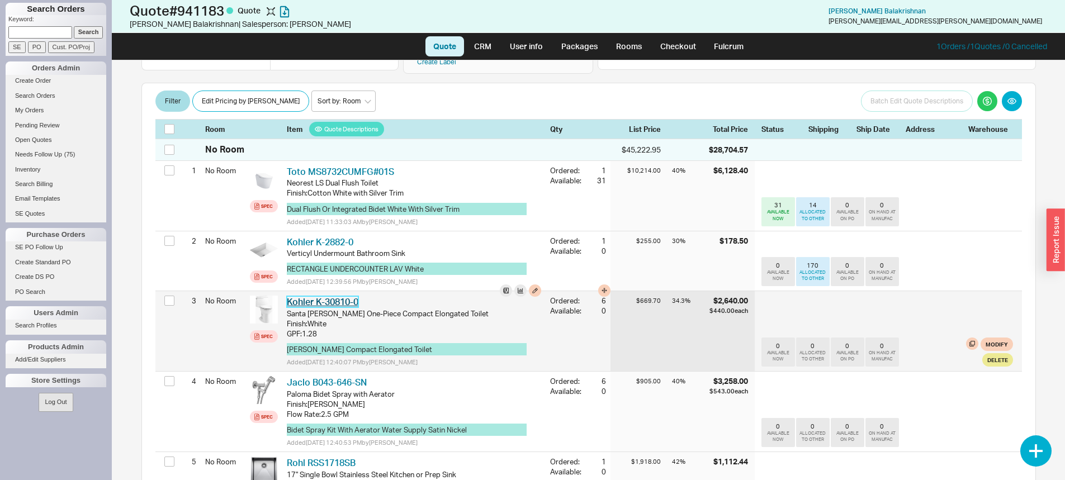
click at [310, 297] on link "Kohler K-30810-0" at bounding box center [323, 301] width 72 height 11
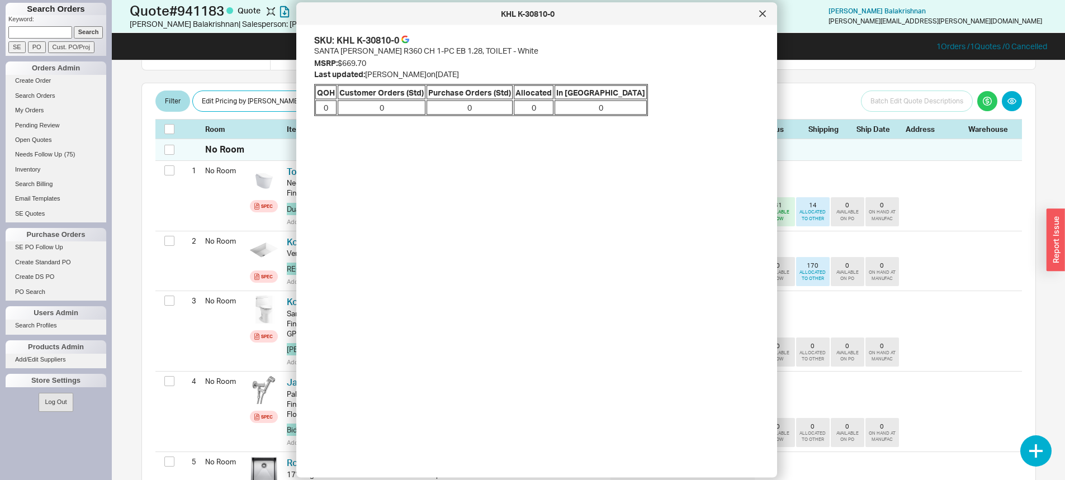
click at [378, 35] on div "KHL K-30810-0" at bounding box center [368, 40] width 63 height 12
click at [380, 38] on div "KHL K-30810-0" at bounding box center [368, 40] width 63 height 12
click at [380, 37] on div "KHL K-30810-0" at bounding box center [368, 40] width 63 height 12
drag, startPoint x: 386, startPoint y: 42, endPoint x: 405, endPoint y: 35, distance: 20.9
click at [405, 35] on link at bounding box center [405, 40] width 8 height 12
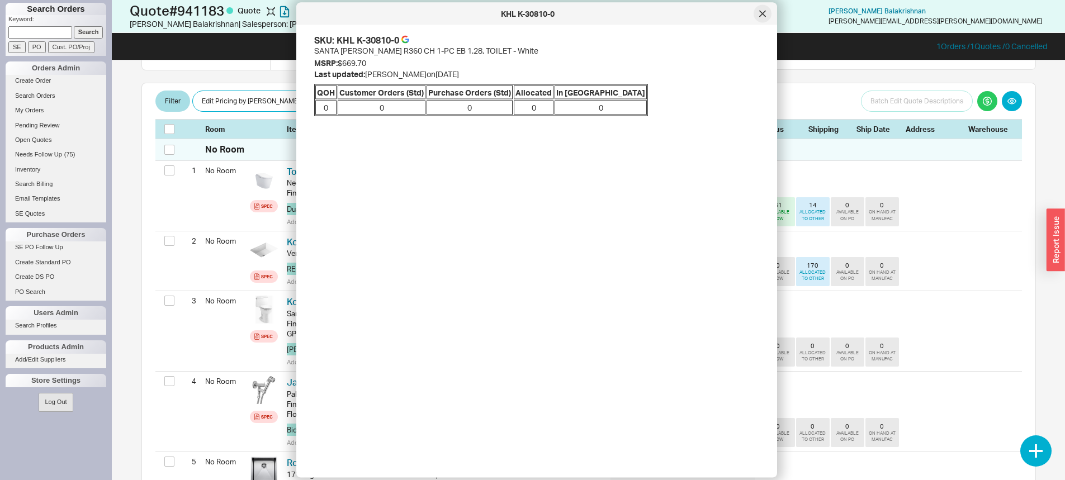
click at [760, 15] on icon at bounding box center [762, 14] width 7 height 7
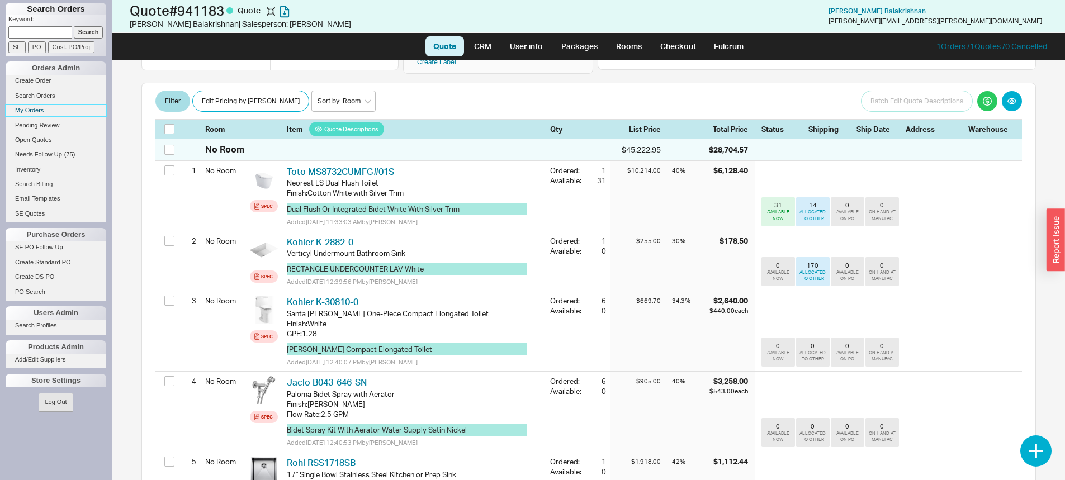
click at [35, 106] on link "My Orders" at bounding box center [56, 111] width 101 height 12
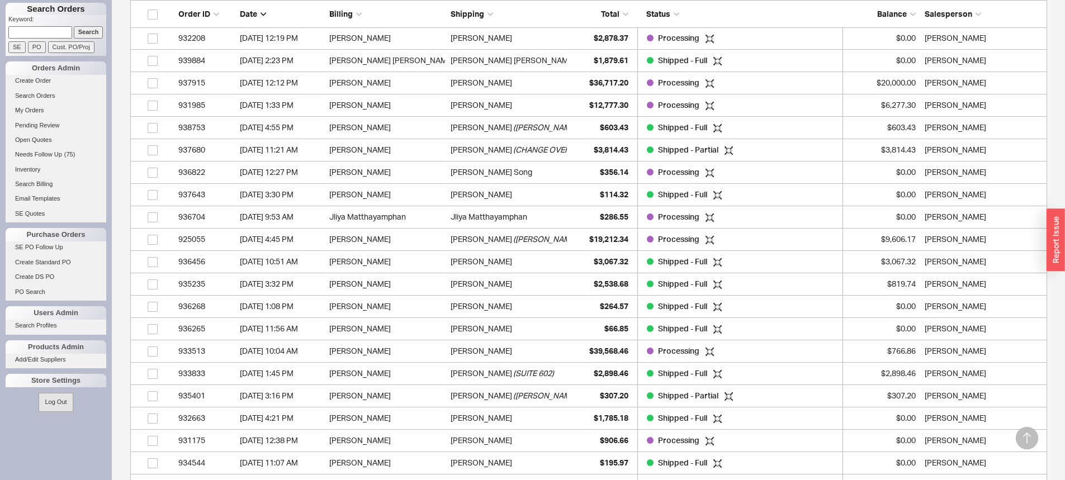
scroll to position [447, 0]
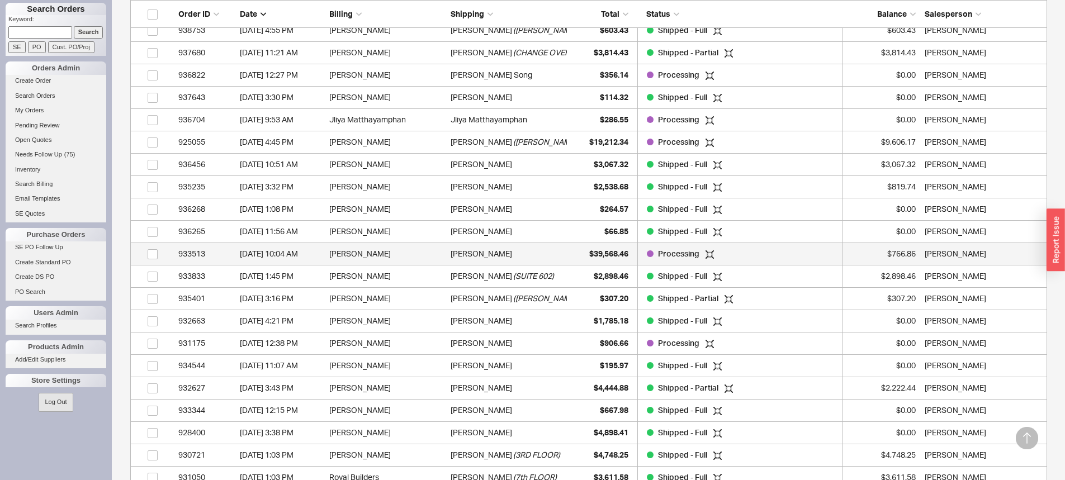
click at [539, 253] on div "[PERSON_NAME]" at bounding box center [509, 254] width 116 height 22
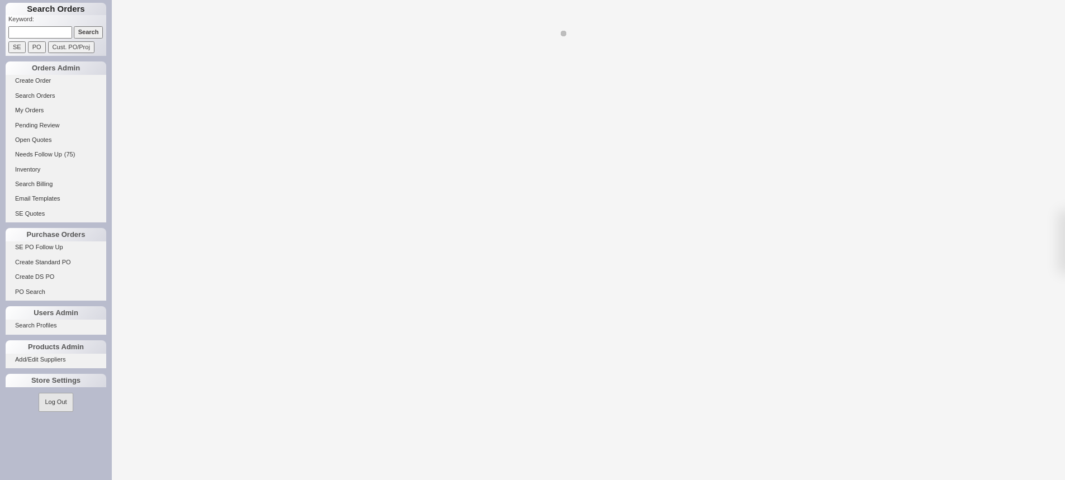
select select "LOW"
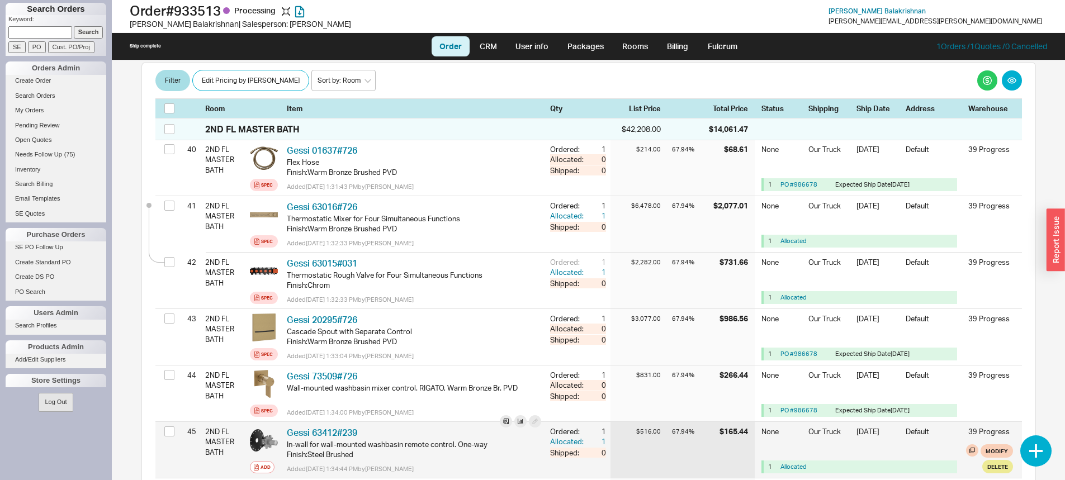
scroll to position [2313, 0]
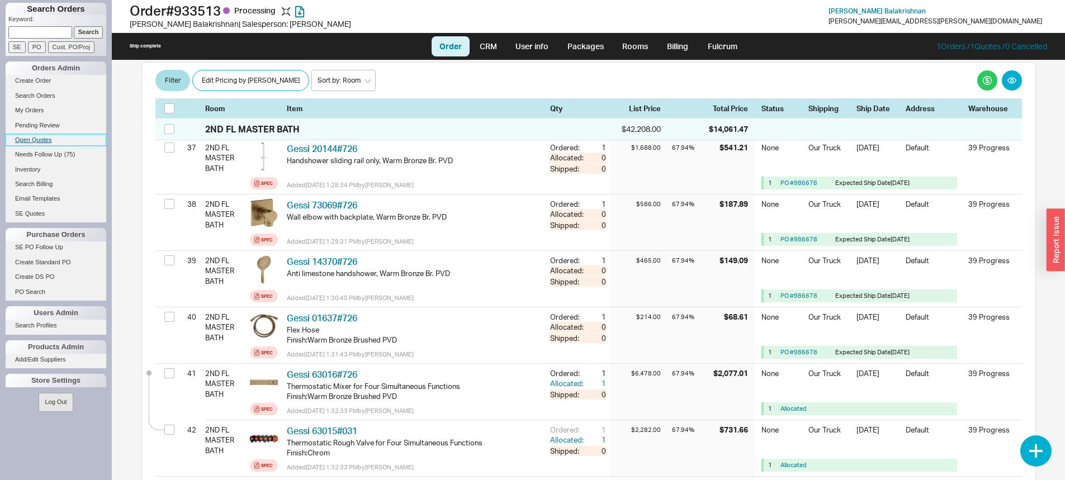
click at [53, 134] on link "Open Quotes" at bounding box center [56, 140] width 101 height 12
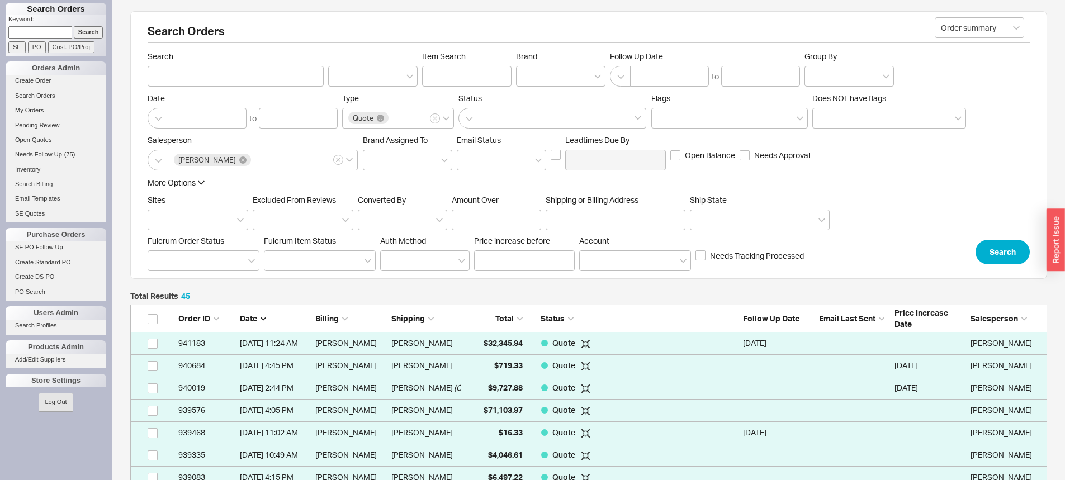
scroll to position [1026, 908]
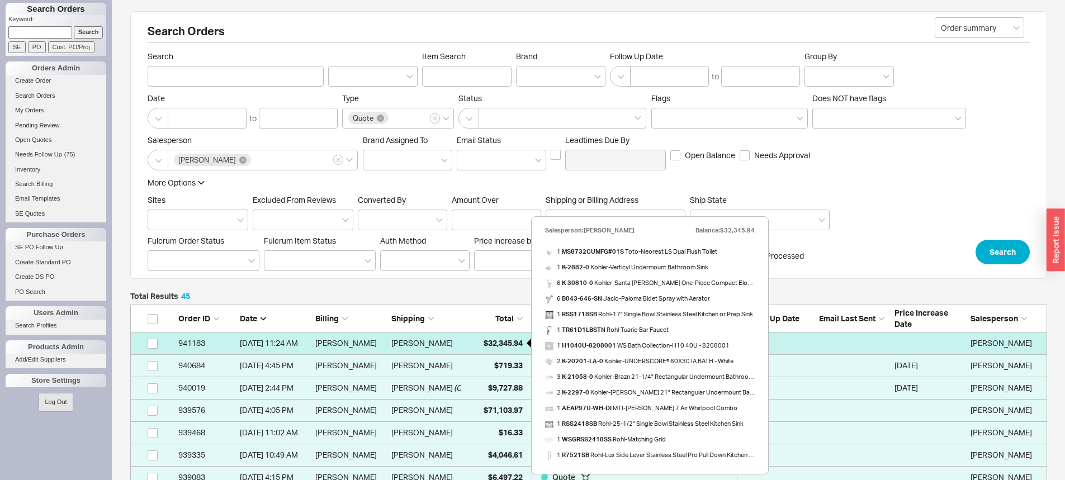
click at [494, 350] on div "$32,345.94" at bounding box center [495, 343] width 56 height 22
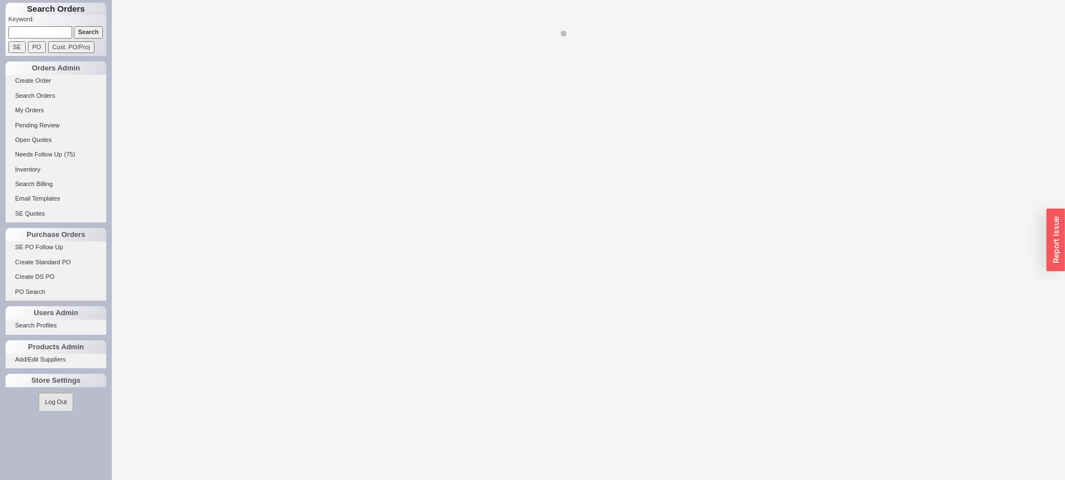
select select "LOW"
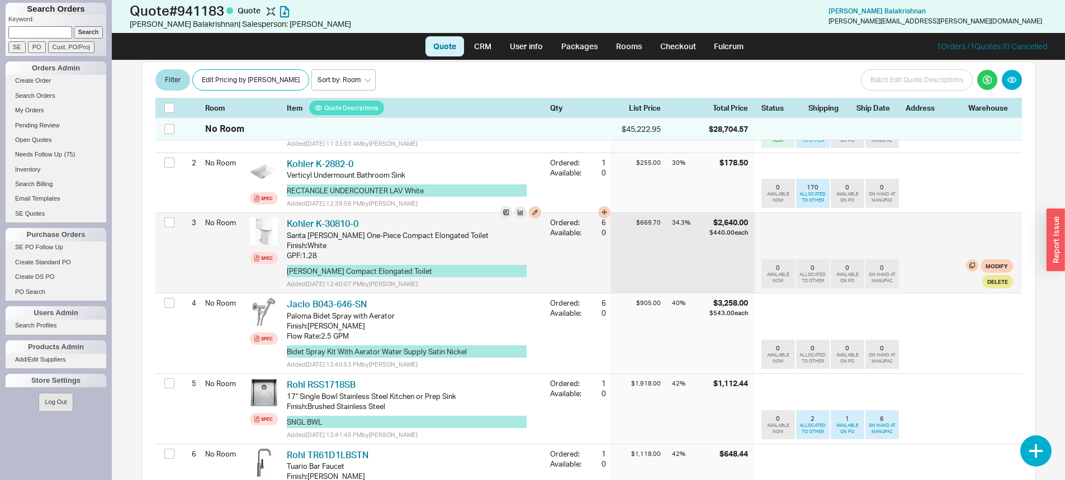
scroll to position [279, 0]
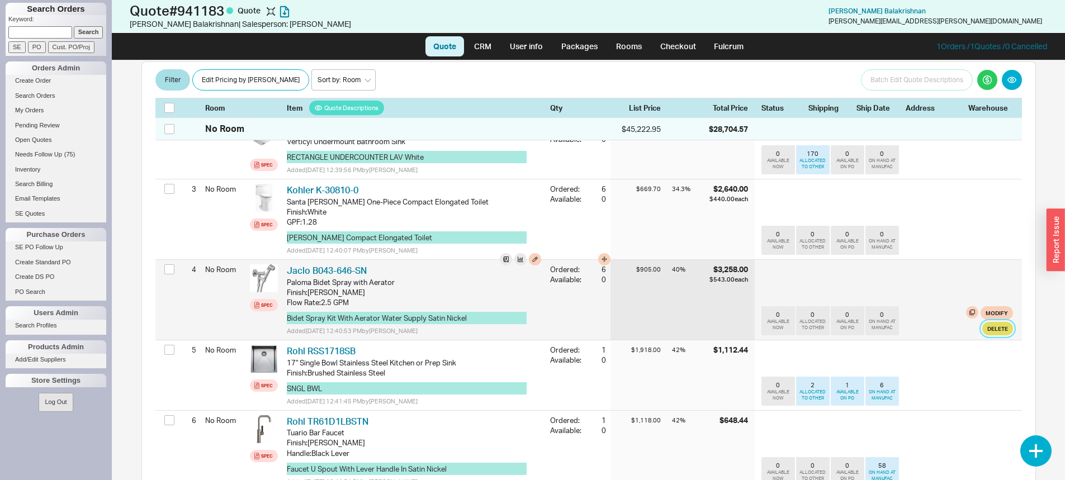
click at [991, 324] on button "Delete" at bounding box center [997, 328] width 31 height 13
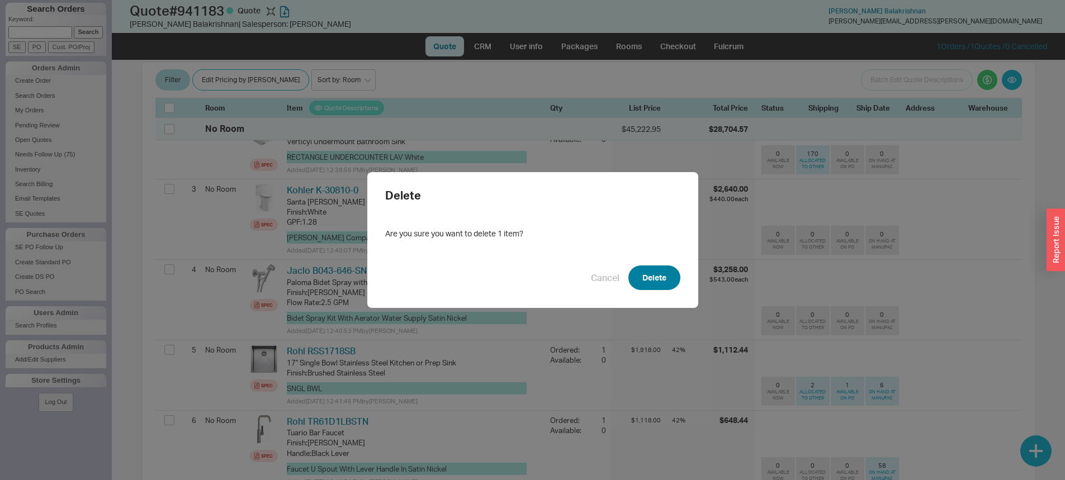
click at [651, 276] on button "Delete" at bounding box center [654, 278] width 52 height 25
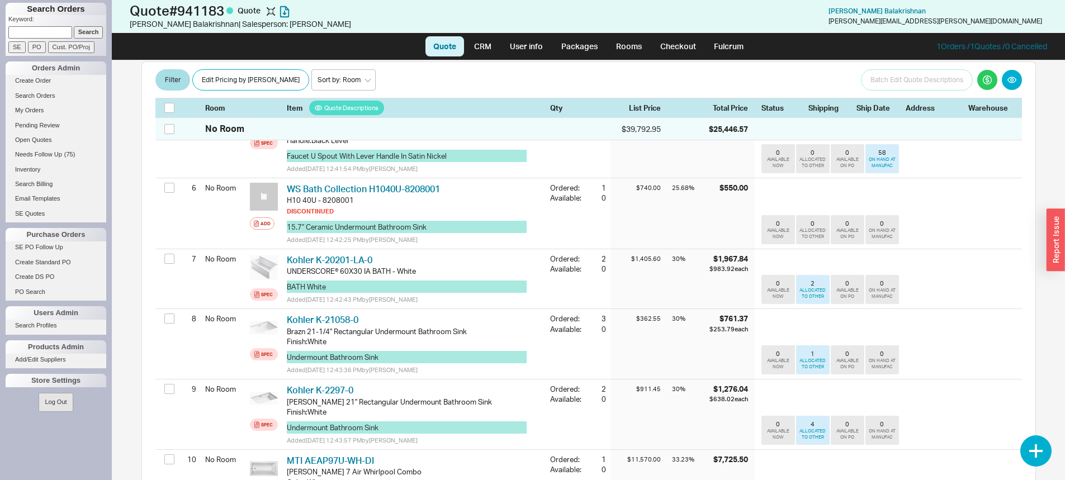
scroll to position [447, 0]
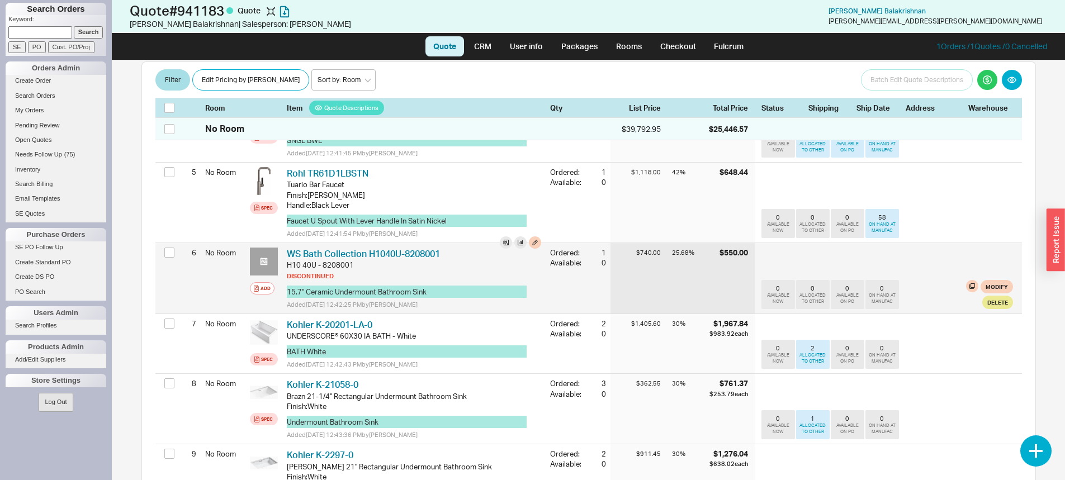
click at [264, 258] on icon at bounding box center [263, 261] width 7 height 7
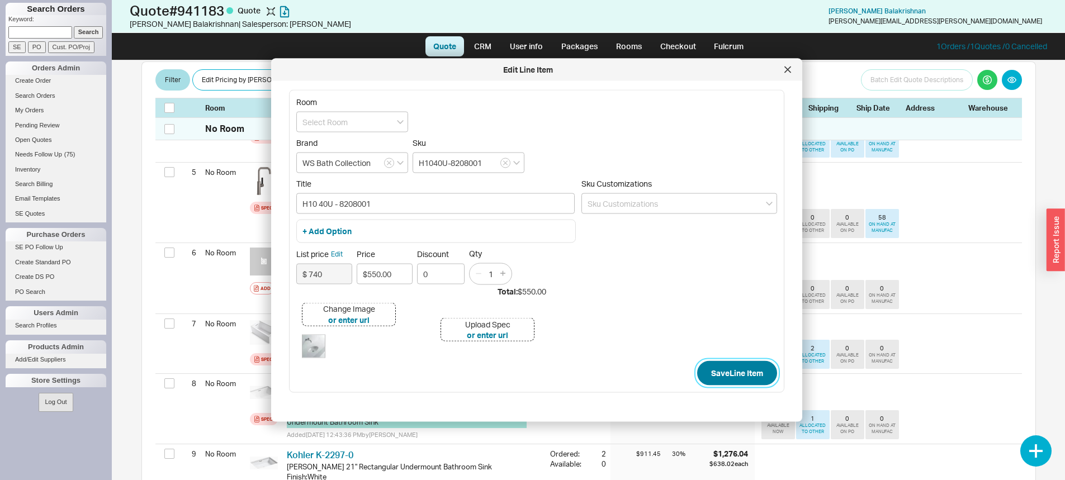
click at [697, 371] on button "Save Line Item" at bounding box center [737, 373] width 80 height 25
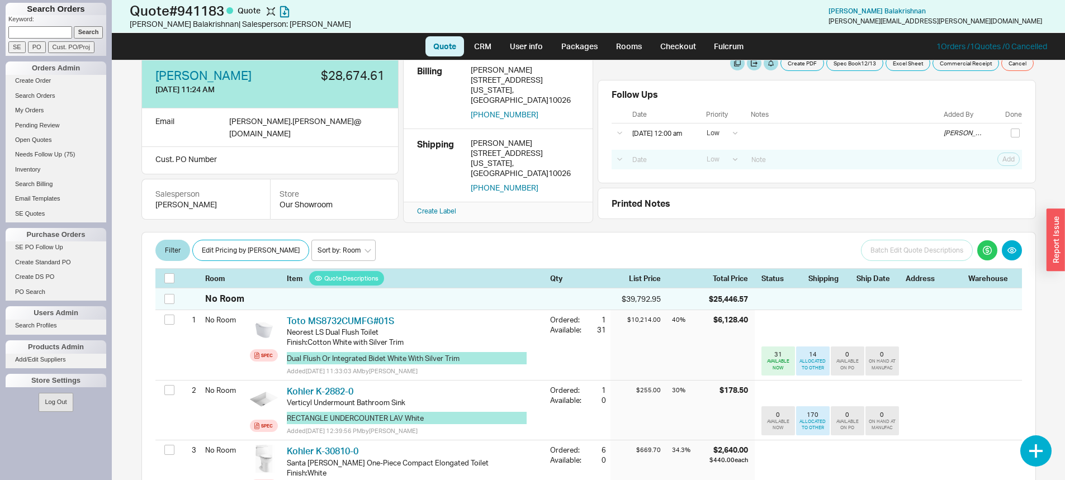
scroll to position [0, 0]
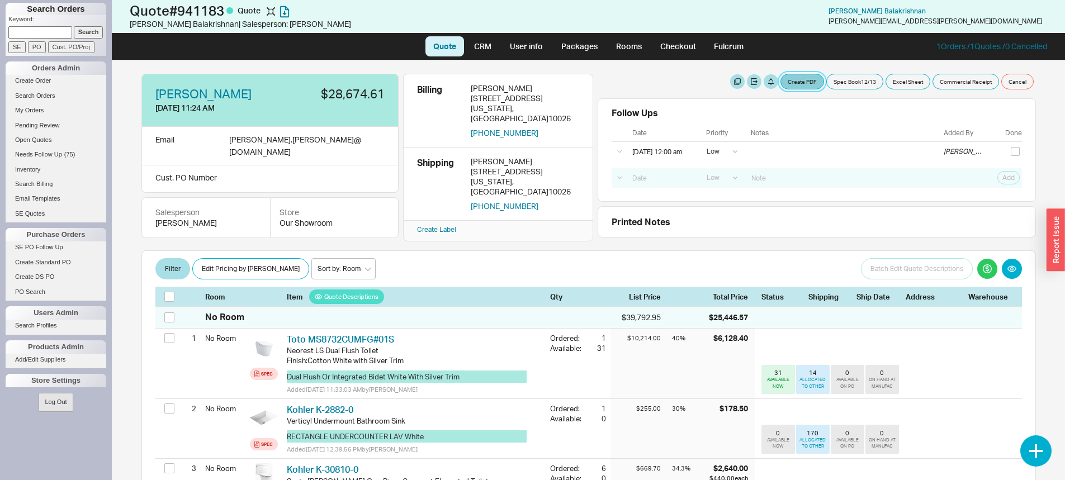
click at [805, 79] on button "Create PDF" at bounding box center [802, 82] width 44 height 16
select select "69473513"
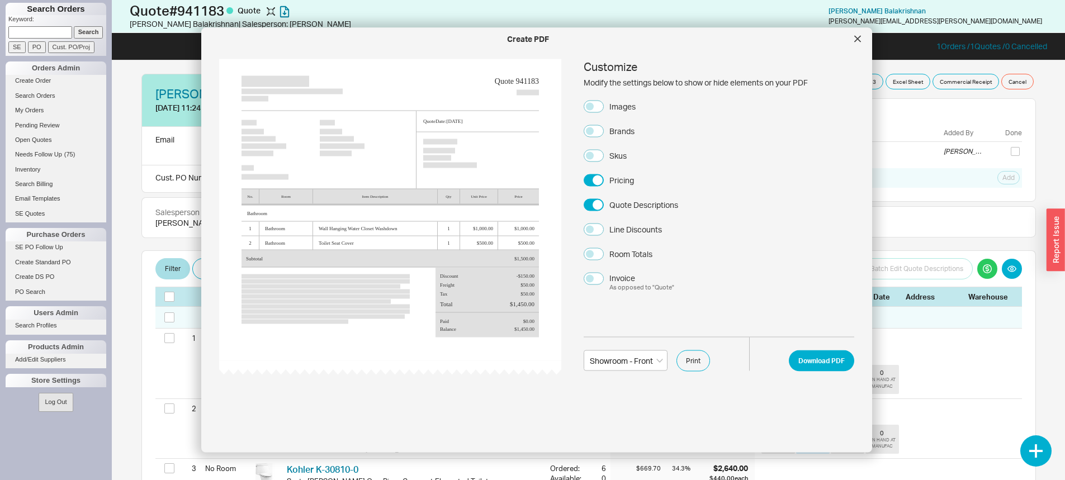
click at [625, 105] on div "Images" at bounding box center [622, 106] width 26 height 11
click at [604, 105] on button "Images" at bounding box center [594, 106] width 20 height 12
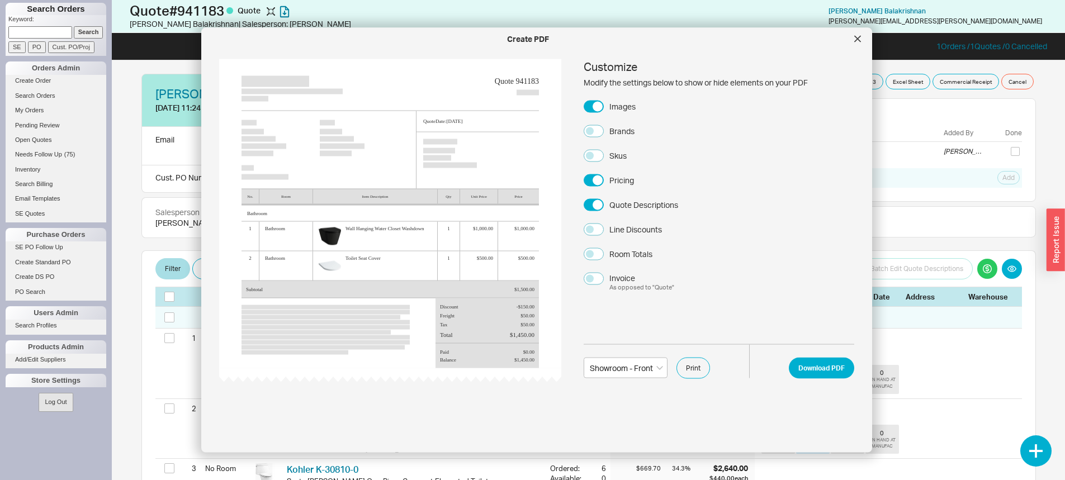
click at [622, 131] on div "Brands" at bounding box center [621, 130] width 25 height 11
click at [604, 131] on button "Brands" at bounding box center [594, 131] width 20 height 12
click at [620, 155] on div "Skus" at bounding box center [617, 155] width 17 height 11
click at [604, 155] on button "Skus" at bounding box center [594, 155] width 20 height 12
click at [614, 156] on div "Skus" at bounding box center [617, 155] width 17 height 11
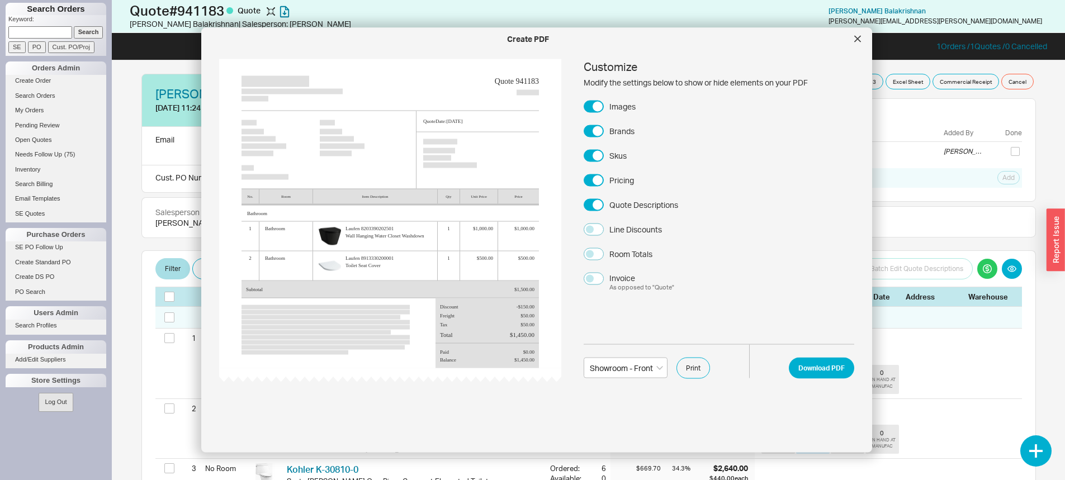
click at [604, 156] on button "Skus" at bounding box center [594, 155] width 20 height 12
click at [818, 364] on button "Download PDF" at bounding box center [821, 367] width 65 height 21
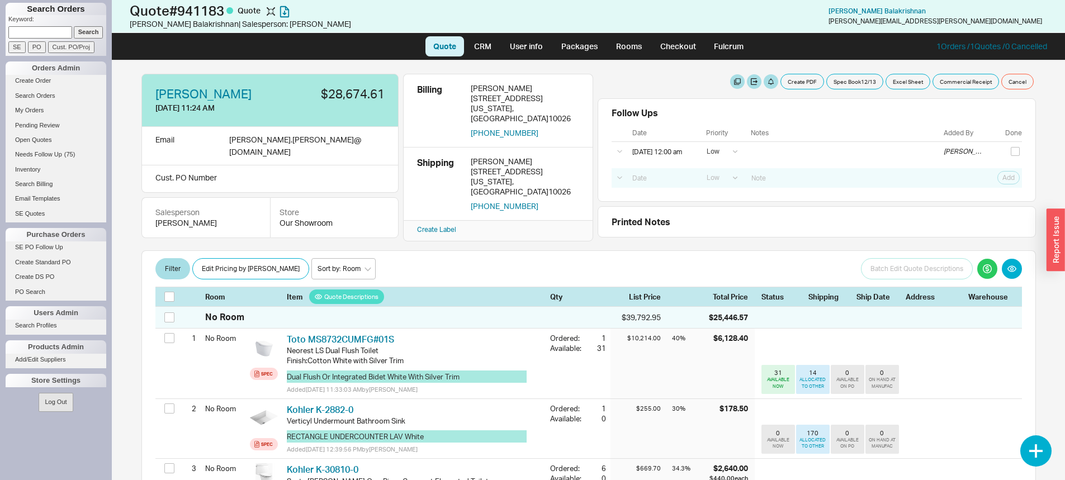
click at [783, 73] on div "[PERSON_NAME] [DATE] 11:24 AM $28,674.61 Email [PERSON_NAME].[PERSON_NAME] @ [D…" at bounding box center [588, 270] width 917 height 420
click at [780, 86] on button "Create PDF" at bounding box center [802, 82] width 44 height 16
select select "69473513"
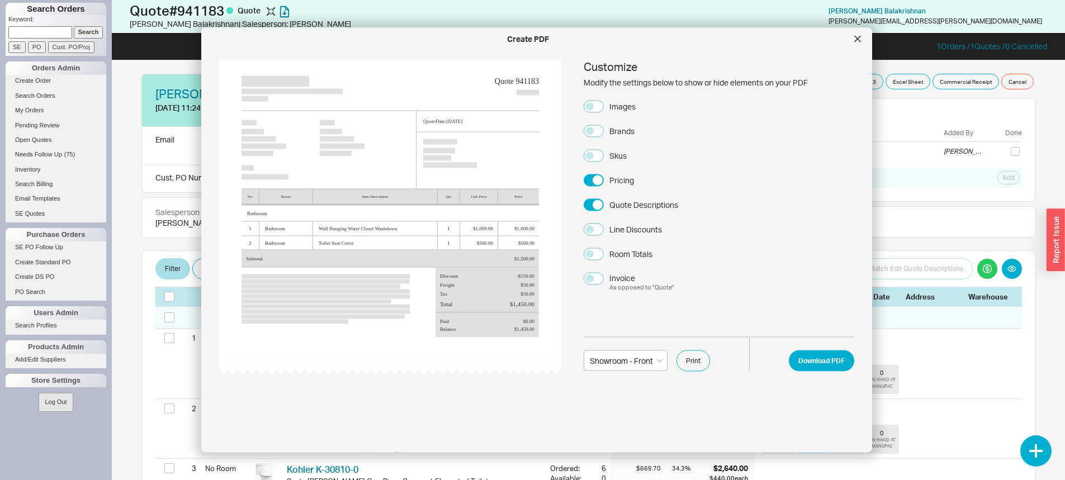
drag, startPoint x: 628, startPoint y: 102, endPoint x: 627, endPoint y: 148, distance: 46.4
click at [628, 104] on div "Images" at bounding box center [622, 106] width 26 height 11
click at [604, 104] on button "Images" at bounding box center [594, 106] width 20 height 12
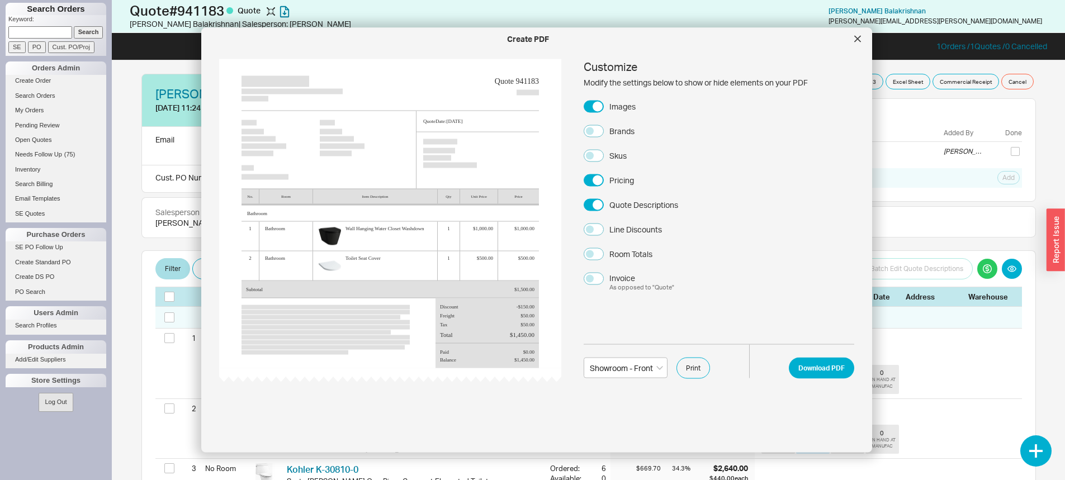
drag, startPoint x: 610, startPoint y: 153, endPoint x: 610, endPoint y: 164, distance: 11.2
click at [611, 154] on div "Skus" at bounding box center [617, 155] width 17 height 11
click at [604, 154] on button "Skus" at bounding box center [594, 155] width 20 height 12
click at [797, 374] on button "Download PDF" at bounding box center [821, 367] width 65 height 21
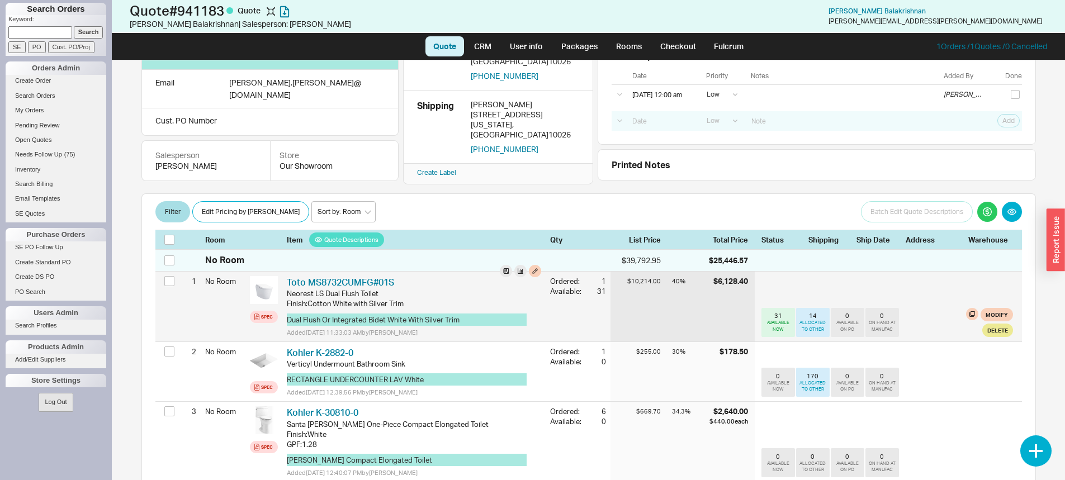
scroll to position [112, 0]
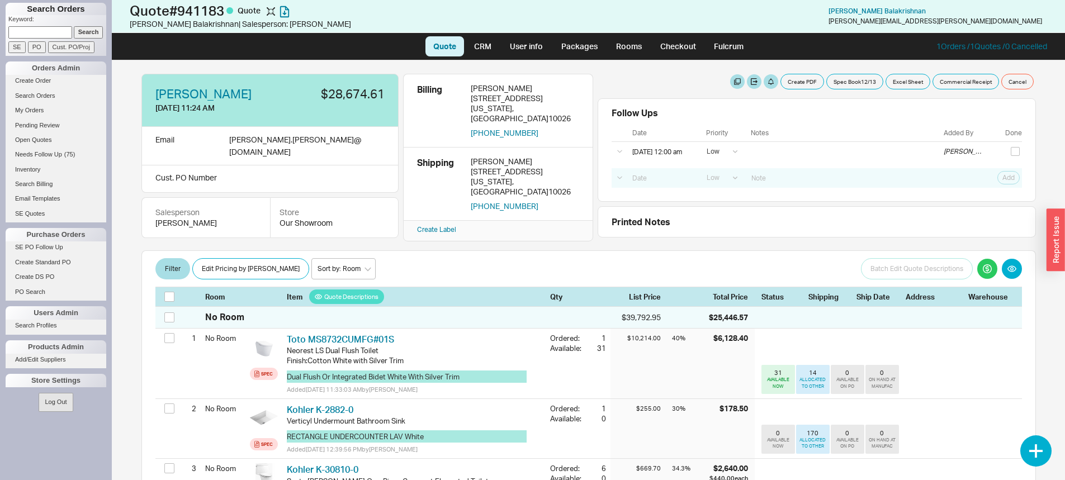
select select "LOW"
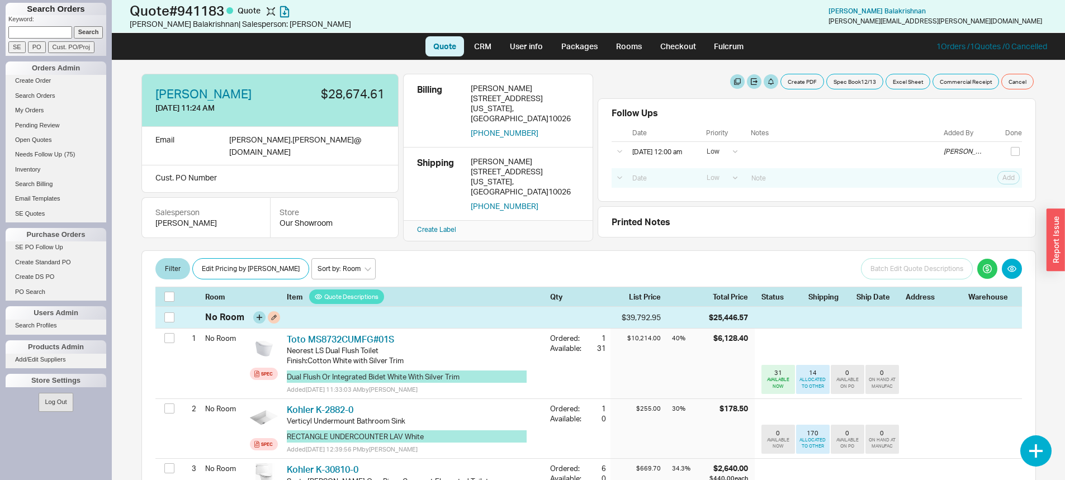
scroll to position [112, 0]
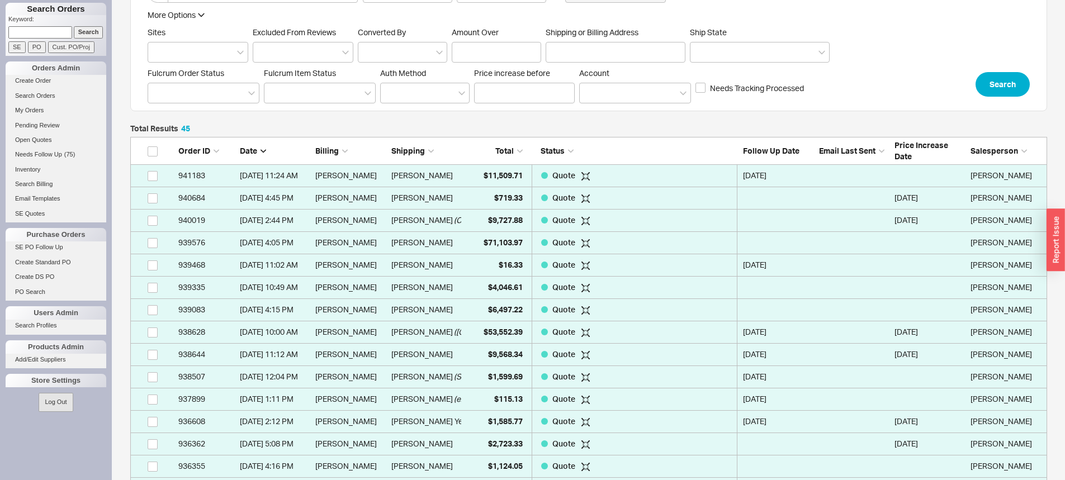
scroll to position [1026, 908]
